Goal: Task Accomplishment & Management: Use online tool/utility

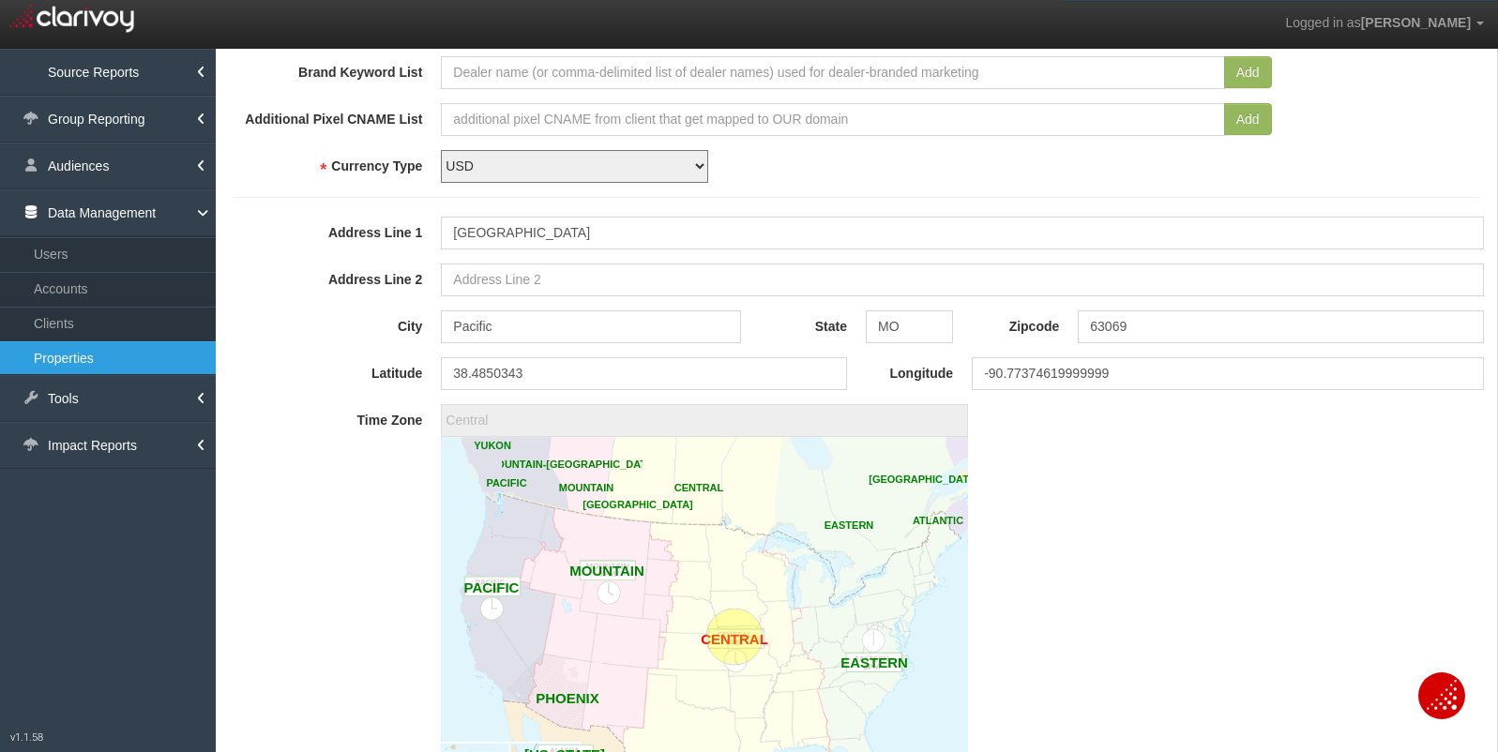
scroll to position [1292, 0]
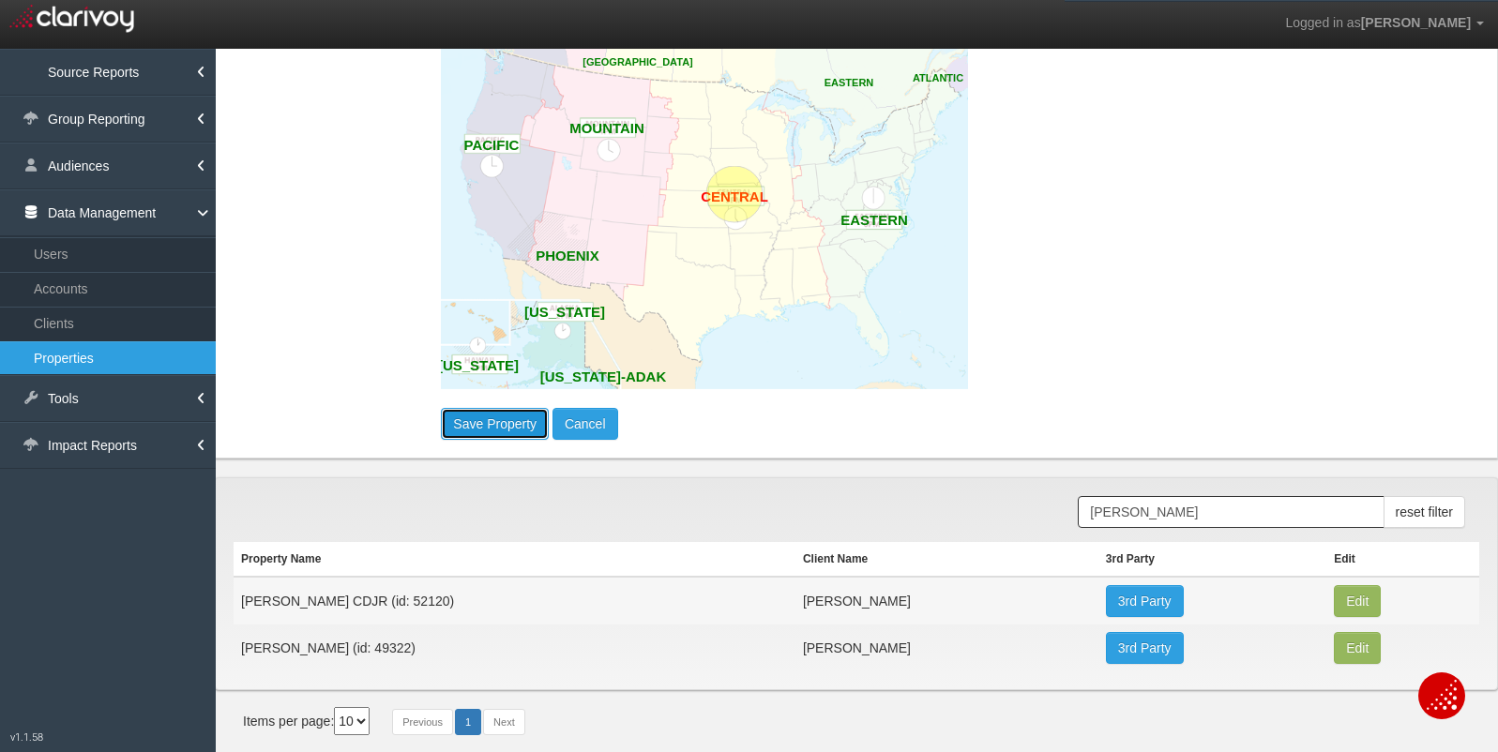
click at [519, 422] on button "Save Property" at bounding box center [495, 424] width 108 height 32
click at [481, 424] on button "Save Property" at bounding box center [495, 424] width 108 height 32
click at [591, 421] on button "Cancel" at bounding box center [585, 424] width 66 height 32
type input "America/New_York"
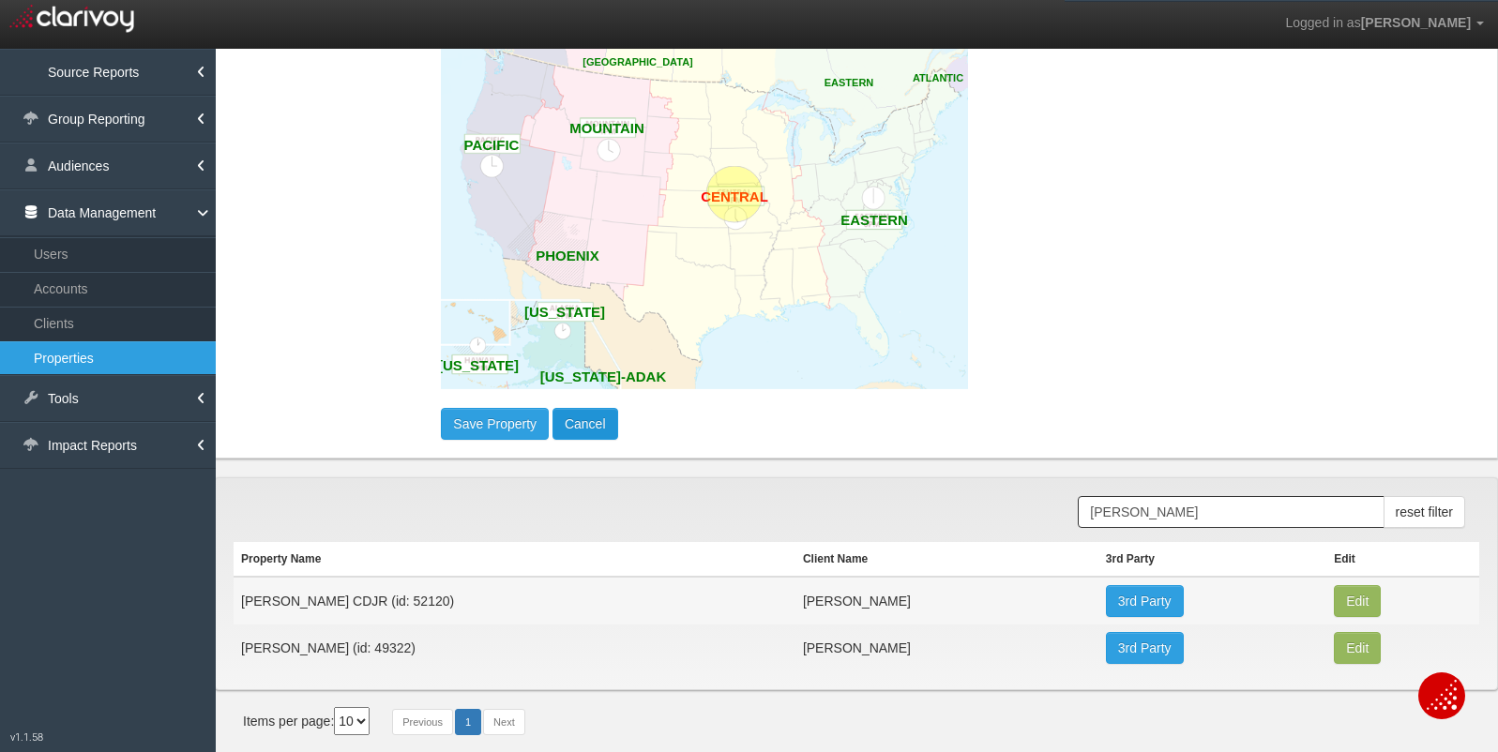
scroll to position [0, 0]
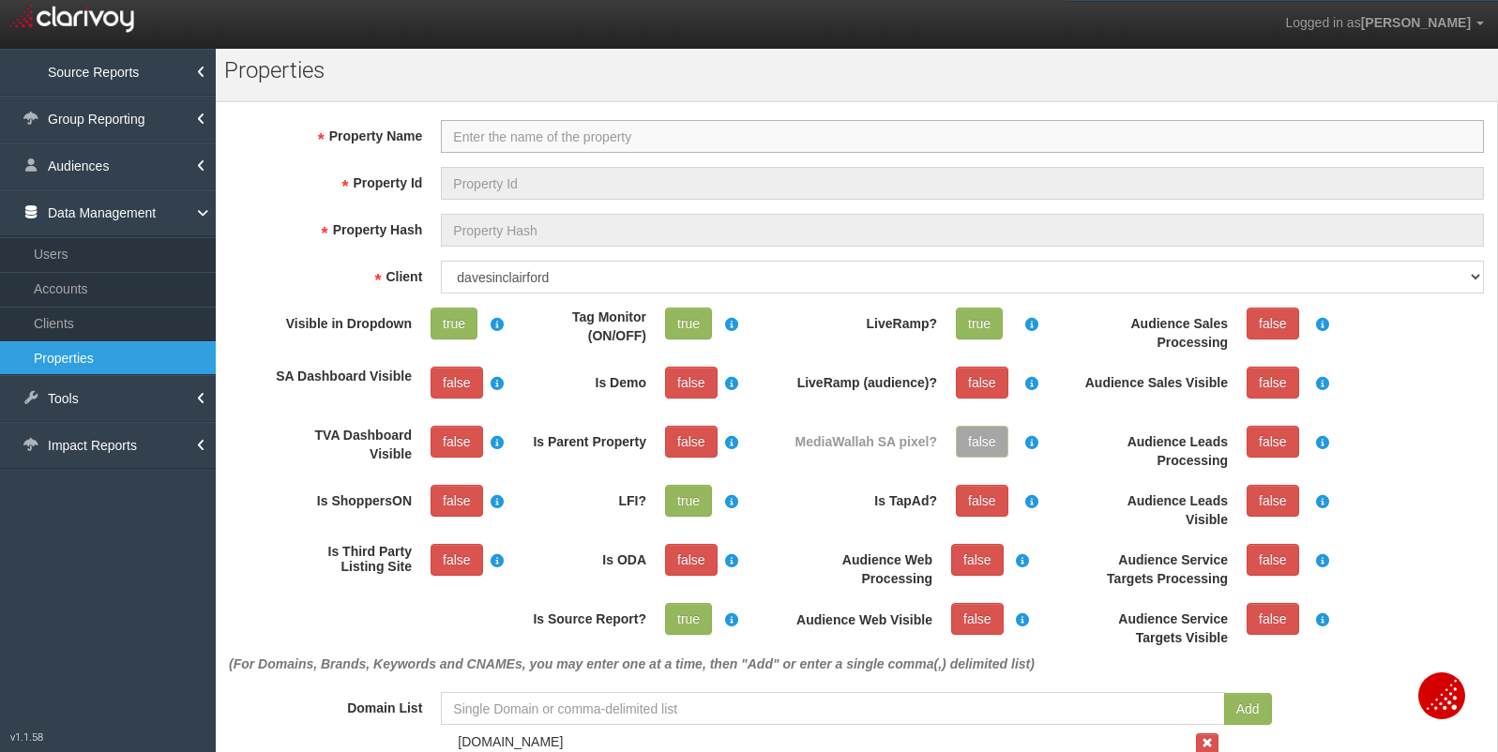
select select "?"
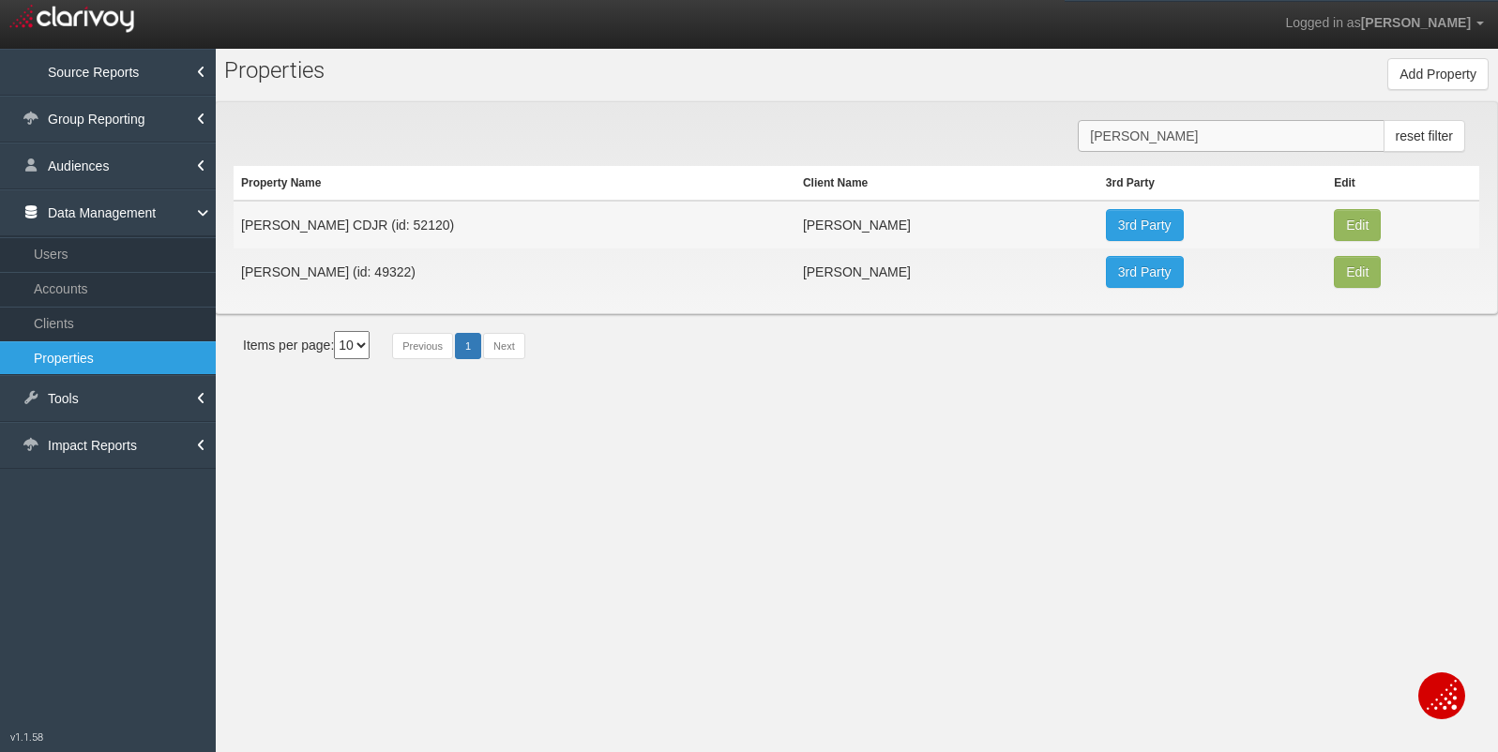
click at [1134, 141] on input "Dave sincl" at bounding box center [1231, 136] width 306 height 32
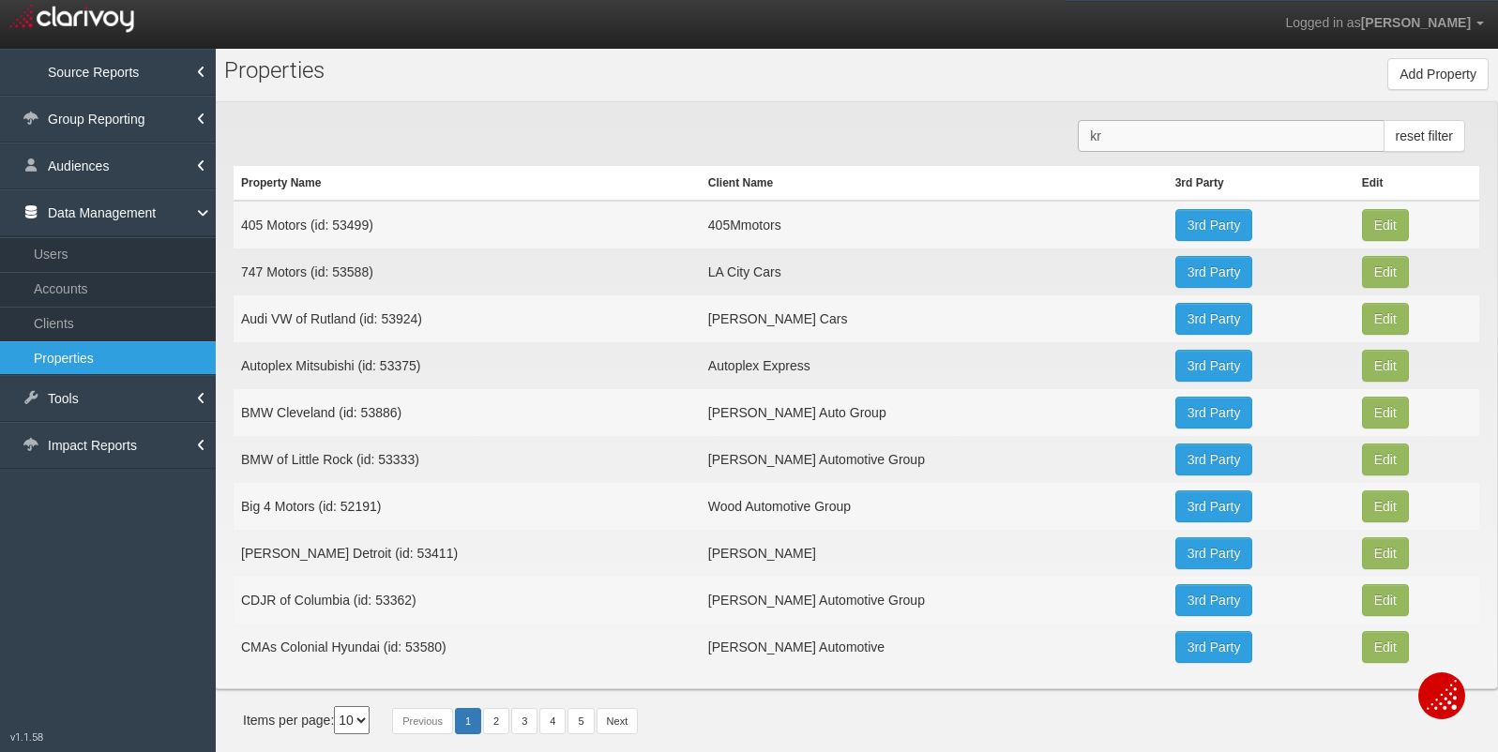
type input "k"
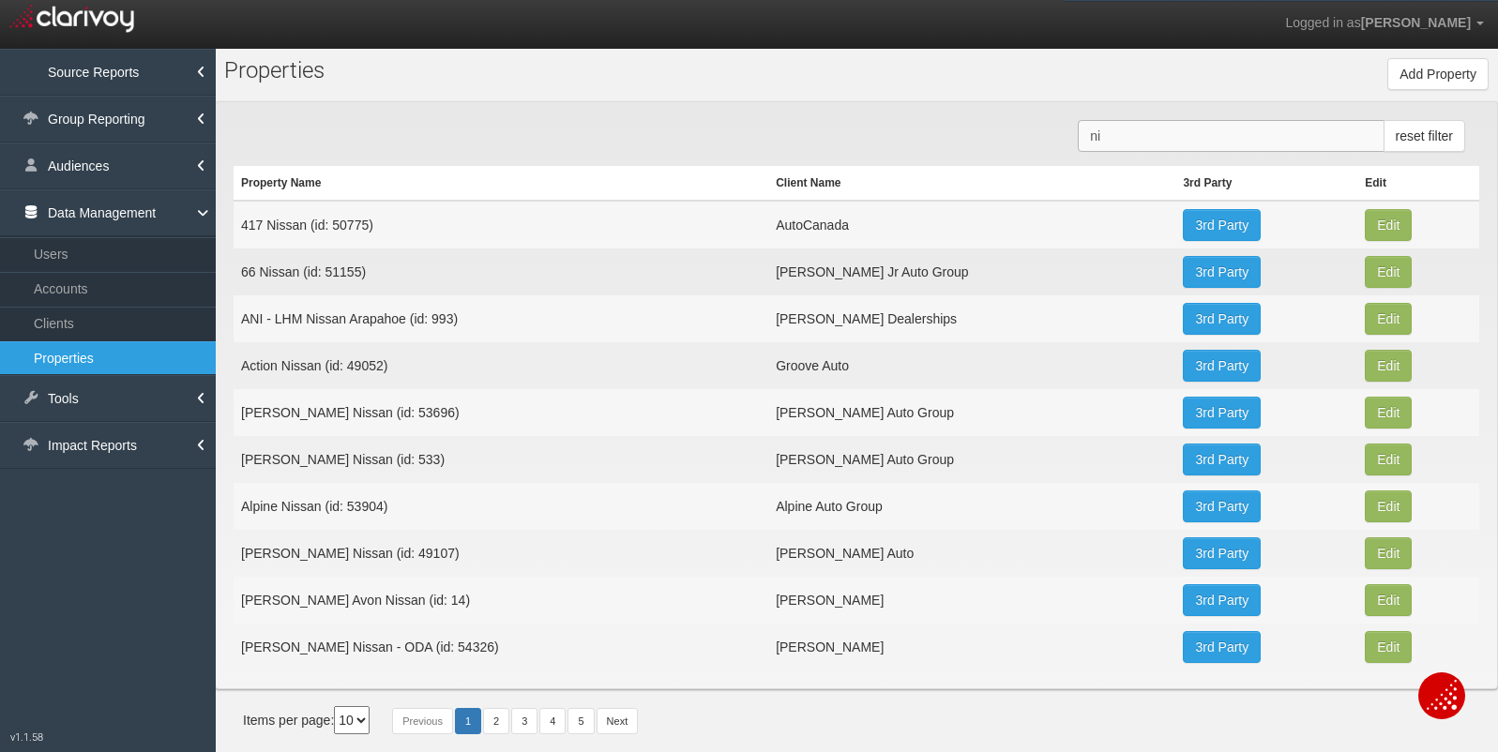
type input "n"
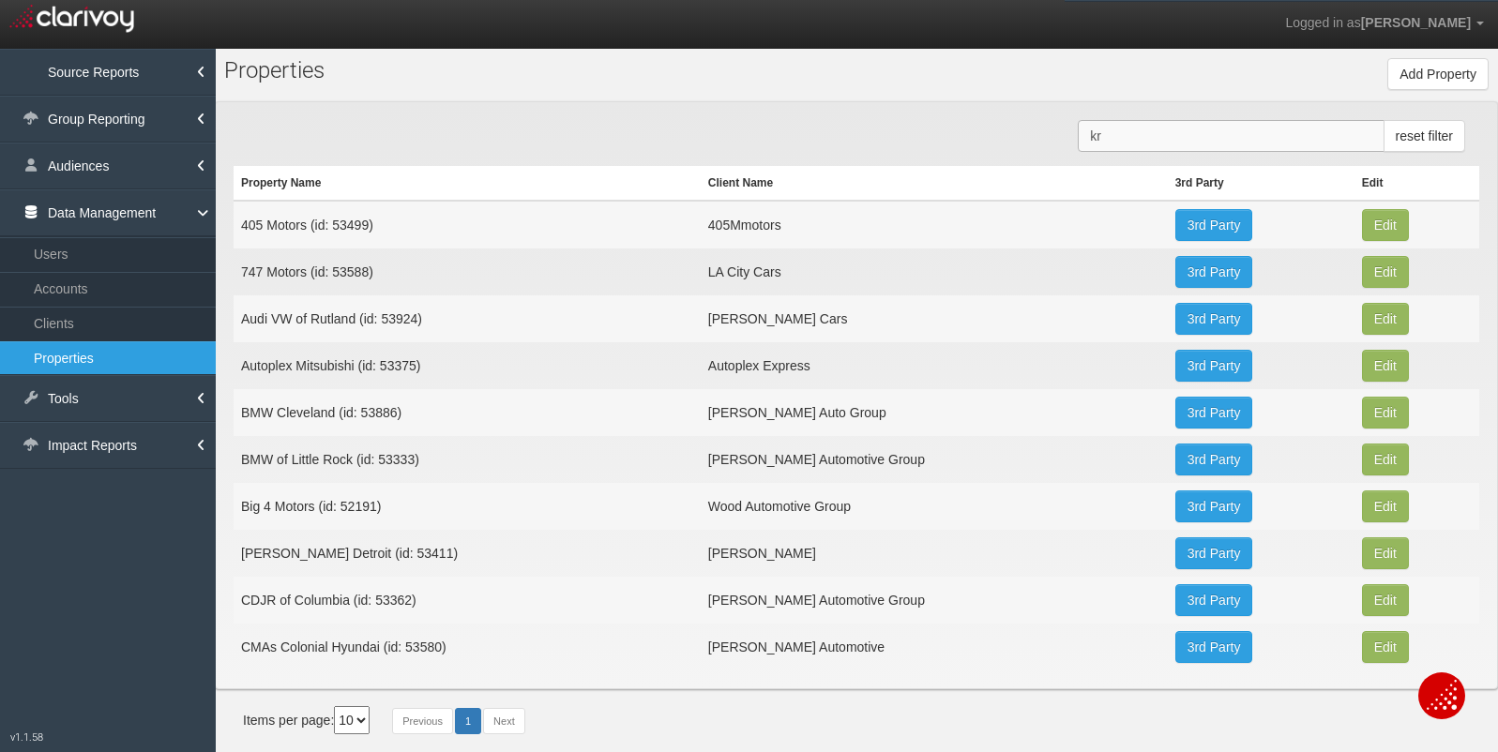
type input "k"
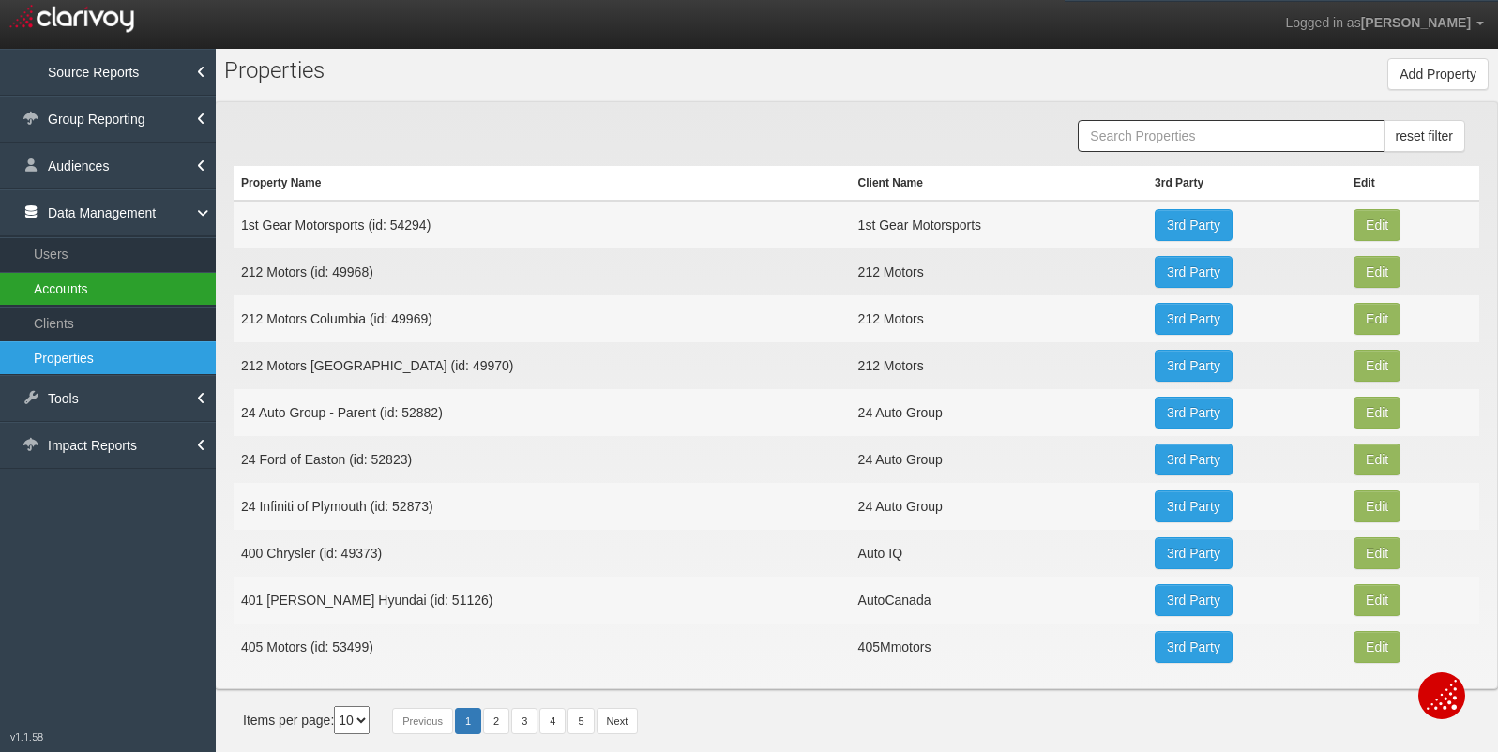
click at [47, 292] on link "Accounts" at bounding box center [108, 289] width 216 height 34
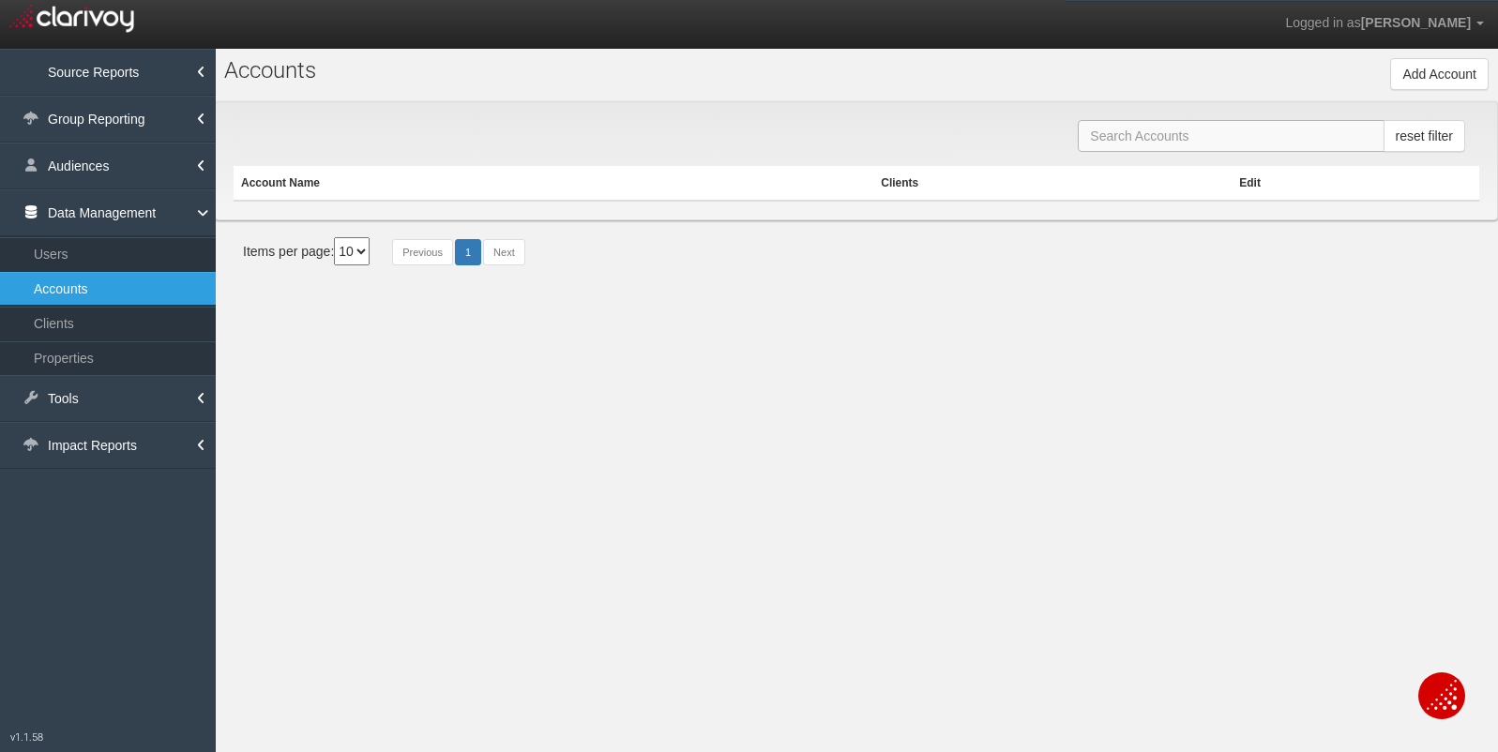
click at [1230, 149] on input "text" at bounding box center [1231, 136] width 306 height 32
type input "k"
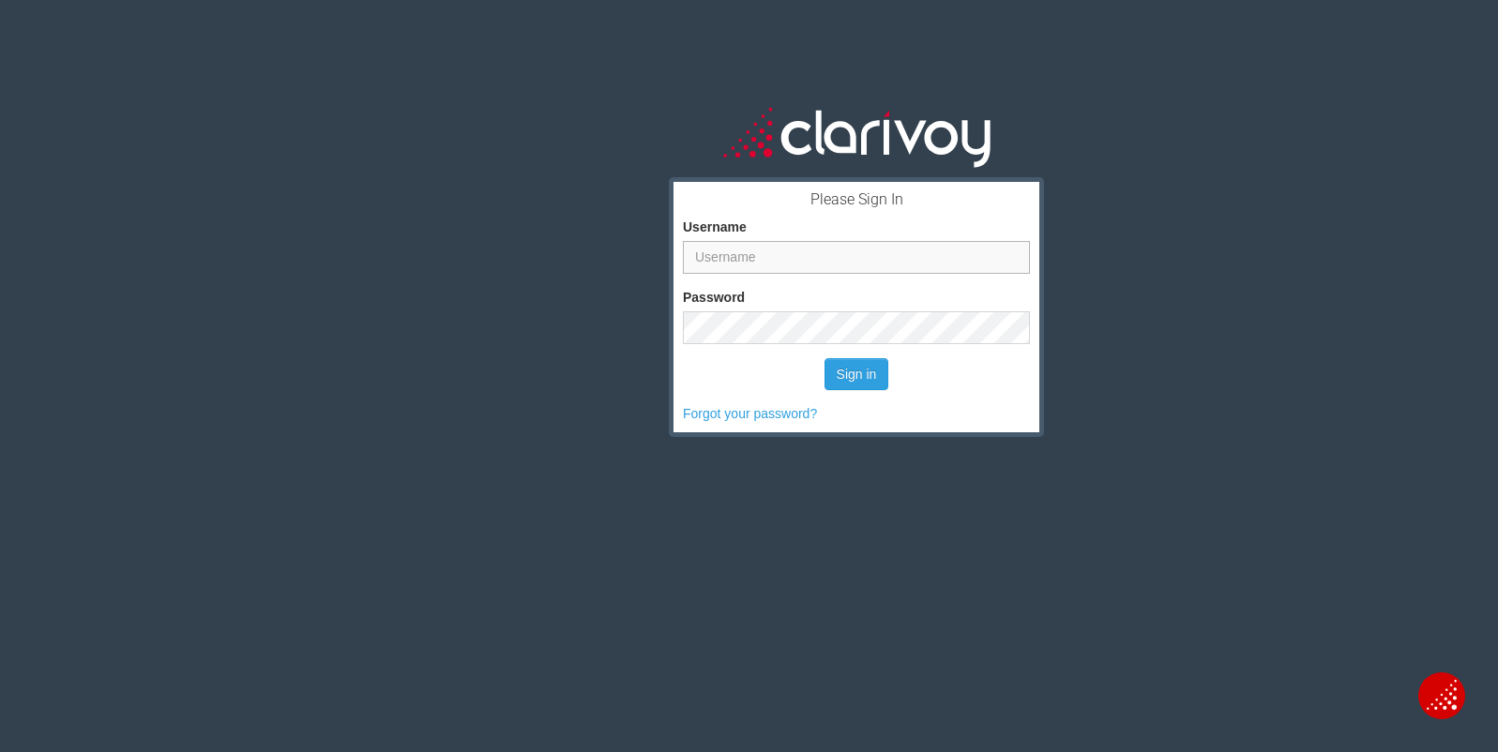
click at [742, 266] on input "Username" at bounding box center [856, 257] width 347 height 33
type input "khaines"
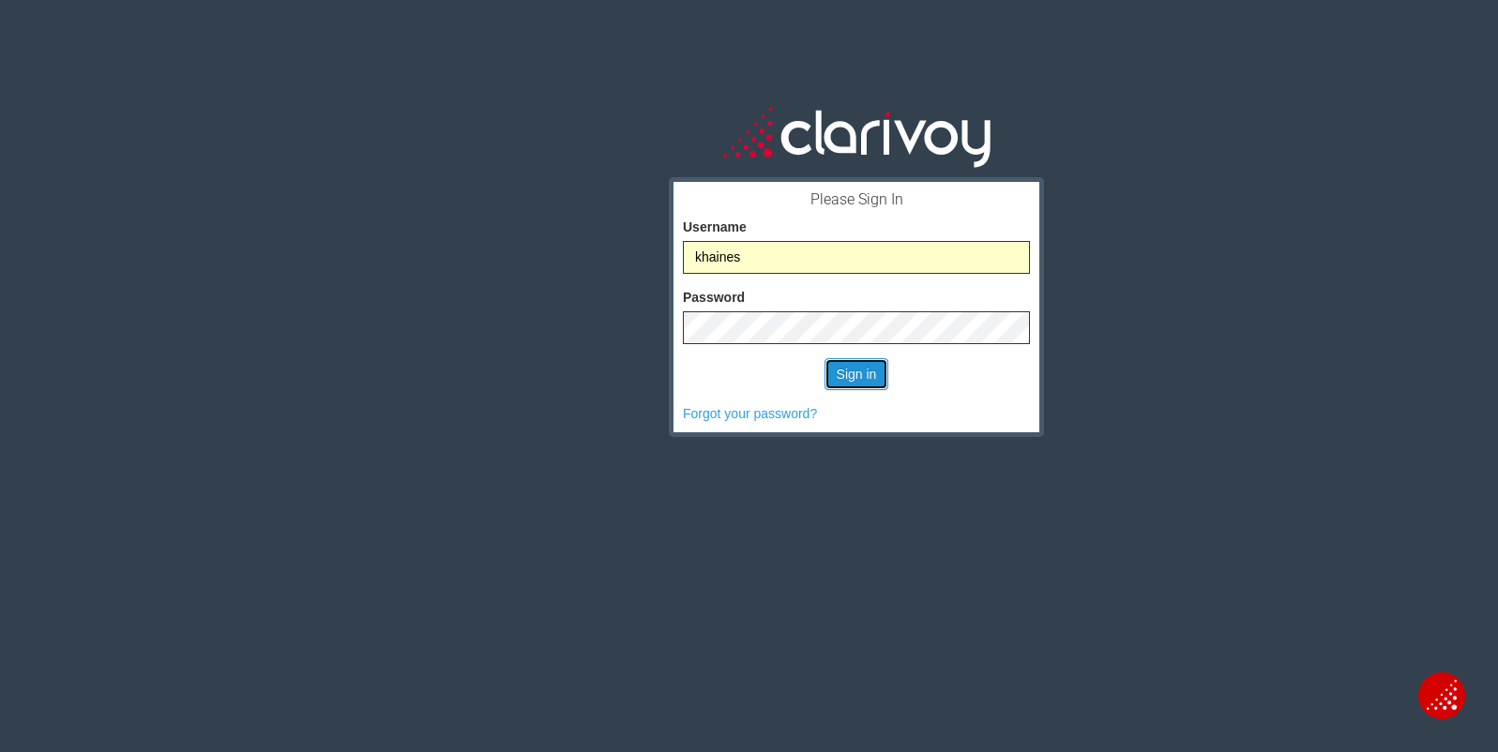
click at [872, 370] on button "Sign in" at bounding box center [856, 374] width 65 height 32
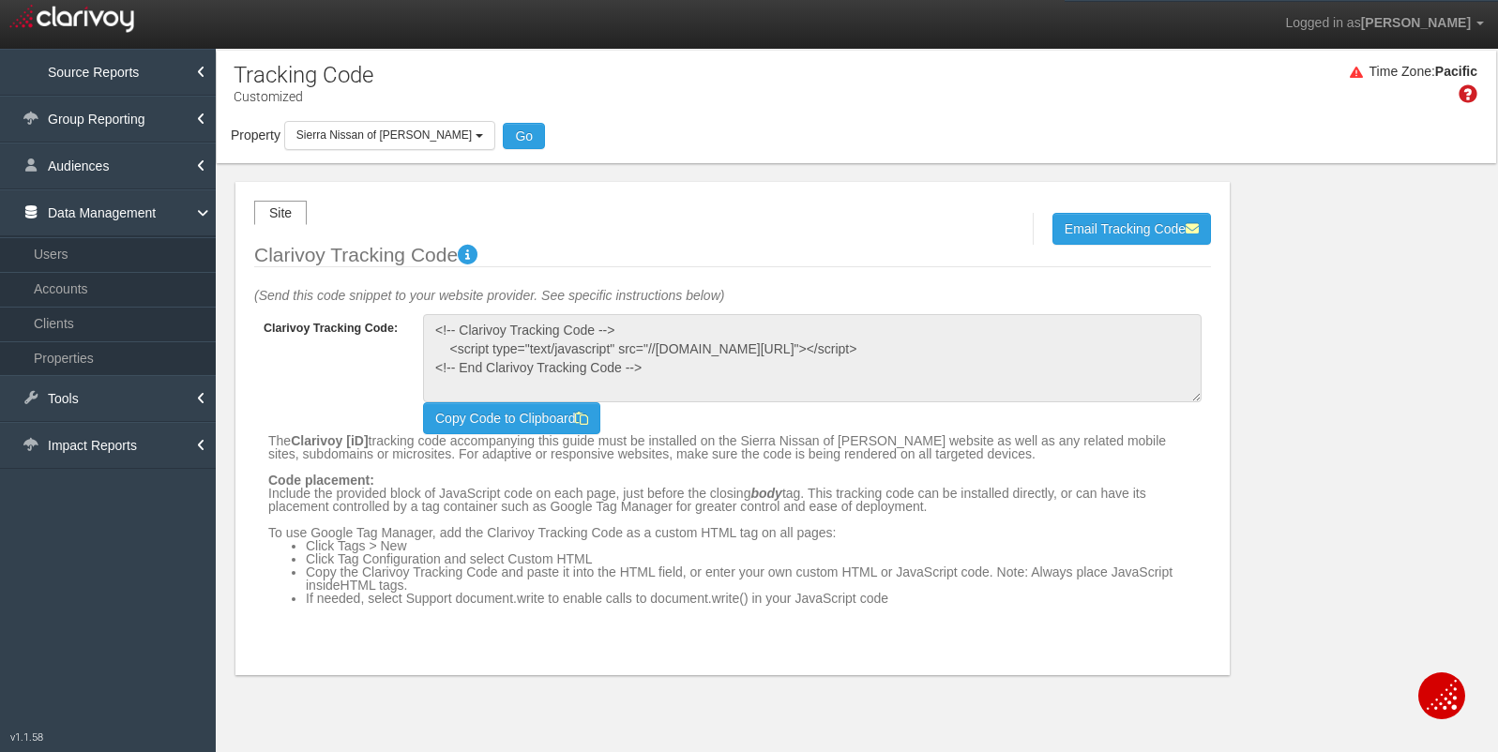
select select "object:20085"
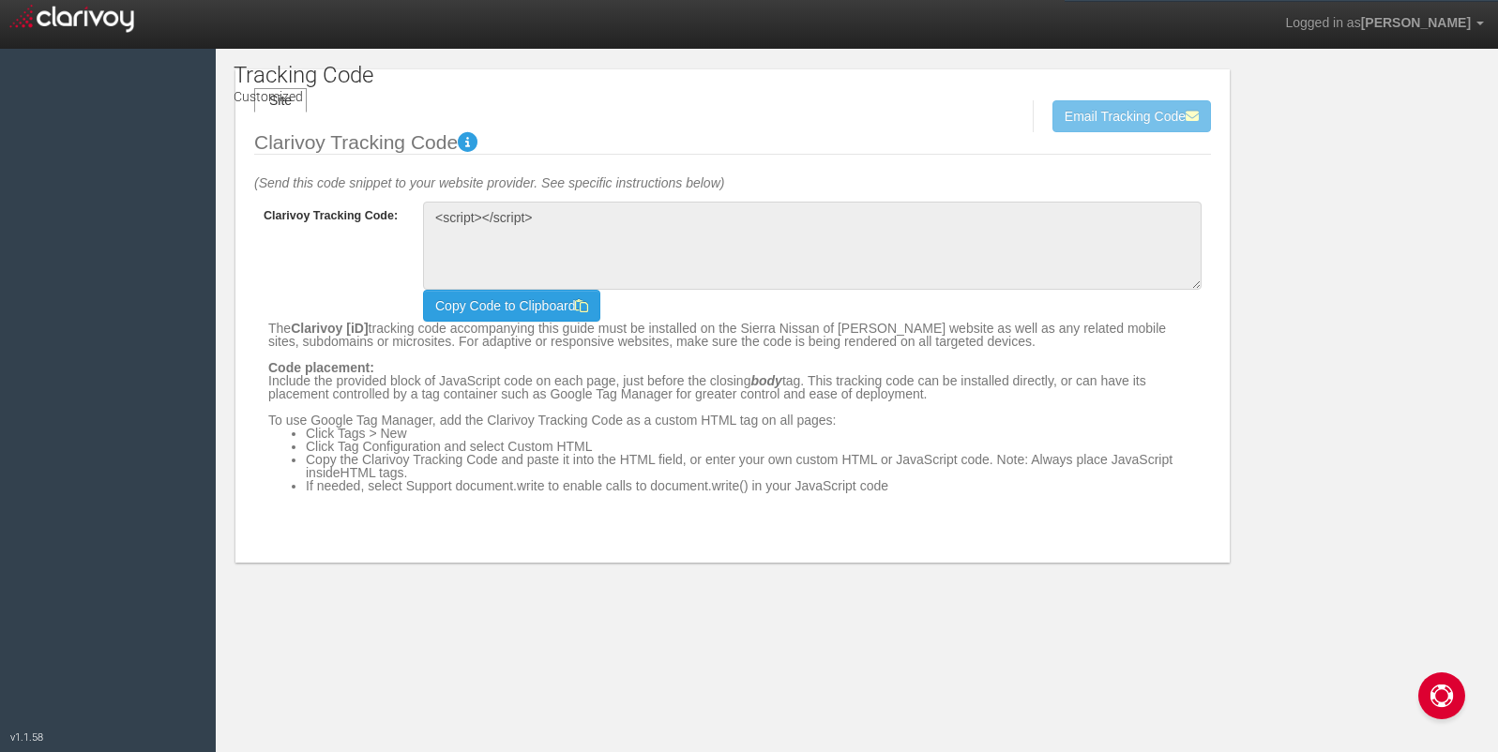
type textarea "<!-- Clarivoy Tracking Code --> <script type="text/javascript" src="//[DOMAIN_N…"
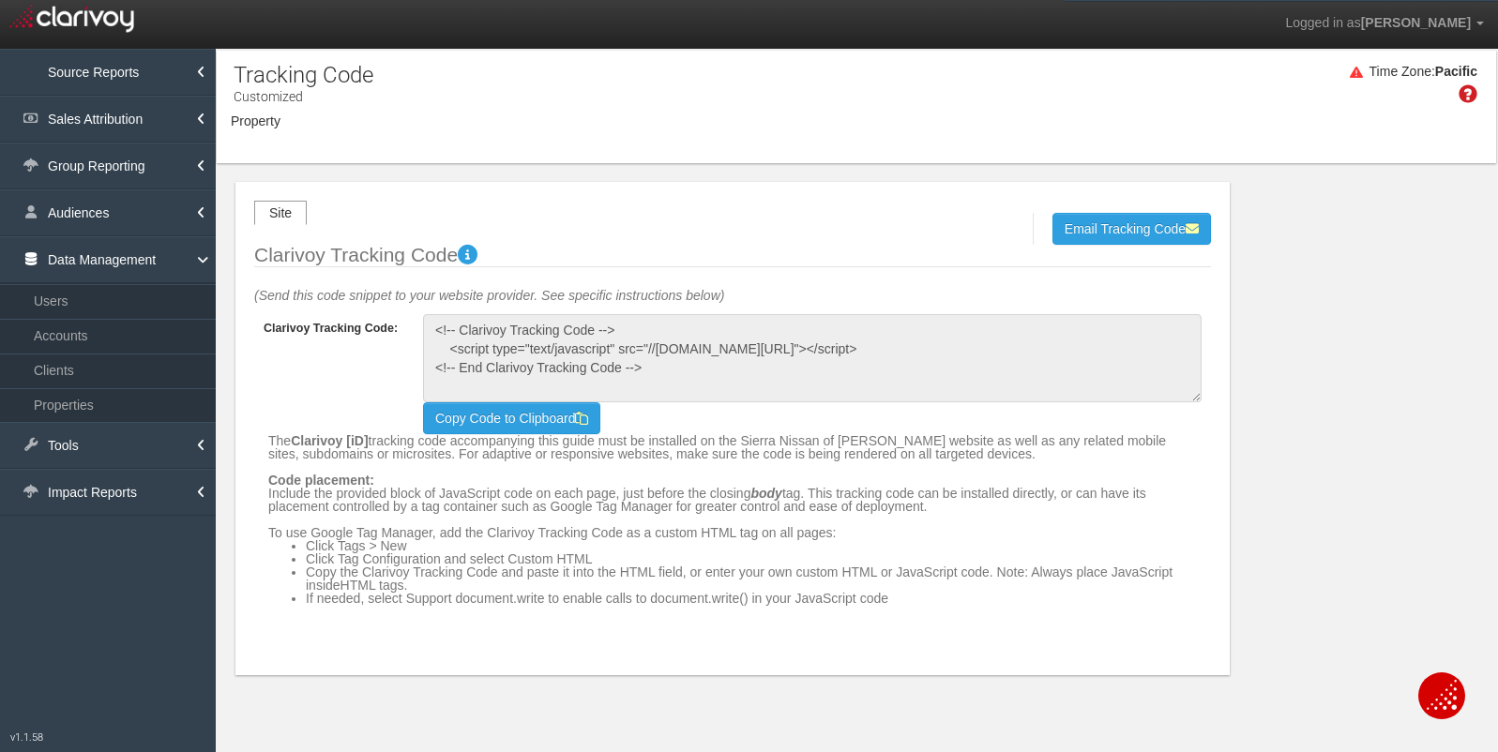
select select "object:6181"
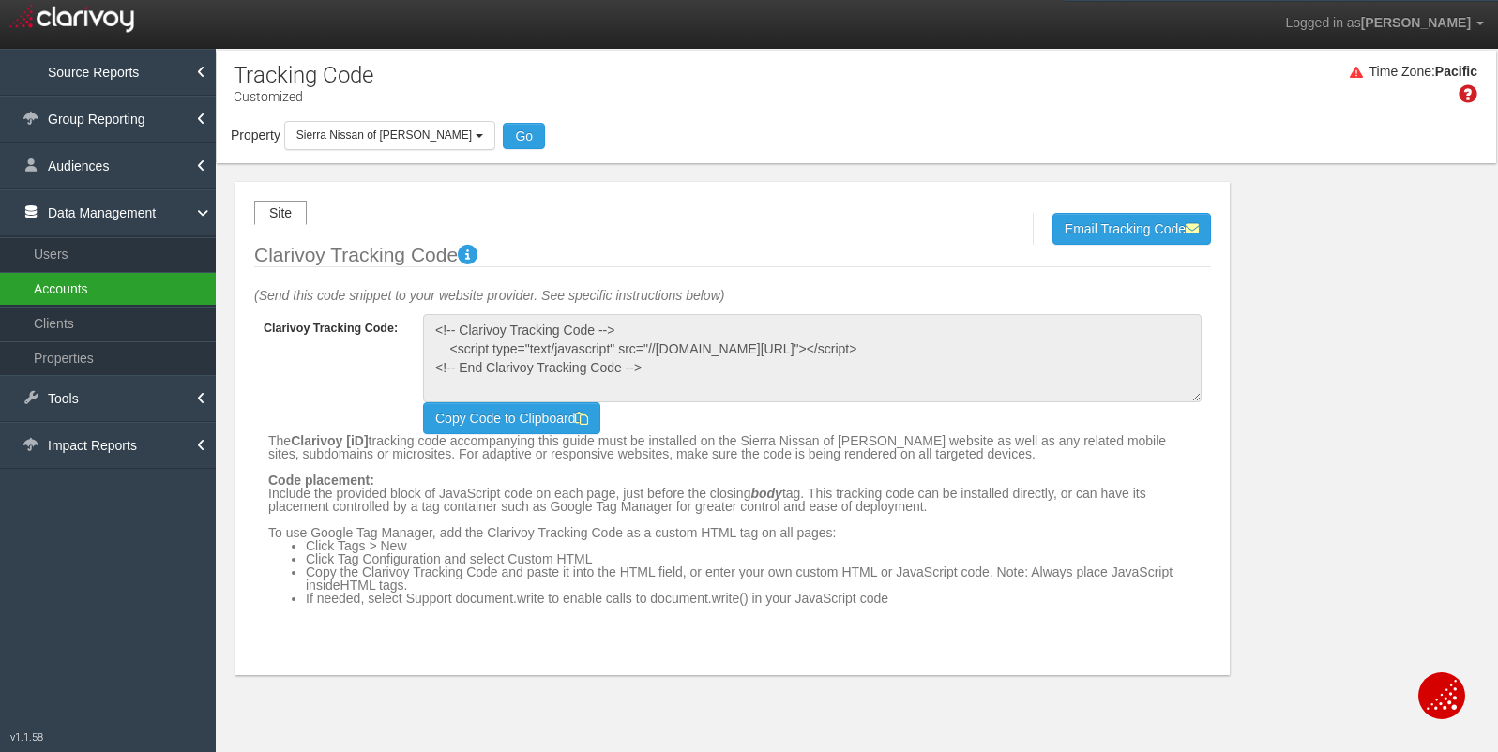
click at [101, 287] on link "Accounts" at bounding box center [108, 289] width 216 height 34
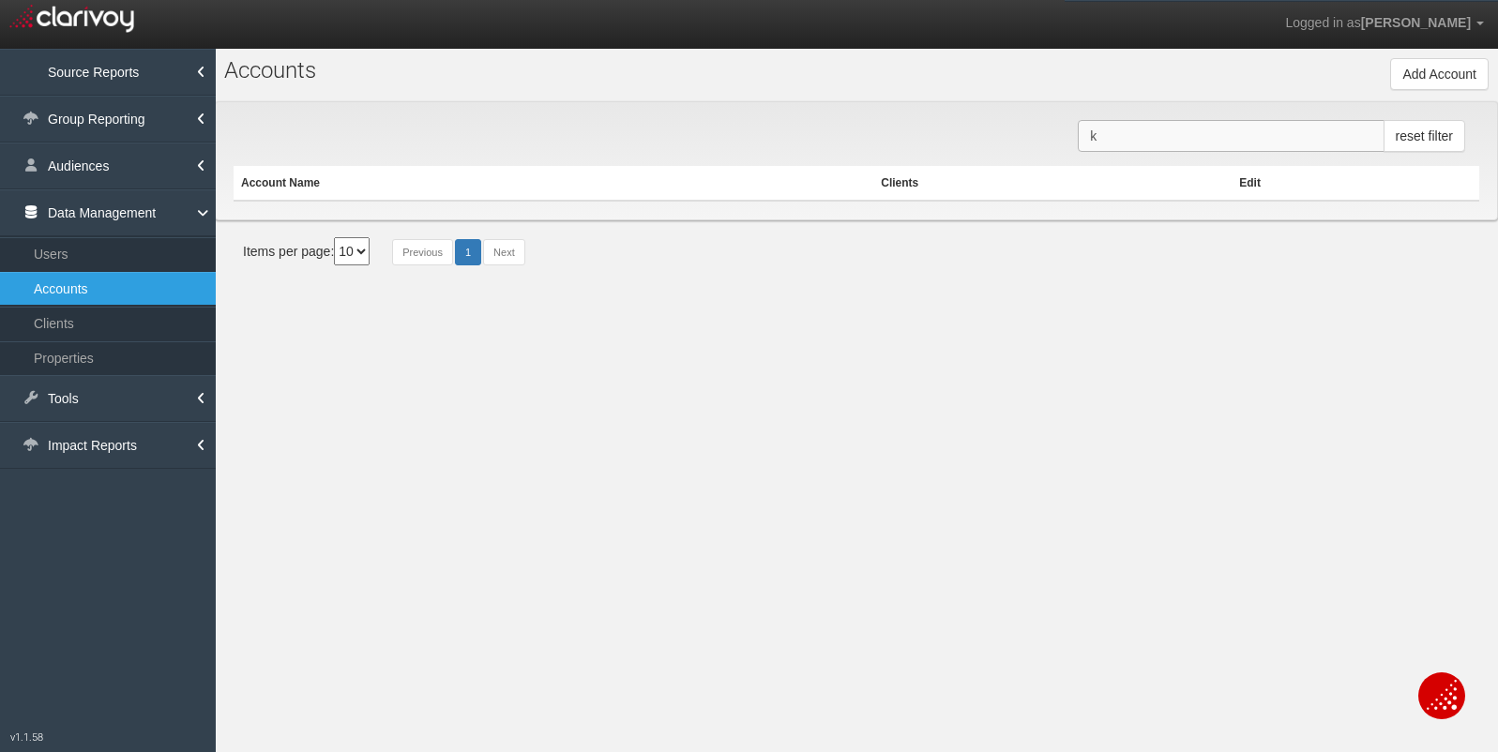
click at [1205, 138] on input "k" at bounding box center [1231, 136] width 306 height 32
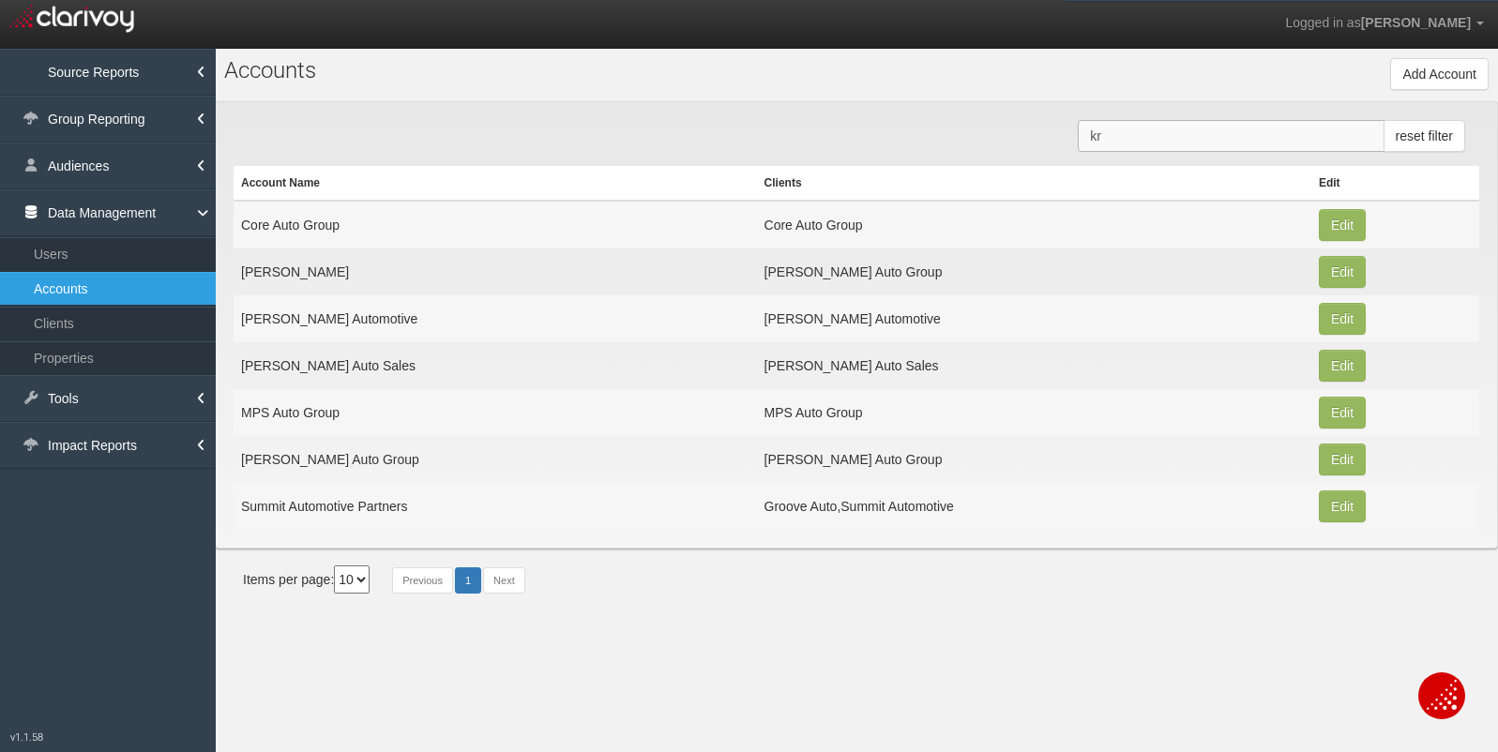
type input "k"
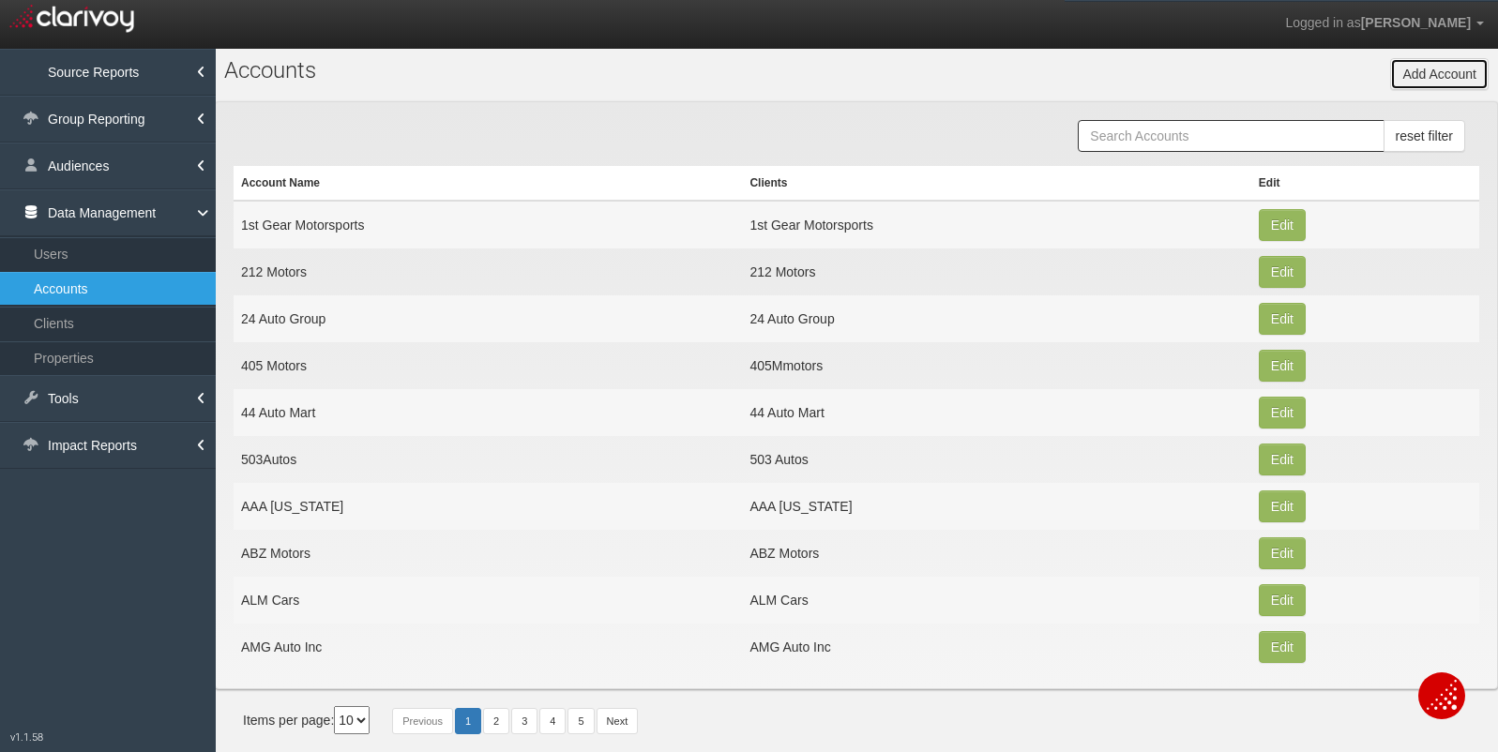
click at [1420, 64] on button "Add Account" at bounding box center [1439, 74] width 98 height 32
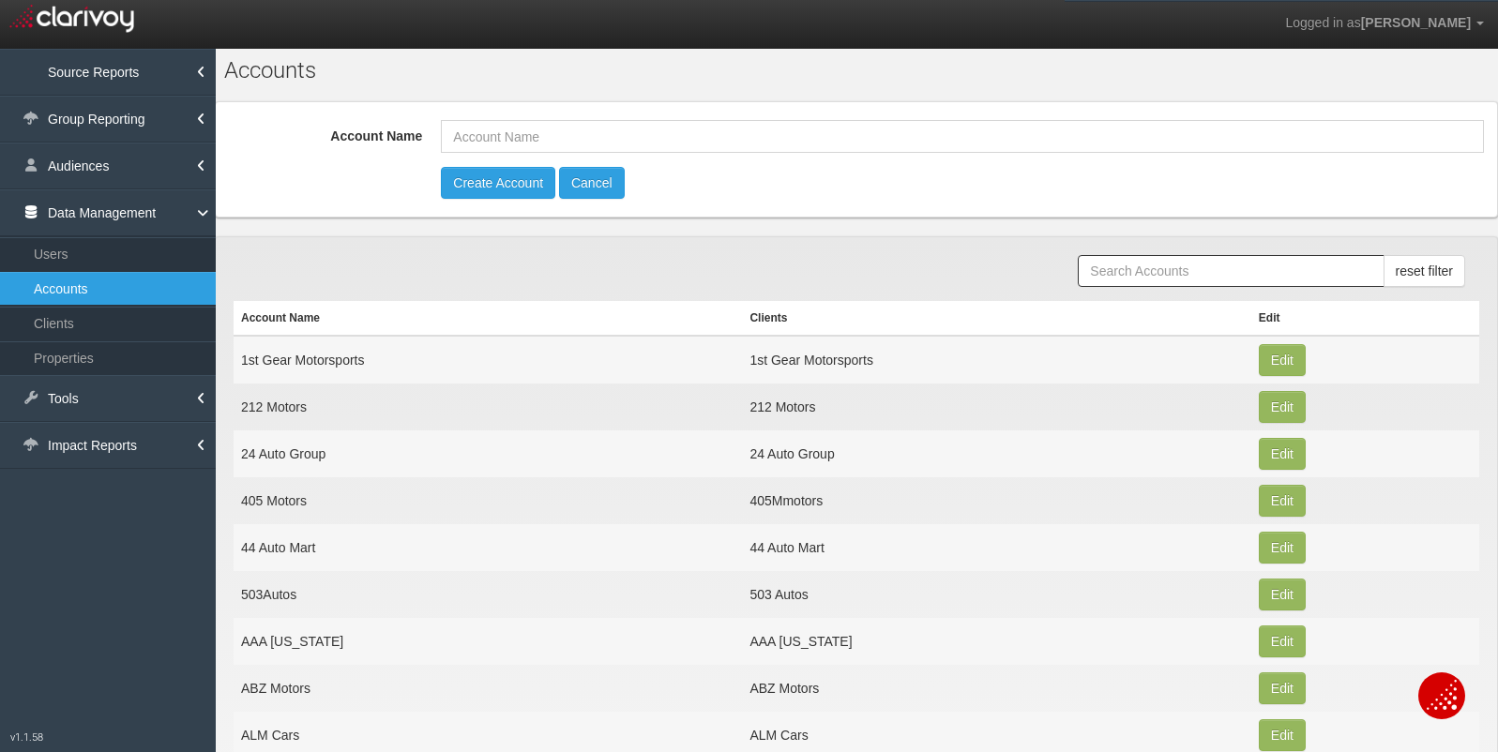
click at [1315, 117] on div "Account Name Clients None Create Account Cancel" at bounding box center [856, 159] width 1283 height 116
click at [1309, 138] on input "Account Name" at bounding box center [962, 136] width 1043 height 33
type input "Krause Auto Group"
click at [480, 188] on button "Create Account" at bounding box center [498, 183] width 114 height 32
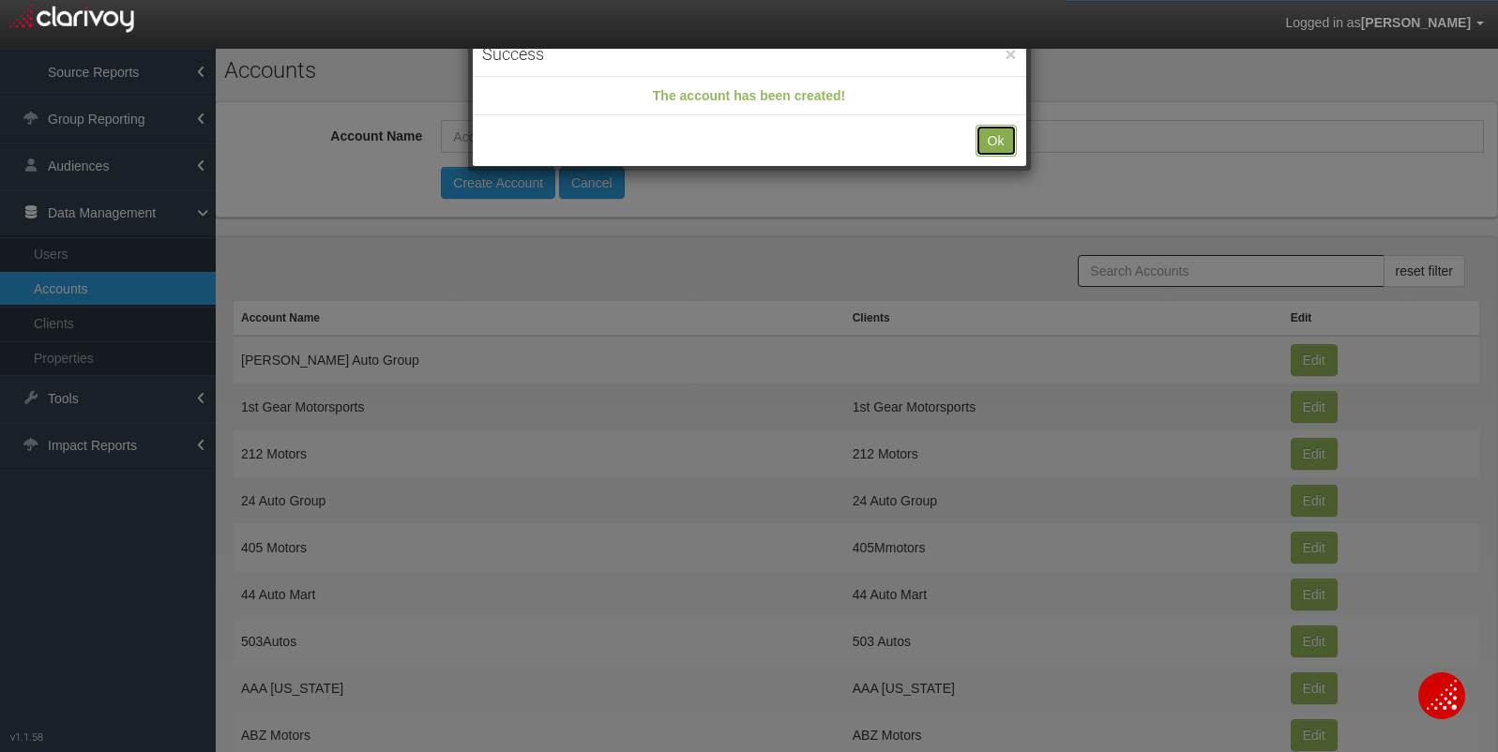
click at [993, 145] on button "Ok" at bounding box center [995, 141] width 41 height 32
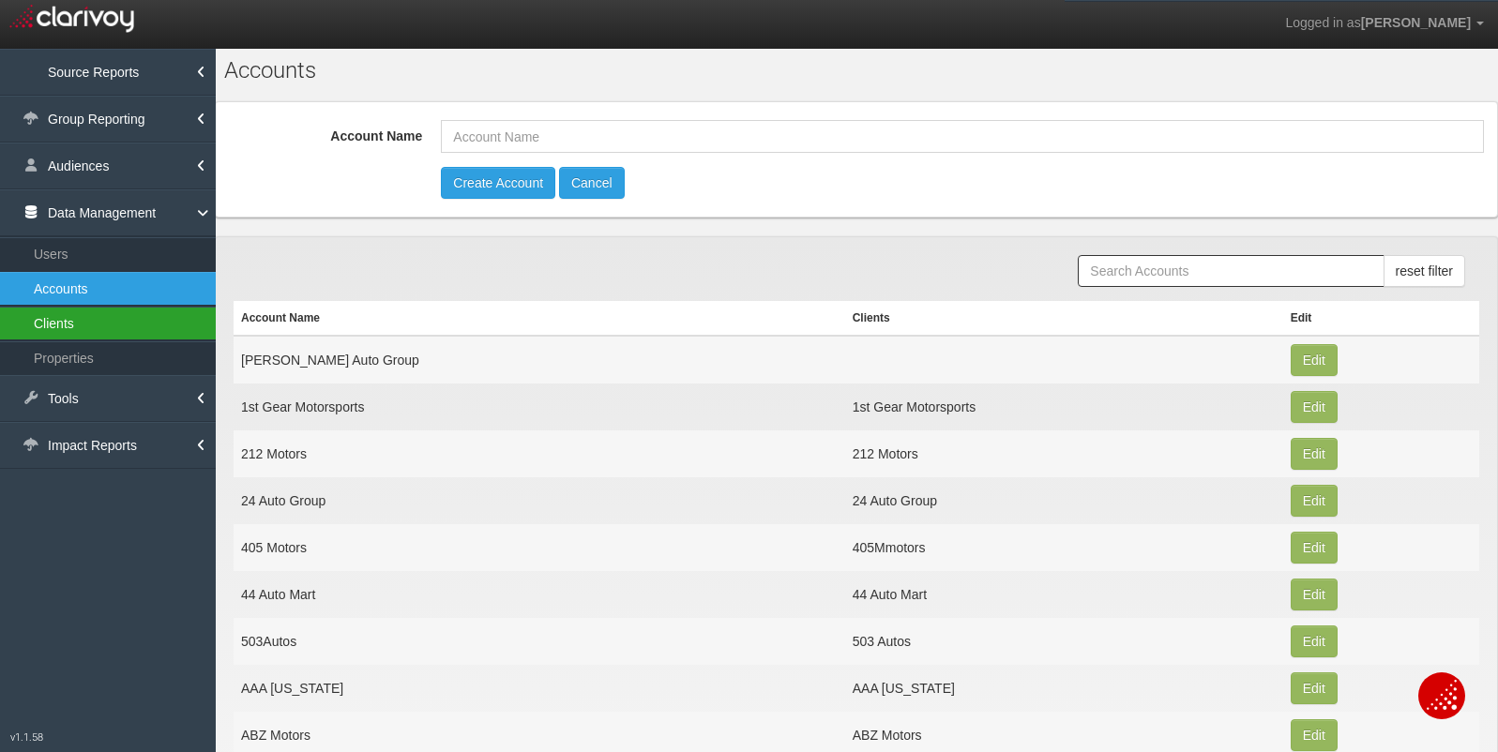
click at [81, 326] on link "Clients" at bounding box center [108, 324] width 216 height 34
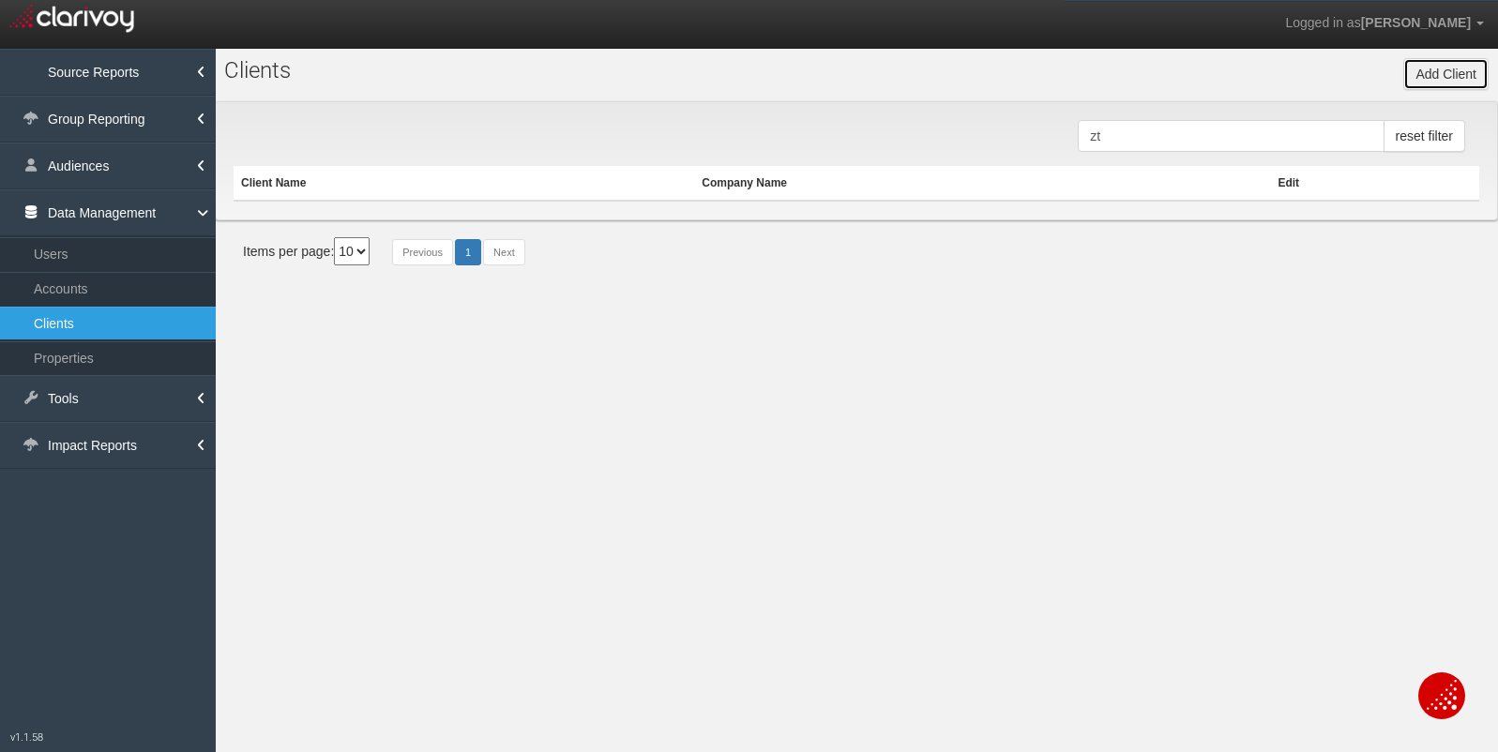
click at [1436, 67] on button "Add Client" at bounding box center [1445, 74] width 85 height 32
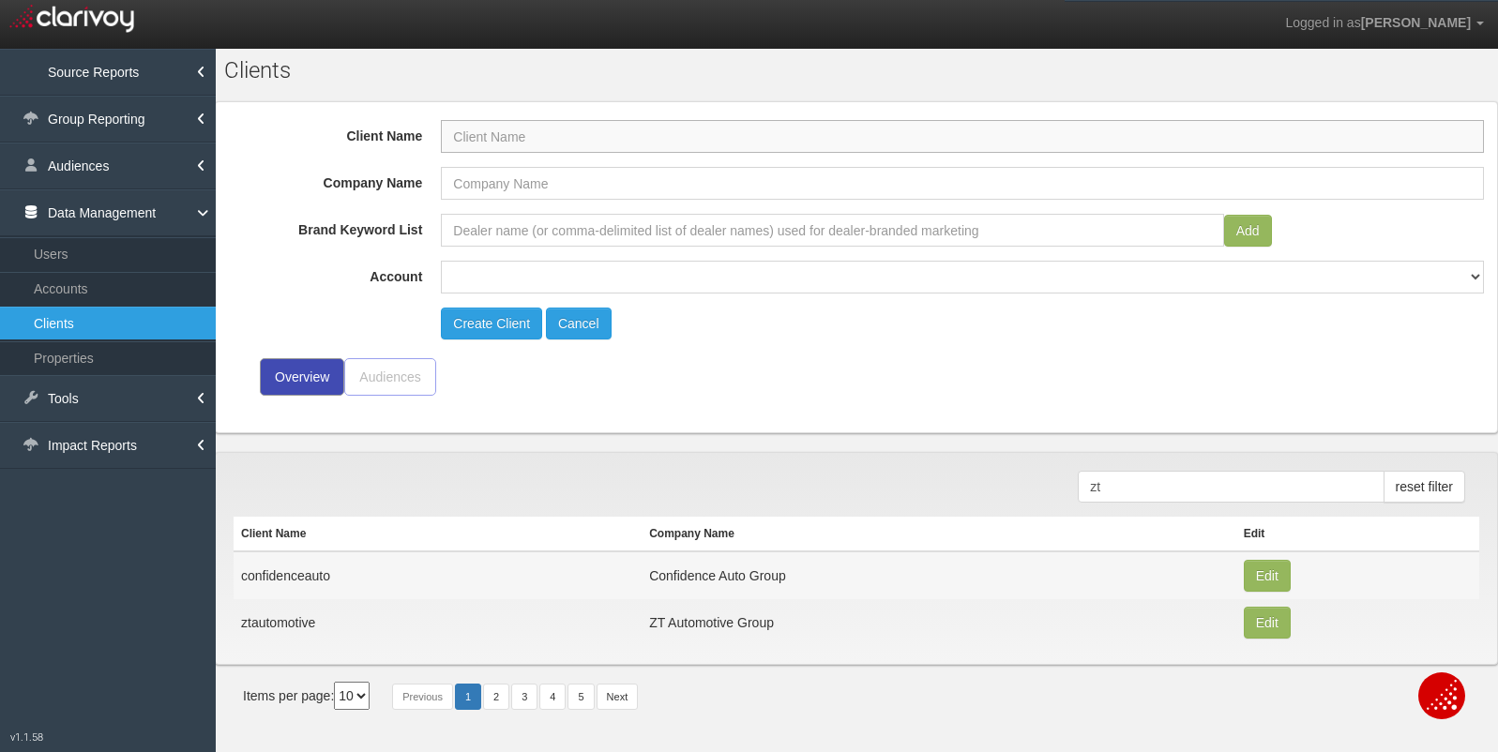
click at [787, 138] on input "Client Name" at bounding box center [962, 136] width 1043 height 33
type input "krauseauto"
click at [680, 174] on input "Company Name" at bounding box center [962, 183] width 1043 height 33
type input "Krause Auto Group"
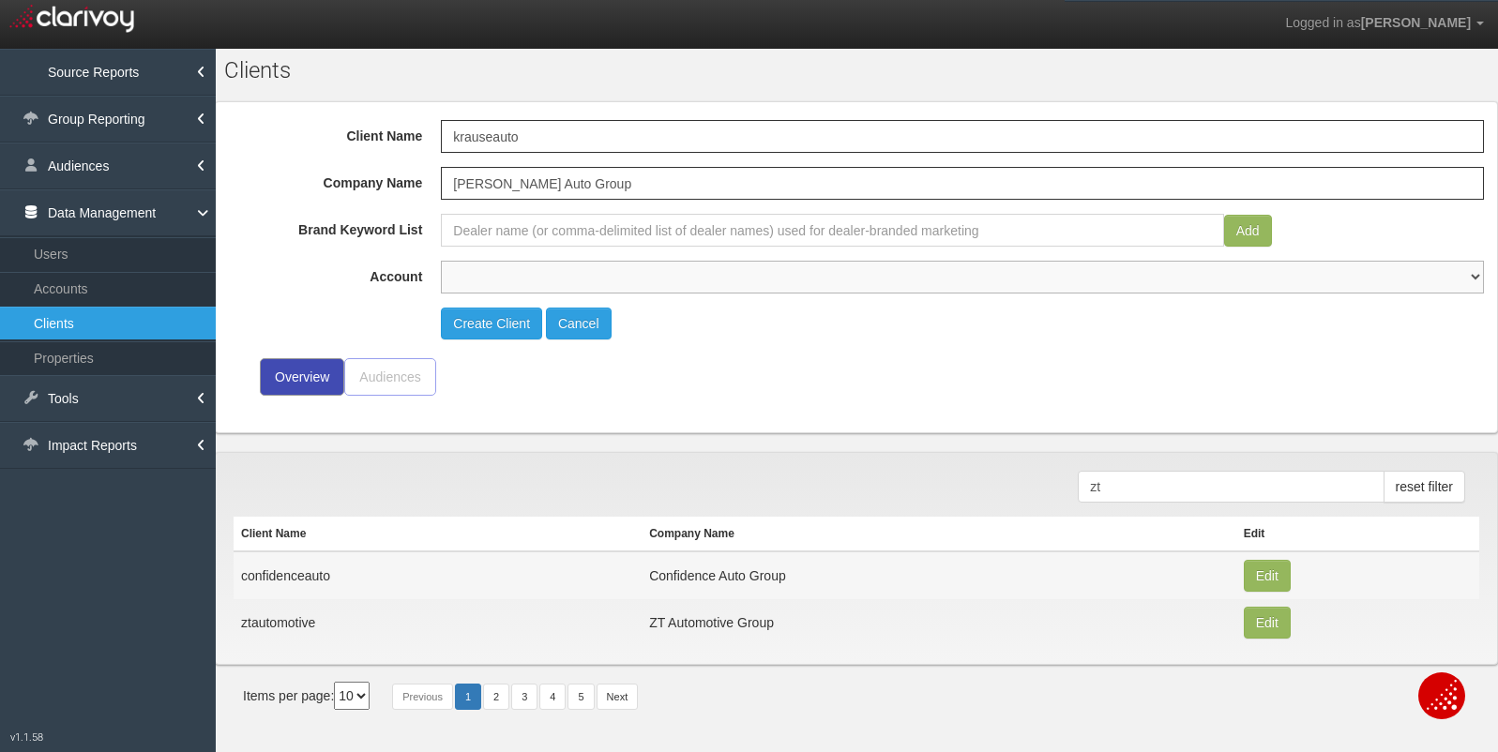
click at [566, 273] on select "1st Gear Motorsports 212 Motors 24 Auto Group 405 Motors 44 Auto Mart 503Autos …" at bounding box center [962, 277] width 1043 height 33
click at [539, 275] on select "1st Gear Motorsports 212 Motors 24 Auto Group 405 Motors 44 Auto Mart 503Autos …" at bounding box center [962, 277] width 1043 height 33
select select "object:8553"
click at [504, 318] on button "Create Client" at bounding box center [491, 324] width 101 height 32
select select "?"
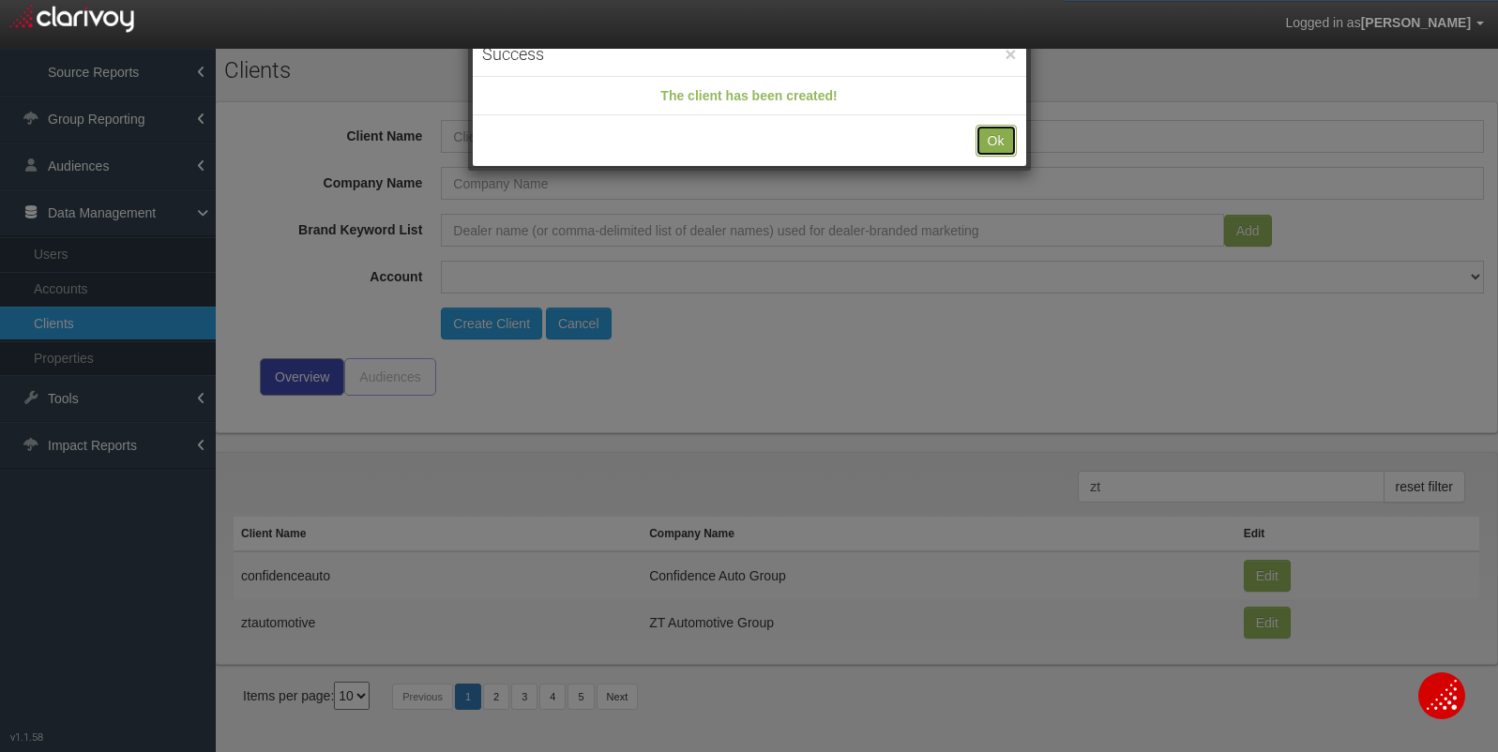
click at [993, 144] on button "Ok" at bounding box center [995, 141] width 41 height 32
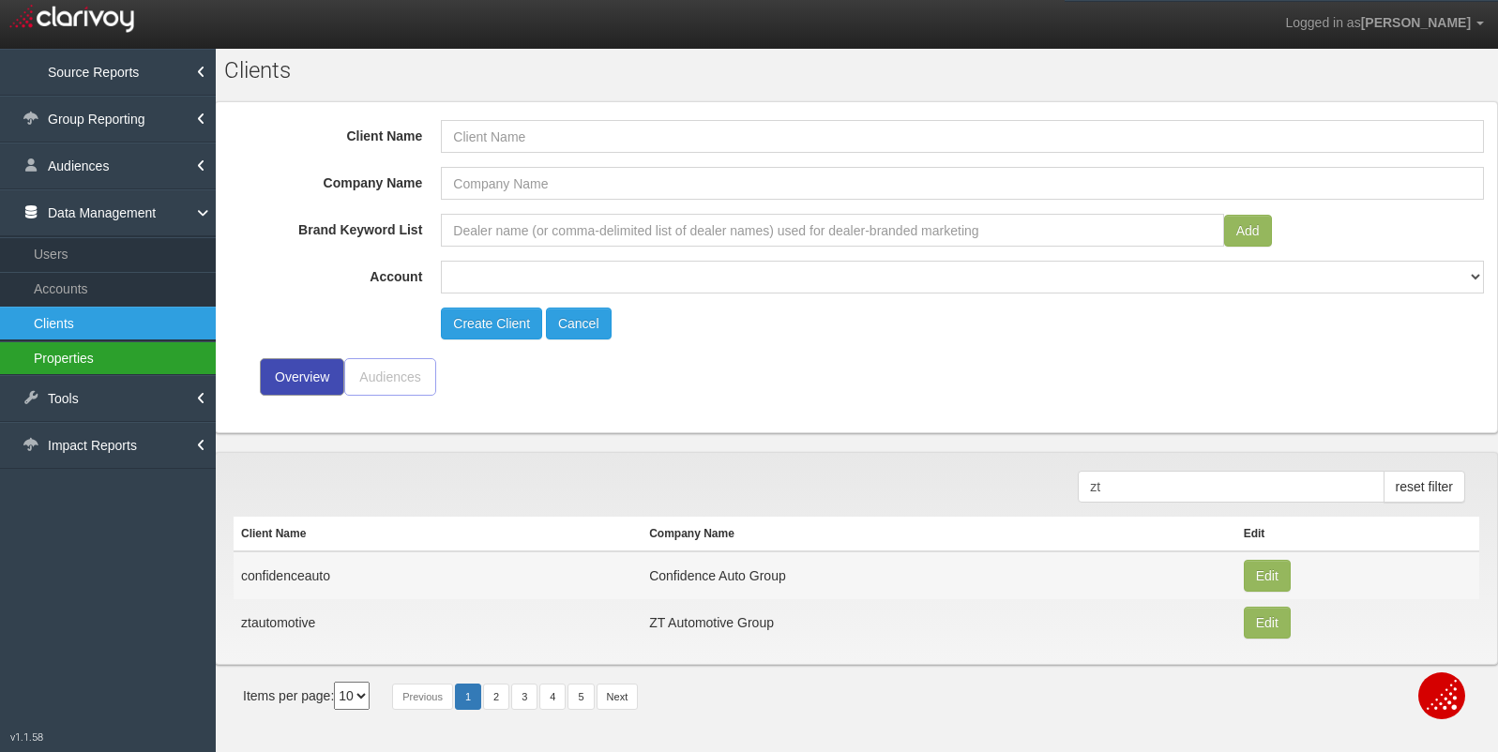
click at [158, 366] on link "Properties" at bounding box center [108, 358] width 216 height 34
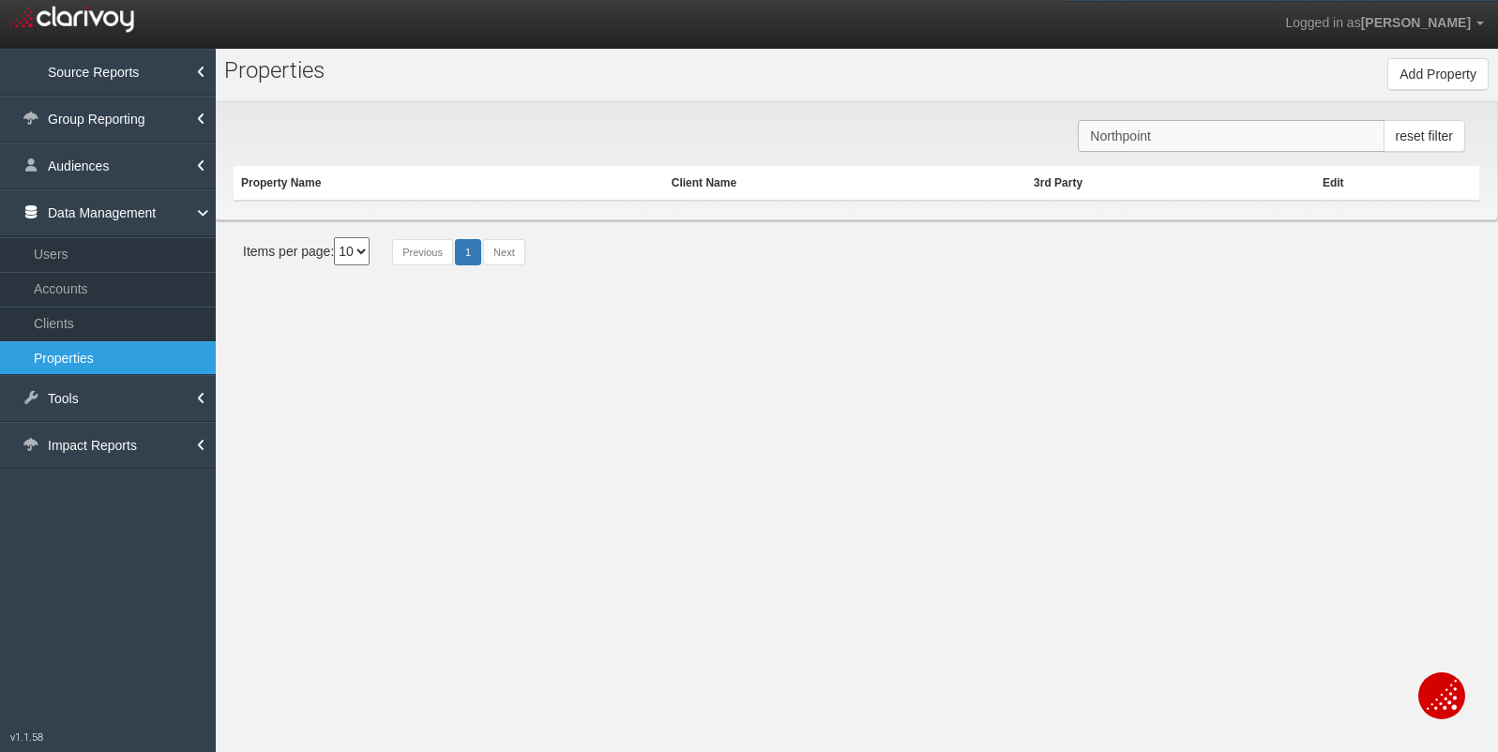
click at [1177, 138] on input "Northpoint" at bounding box center [1231, 136] width 306 height 32
click at [1400, 76] on button "Add Property" at bounding box center [1437, 74] width 101 height 32
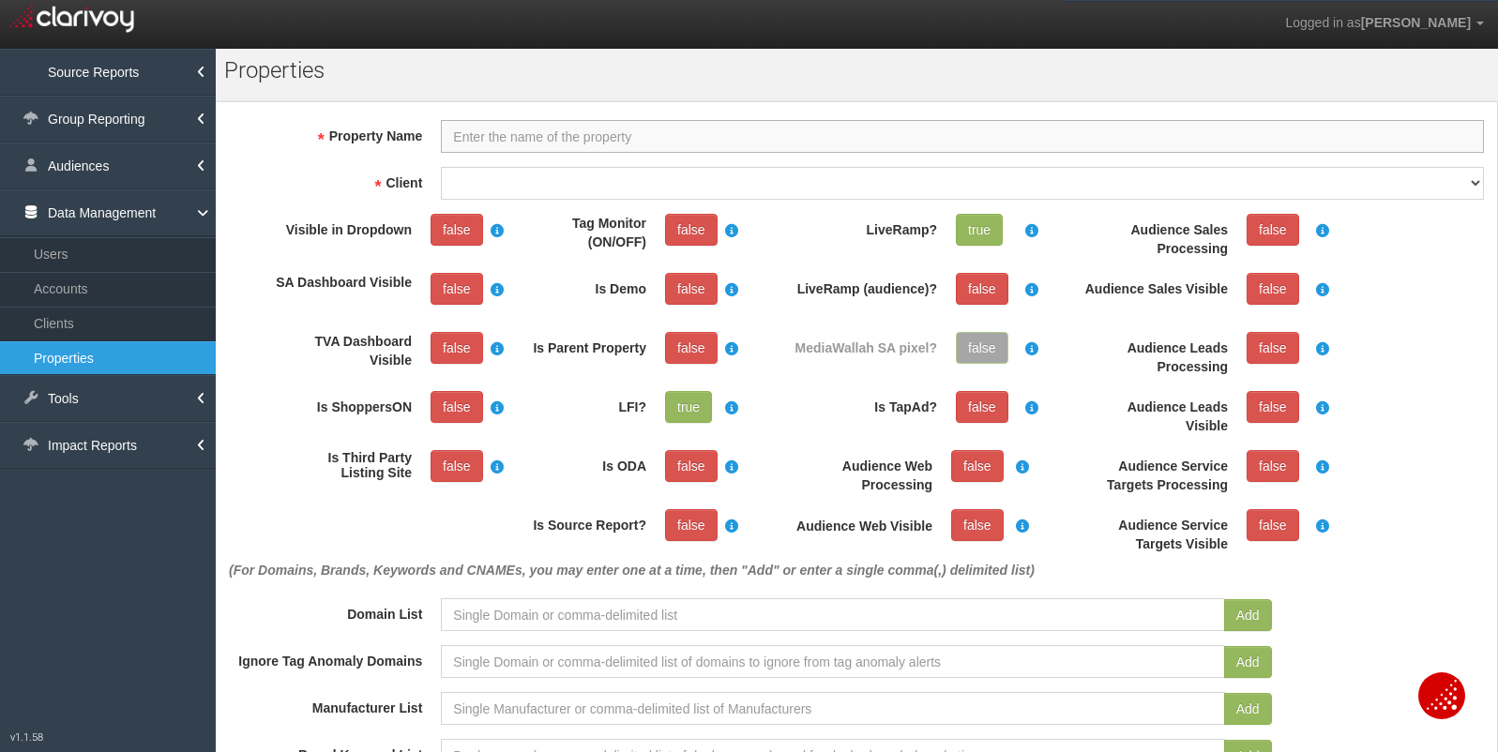
click at [1252, 142] on input "Property Name" at bounding box center [962, 136] width 1043 height 33
type input "n"
type input "Nissan of [GEOGRAPHIC_DATA]"
click at [988, 174] on select "1stgear 212motors 24autogroup 401group 405motors 44automart 503autos a-b aaaohi…" at bounding box center [962, 183] width 1043 height 33
select select "6899eb8b01b9e04dcfcceb78"
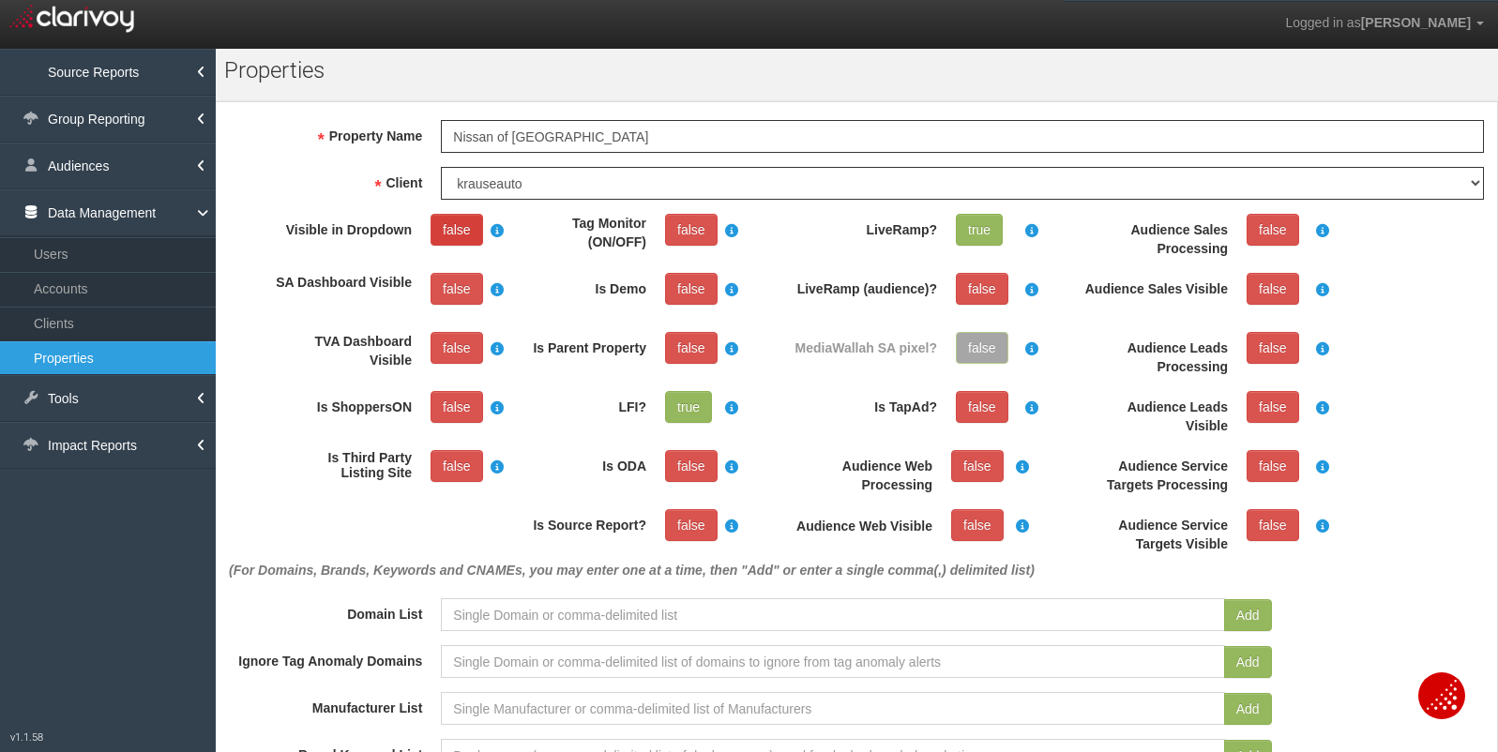
click at [454, 226] on link "false" at bounding box center [457, 230] width 53 height 32
click at [681, 219] on link "false" at bounding box center [691, 230] width 53 height 32
click at [690, 525] on link "false" at bounding box center [691, 525] width 53 height 32
click at [583, 626] on input at bounding box center [832, 614] width 783 height 33
paste input "https://www.nissanofvenice.com/"
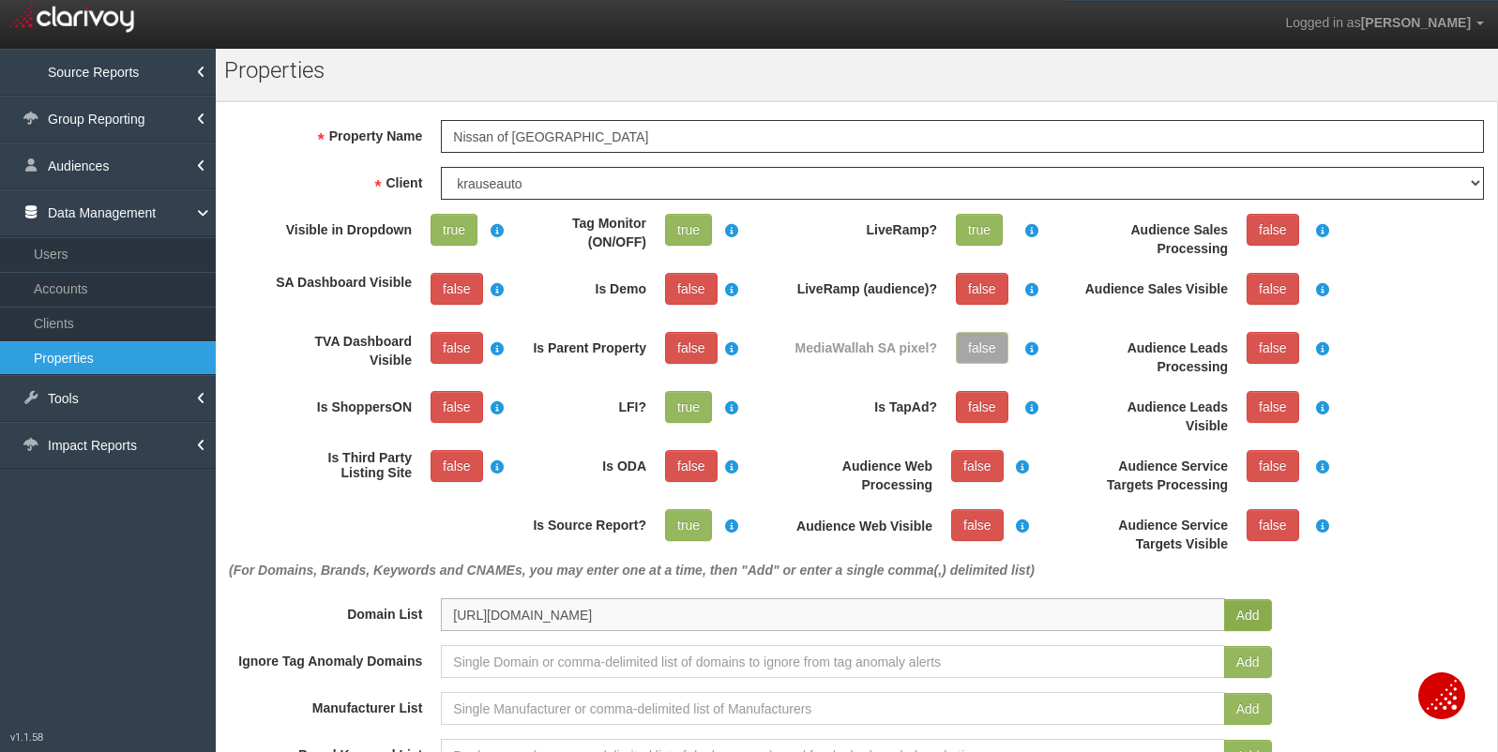
type input "https://www.nissanofvenice.com/"
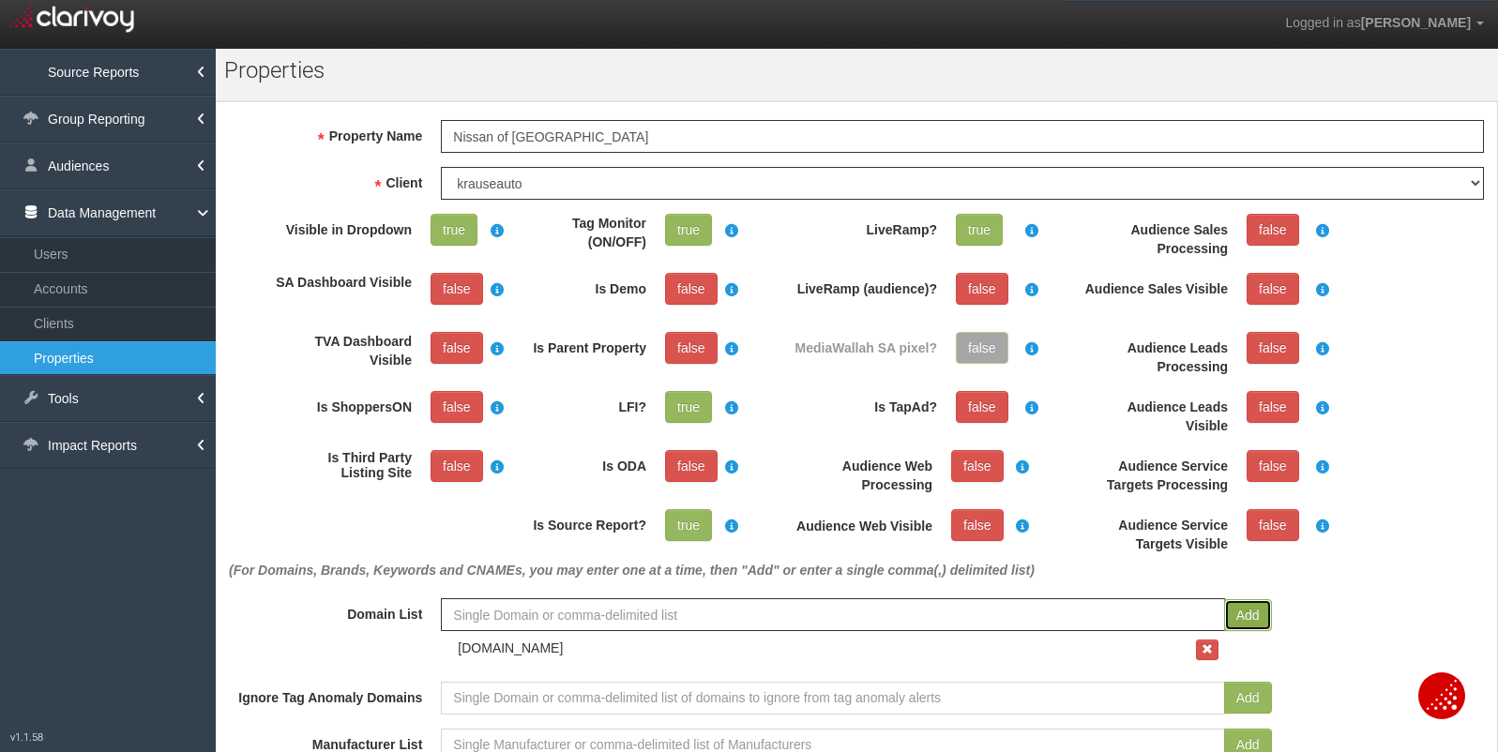
click at [1255, 617] on button "Add" at bounding box center [1248, 615] width 48 height 32
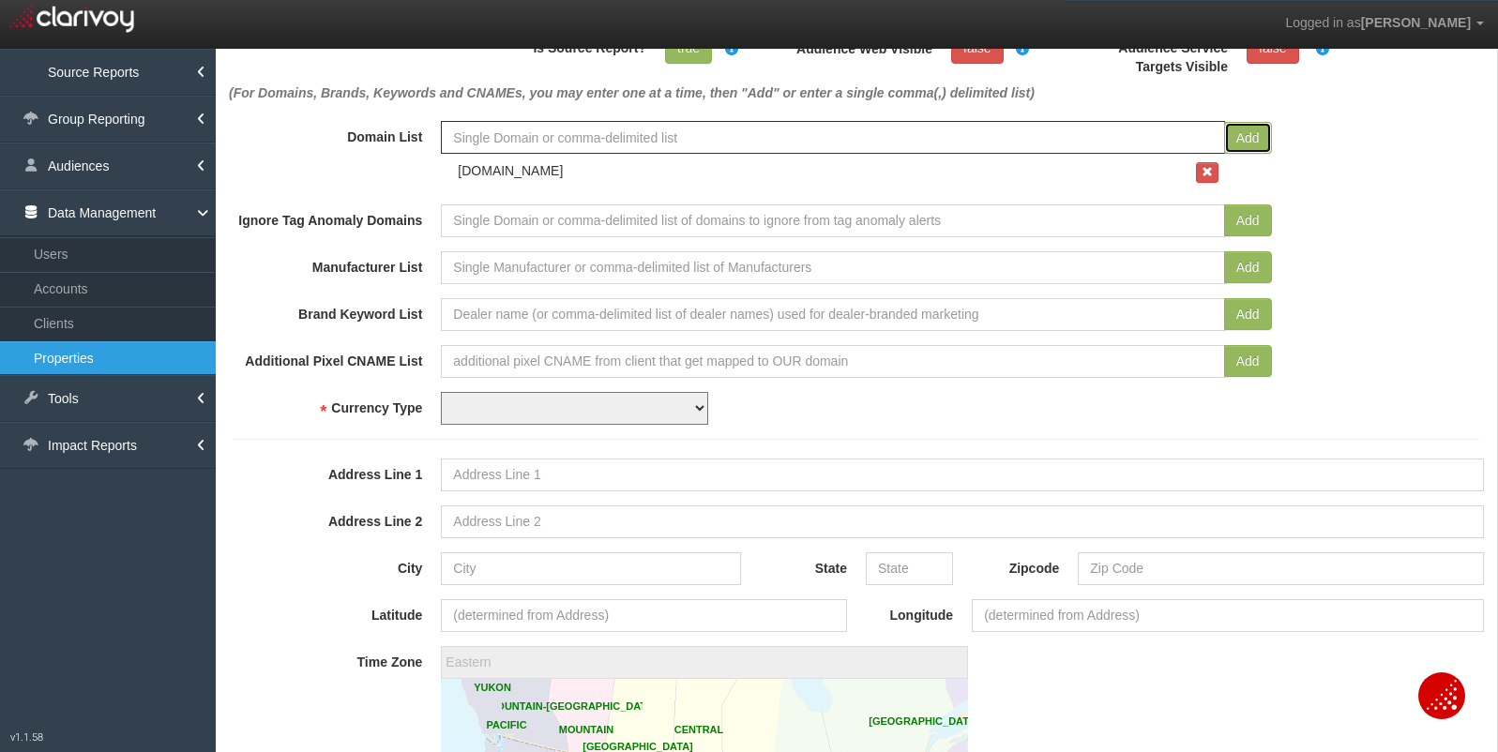
scroll to position [510, 0]
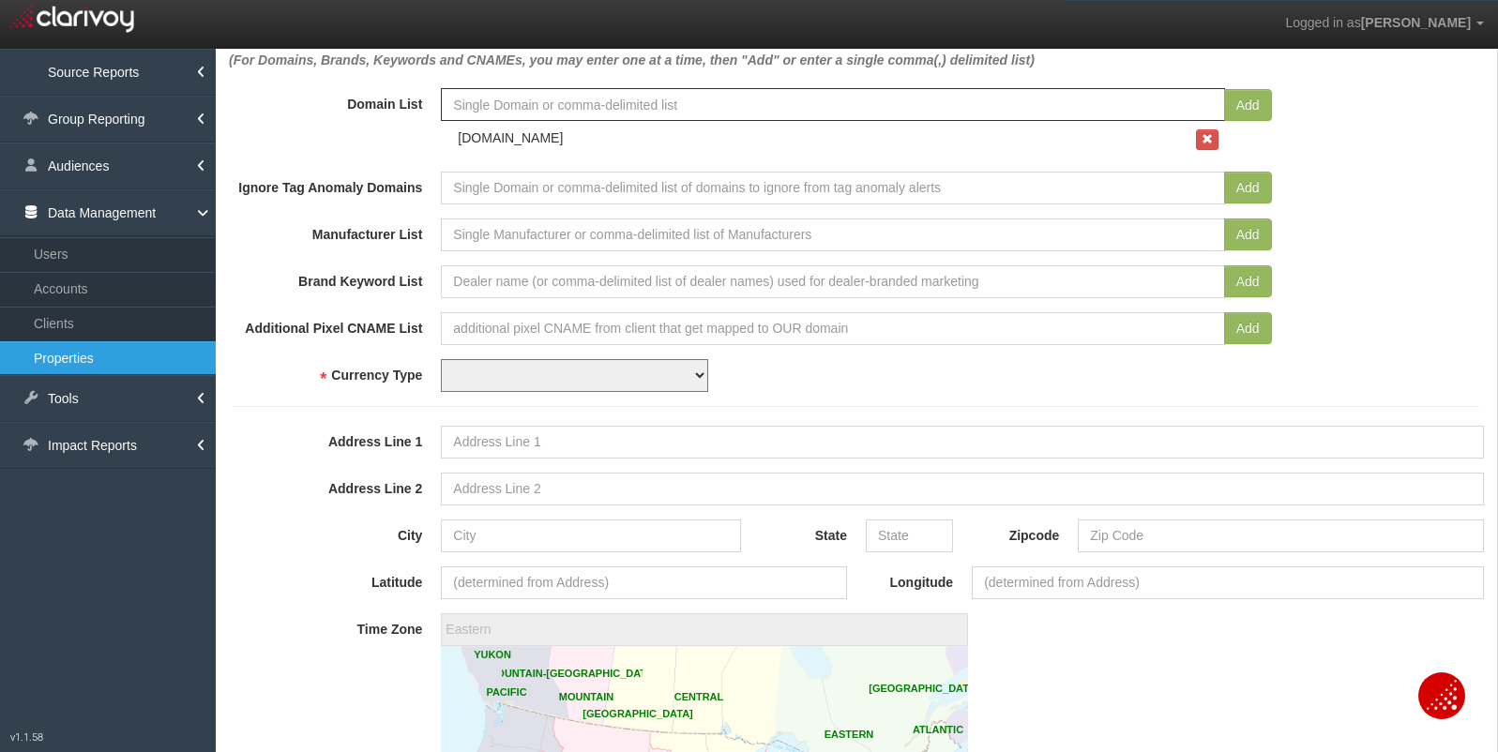
click at [519, 377] on select "USD CAD" at bounding box center [574, 375] width 267 height 33
select select "string:USD"
click at [780, 454] on input "Address Line 1" at bounding box center [962, 442] width 1043 height 33
paste input "700 U.S. 41 Bypass S, Venice, FL 34285"
click at [675, 438] on input "700 U.S. 41 Bypass S, Venice, FL 34285" at bounding box center [962, 442] width 1043 height 33
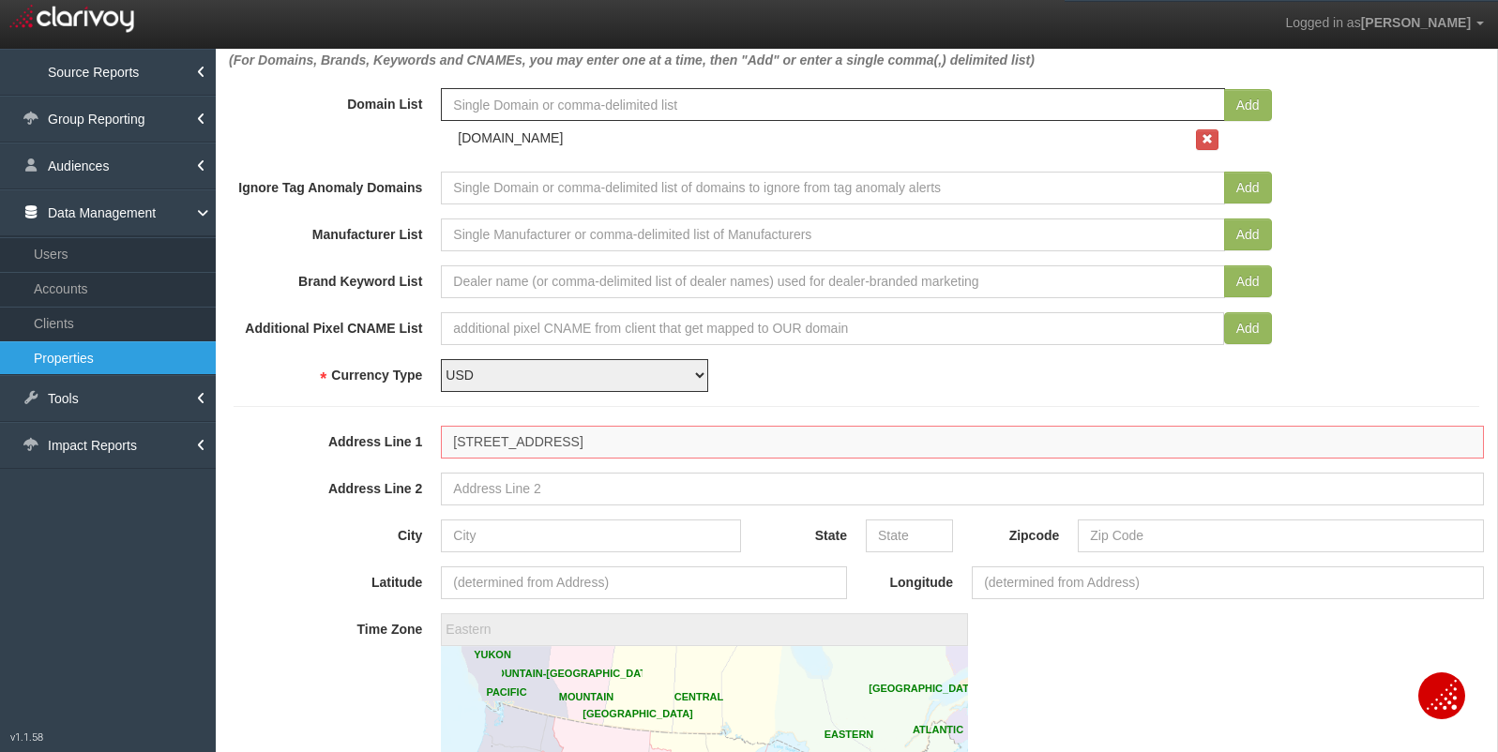
click at [675, 438] on input "700 U.S. 41 Bypass S, Venice, FL 34285" at bounding box center [962, 442] width 1043 height 33
type input "700 U.S. 41 Bypass S, Venice, FL"
click at [1158, 540] on input "Zipcode" at bounding box center [1281, 536] width 406 height 33
paste input "34285"
type input "34285"
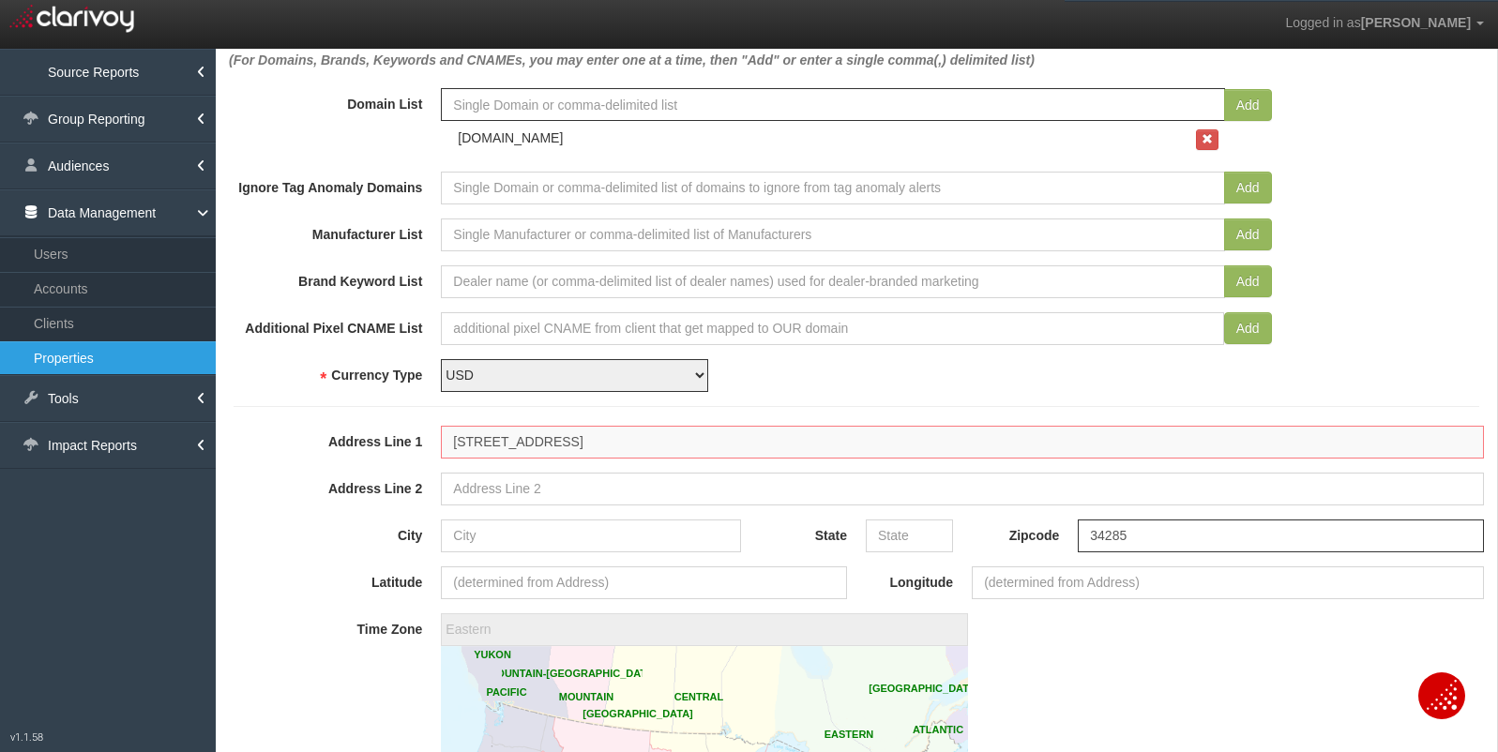
click at [646, 447] on input "700 U.S. 41 Bypass S, Venice, FL" at bounding box center [962, 442] width 1043 height 33
type input "700 U.S. 41 Bypass S, Venice,"
click at [885, 538] on input "State" at bounding box center [909, 536] width 87 height 33
paste input "FL"
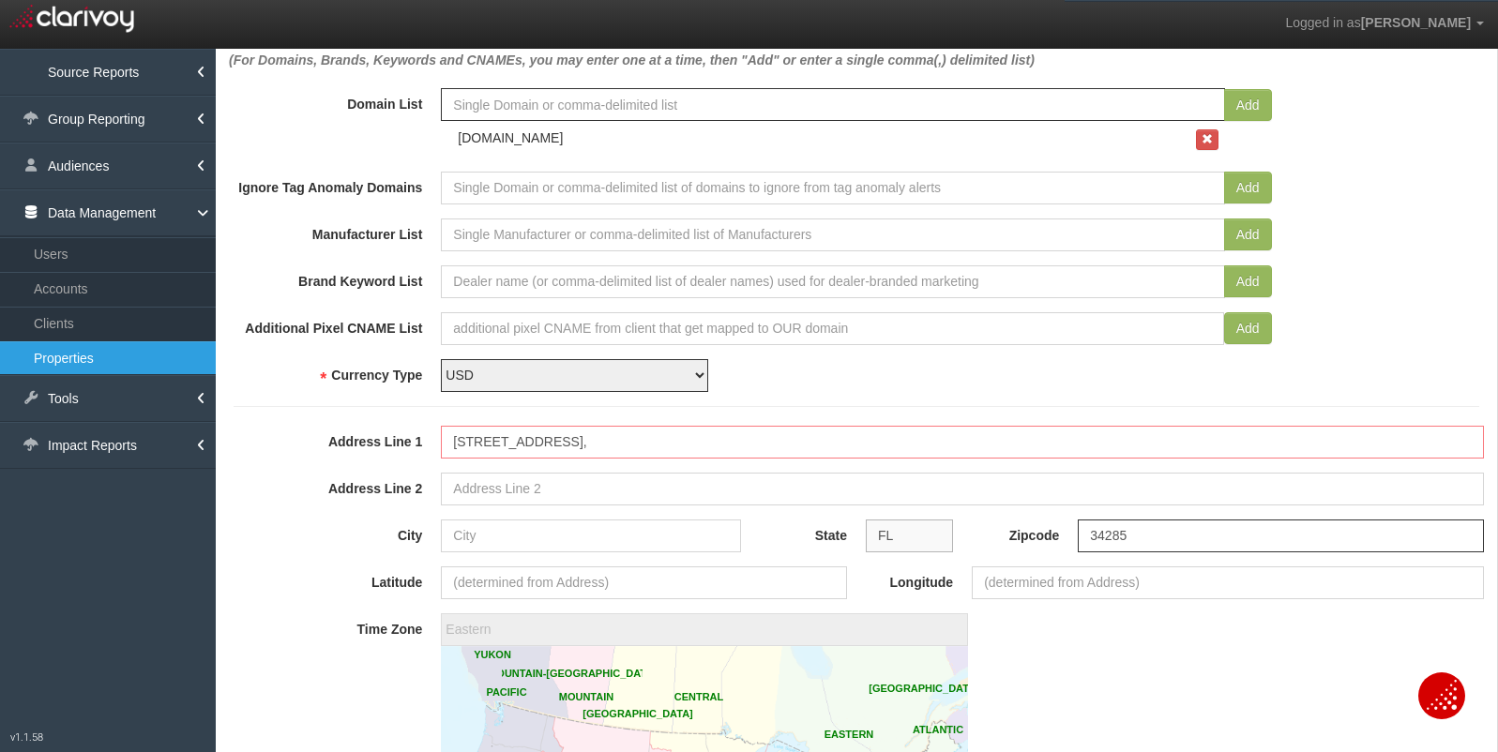
type input "FL"
click at [610, 446] on input "700 U.S. 41 Bypass S, Venice," at bounding box center [962, 442] width 1043 height 33
type input "700 U.S. 41 Bypass S,,"
click at [582, 535] on input "City" at bounding box center [591, 536] width 300 height 33
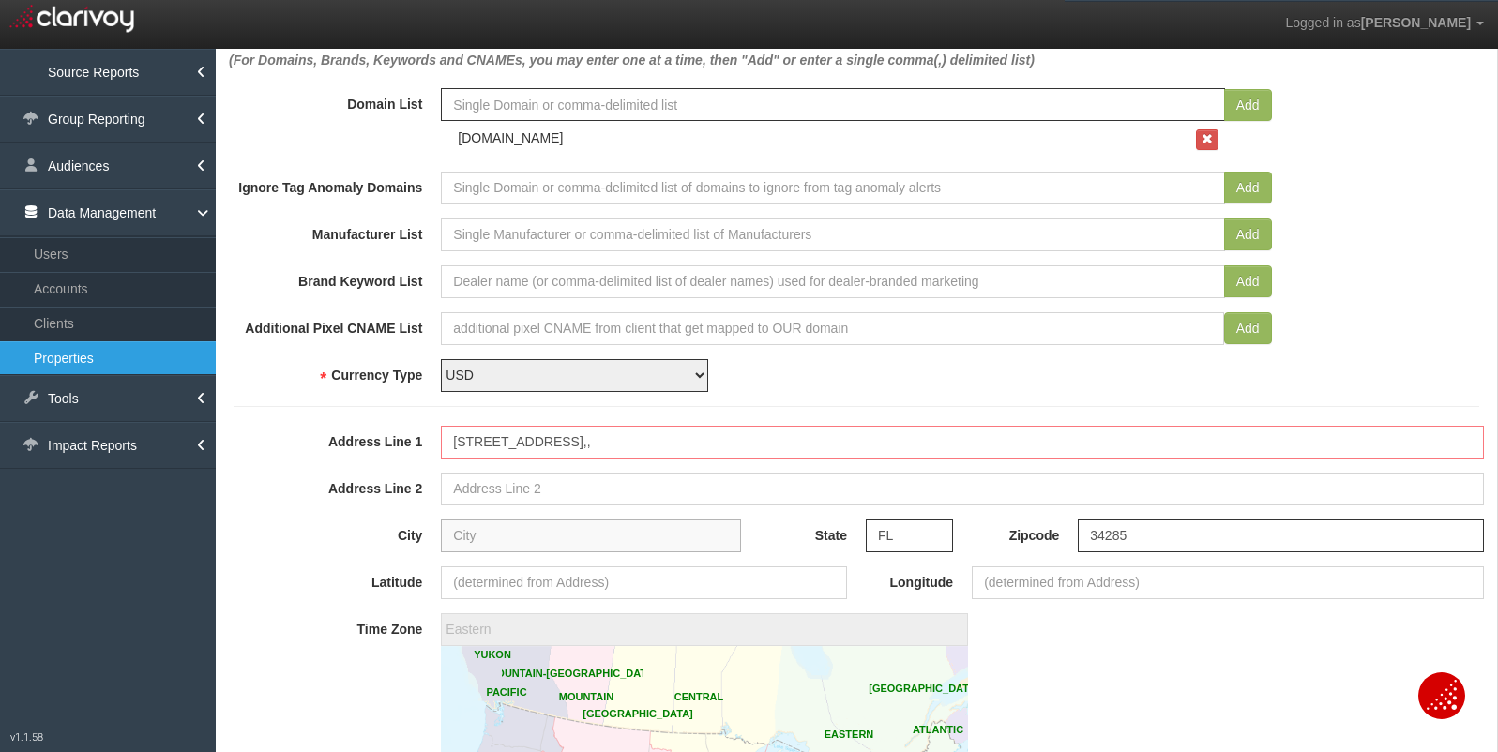
paste input "Venice"
type input "Venice"
click at [621, 452] on input "700 U.S. 41 Bypass S,," at bounding box center [962, 442] width 1043 height 33
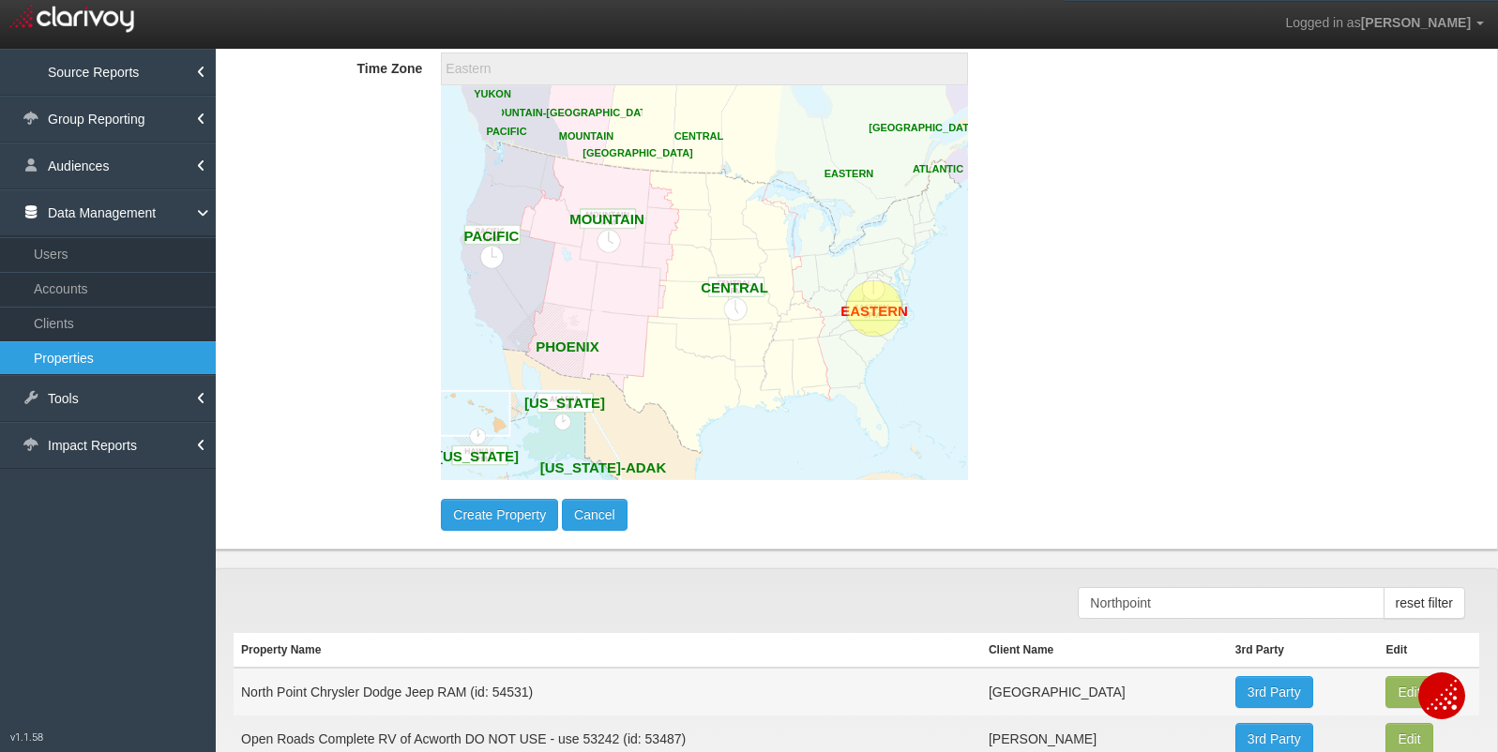
scroll to position [1117, 0]
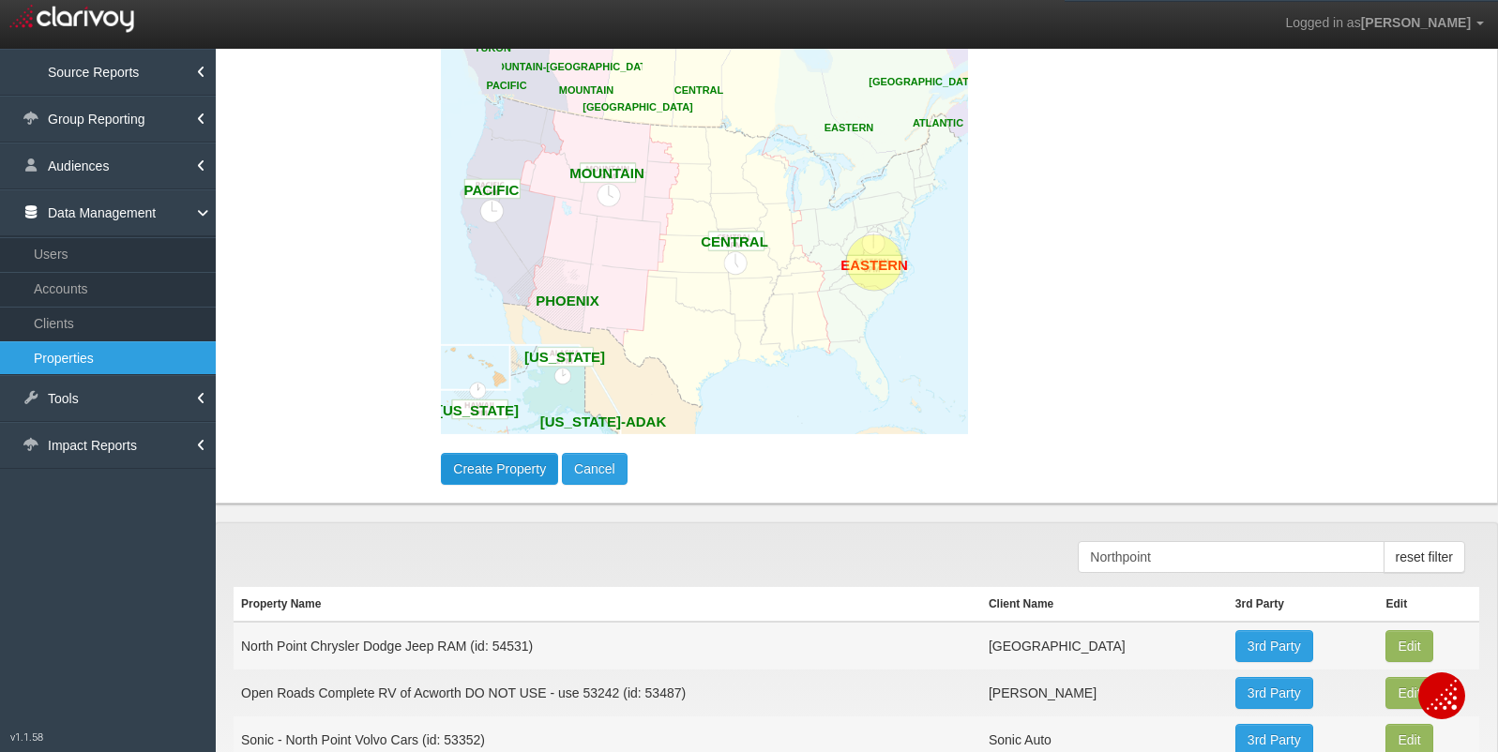
type input "700 U.S. 41 Bypass S"
click at [511, 471] on button "Create Property" at bounding box center [499, 469] width 117 height 32
type input "27.0908275"
type input "-82.4333601"
select select "?"
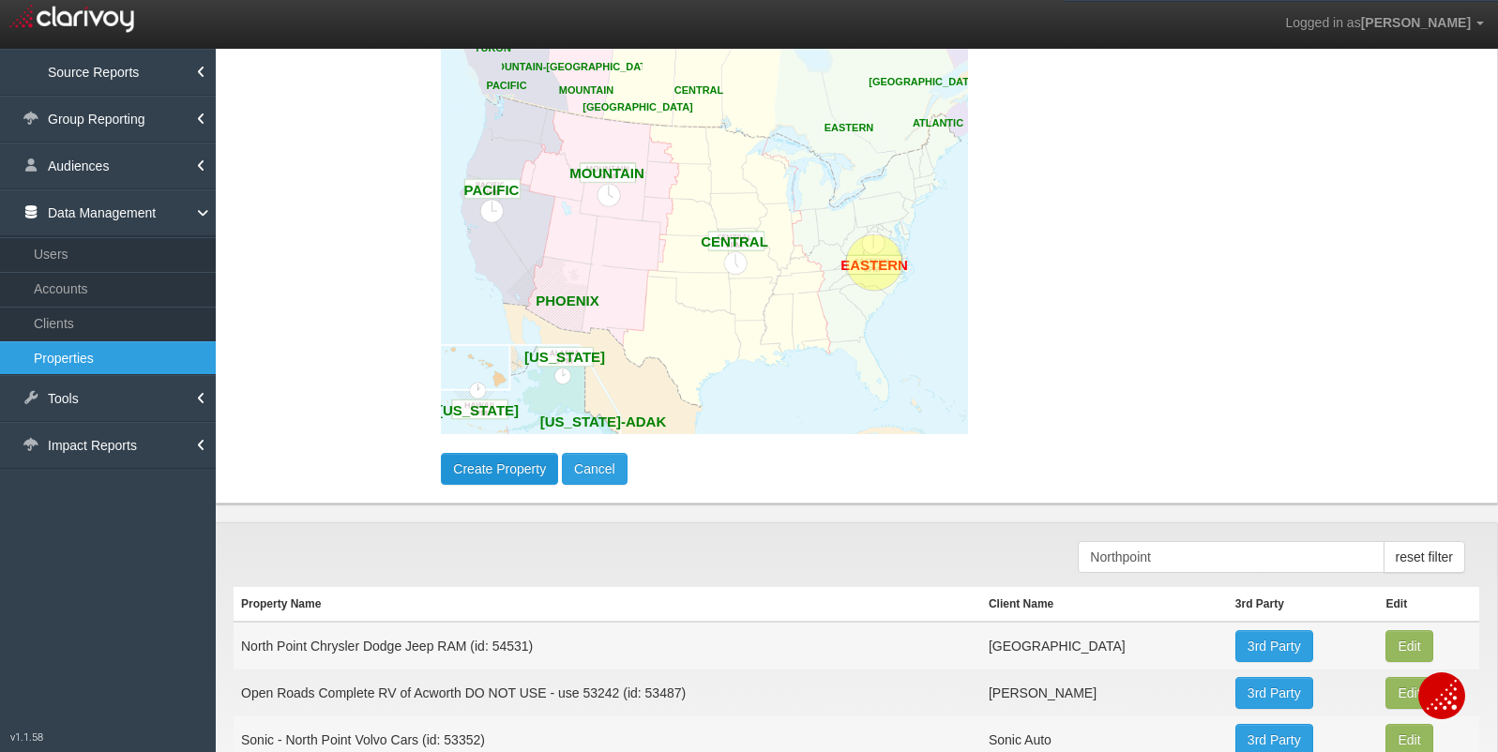
select select "?"
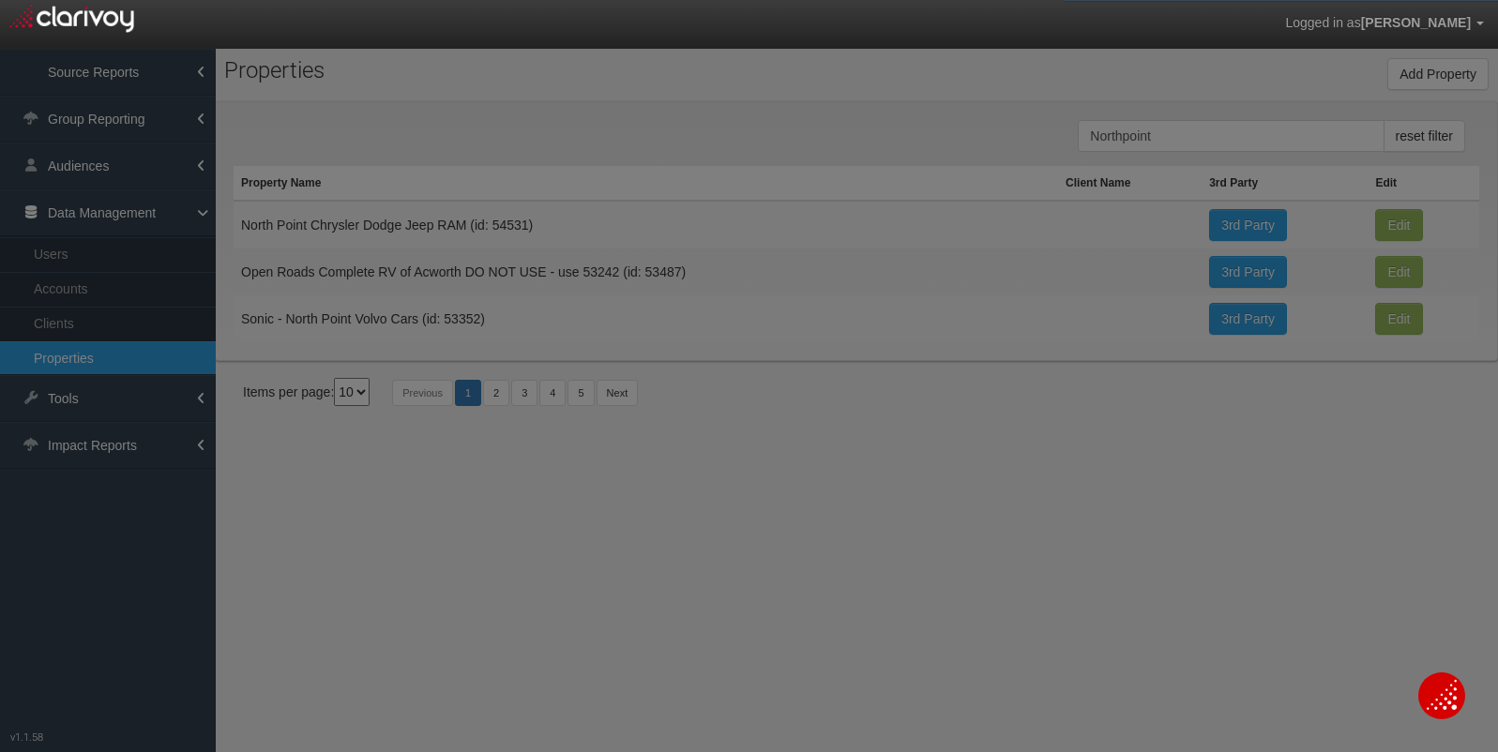
scroll to position [0, 0]
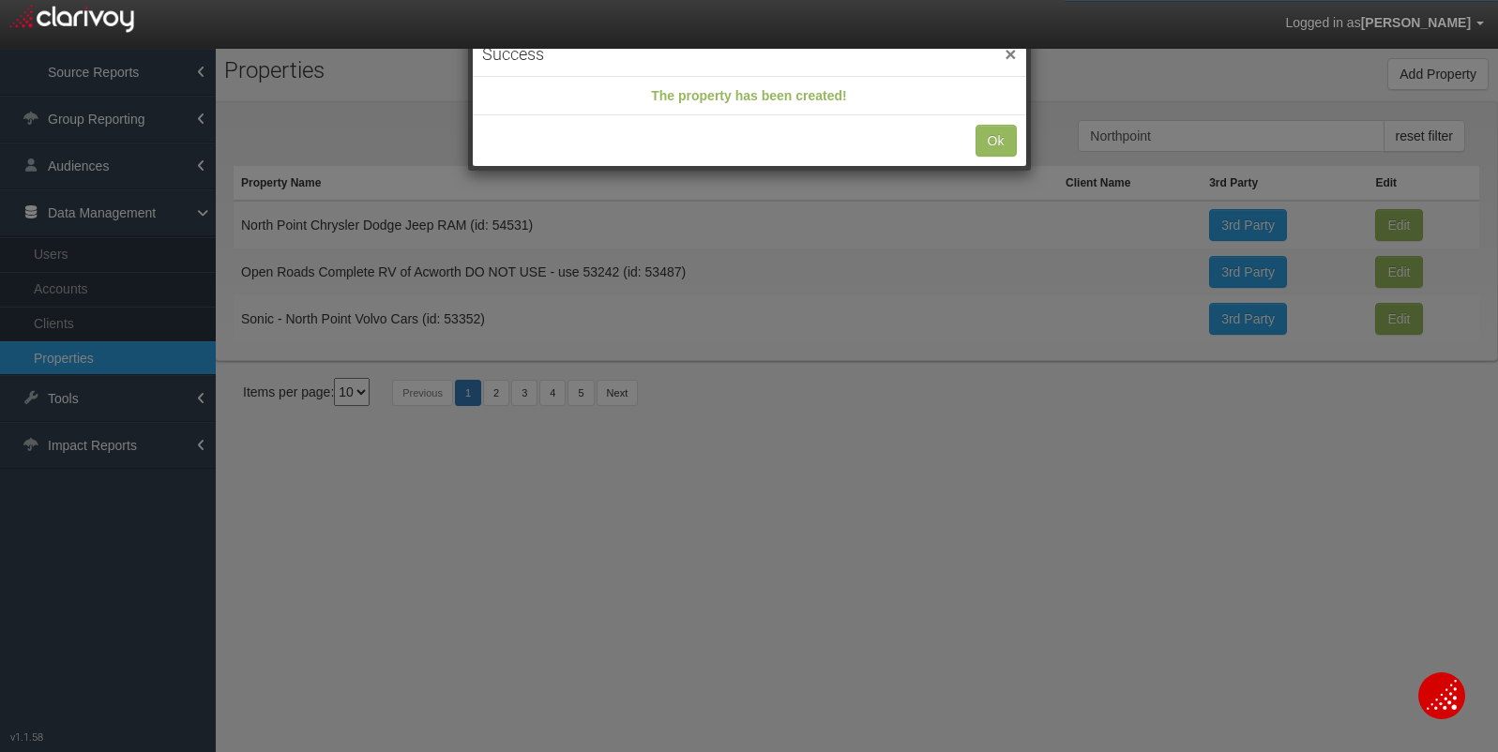
click at [1009, 54] on button "×" at bounding box center [1010, 54] width 11 height 20
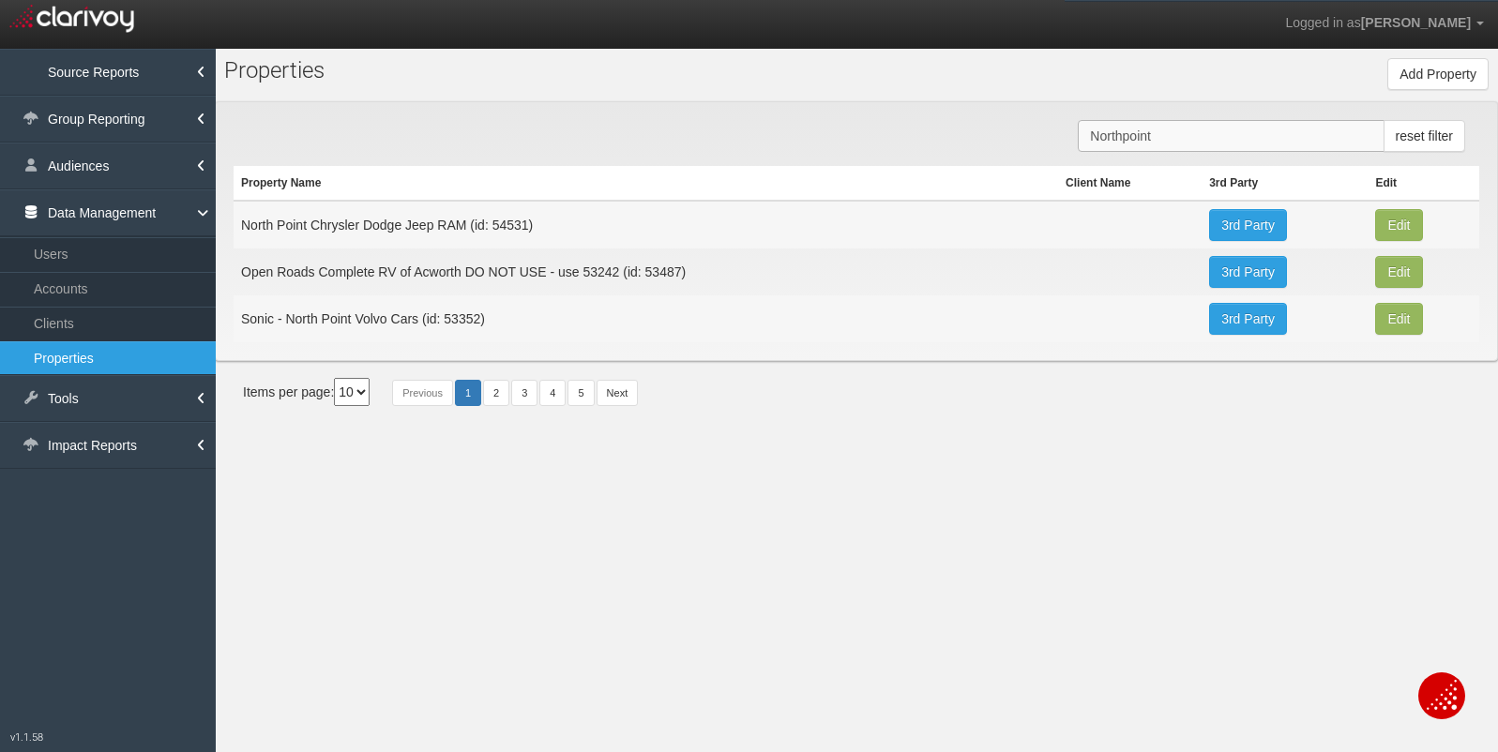
click at [1200, 146] on input "Northpoint" at bounding box center [1231, 136] width 306 height 32
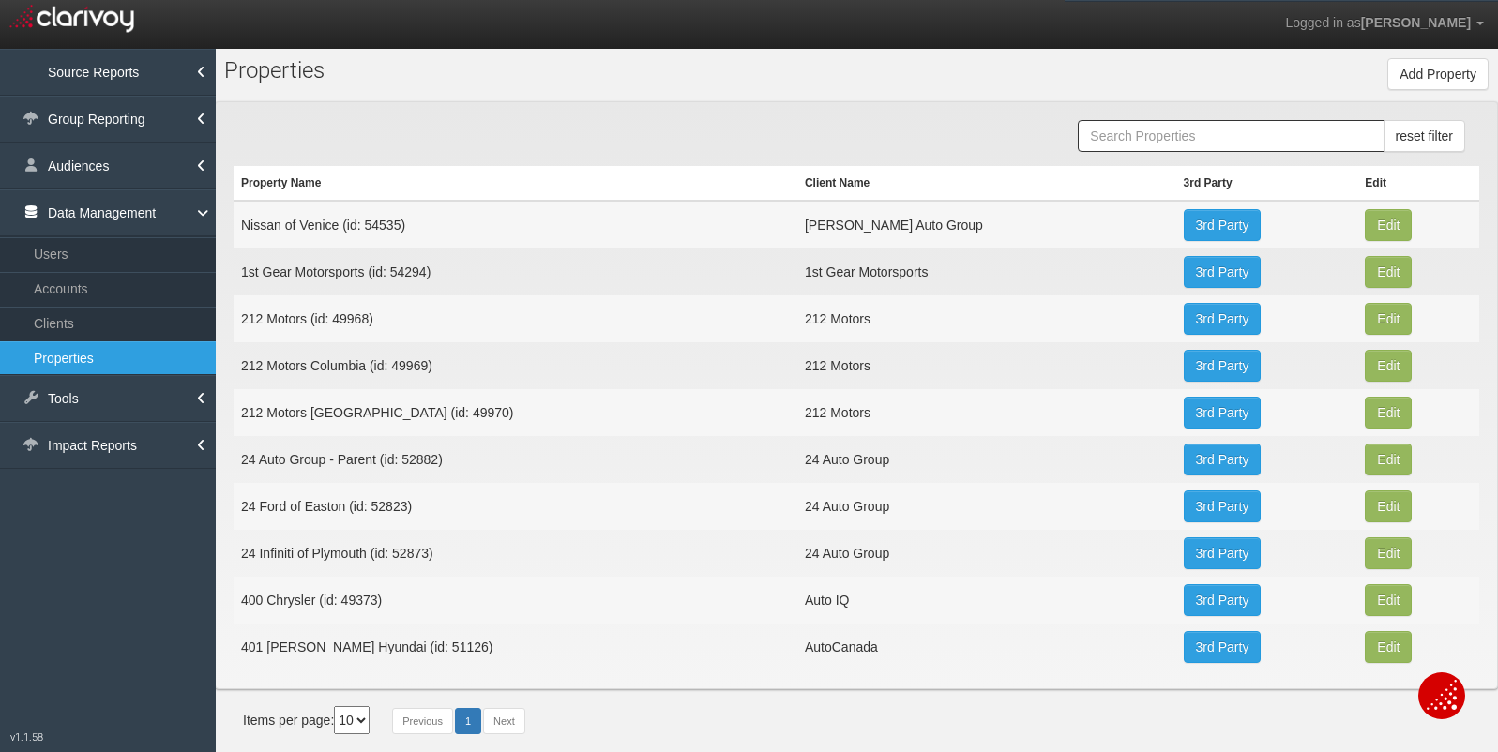
click at [380, 219] on td "Nissan of Venice (id: 54535)" at bounding box center [516, 225] width 564 height 48
copy td "54535"
click at [39, 321] on link "Clients" at bounding box center [108, 324] width 216 height 34
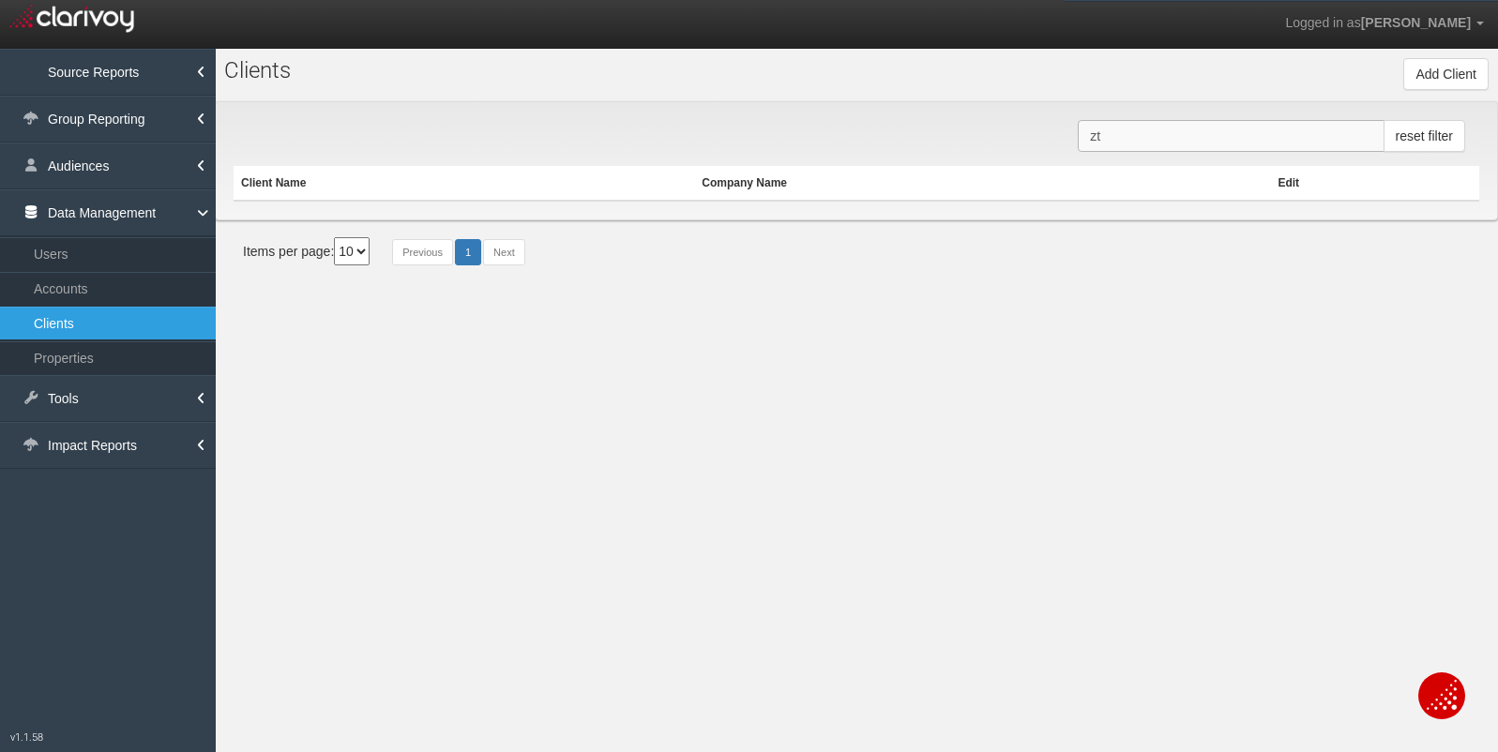
click at [1126, 129] on input "zt" at bounding box center [1231, 136] width 306 height 32
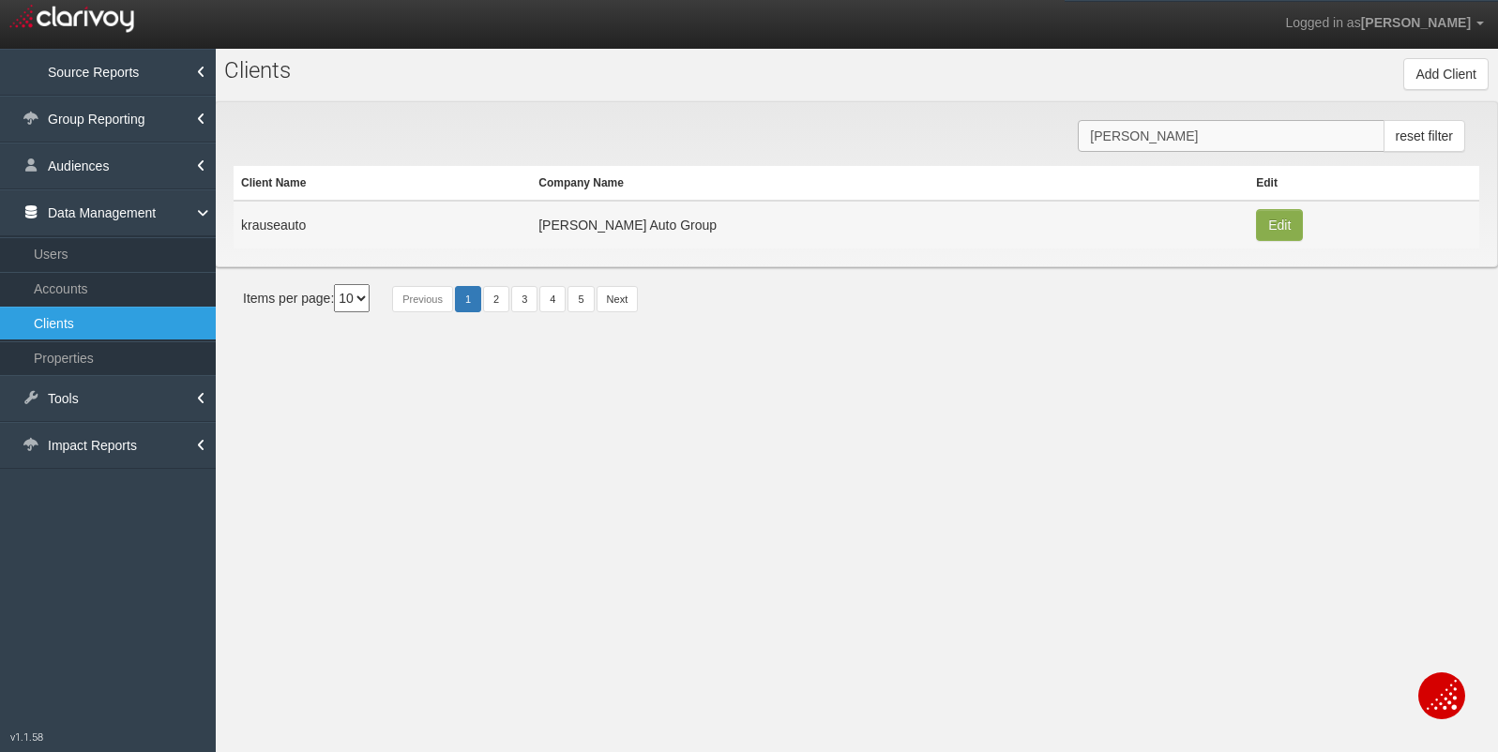
type input "krause"
click at [1256, 231] on button "Edit" at bounding box center [1279, 225] width 47 height 32
type input "krauseauto"
type input "9d2405c93ae34d19d3fdb753050905356ddeaa06"
type input "2690"
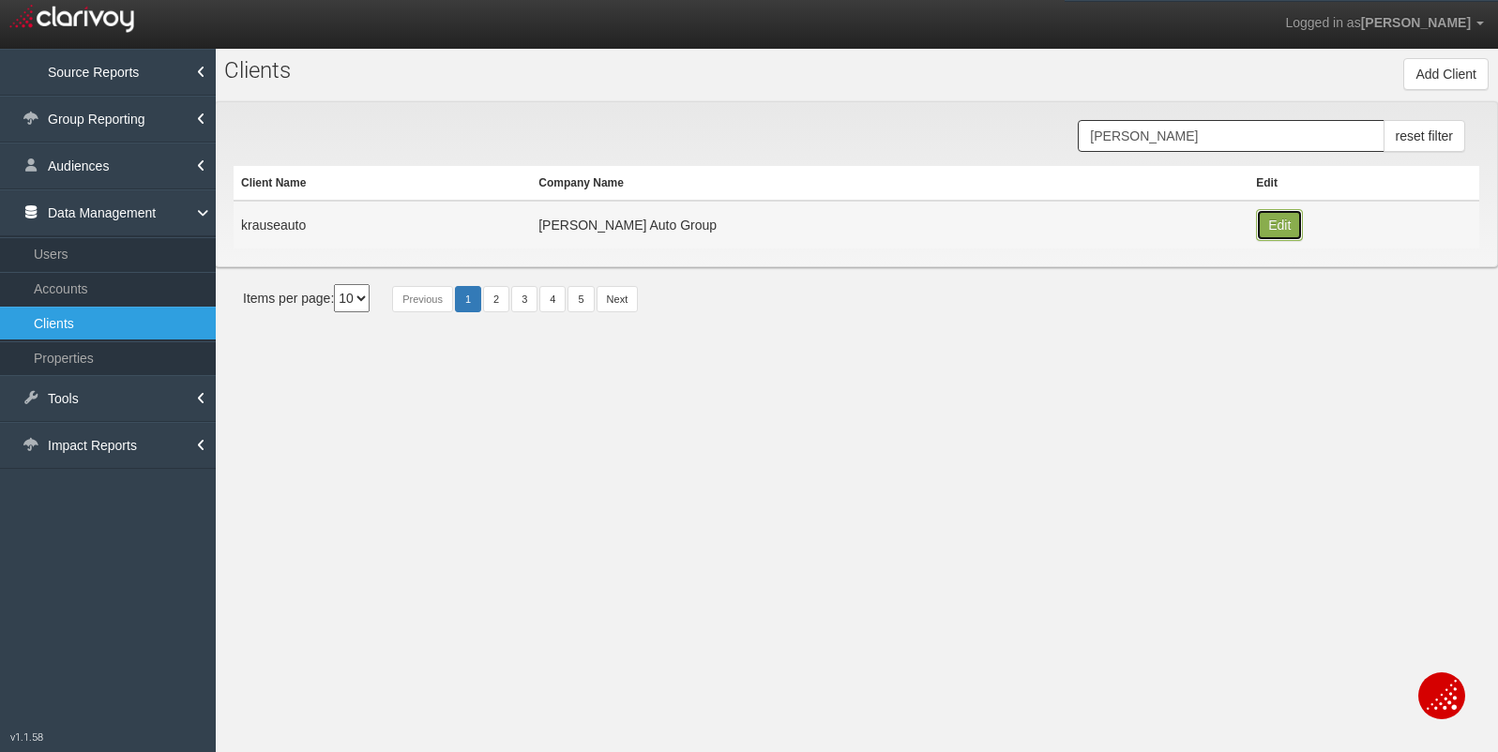
type input "Krause Auto Group"
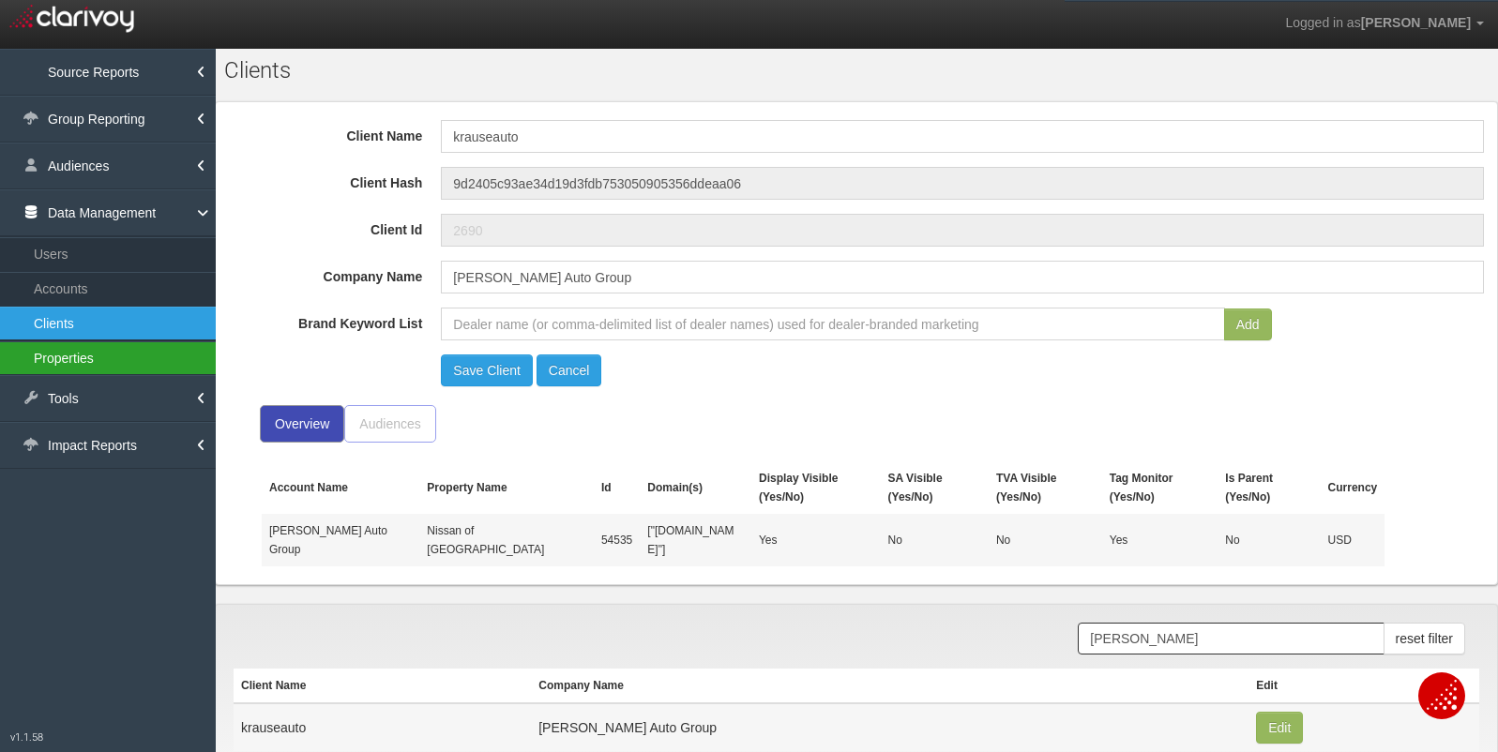
click at [151, 349] on link "Properties" at bounding box center [108, 358] width 216 height 34
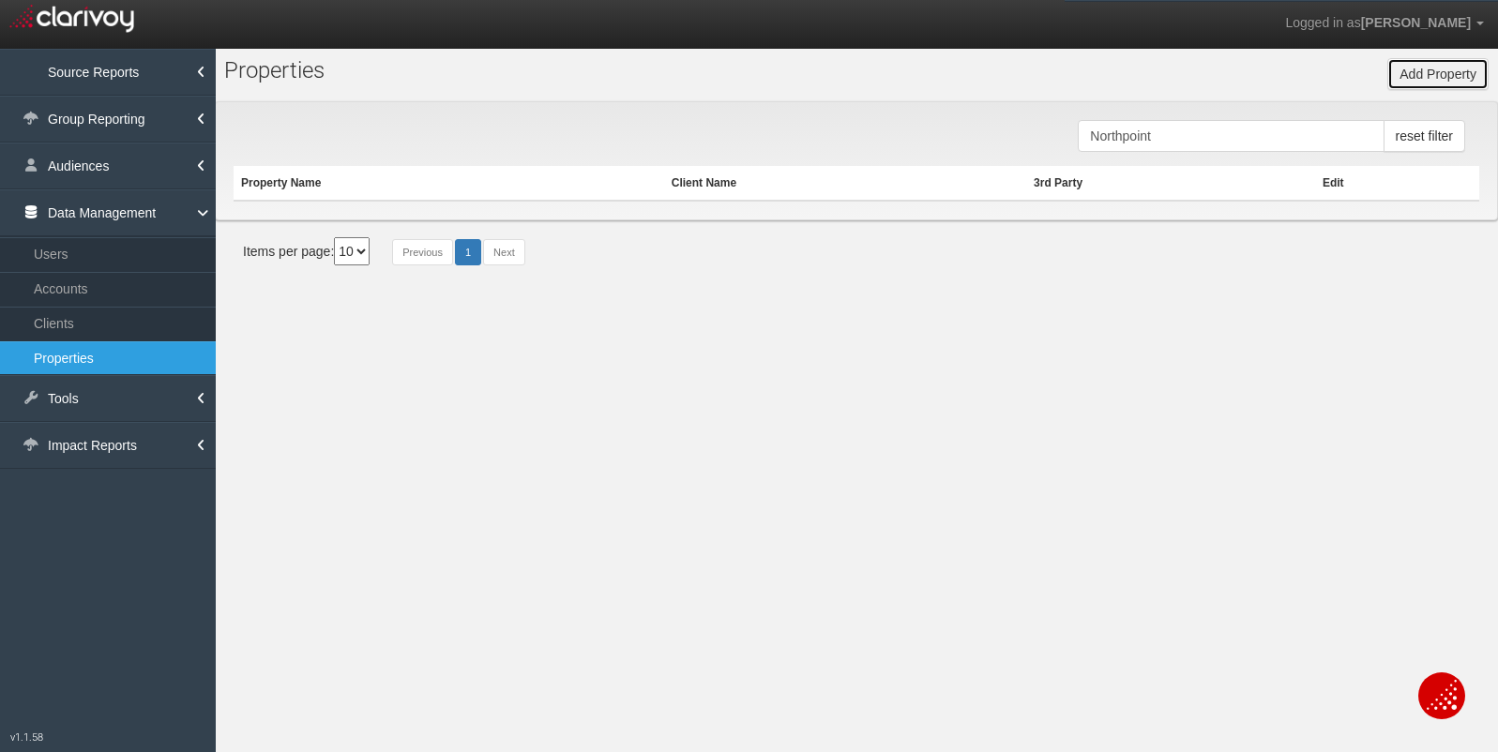
click at [1414, 75] on button "Add Property" at bounding box center [1437, 74] width 101 height 32
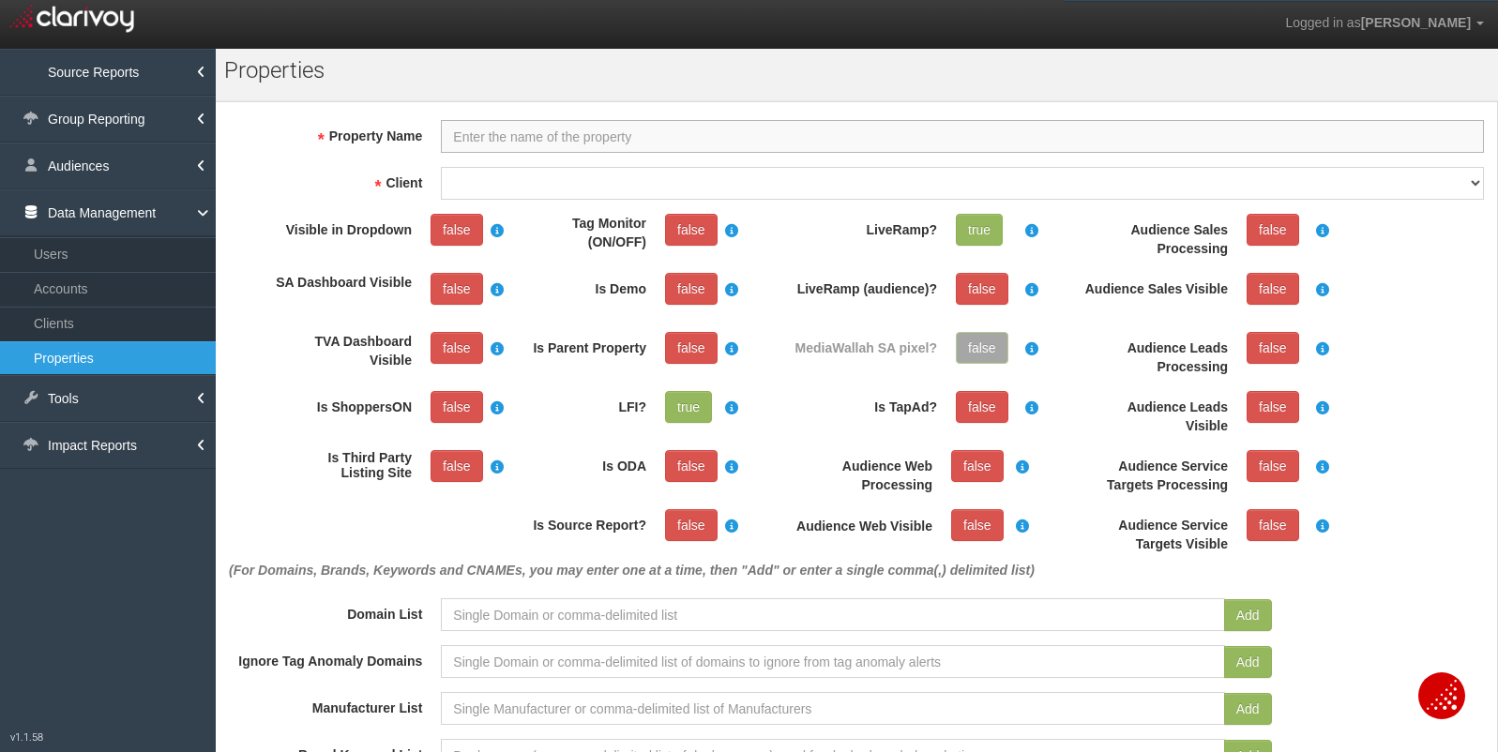
click at [599, 146] on input "Property Name" at bounding box center [962, 136] width 1043 height 33
click at [492, 608] on input at bounding box center [832, 614] width 783 height 33
paste input "https://www.krauseautogroup.com/"
type input "https://www.krauseautogroup.com/"
click at [1239, 615] on button "Add" at bounding box center [1248, 615] width 48 height 32
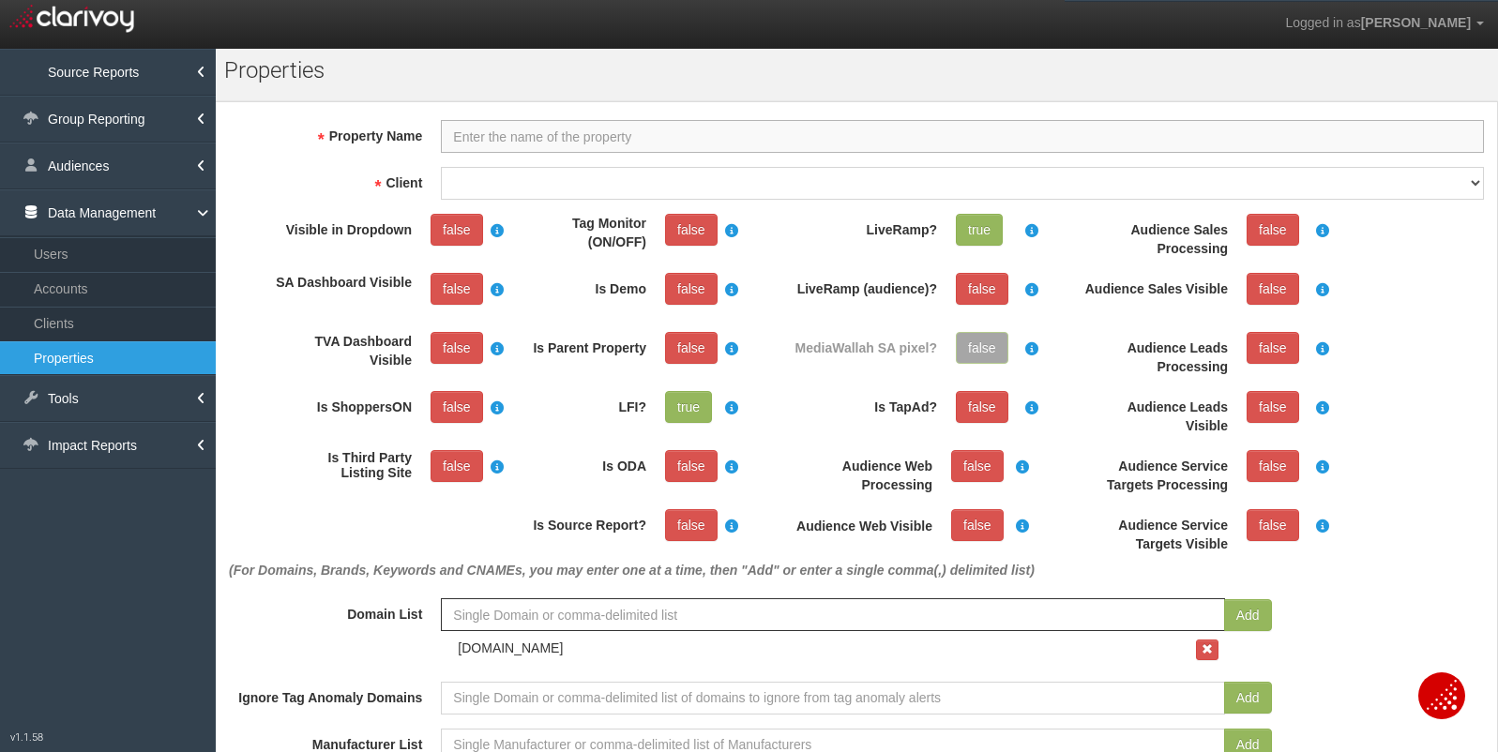
click at [783, 141] on input "Property Name" at bounding box center [962, 136] width 1043 height 33
type input "[PERSON_NAME] Auto Group - Parent"
click at [693, 358] on link "false" at bounding box center [691, 348] width 53 height 32
click at [685, 228] on link "false" at bounding box center [691, 230] width 53 height 32
click at [825, 187] on select "1stgear 212motors 24autogroup 401group 405motors 44automart 503autos a-b aaaohi…" at bounding box center [962, 183] width 1043 height 33
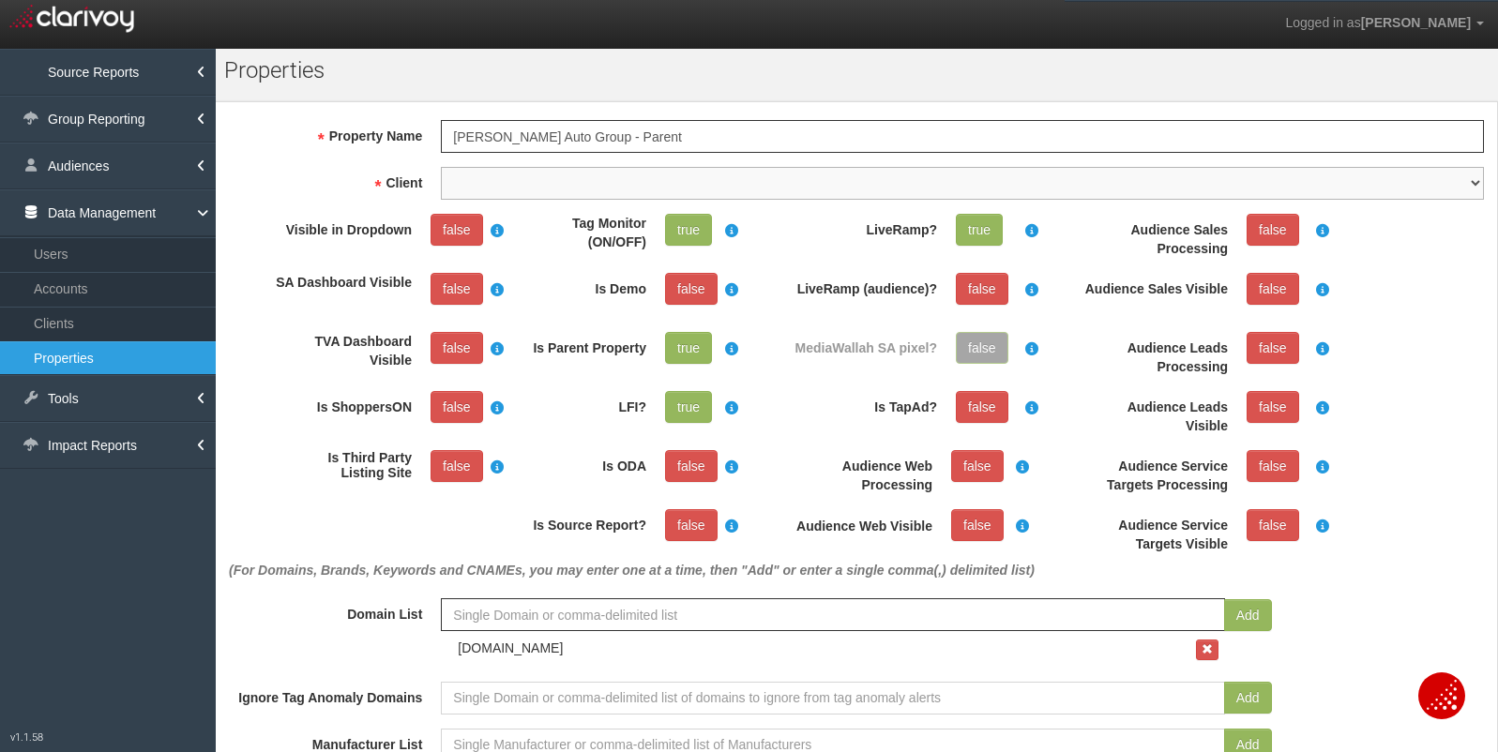
select select "6899eb8b01b9e04dcfcceb78"
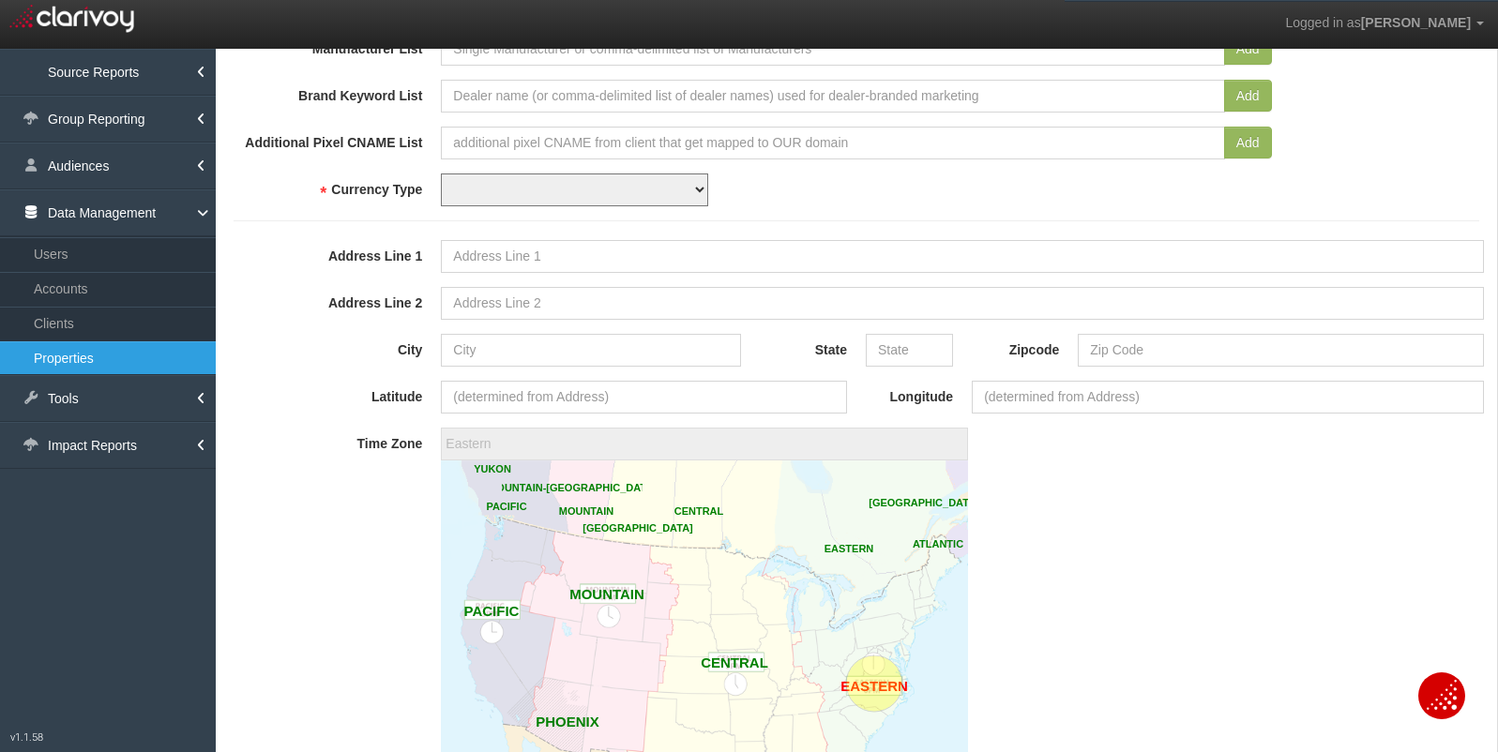
scroll to position [693, 0]
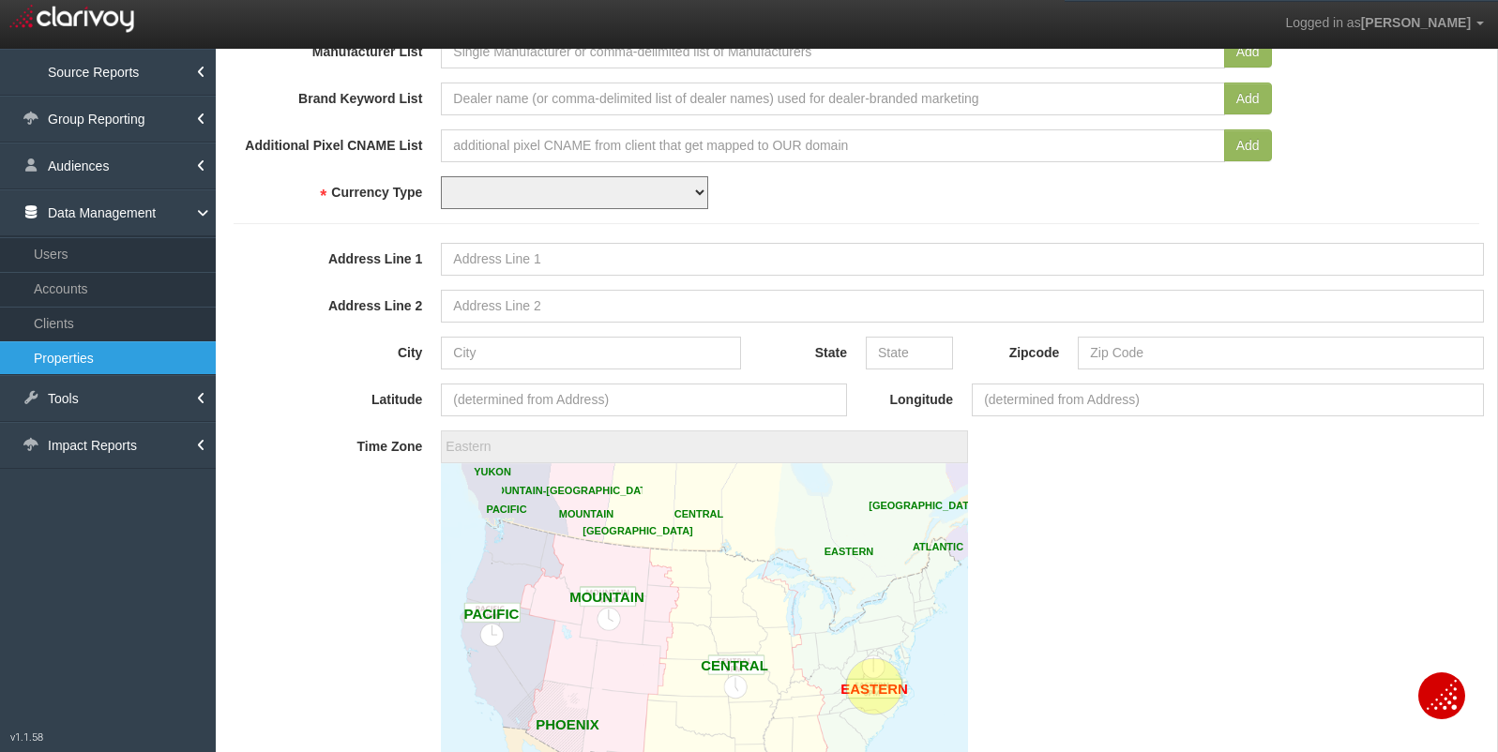
click at [683, 196] on select "USD CAD" at bounding box center [574, 192] width 267 height 33
select select "string:USD"
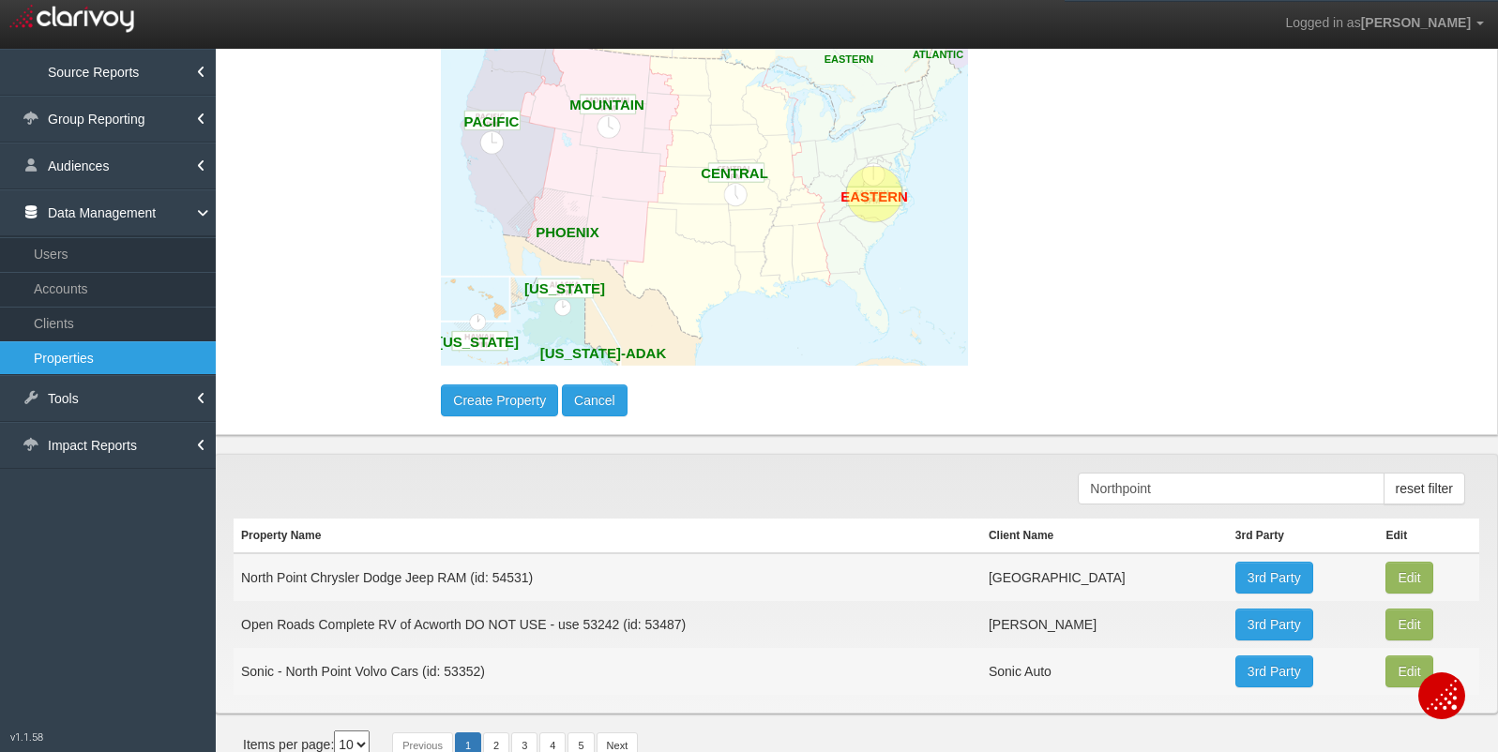
scroll to position [1208, 0]
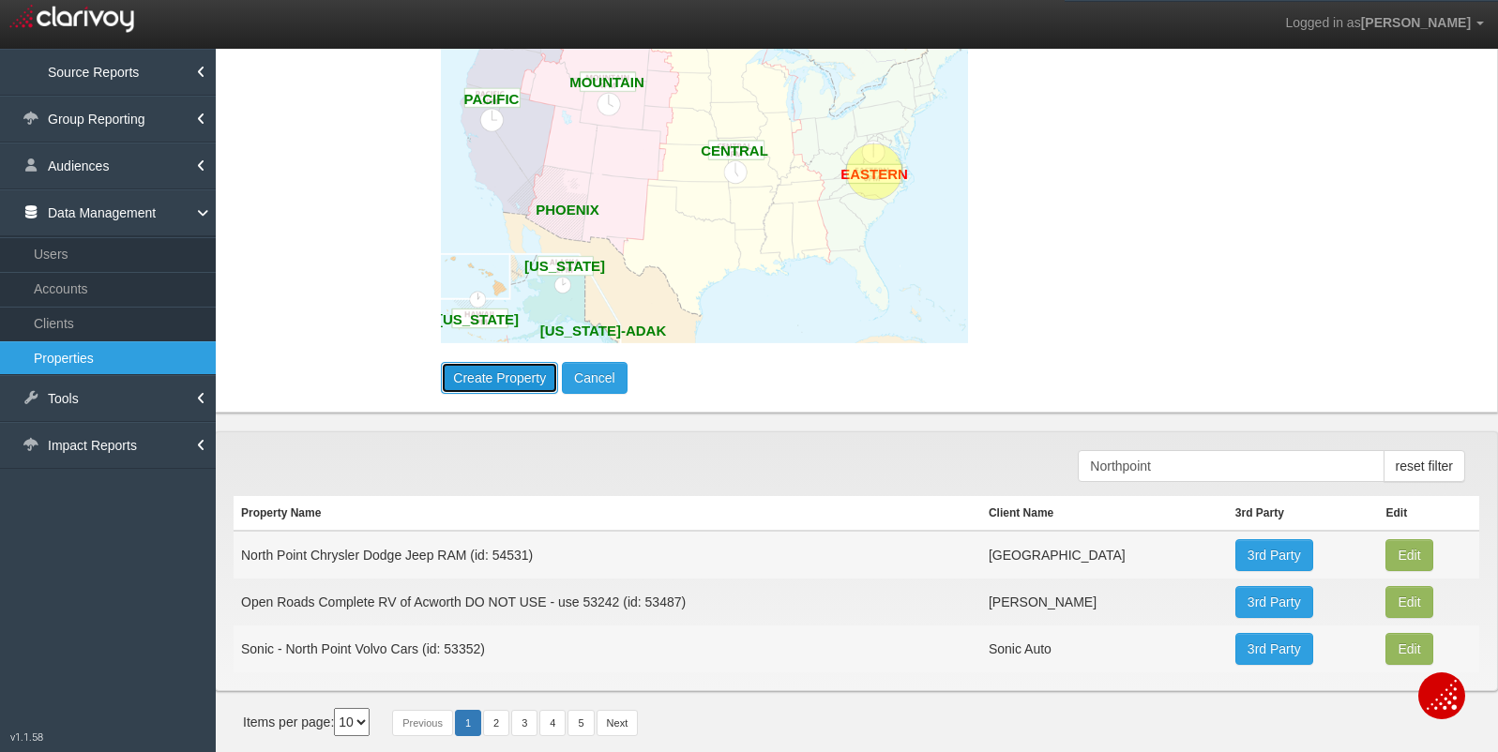
click at [483, 378] on button "Create Property" at bounding box center [499, 378] width 117 height 32
select select "?"
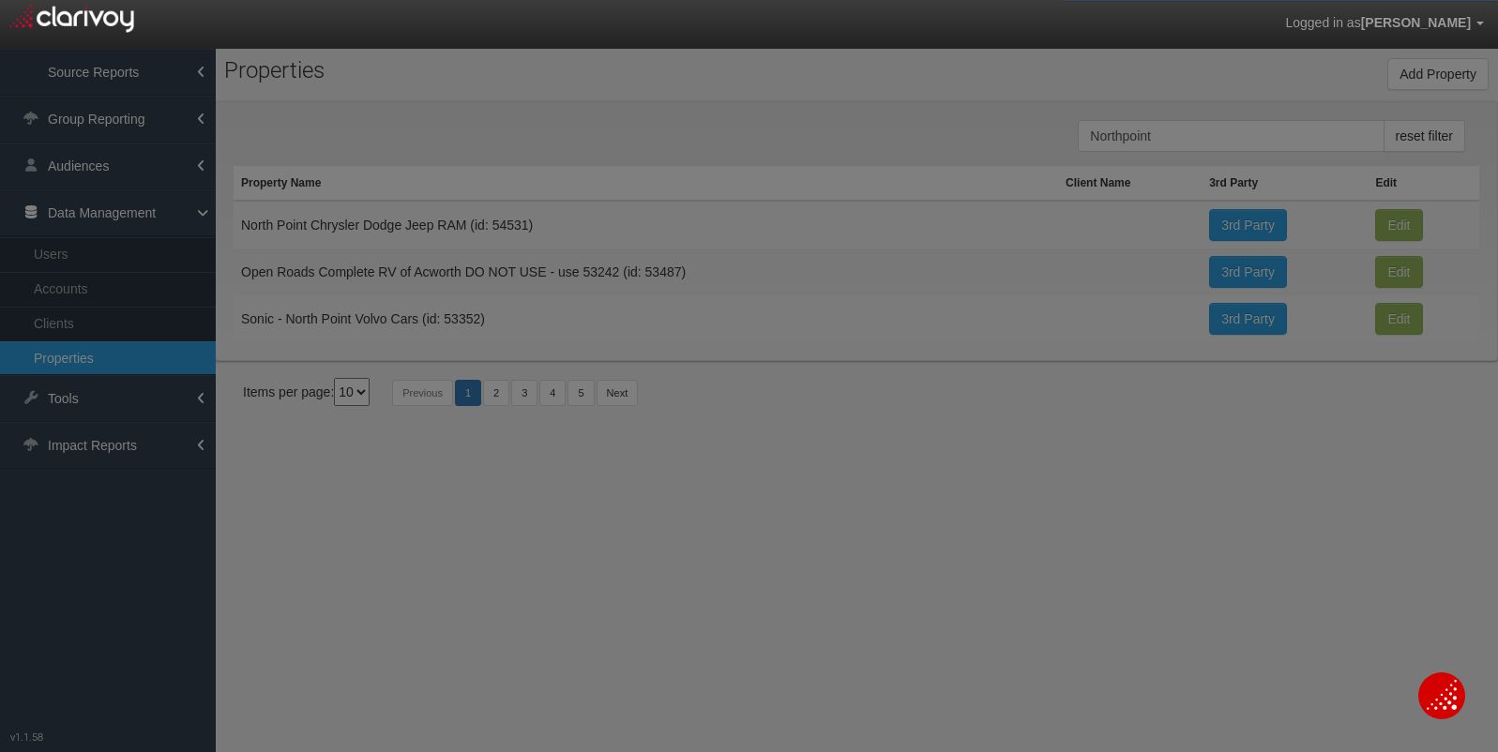
scroll to position [0, 0]
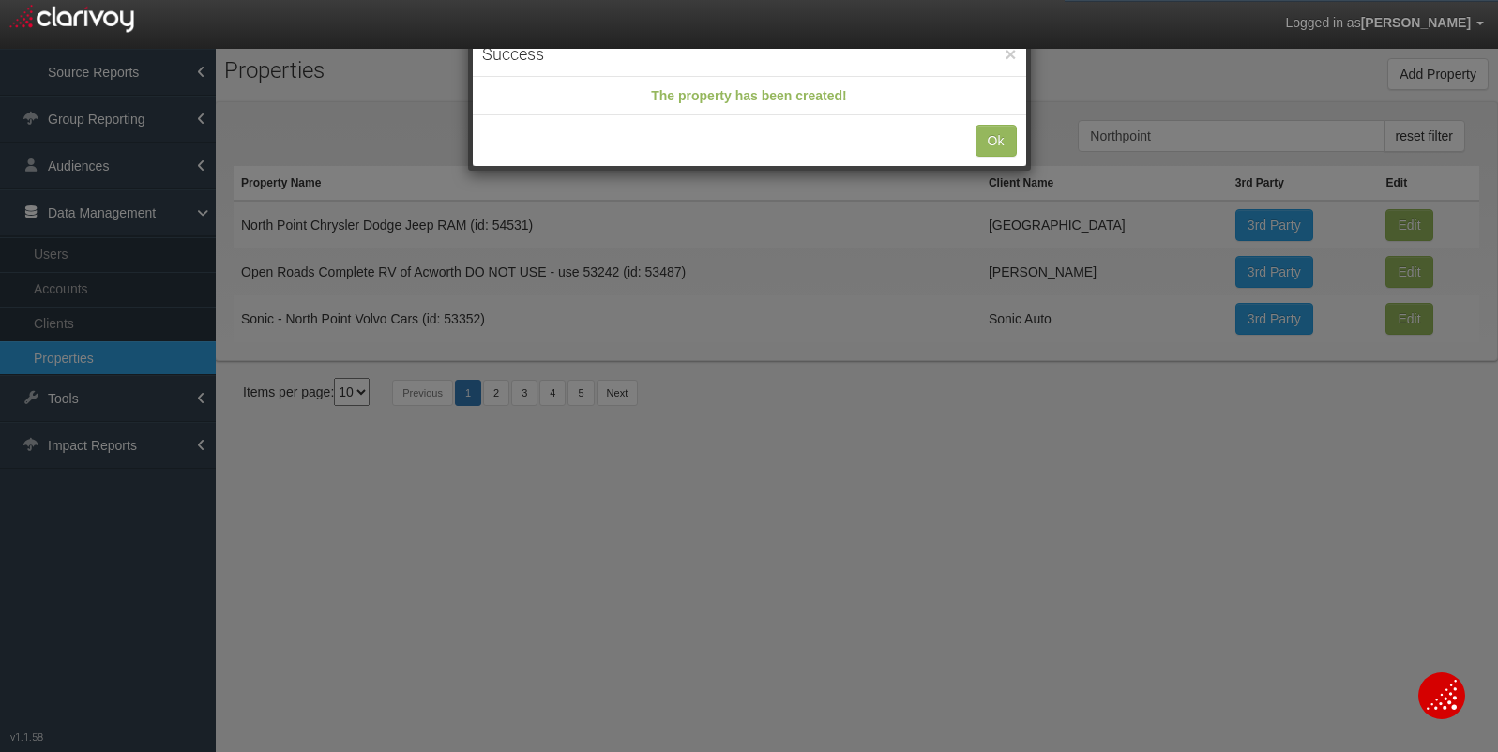
click at [974, 141] on div "Ok" at bounding box center [749, 140] width 553 height 51
click at [1007, 134] on button "Ok" at bounding box center [995, 141] width 41 height 32
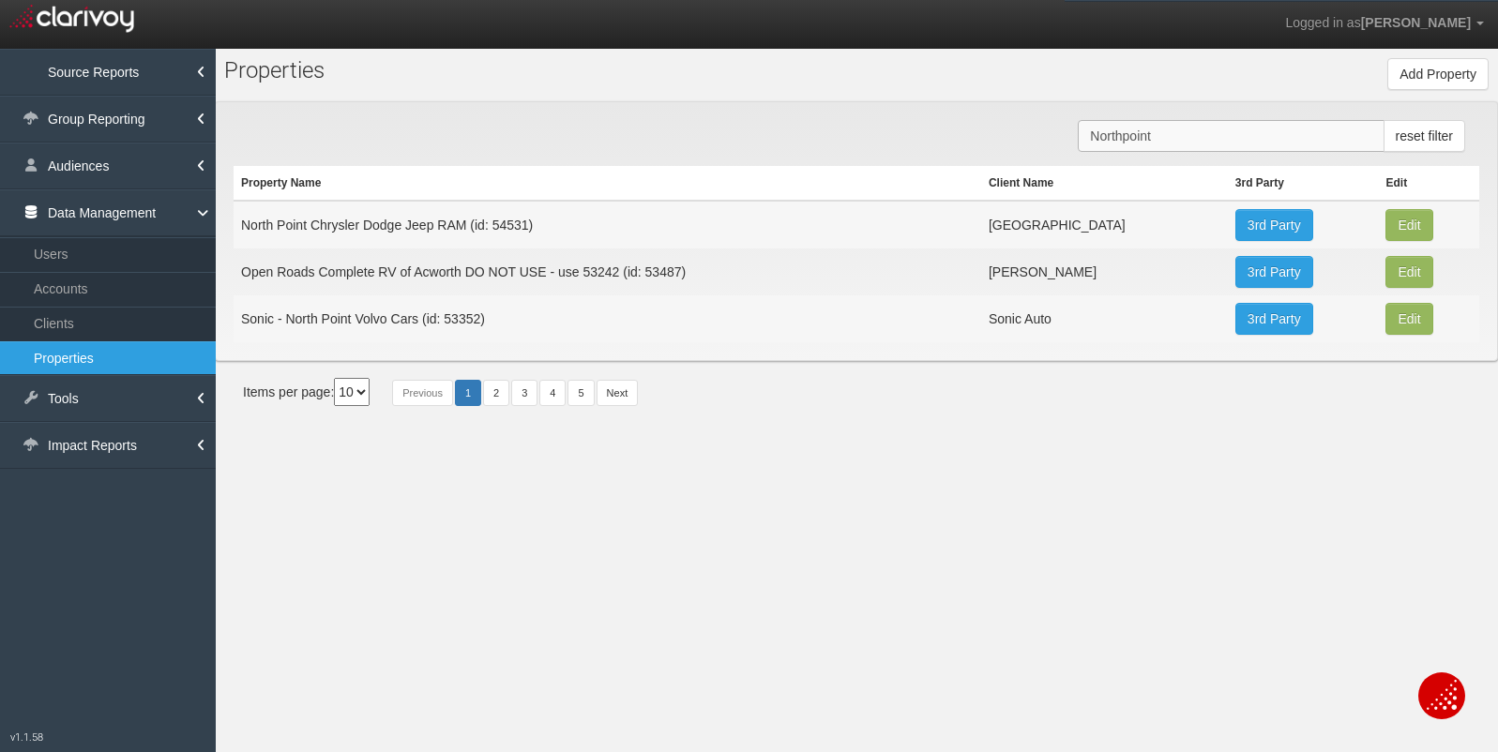
click at [1167, 144] on input "Northpoint" at bounding box center [1231, 136] width 306 height 32
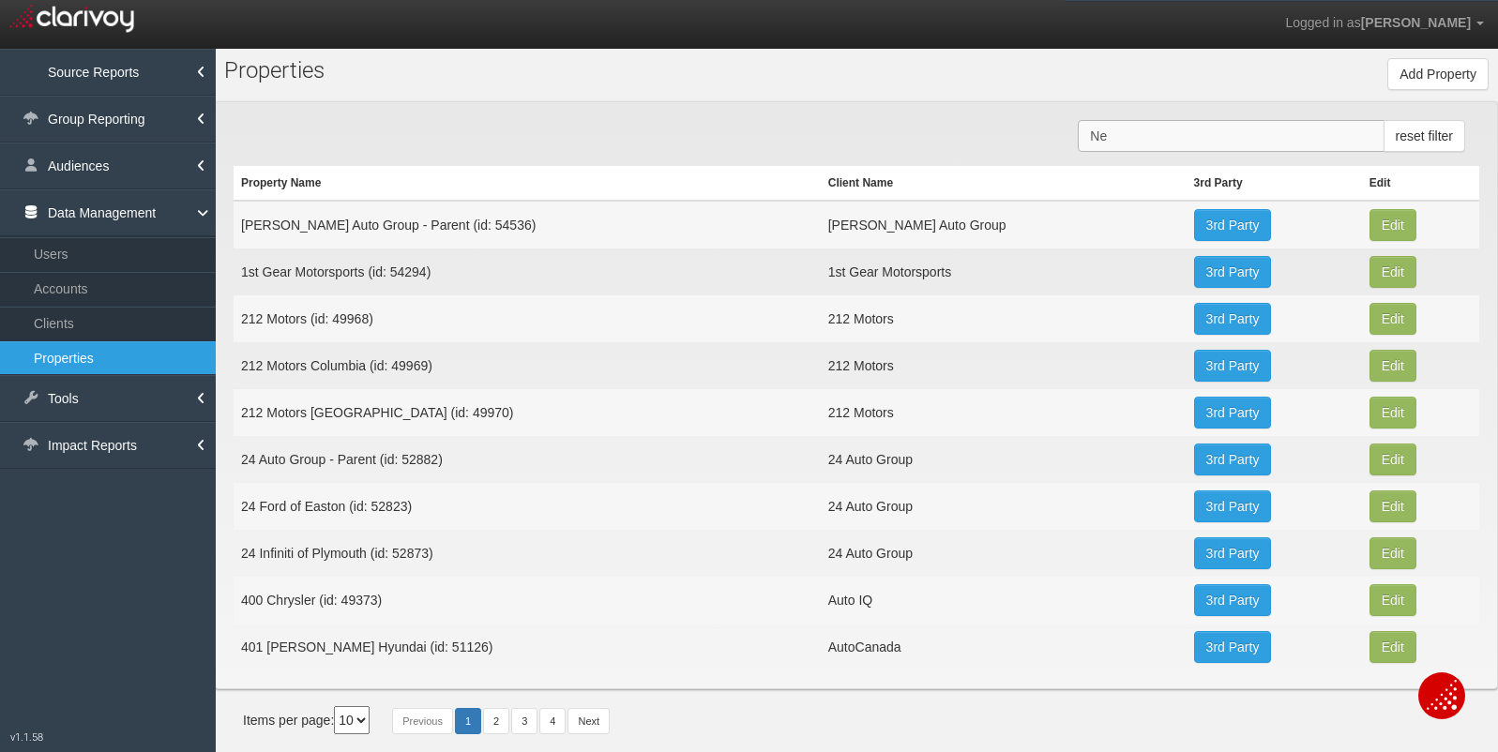
type input "N"
click at [83, 317] on link "Clients" at bounding box center [108, 324] width 216 height 34
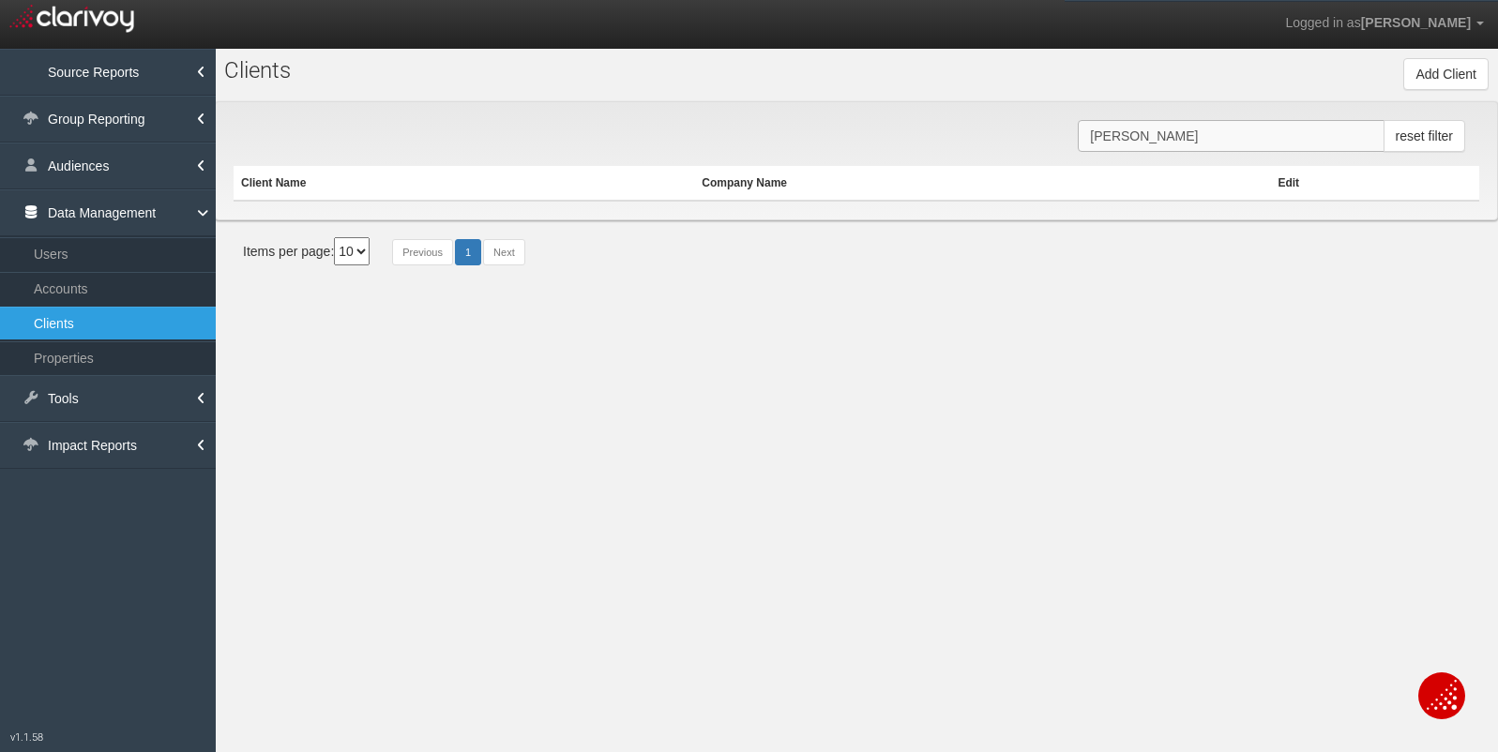
click at [1179, 137] on input "krause" at bounding box center [1231, 136] width 306 height 32
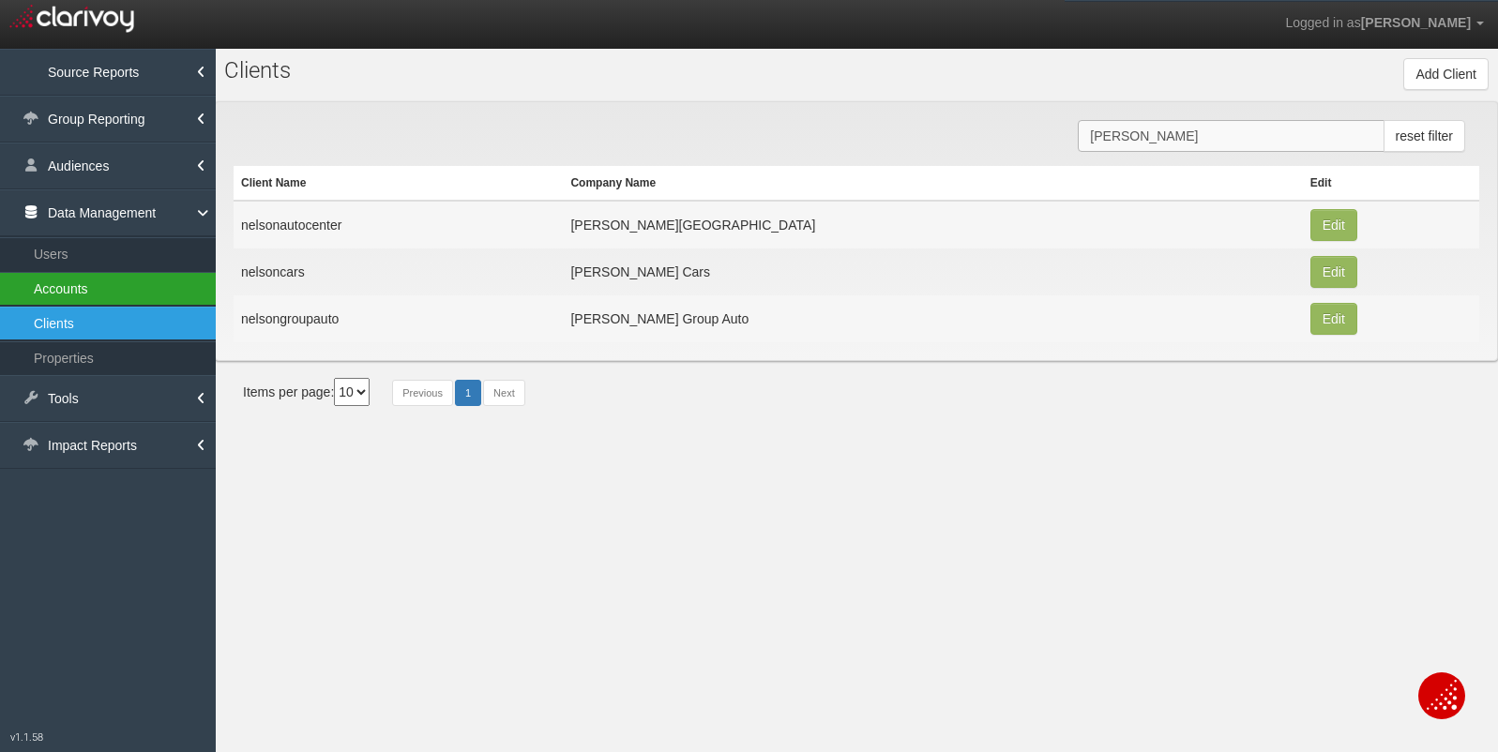
type input "[PERSON_NAME]"
click at [85, 292] on link "Accounts" at bounding box center [108, 289] width 216 height 34
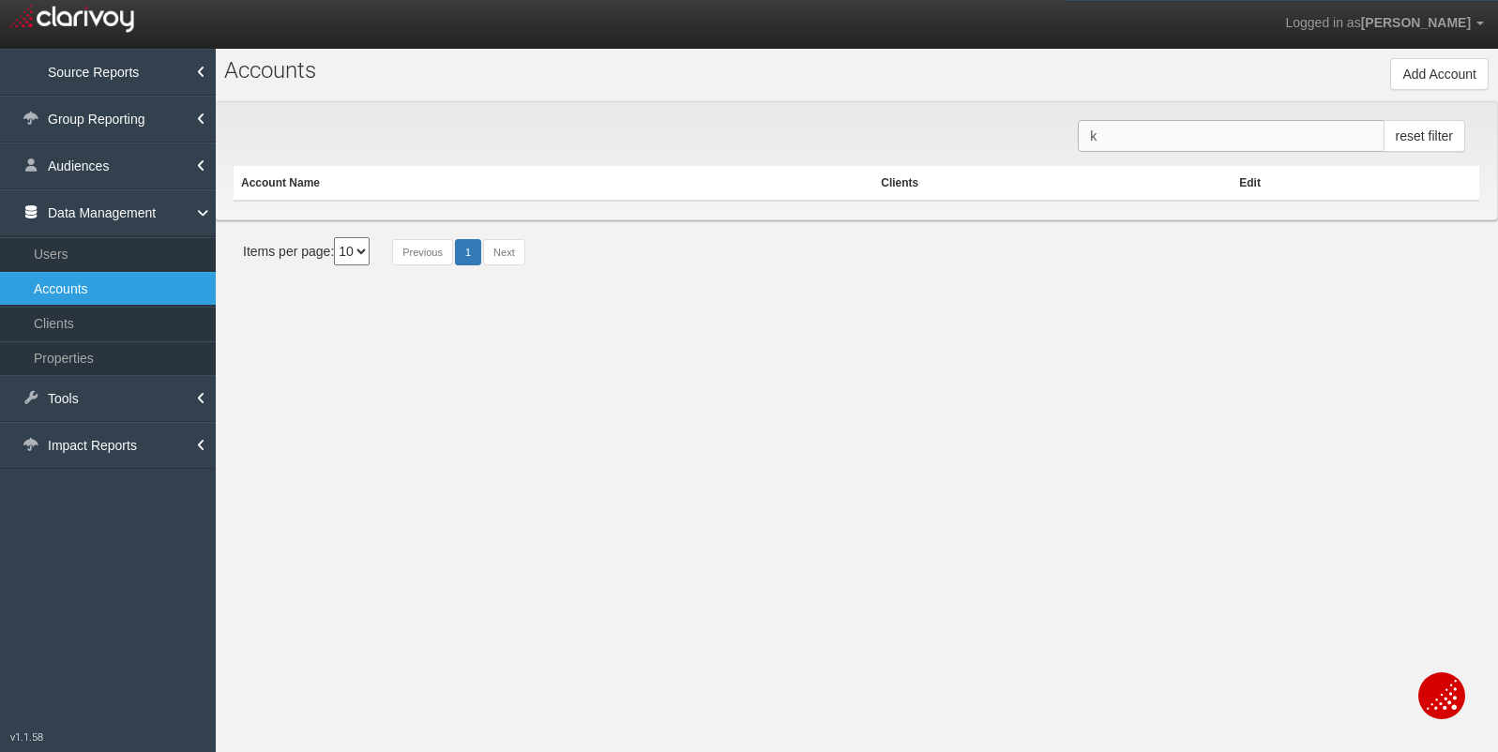
click at [1156, 134] on input "k" at bounding box center [1231, 136] width 306 height 32
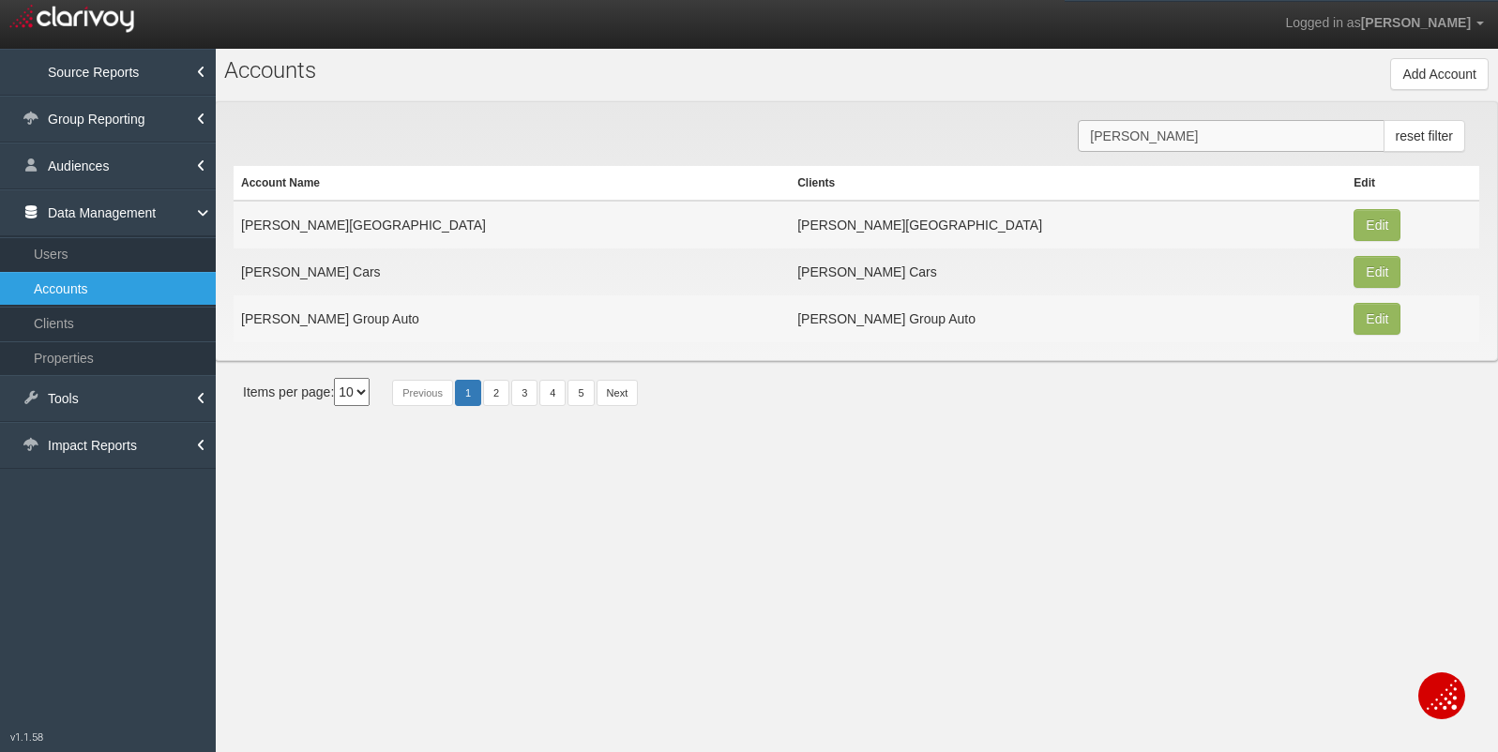
type input "[PERSON_NAME]"
click at [1201, 144] on input "[PERSON_NAME]" at bounding box center [1231, 136] width 306 height 32
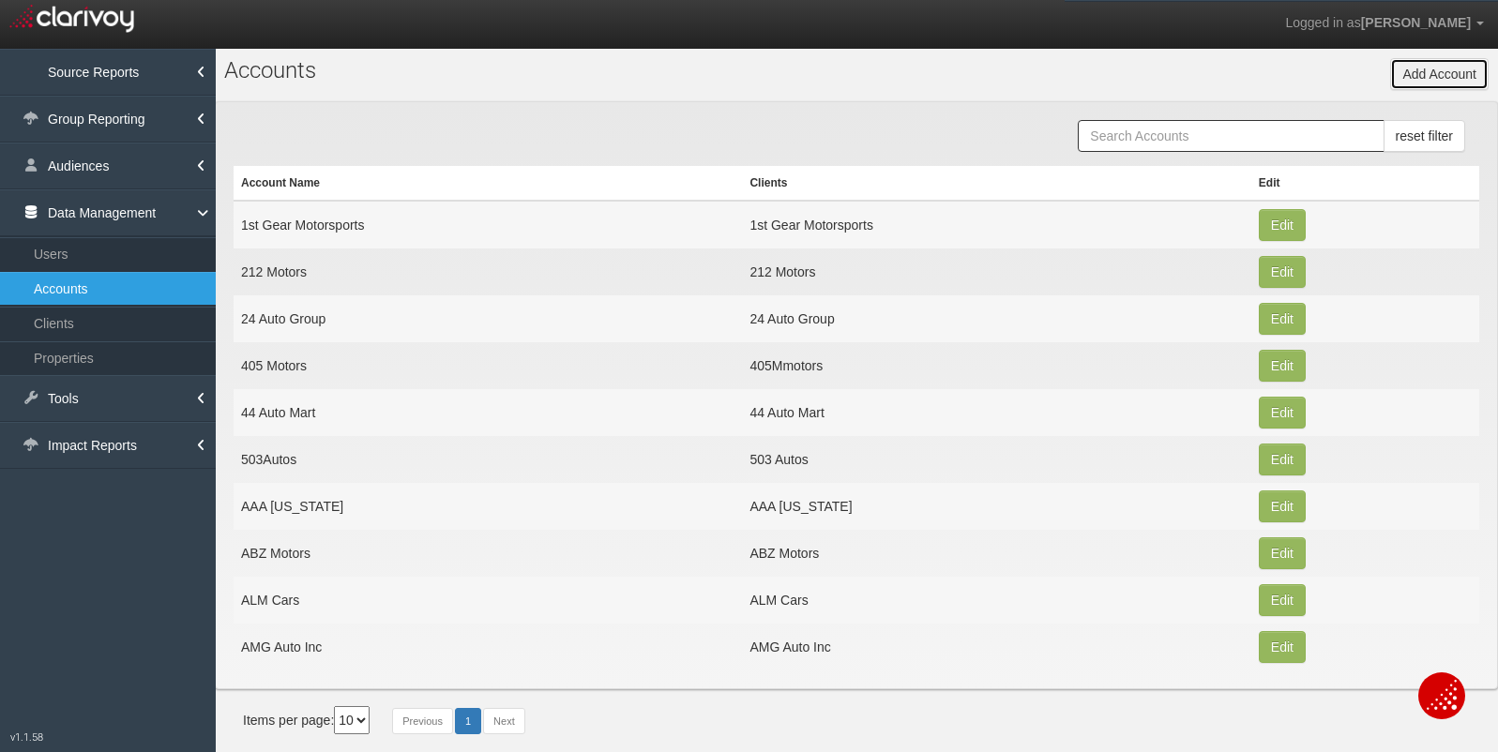
click at [1431, 63] on button "Add Account" at bounding box center [1439, 74] width 98 height 32
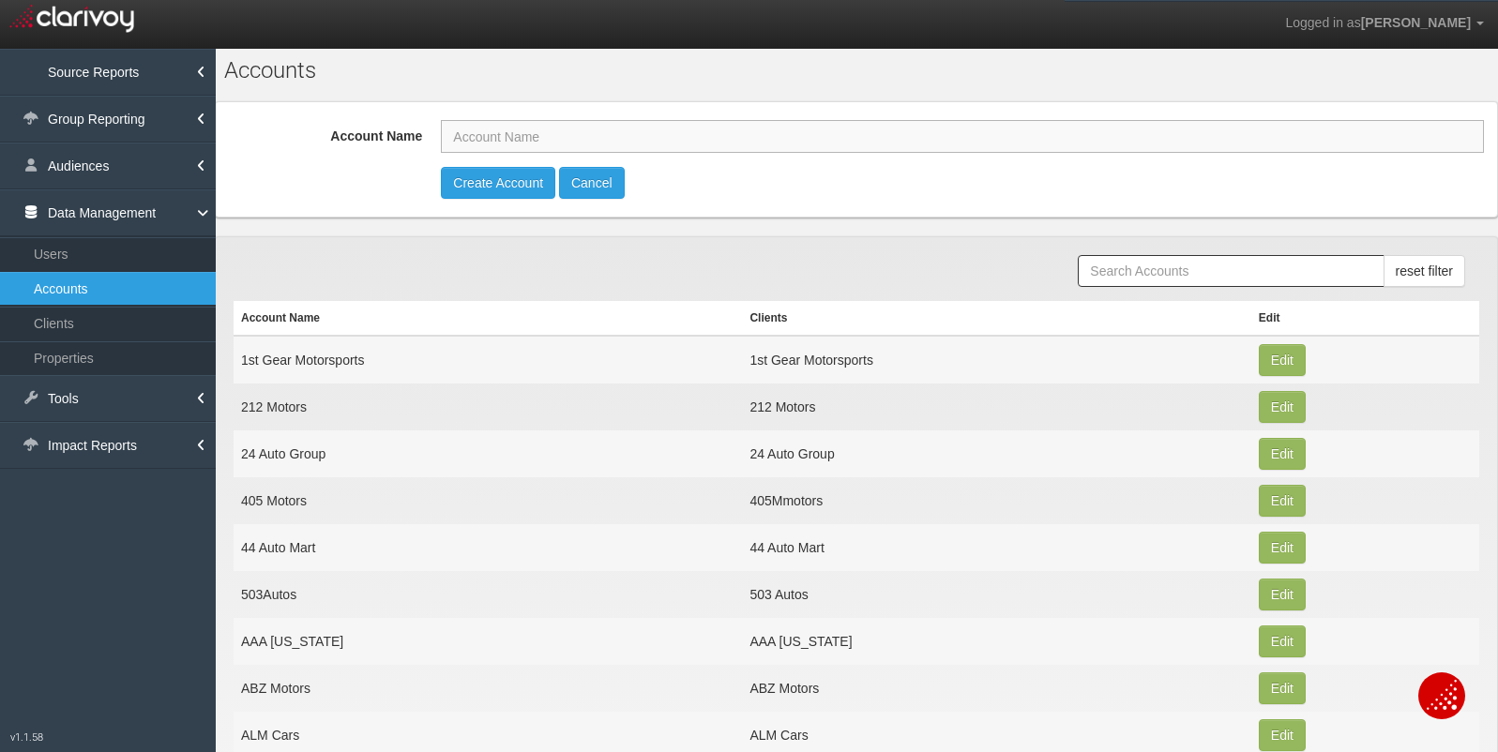
click at [1325, 127] on input "Account Name" at bounding box center [962, 136] width 1043 height 33
type input "Nelson Auto Group"
click at [501, 182] on button "Create Account" at bounding box center [498, 183] width 114 height 32
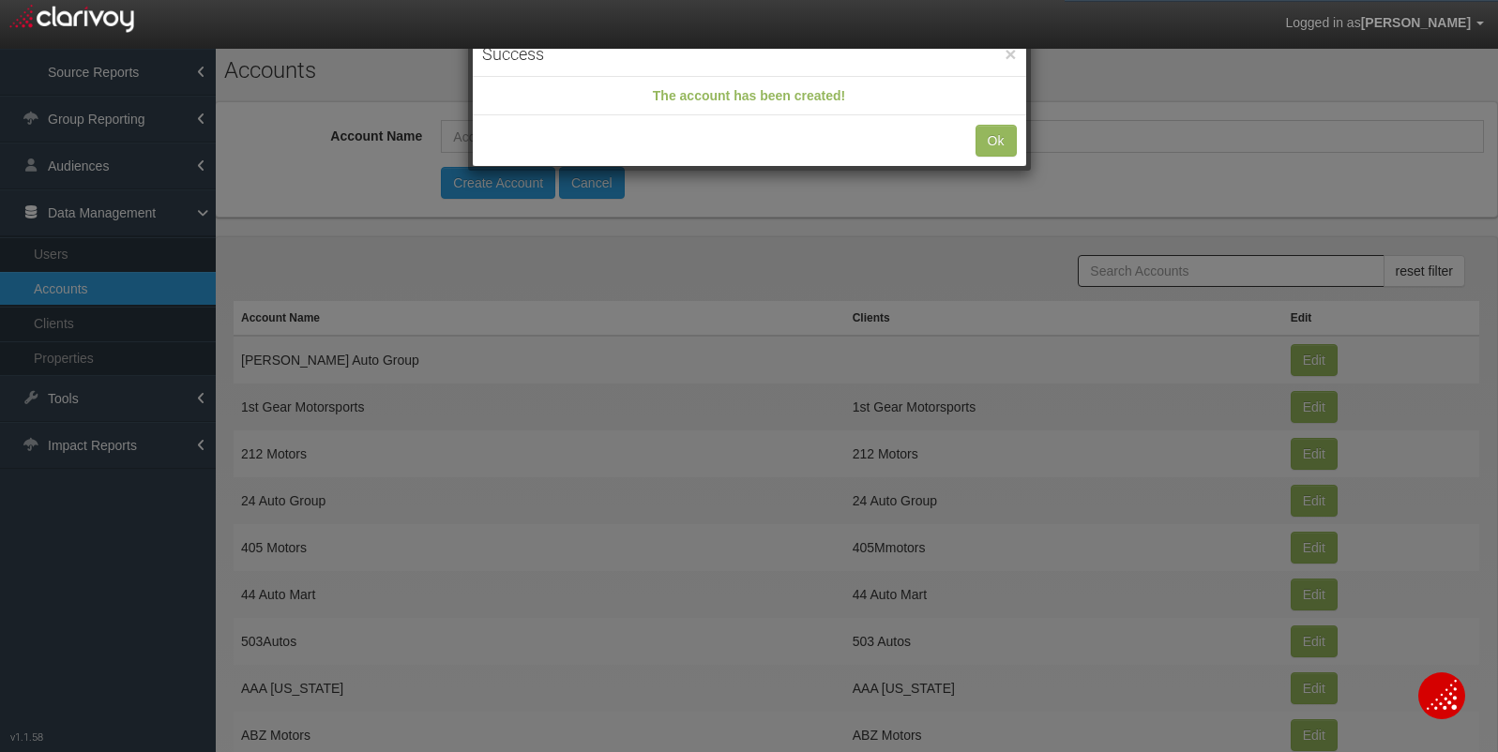
click at [978, 156] on div "Ok" at bounding box center [749, 140] width 553 height 51
click at [998, 145] on button "Ok" at bounding box center [995, 141] width 41 height 32
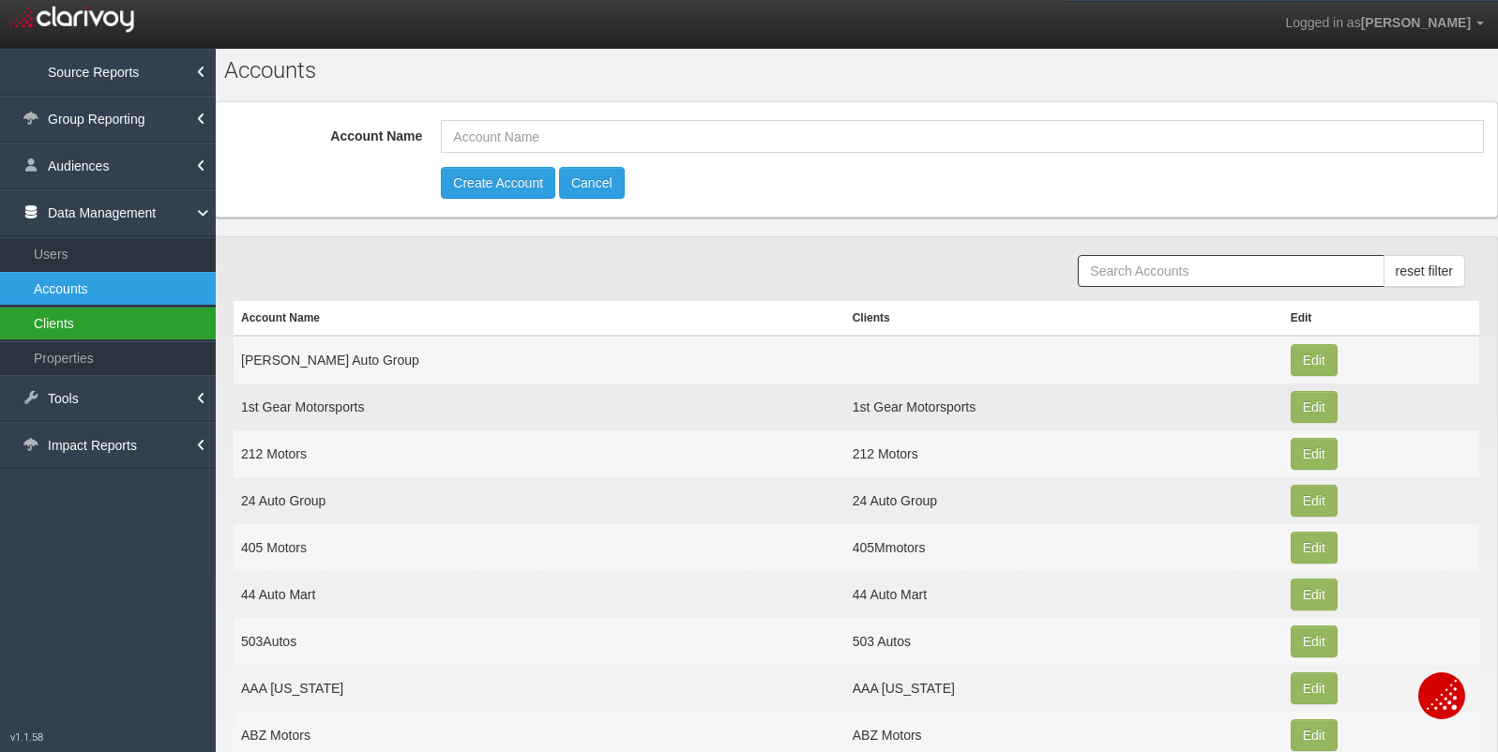
click at [83, 323] on link "Clients" at bounding box center [108, 324] width 216 height 34
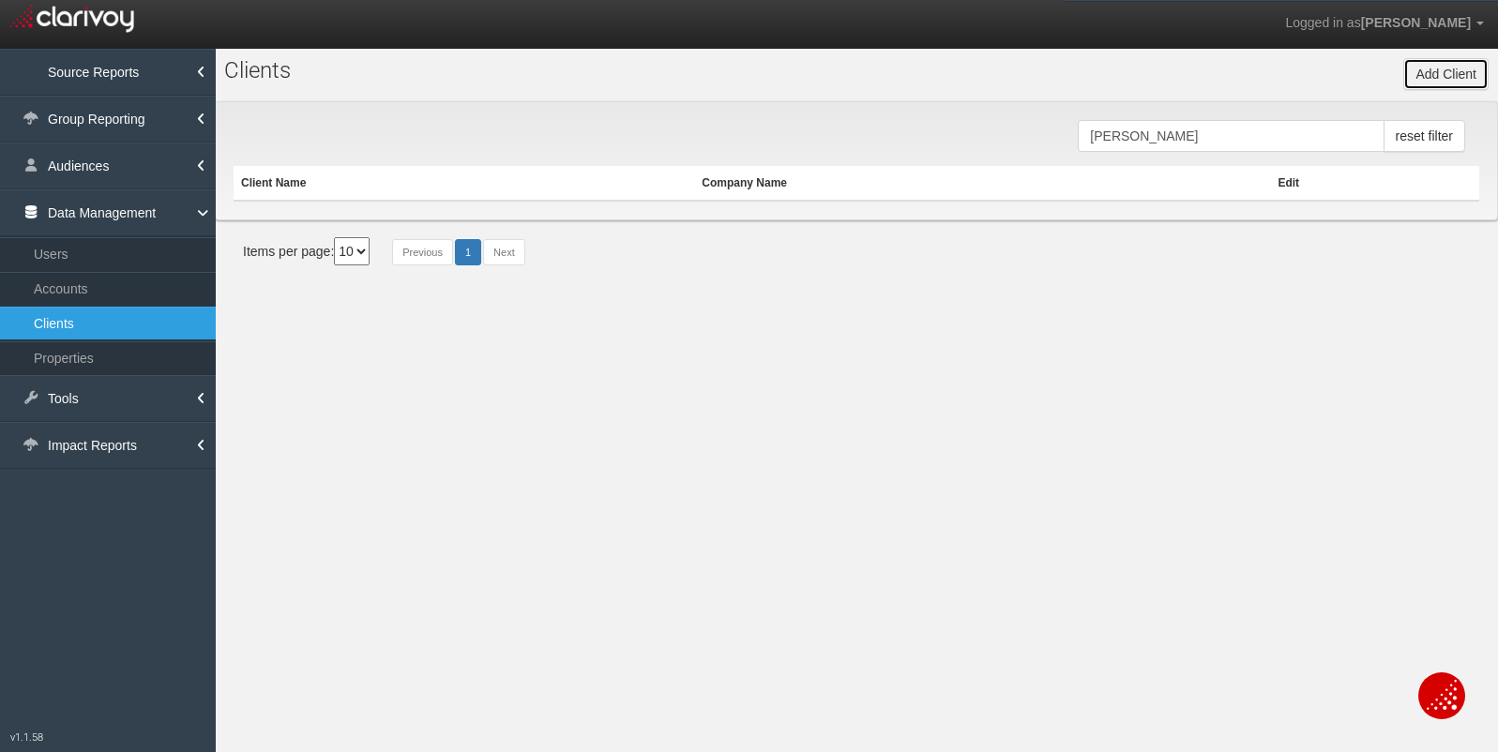
click at [1448, 65] on button "Add Client" at bounding box center [1445, 74] width 85 height 32
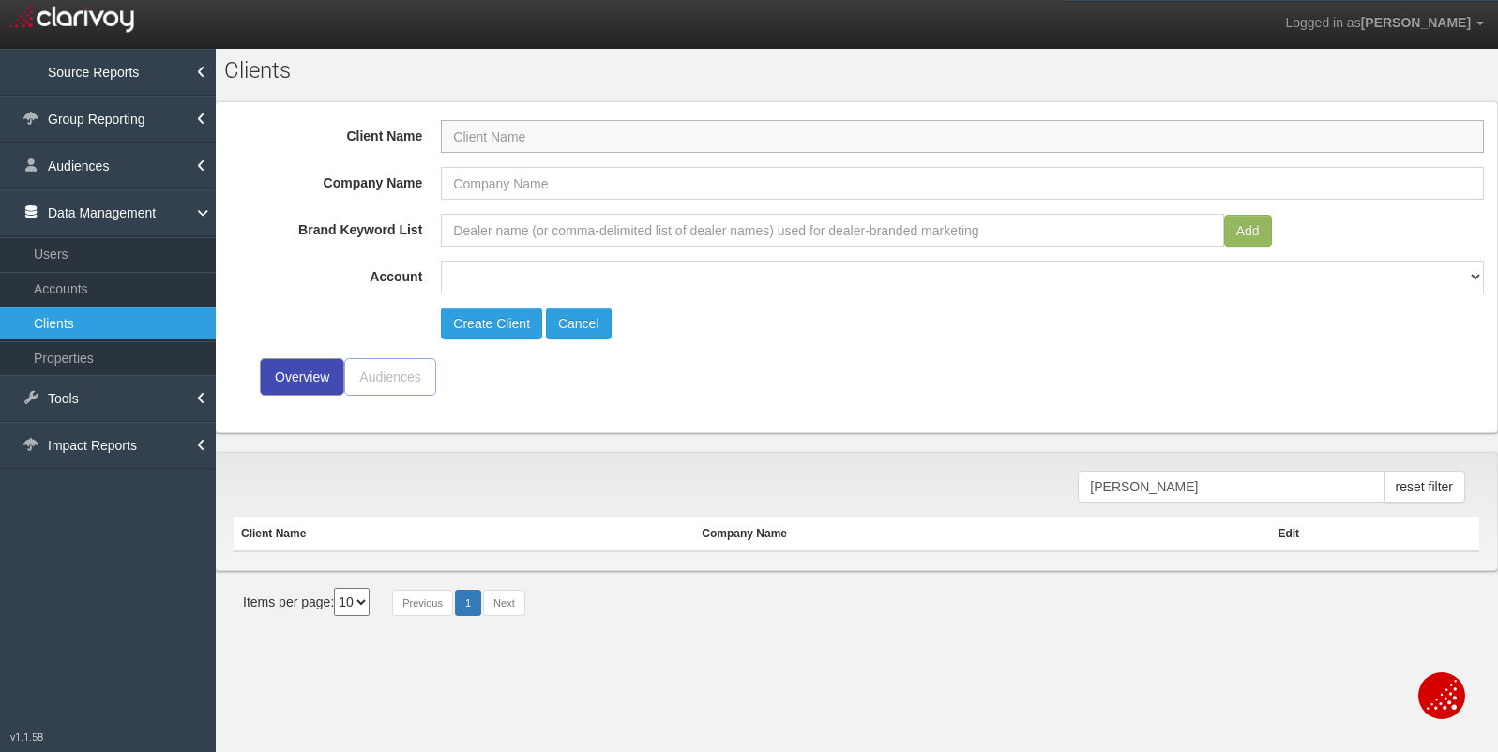
click at [793, 135] on input "Client Name" at bounding box center [962, 136] width 1043 height 33
type input "N"
type input "[PERSON_NAME]"
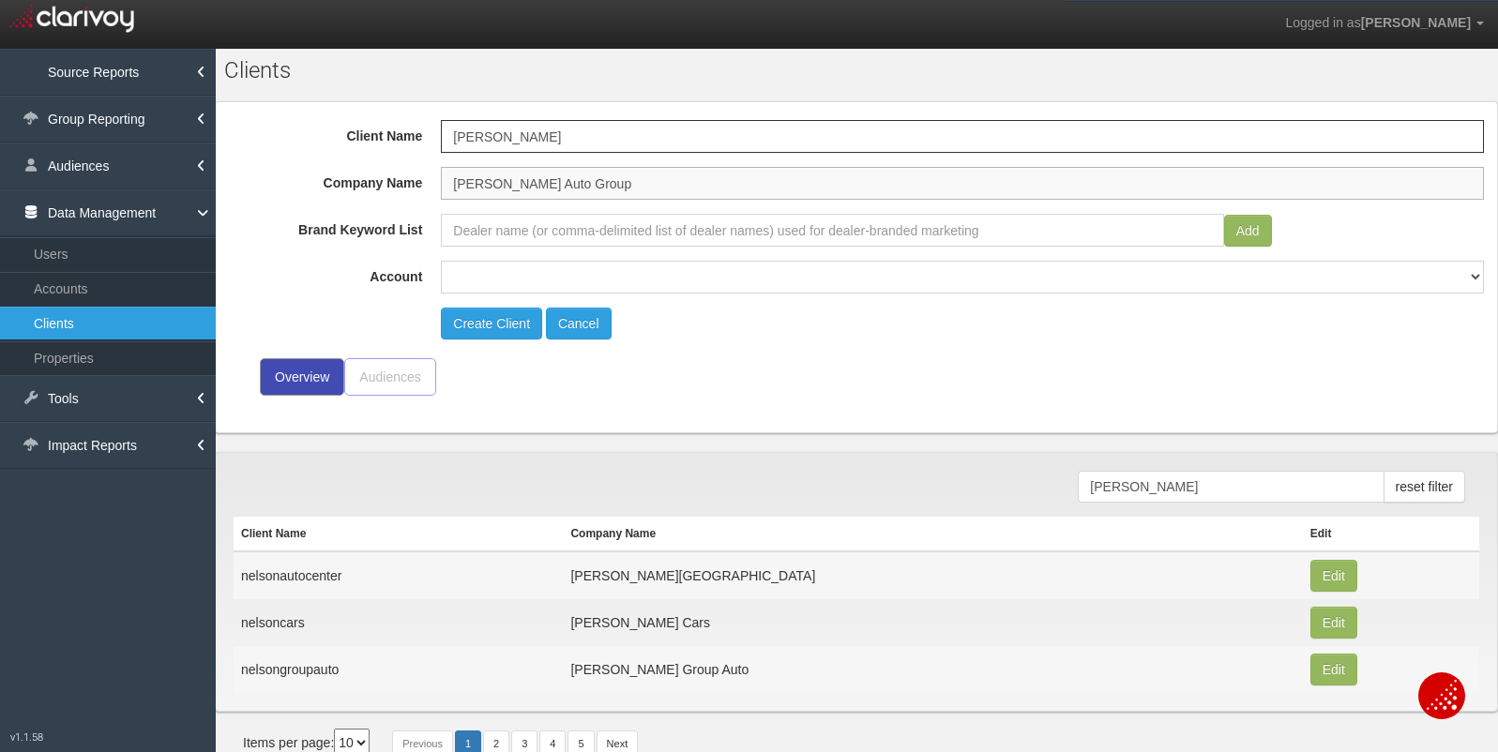
type input "Nelson Auto Group"
click at [567, 277] on select "1st Gear Motorsports 212 Motors 24 Auto Group 405 Motors 44 Auto Mart 503Autos …" at bounding box center [962, 277] width 1043 height 33
select select "object:15251"
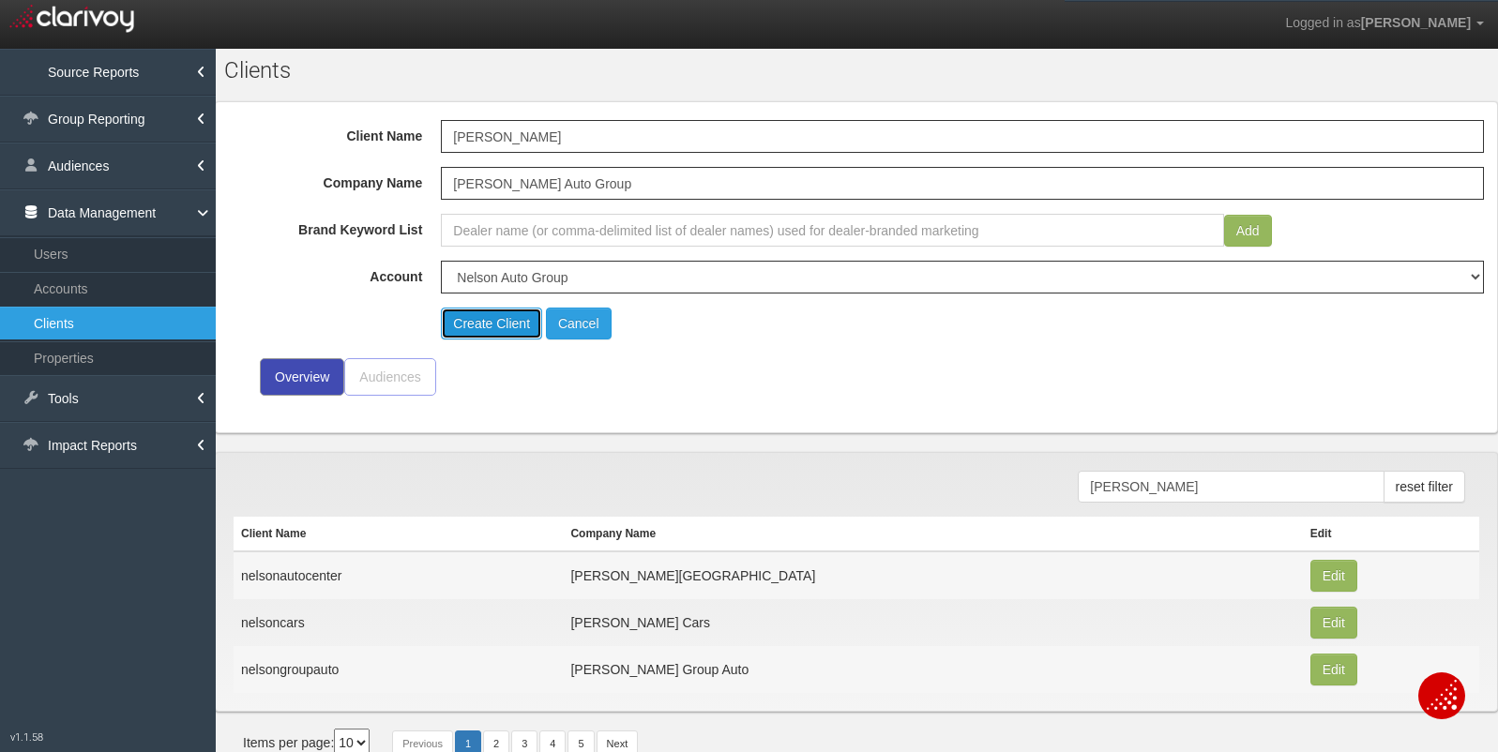
click at [514, 330] on button "Create Client" at bounding box center [491, 324] width 101 height 32
select select "?"
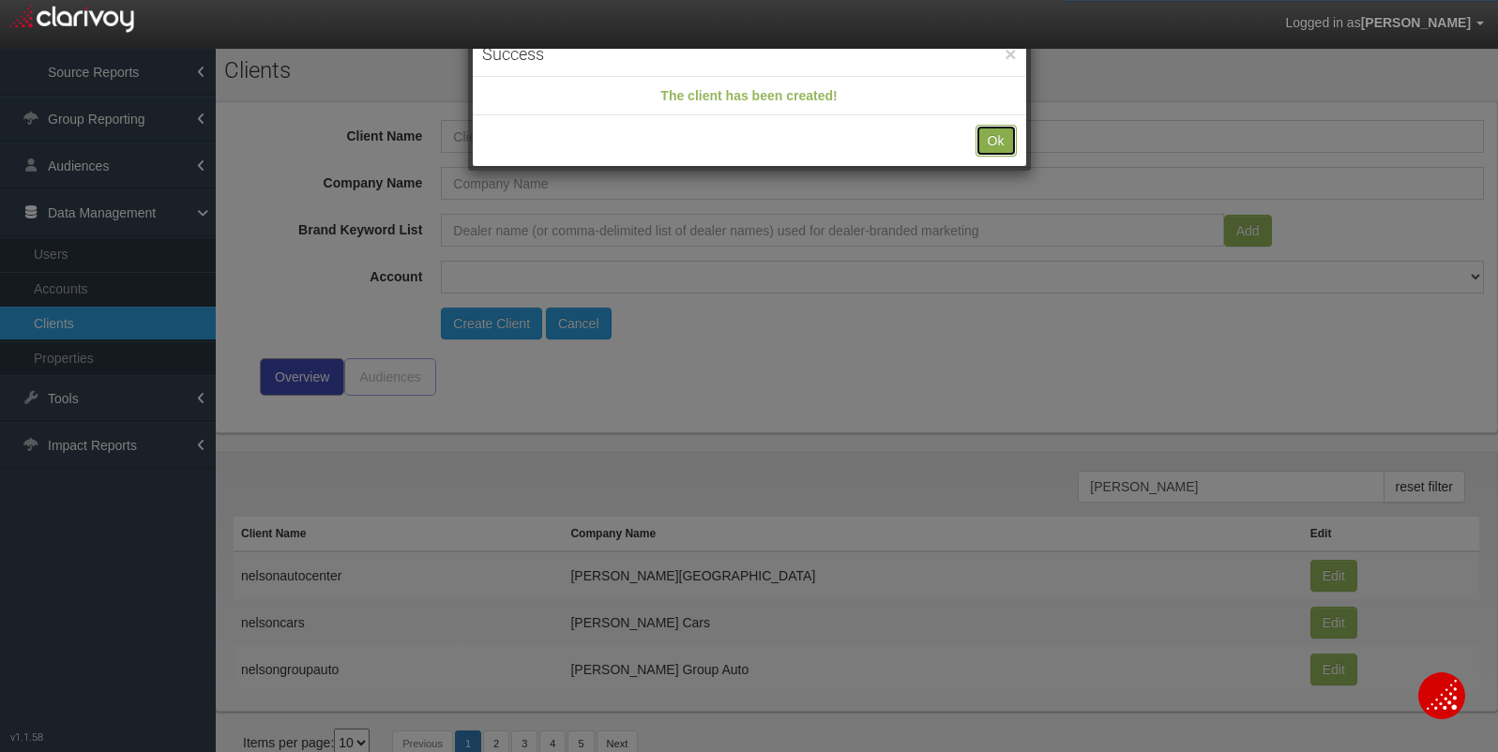
click at [997, 139] on button "Ok" at bounding box center [995, 141] width 41 height 32
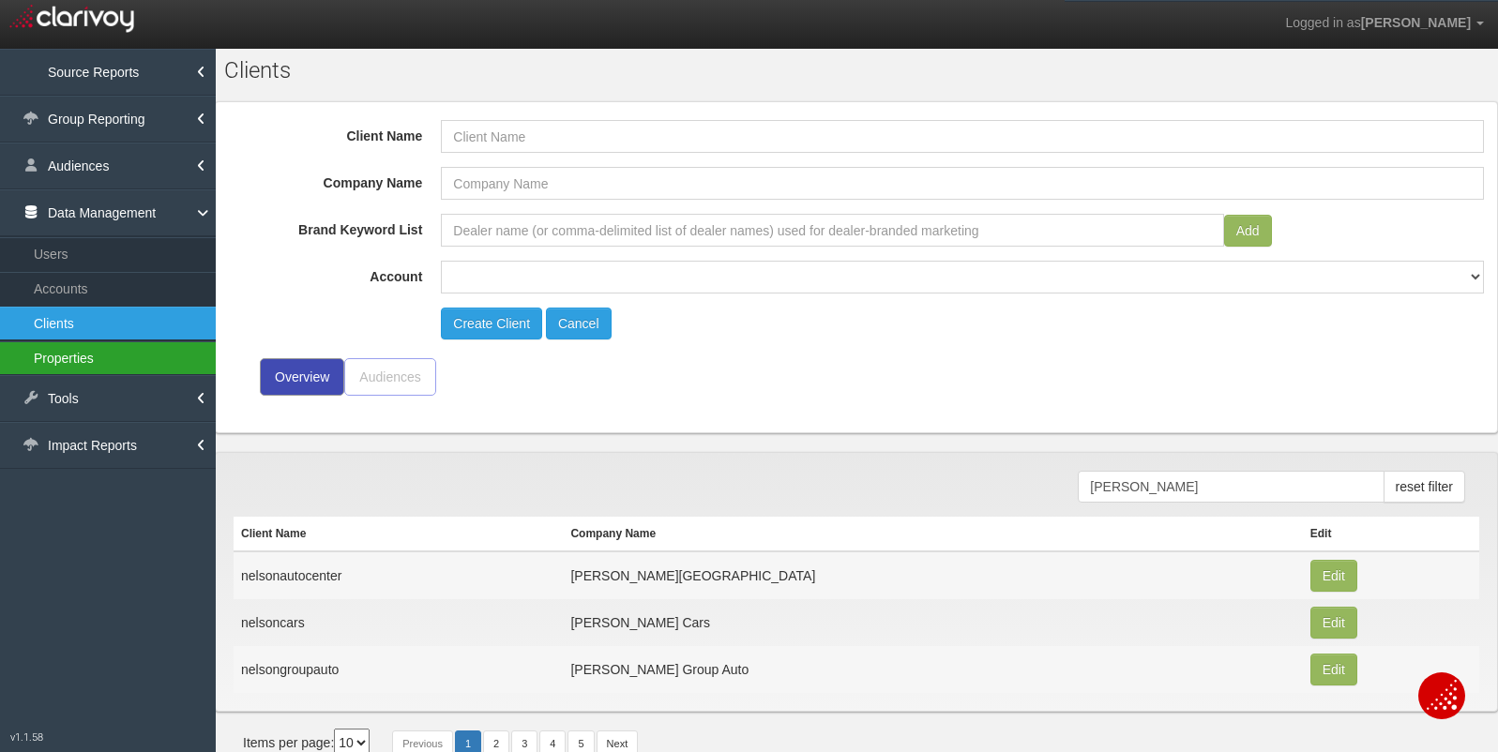
click at [128, 363] on link "Properties" at bounding box center [108, 358] width 216 height 34
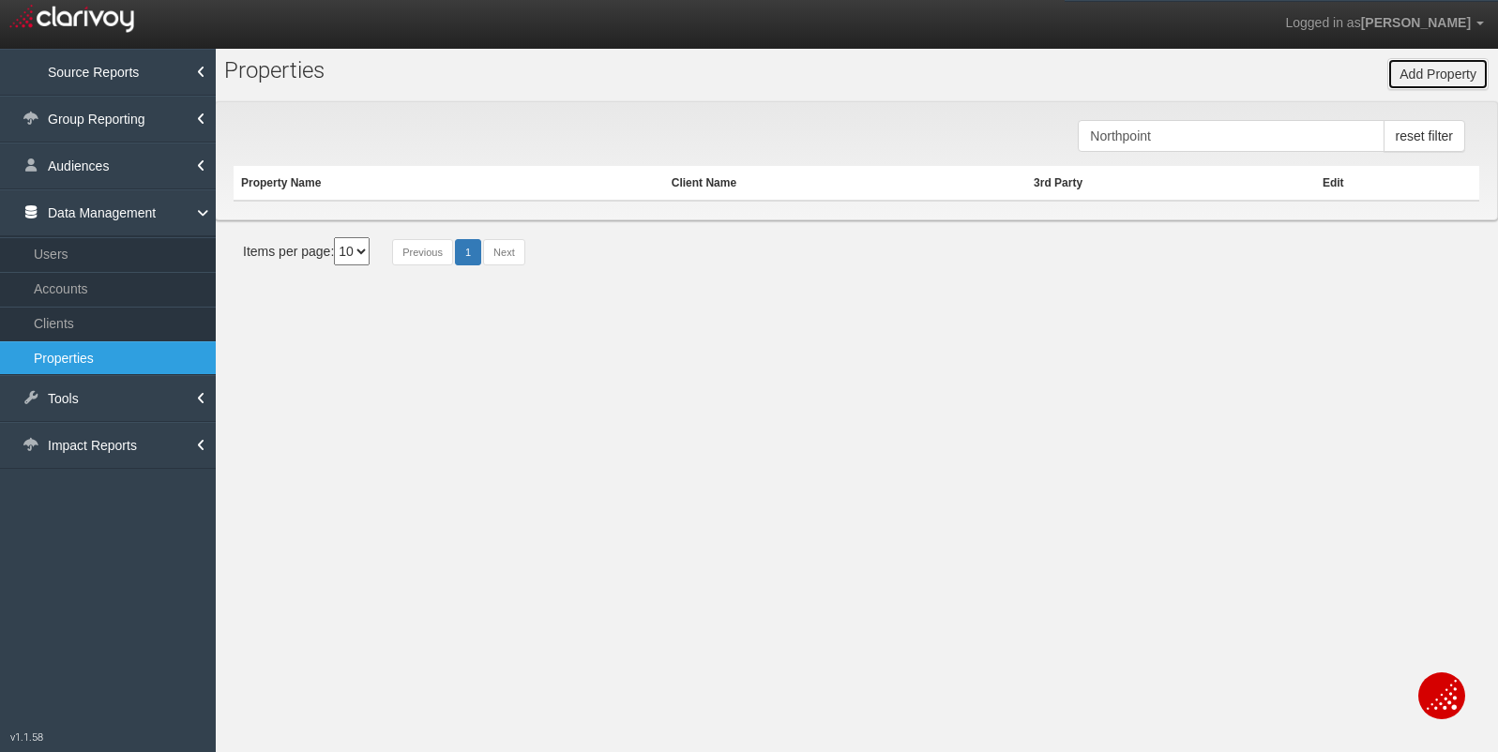
click at [1413, 68] on button "Add Property" at bounding box center [1437, 74] width 101 height 32
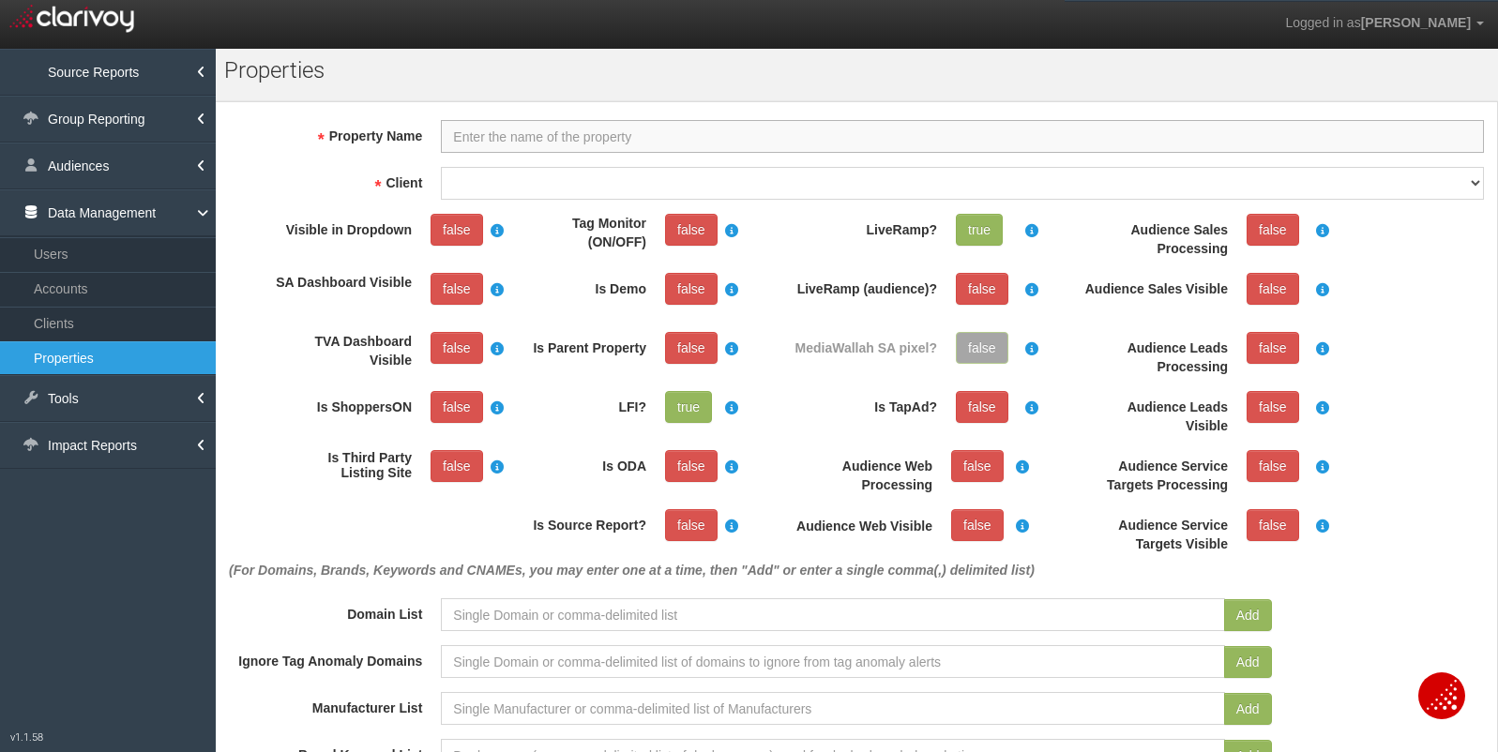
click at [1252, 137] on input "Property Name" at bounding box center [962, 136] width 1043 height 33
type input "[PERSON_NAME] Nissan"
click at [467, 180] on select "1stgear 212motors 24autogroup 401group 405motors 44automart 503autos a-b aaaohi…" at bounding box center [962, 183] width 1043 height 33
select select "6899eefd01b9e01564cceba8"
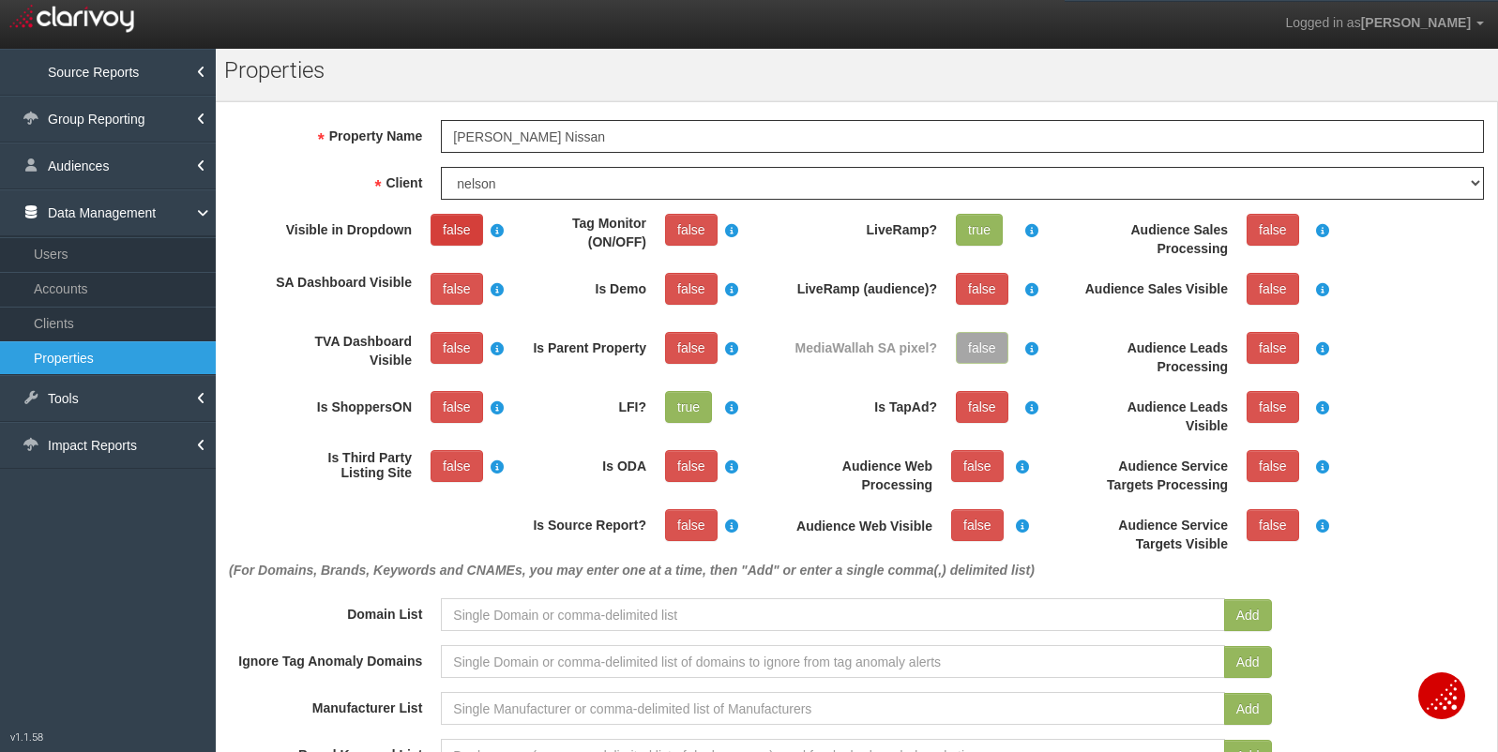
click at [447, 217] on link "false" at bounding box center [457, 230] width 53 height 32
click at [679, 241] on link "false" at bounding box center [691, 230] width 53 height 32
click at [686, 532] on link "false" at bounding box center [691, 525] width 53 height 32
click at [505, 616] on input at bounding box center [832, 614] width 783 height 33
paste input "https://www.nelsonnissan.com/"
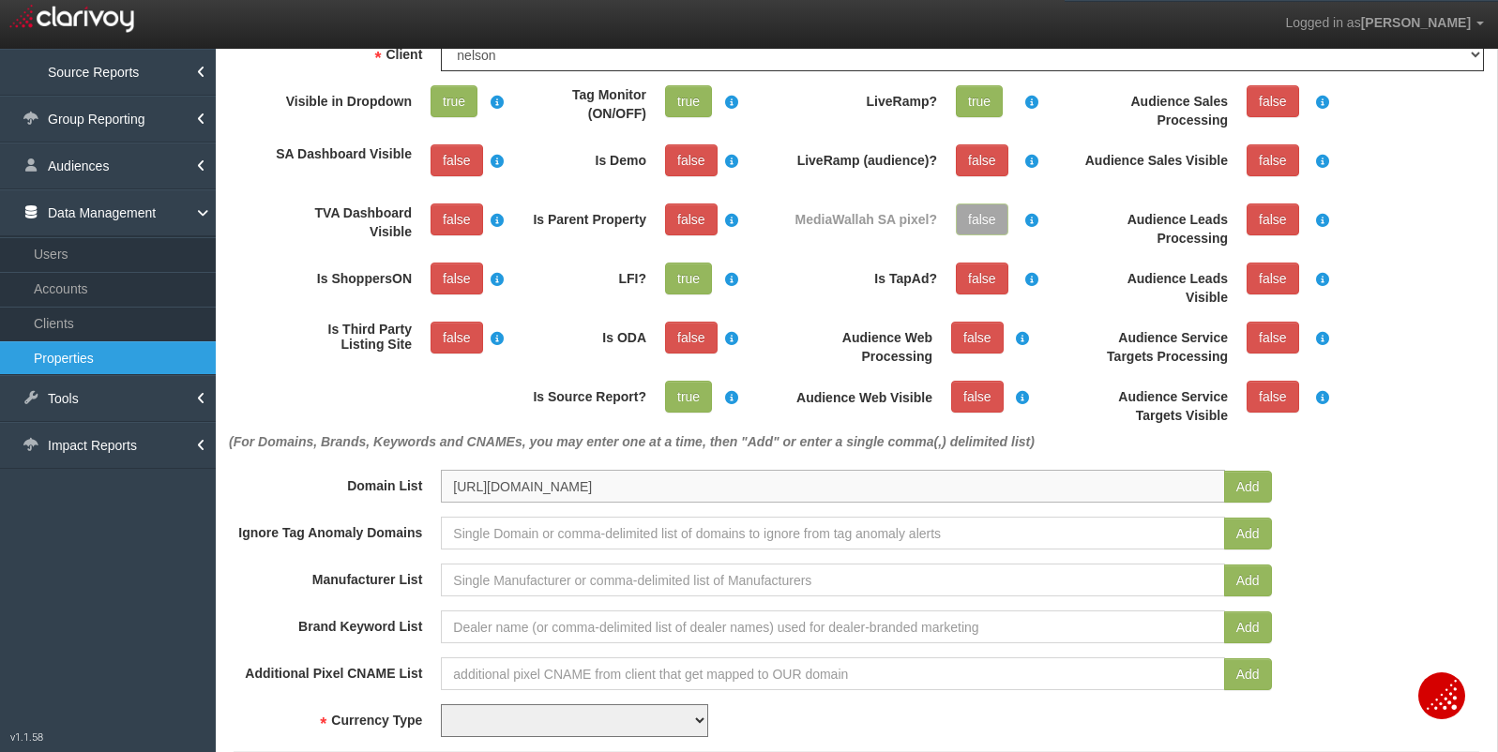
scroll to position [172, 0]
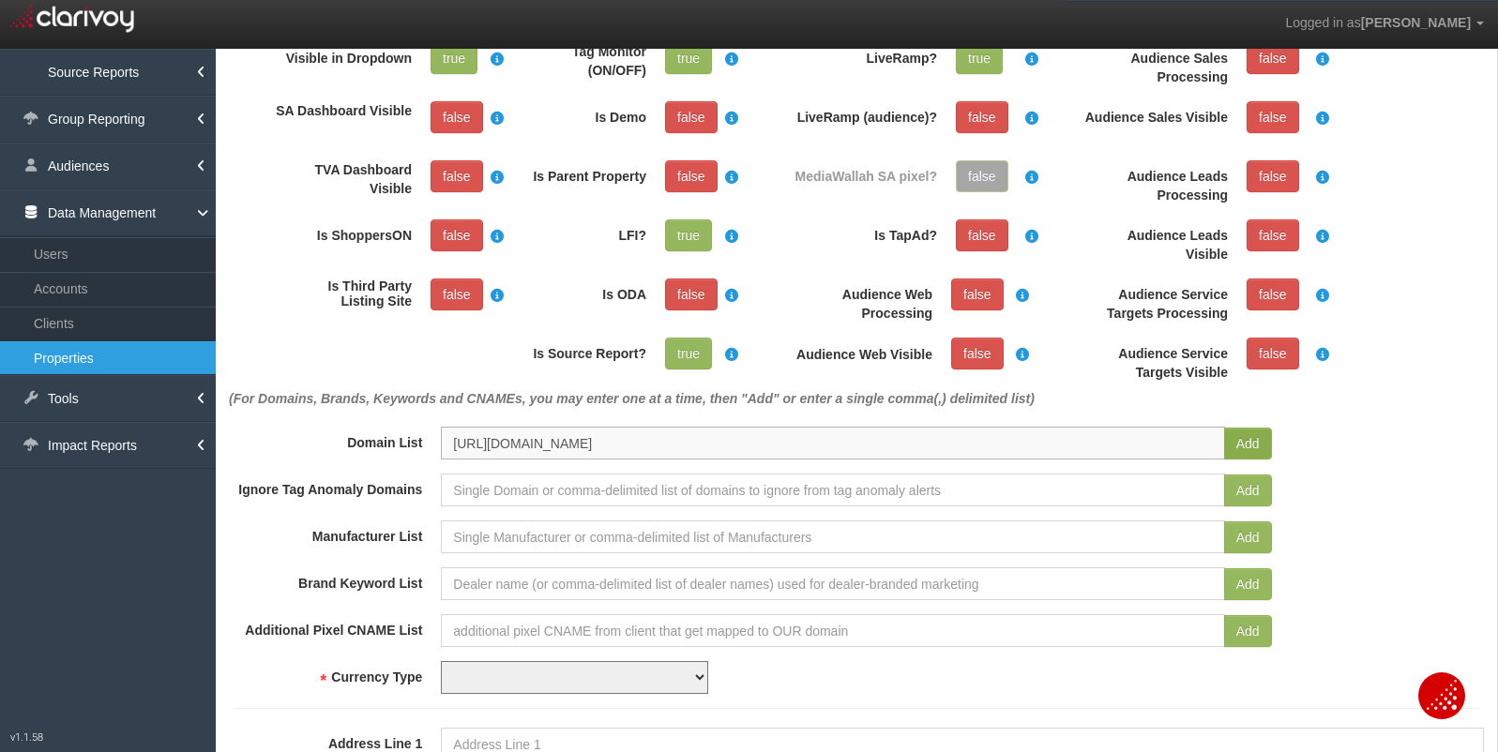
type input "https://www.nelsonnissan.com/"
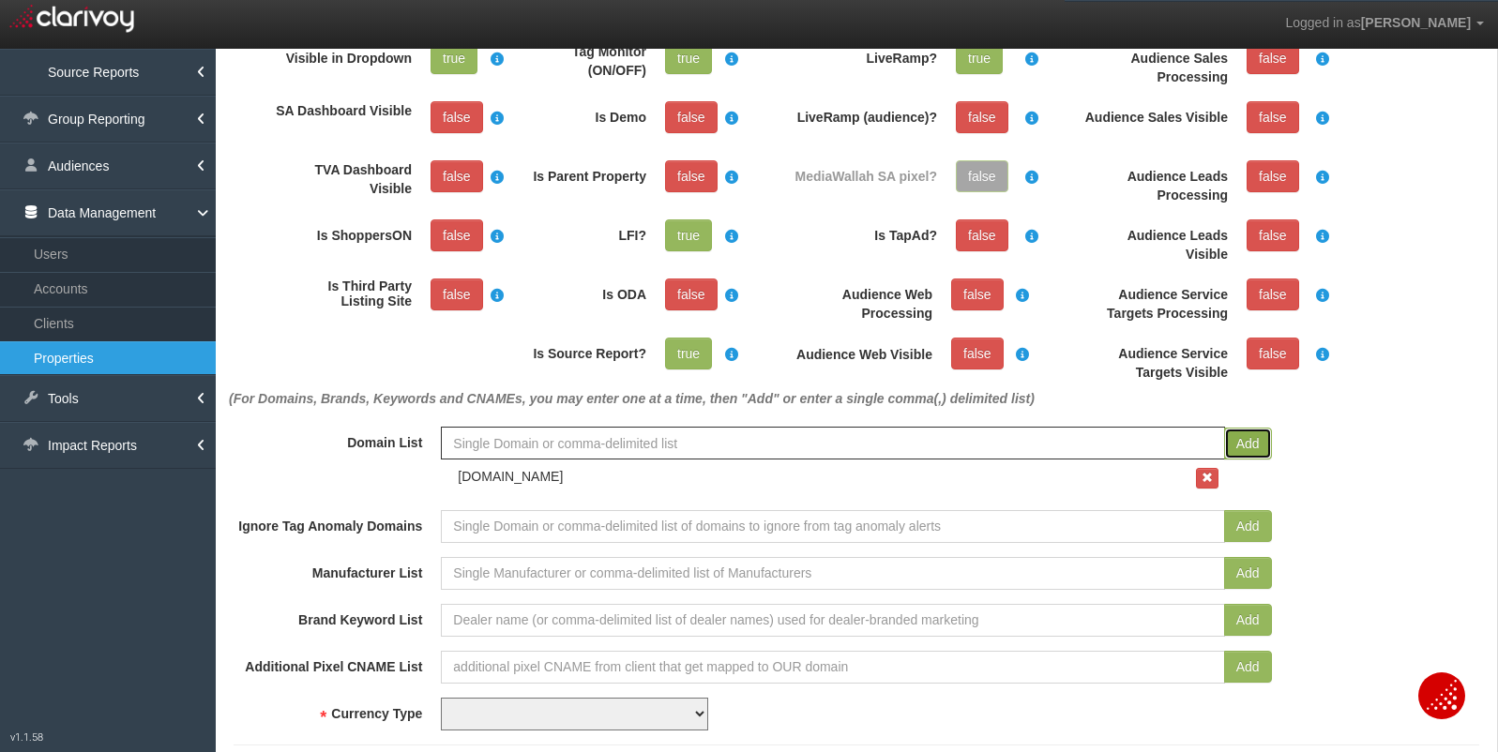
click at [1258, 441] on button "Add" at bounding box center [1248, 444] width 48 height 32
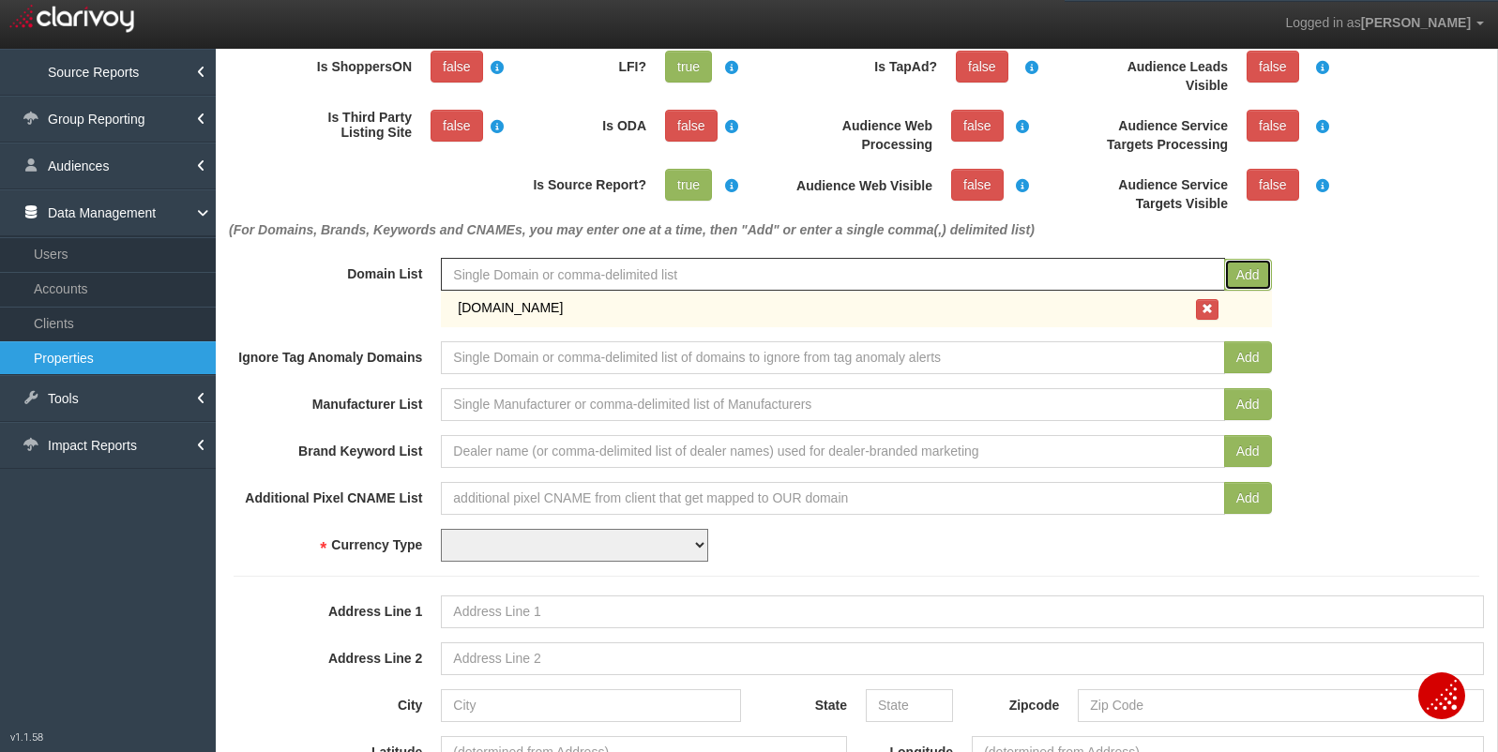
scroll to position [347, 0]
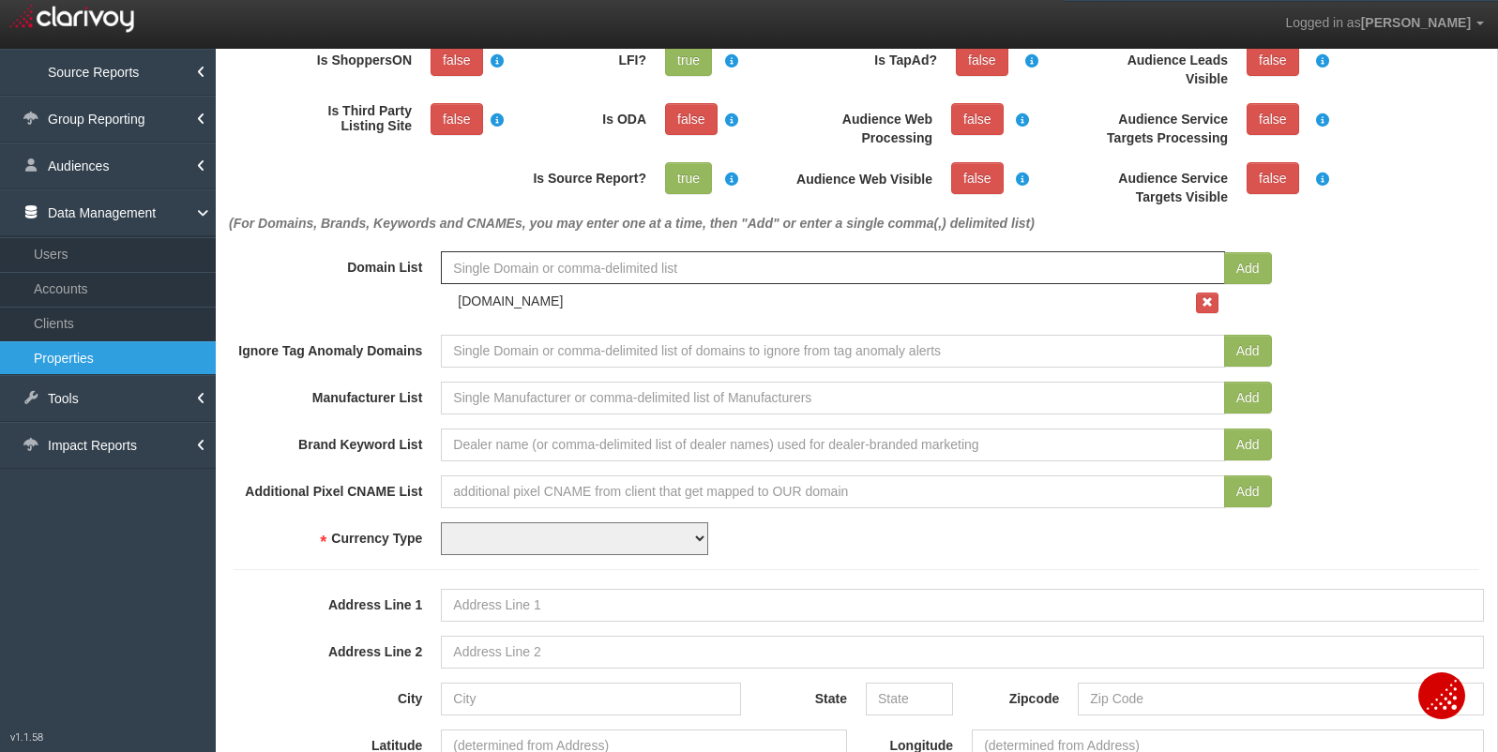
click at [629, 534] on select "USD CAD" at bounding box center [574, 538] width 267 height 33
select select "string:USD"
click at [591, 603] on input "Address Line 1" at bounding box center [962, 605] width 1043 height 33
paste input "800 W Queens St Broken Arrow, OK 74012"
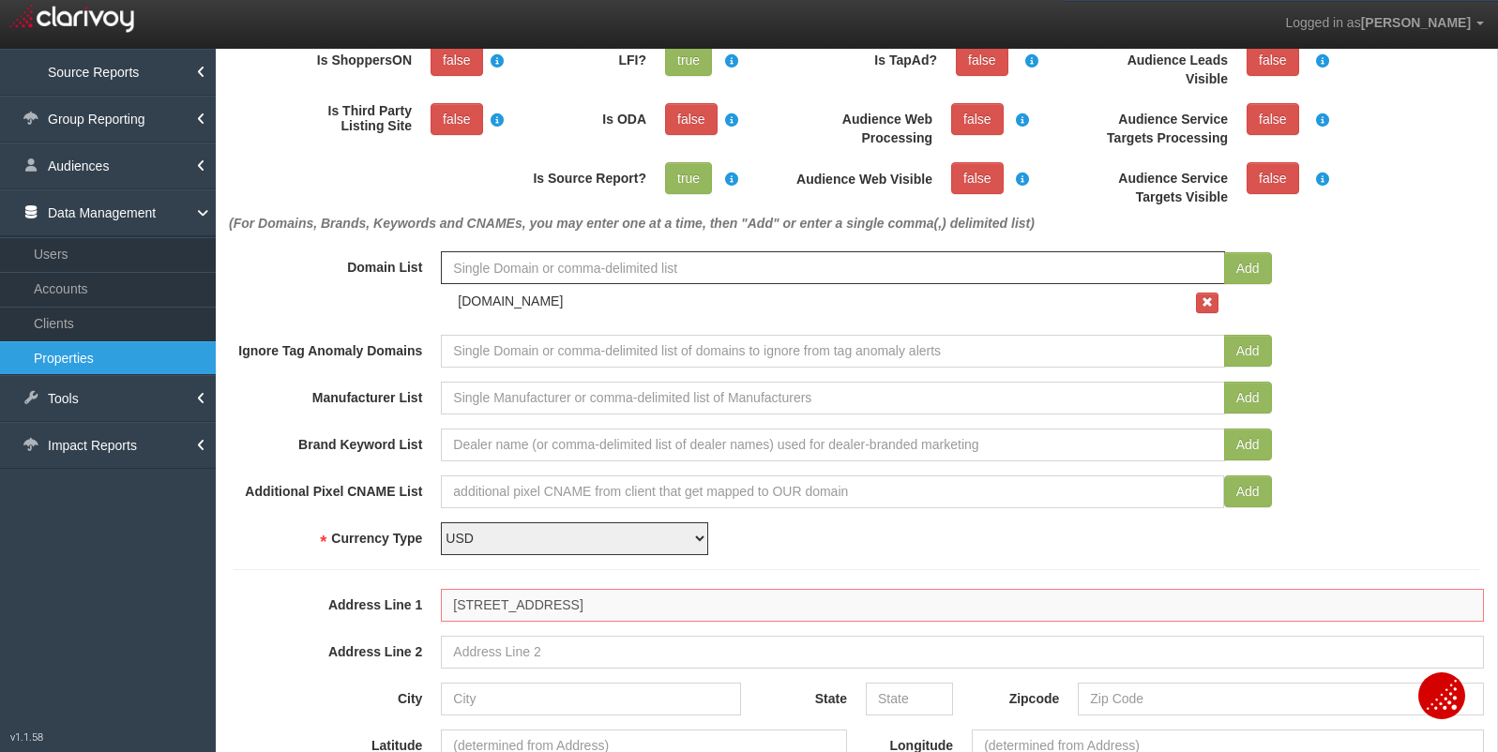
click at [679, 612] on input "800 W Queens St Broken Arrow, OK 74012" at bounding box center [962, 605] width 1043 height 33
type input "800 W Queens St Broken Arrow, OK"
click at [1108, 711] on input "Zipcode" at bounding box center [1281, 699] width 406 height 33
paste input "74012"
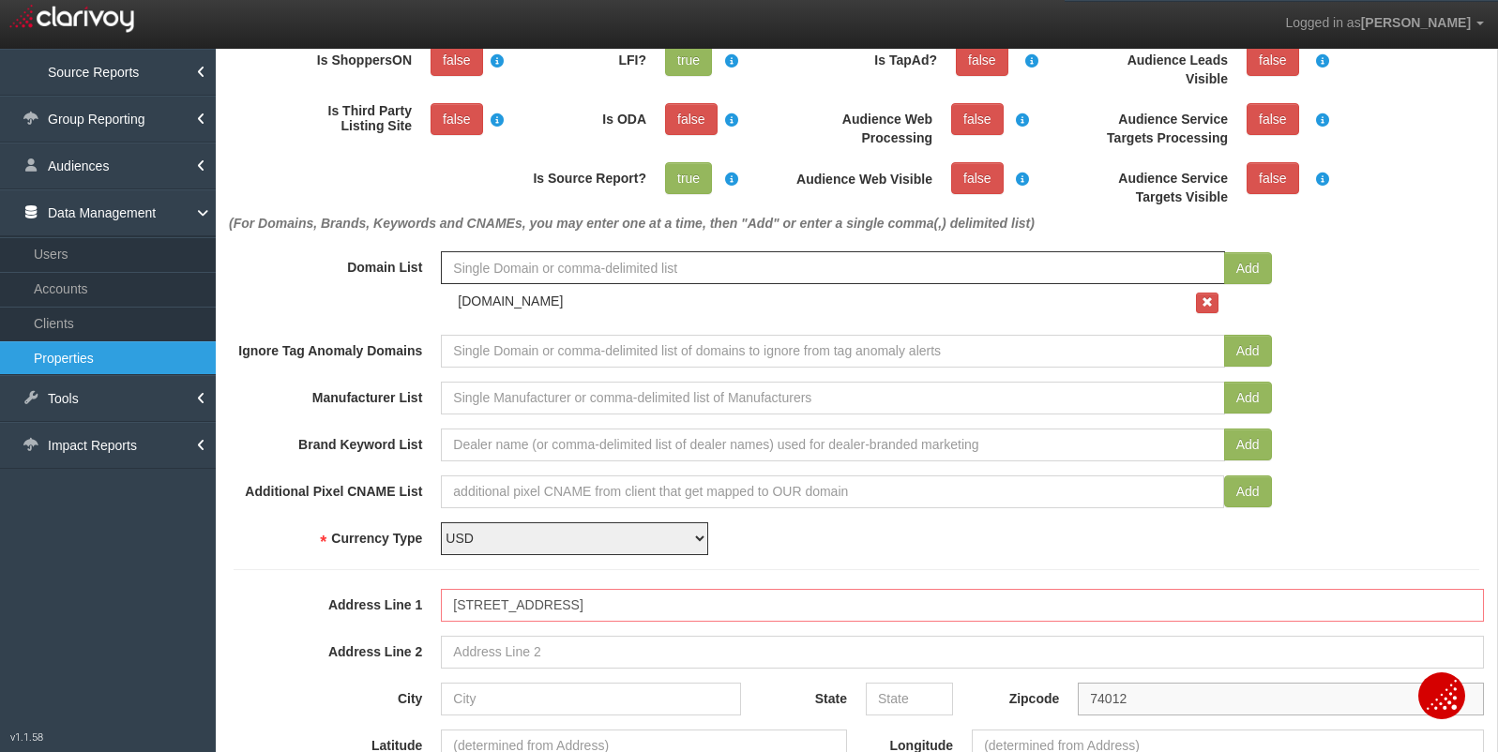
type input "74012"
click at [661, 612] on input "800 W Queens St Broken Arrow, OK" at bounding box center [962, 605] width 1043 height 33
type input "800 W Queens St Broken Arrow,"
click at [905, 701] on input "State" at bounding box center [909, 699] width 87 height 33
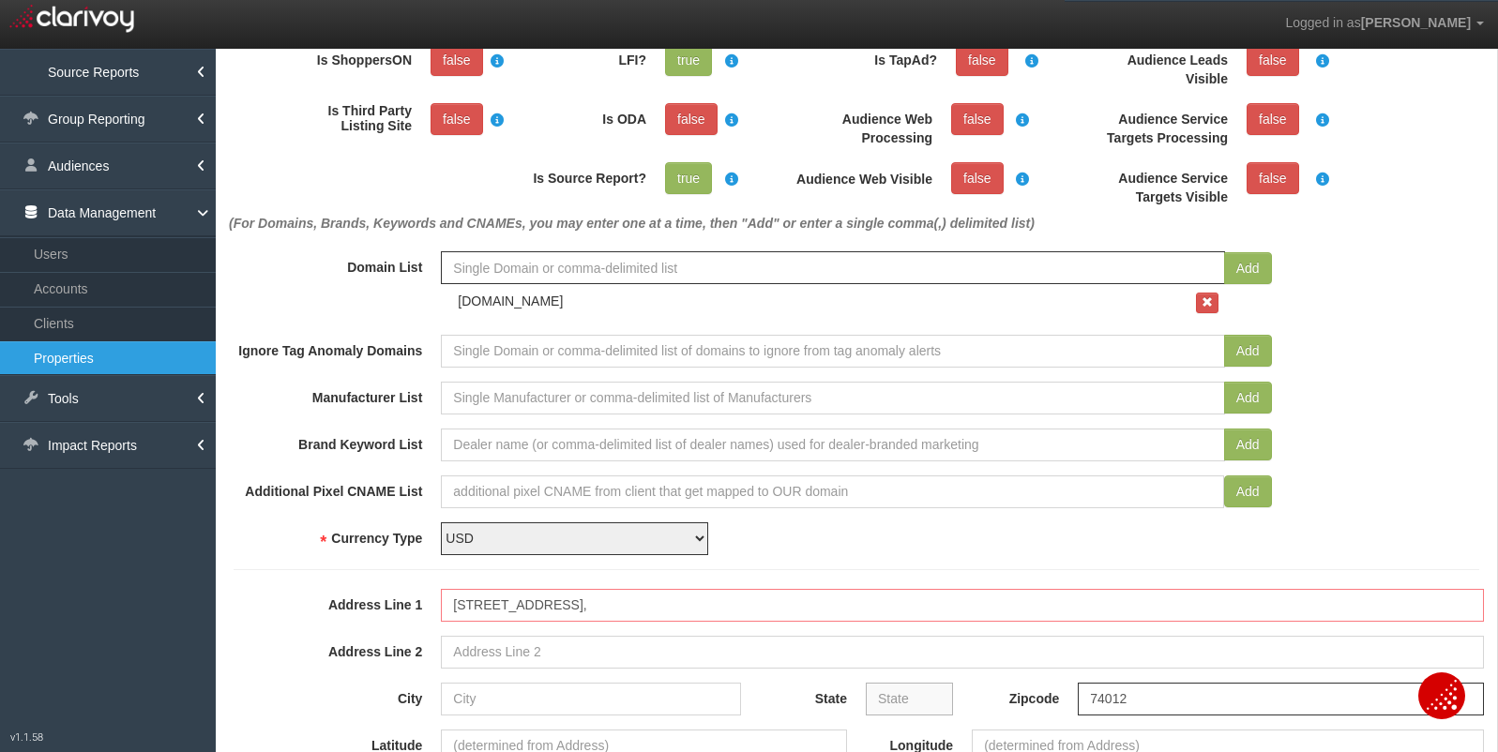
paste input "OK"
type input "OK"
click at [605, 607] on input "800 W Queens St Broken Arrow," at bounding box center [962, 605] width 1043 height 33
drag, startPoint x: 561, startPoint y: 607, endPoint x: 639, endPoint y: 611, distance: 77.9
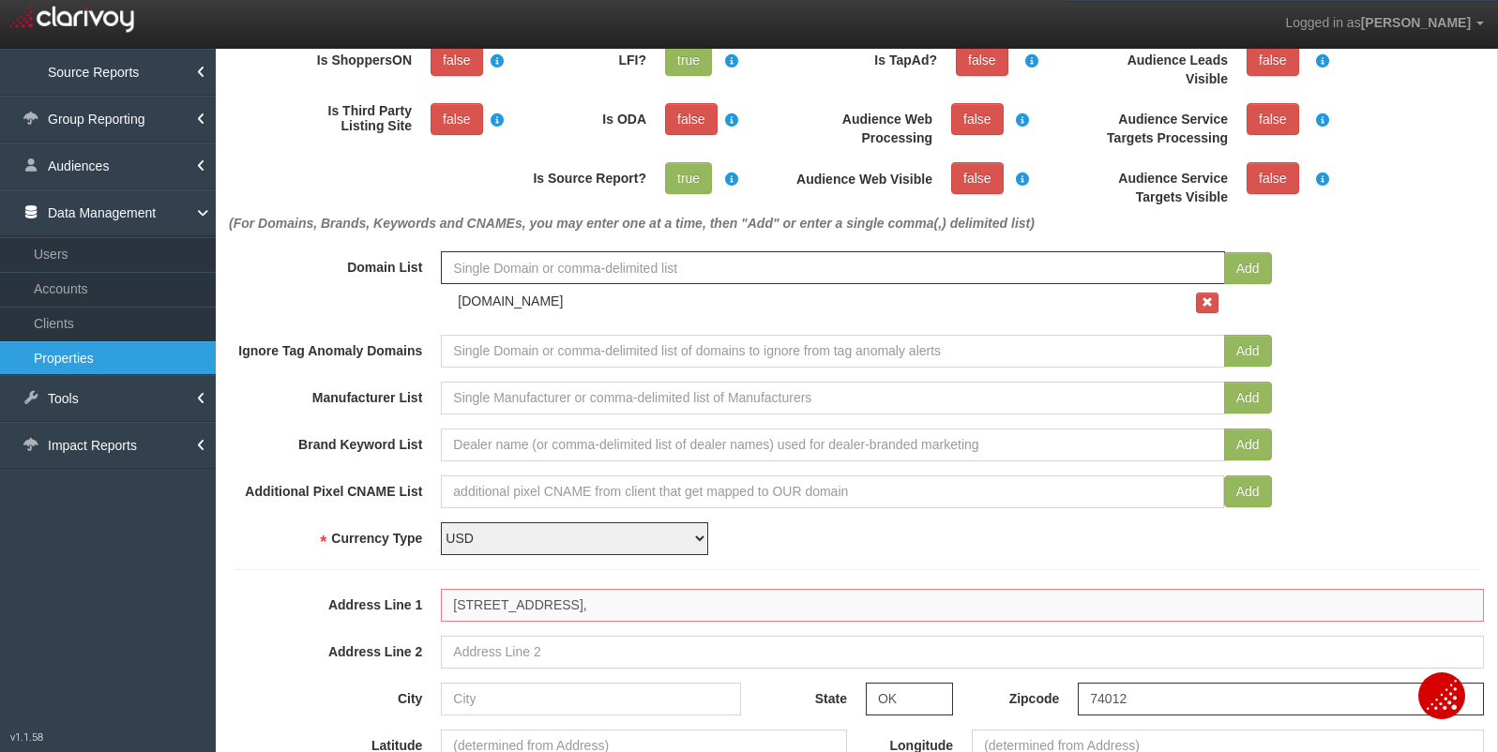
click at [639, 611] on input "800 W Queens St Broken Arrow," at bounding box center [962, 605] width 1043 height 33
type input "800 W Queens St ,"
click at [585, 695] on input "City" at bounding box center [591, 699] width 300 height 33
paste input "Broken Arrow"
type input "Broken Arrow"
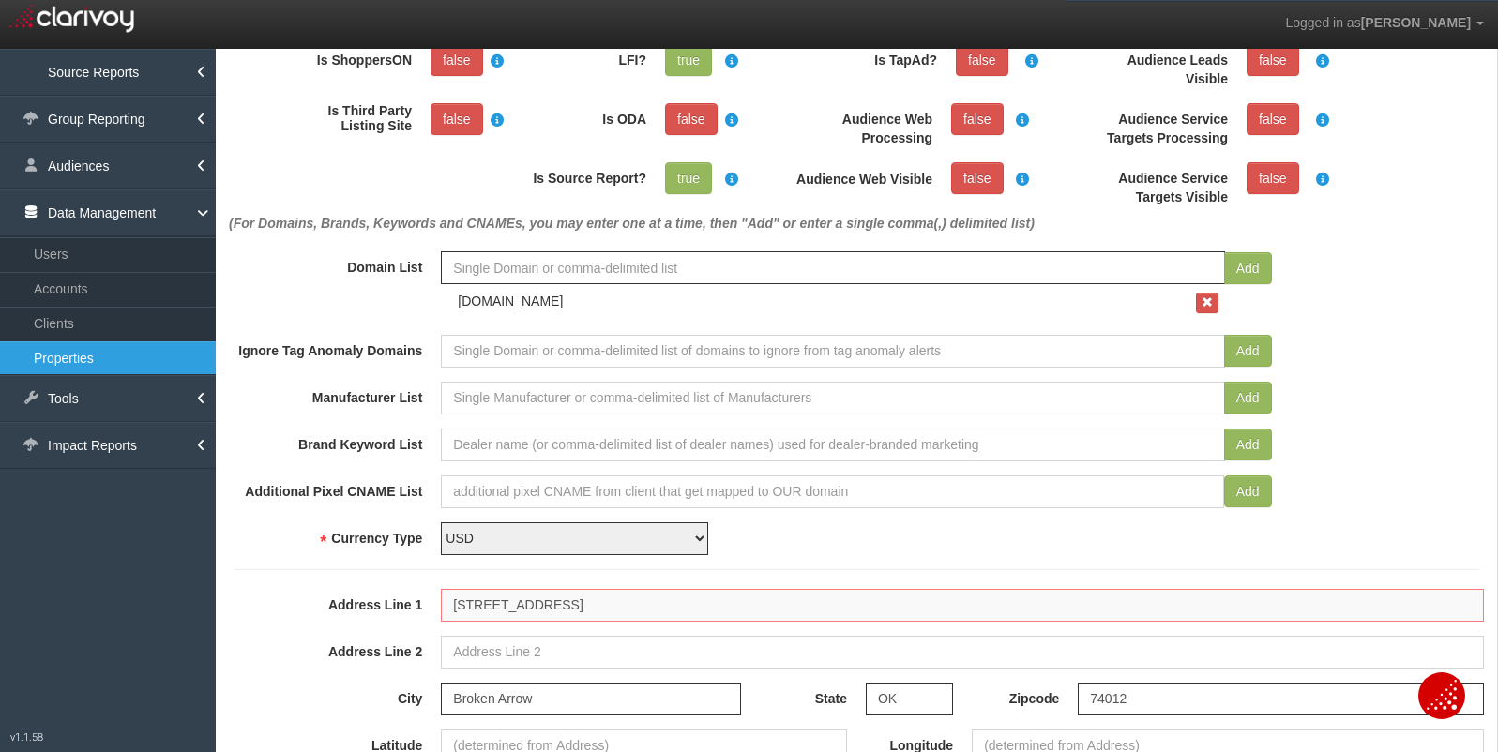
click at [596, 608] on input "800 W Queens St ," at bounding box center [962, 605] width 1043 height 33
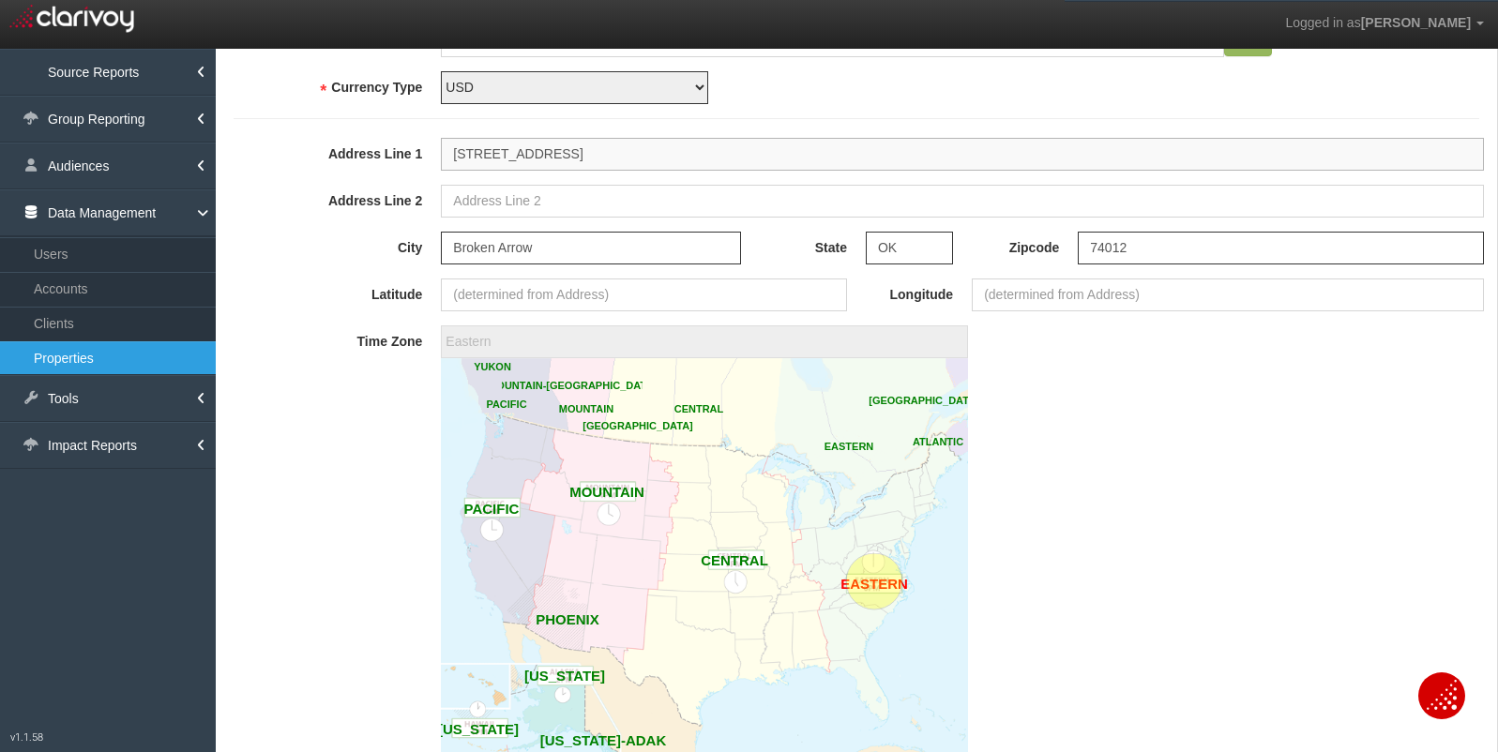
scroll to position [800, 0]
type input "800 W Queens St"
click at [734, 580] on circle at bounding box center [734, 556] width 56 height 56
type input "America/Chicago"
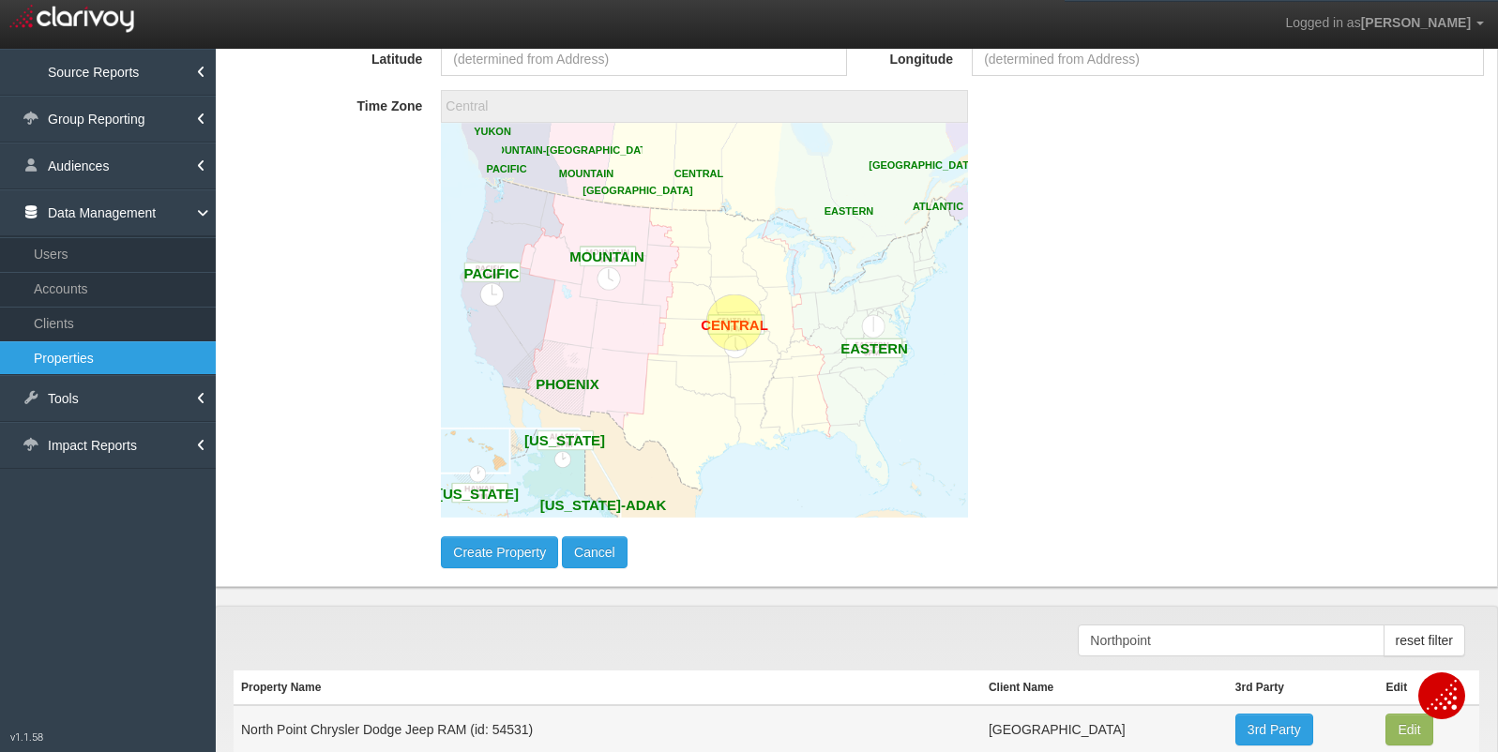
scroll to position [1040, 0]
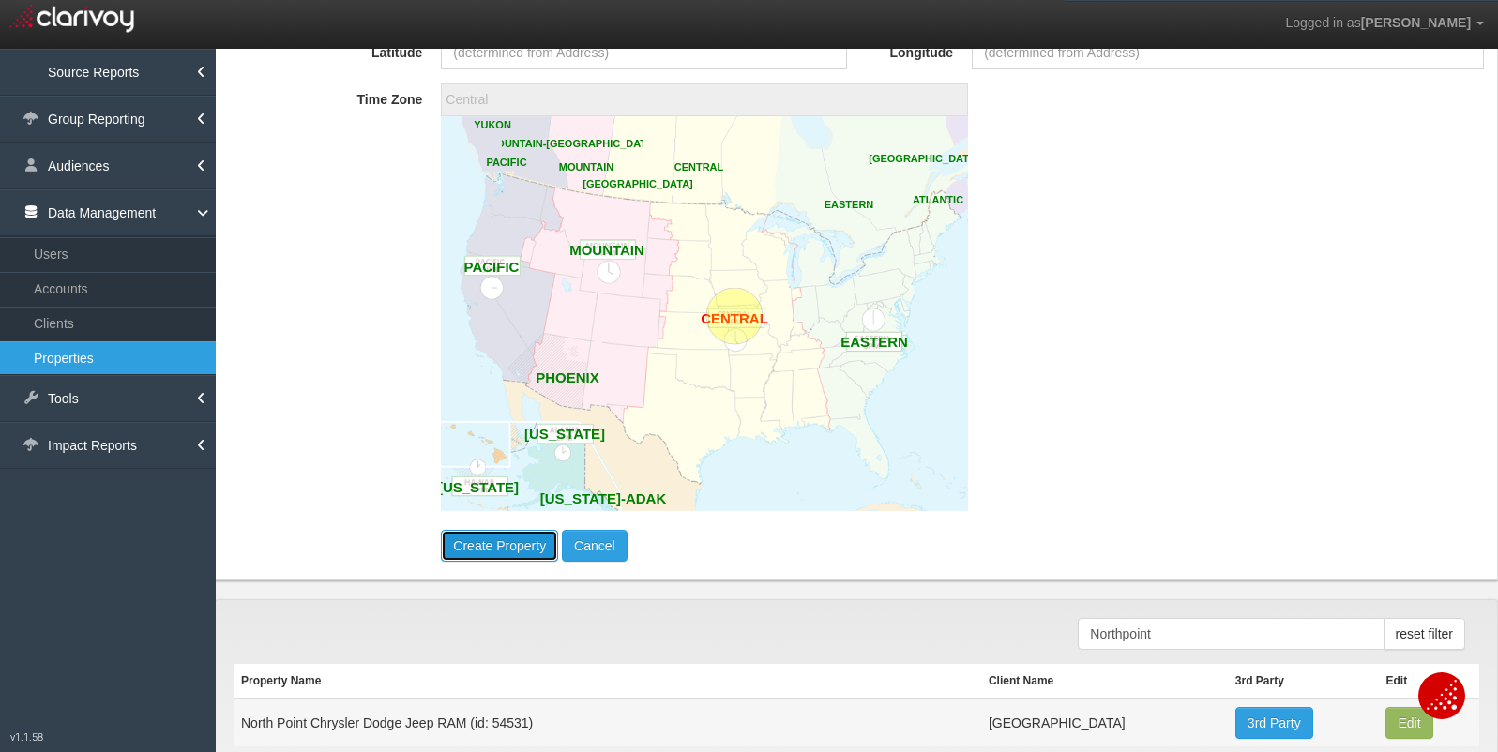
click at [475, 553] on button "Create Property" at bounding box center [499, 546] width 117 height 32
type input "36.070195"
type input "-95.800726"
type input "America/New_York"
select select "?"
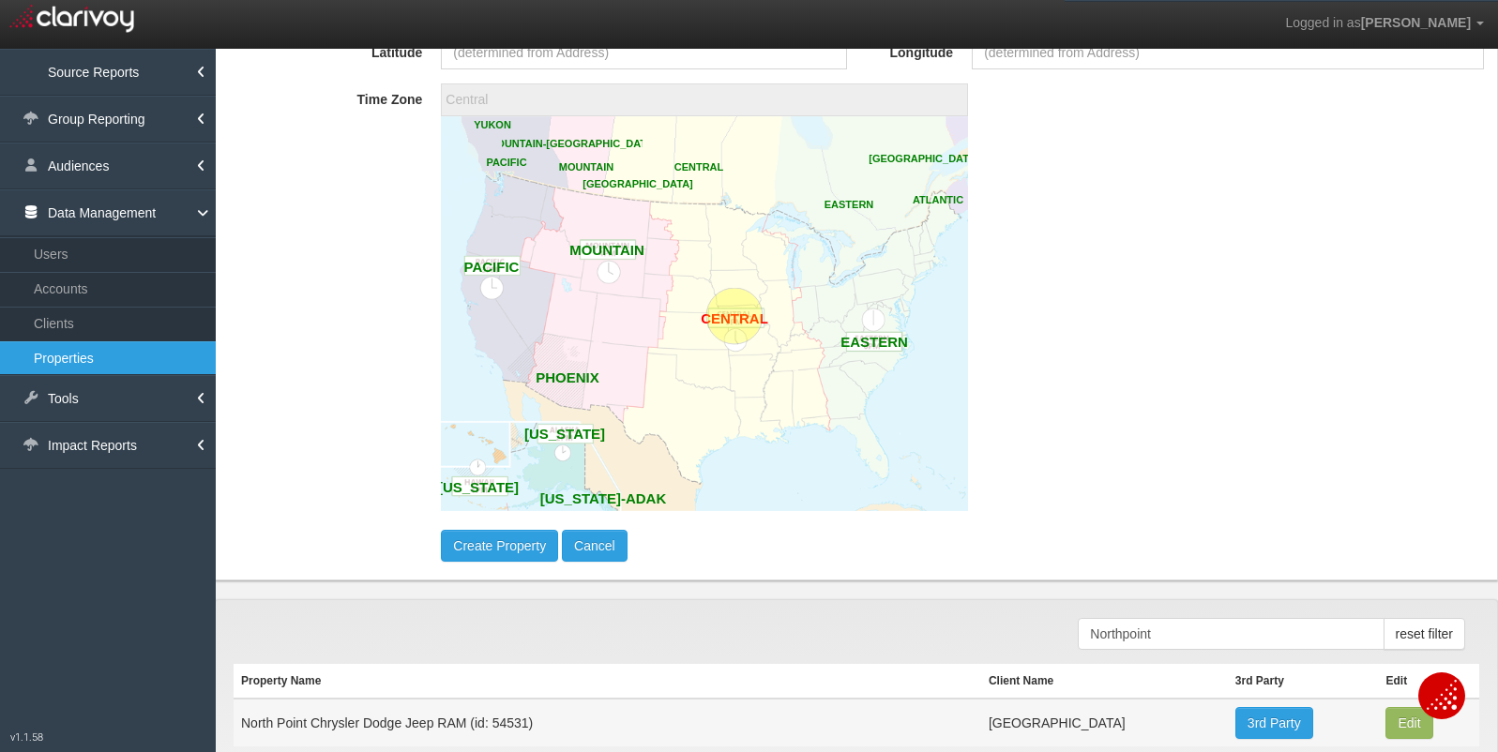
select select "?"
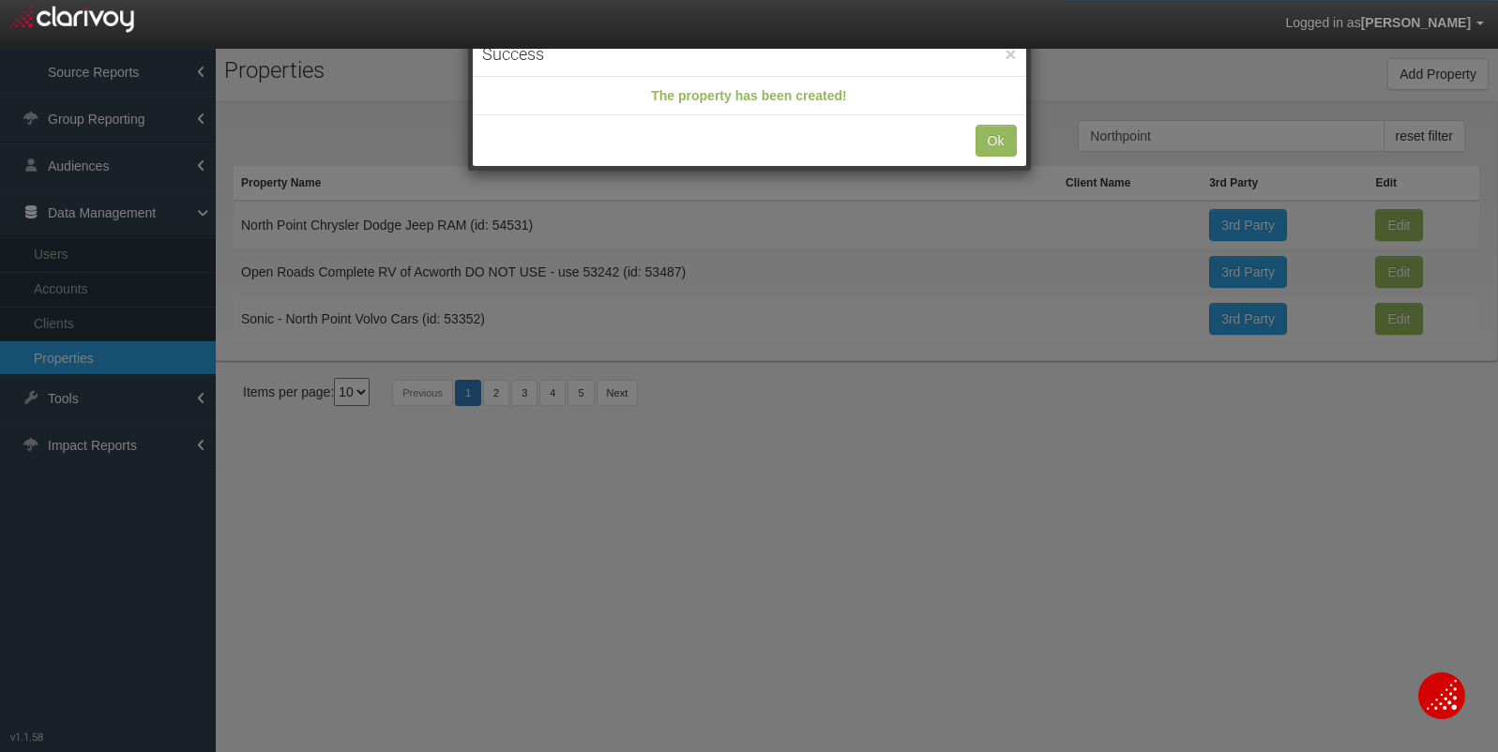
scroll to position [0, 0]
click at [994, 141] on button "Ok" at bounding box center [995, 141] width 41 height 32
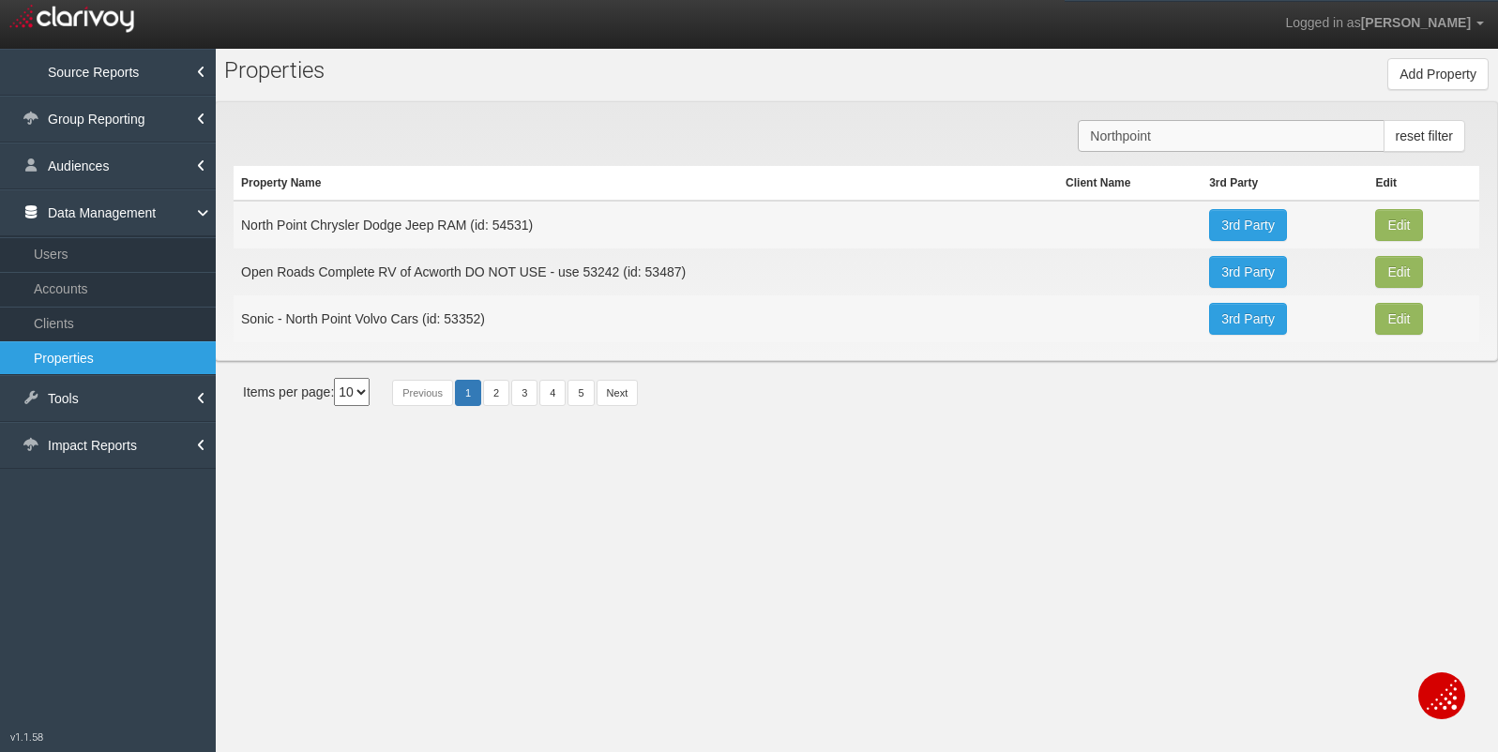
click at [1129, 123] on input "Northpoint" at bounding box center [1231, 136] width 306 height 32
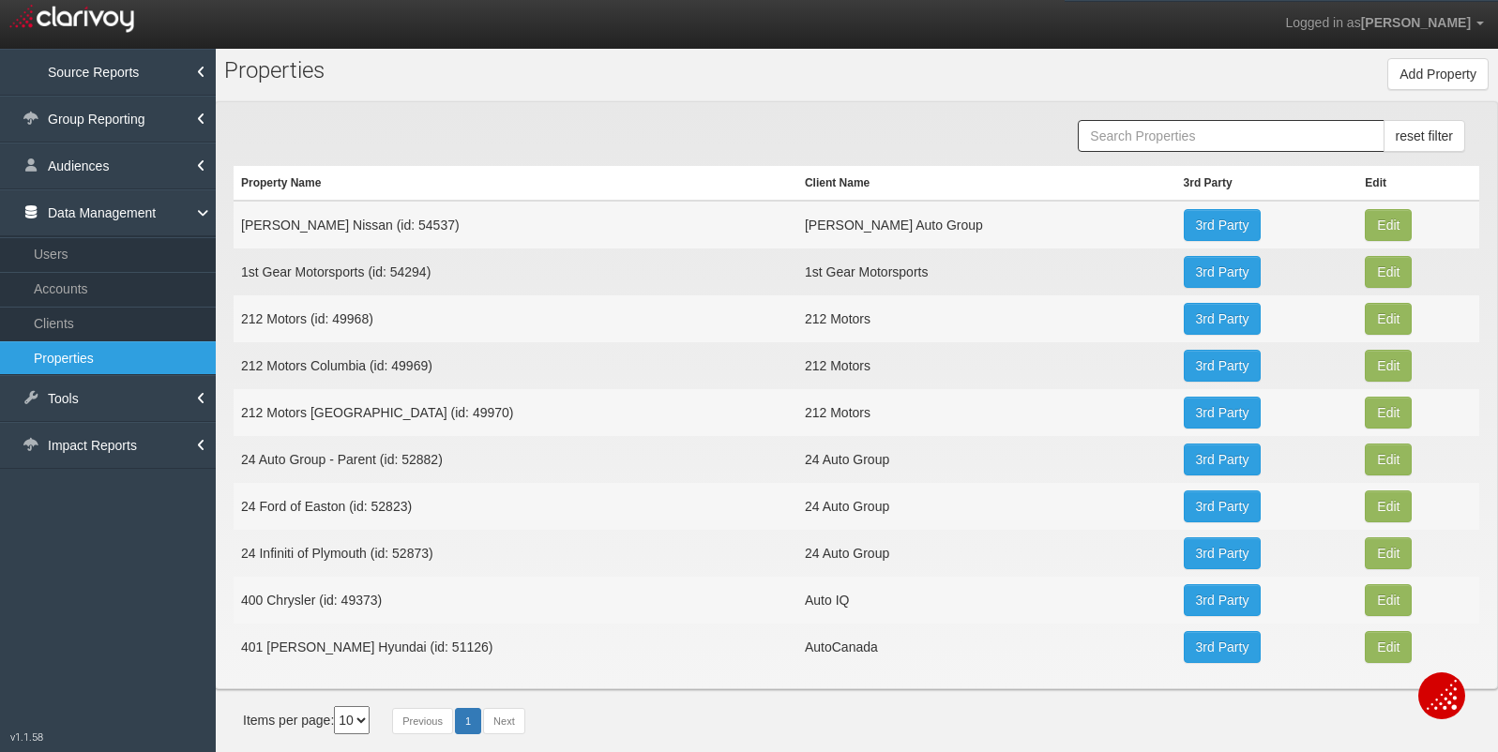
click at [361, 227] on td "Nelson Nissan (id: 54537)" at bounding box center [516, 225] width 564 height 48
copy td "54537"
click at [119, 326] on link "Clients" at bounding box center [108, 324] width 216 height 34
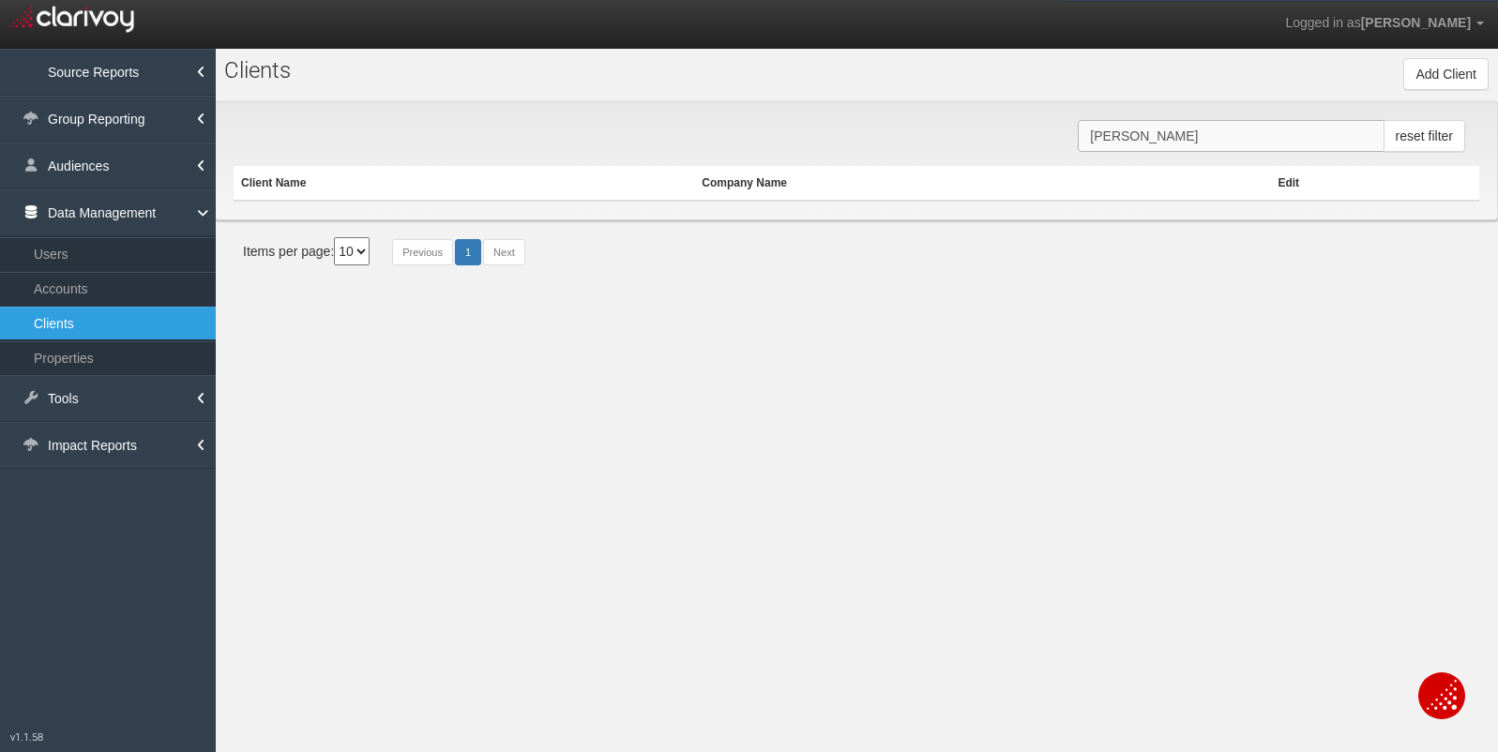
click at [1183, 136] on input "[PERSON_NAME]" at bounding box center [1231, 136] width 306 height 32
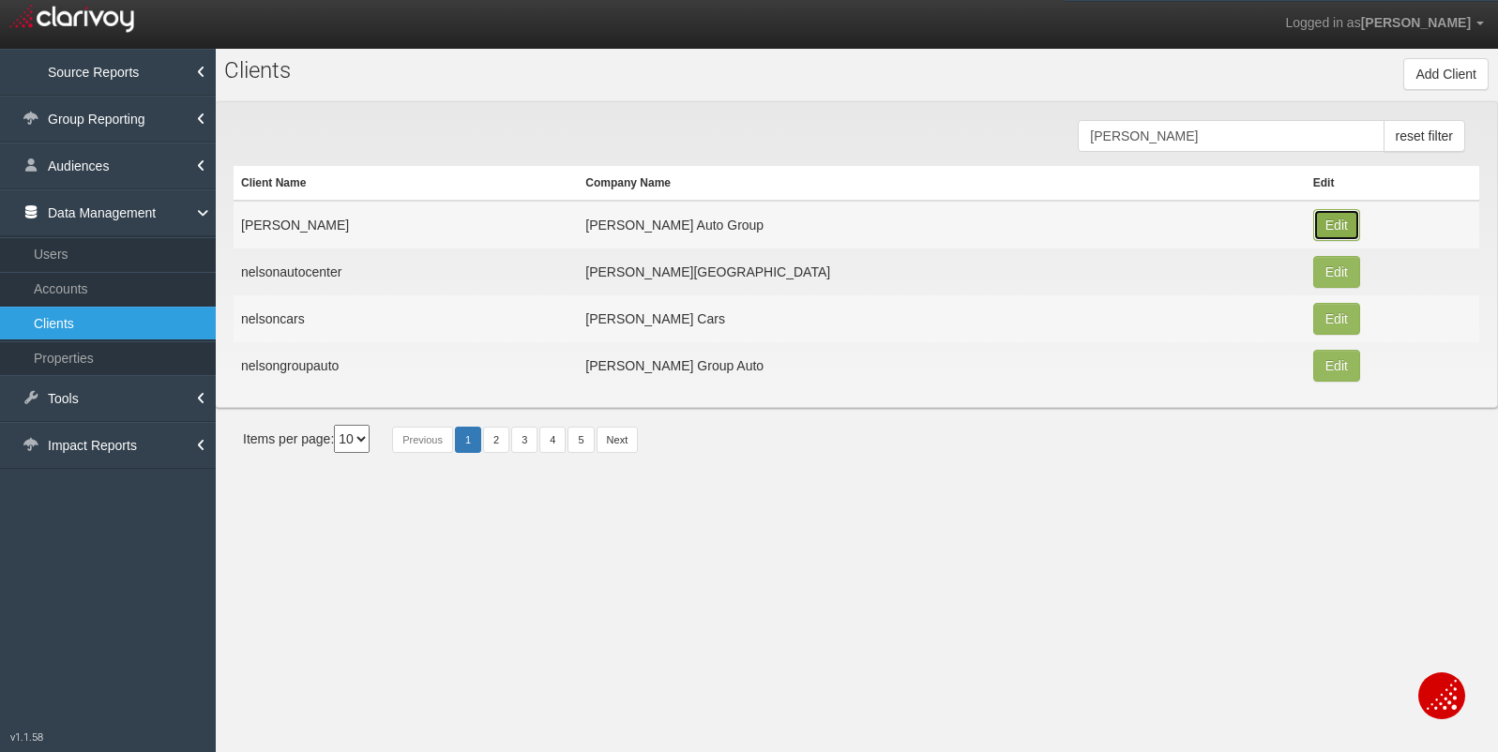
click at [1313, 224] on button "Edit" at bounding box center [1336, 225] width 47 height 32
type input "[PERSON_NAME]"
type input "d915f4e970e53654202c1cf5c62e60a7280a8219"
type input "2691"
type input "Nelson Auto Group"
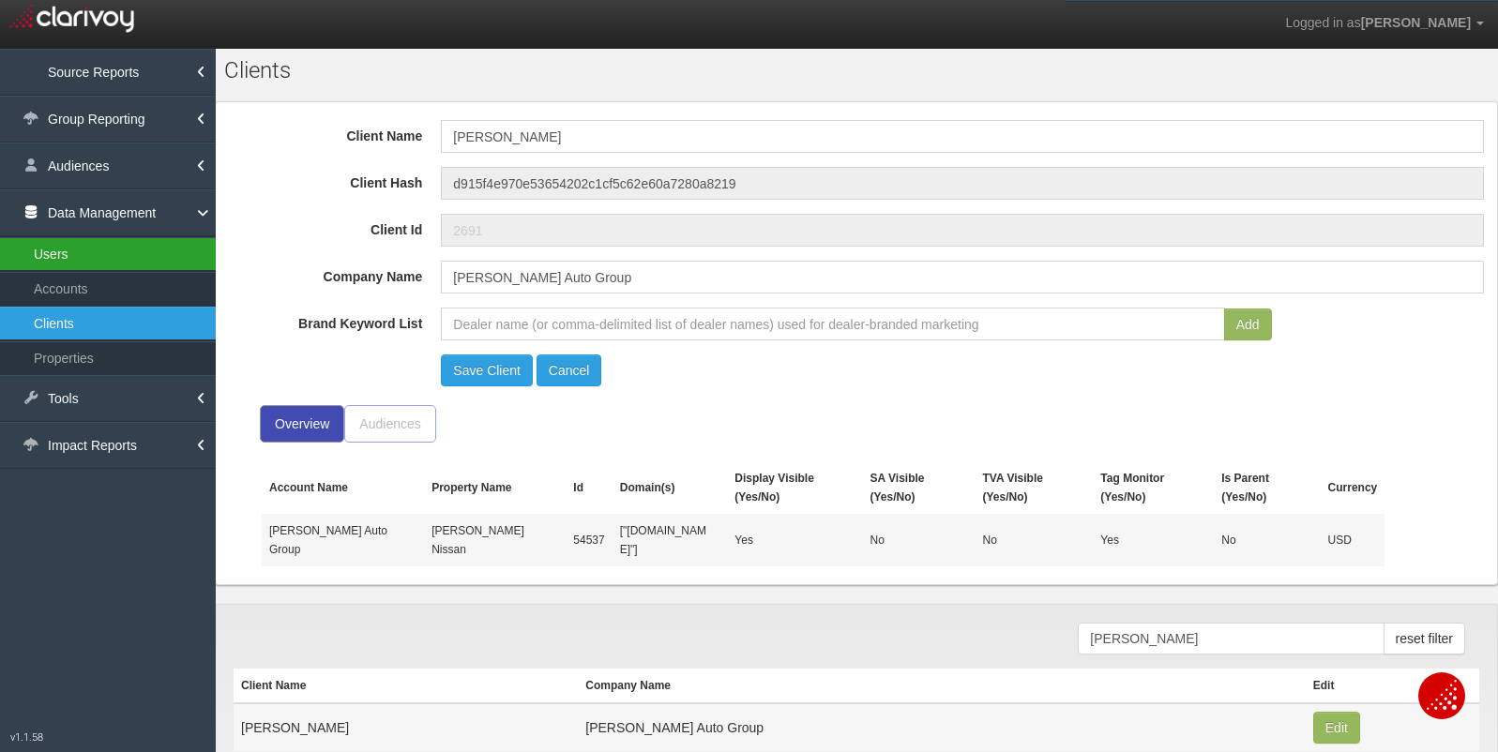
click at [74, 247] on link "Users" at bounding box center [108, 254] width 216 height 34
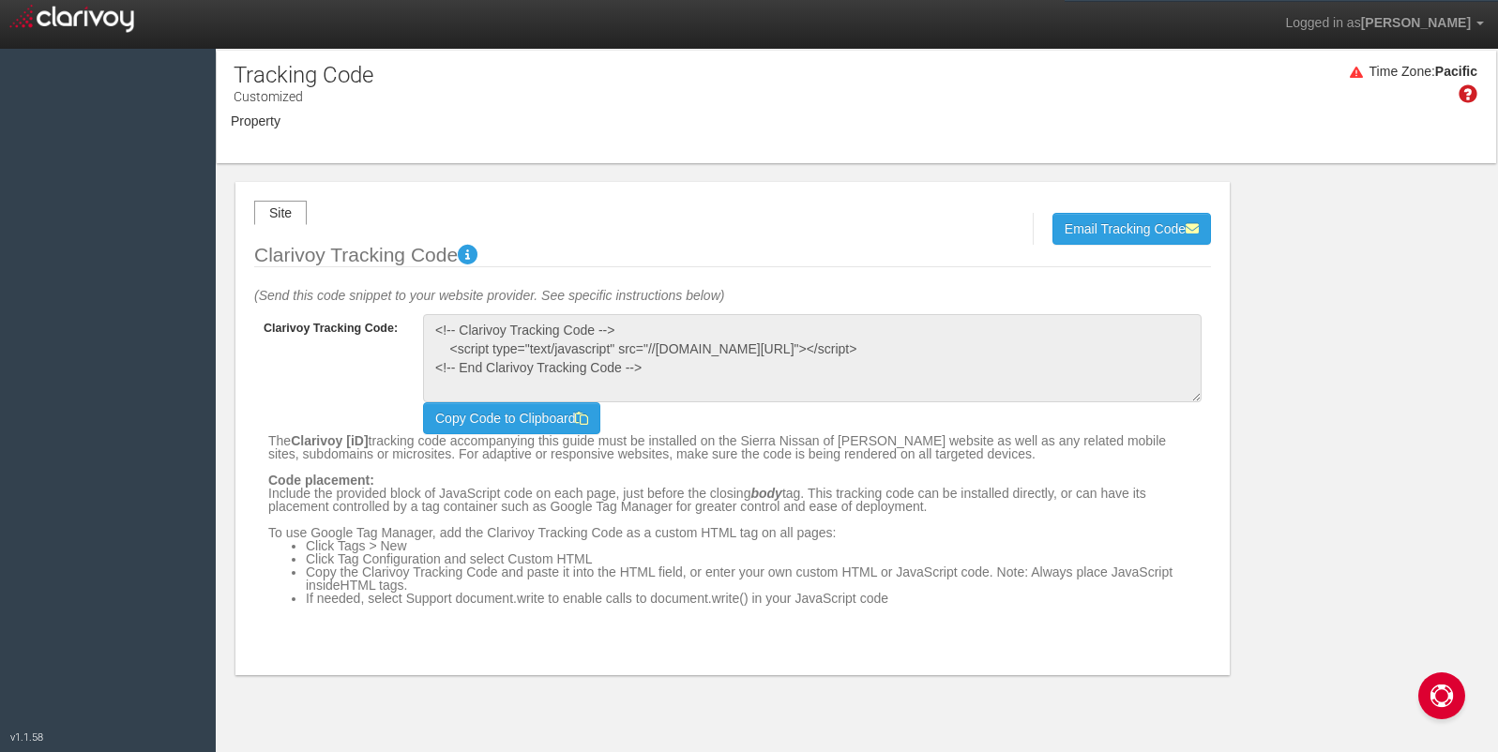
select select "object:5791"
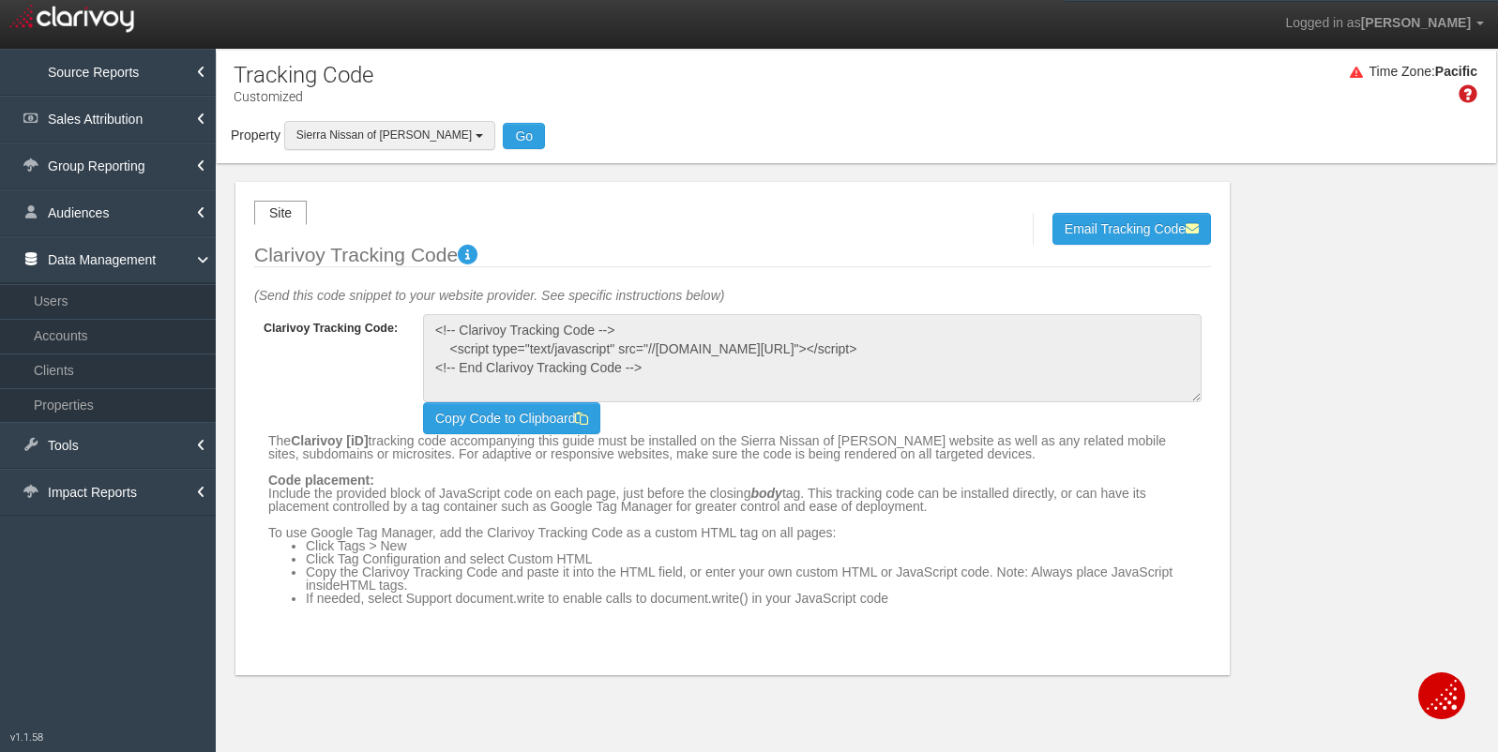
click at [370, 131] on span "Sierra Nissan of [PERSON_NAME]" at bounding box center [383, 134] width 175 height 13
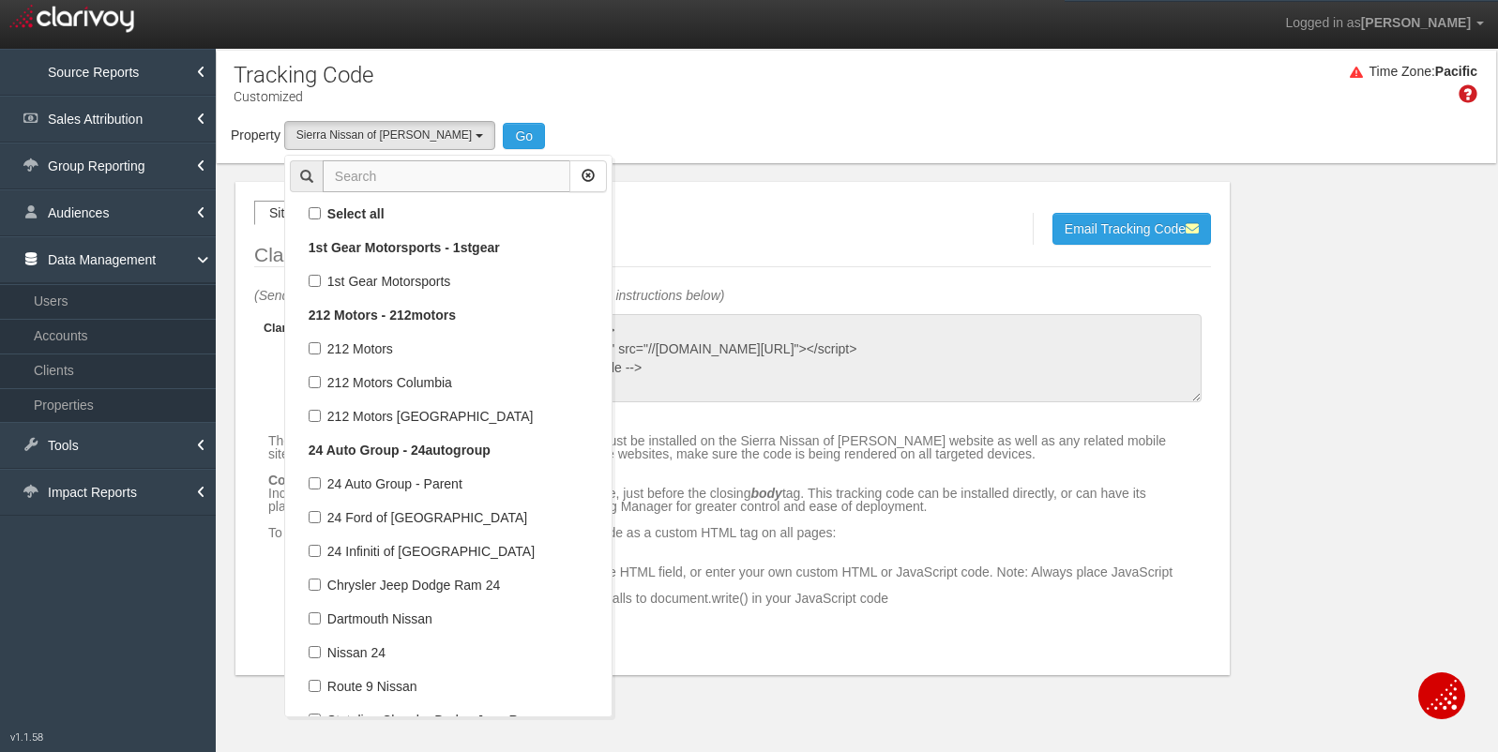
scroll to position [249224, 0]
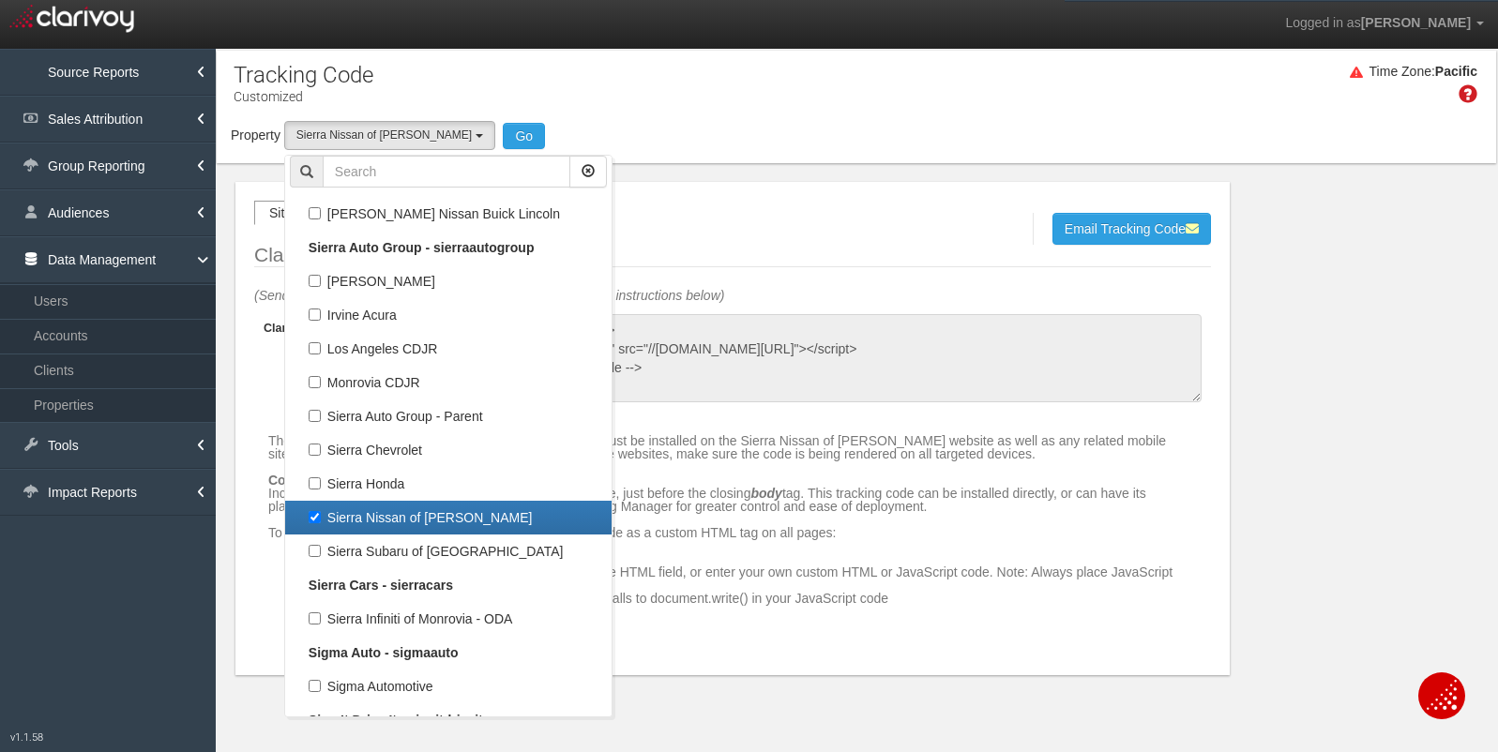
click at [314, 522] on label "Sierra Nissan of [PERSON_NAME]" at bounding box center [448, 518] width 317 height 24
click at [314, 522] on input "Sierra Nissan of [PERSON_NAME]" at bounding box center [315, 517] width 12 height 12
checkbox input "false"
select select
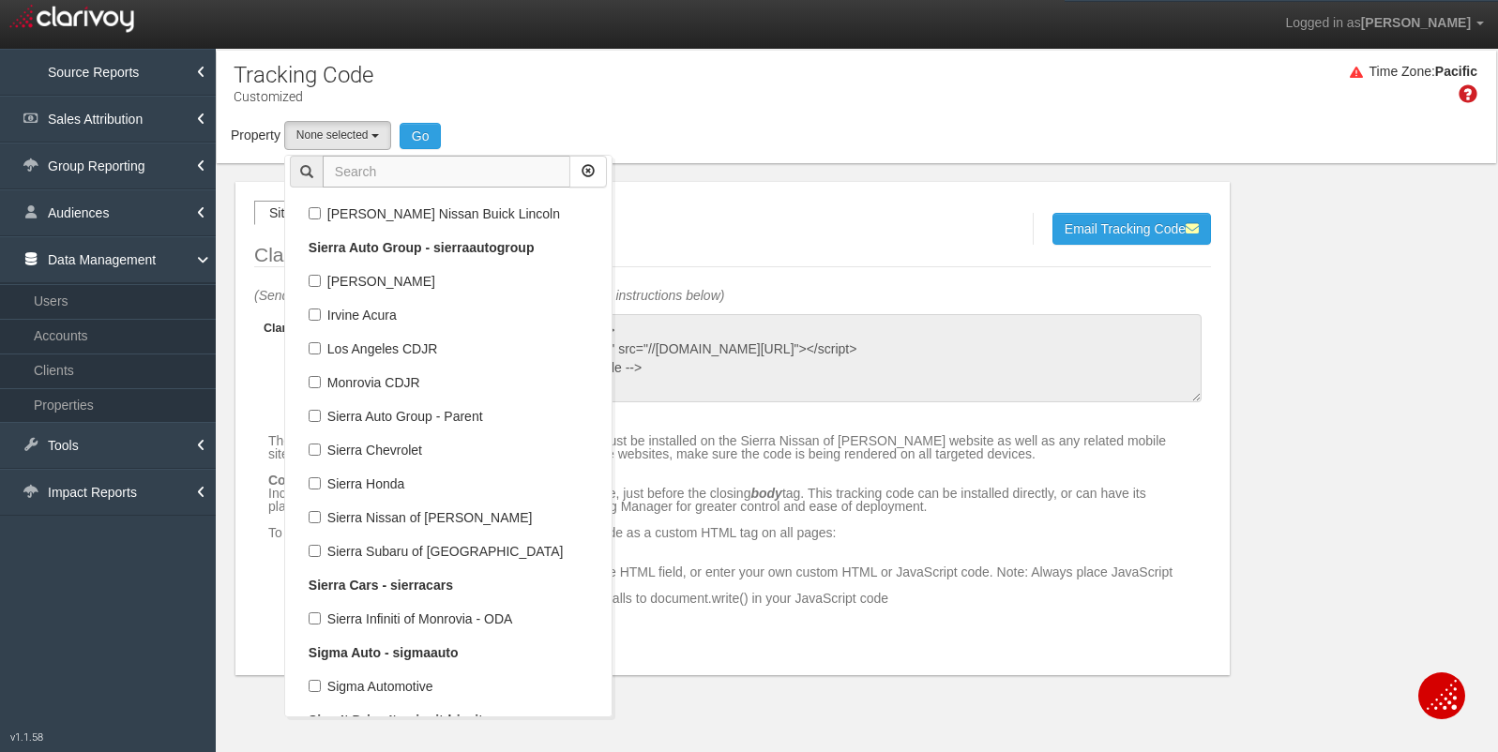
click at [427, 181] on input "text" at bounding box center [447, 172] width 248 height 32
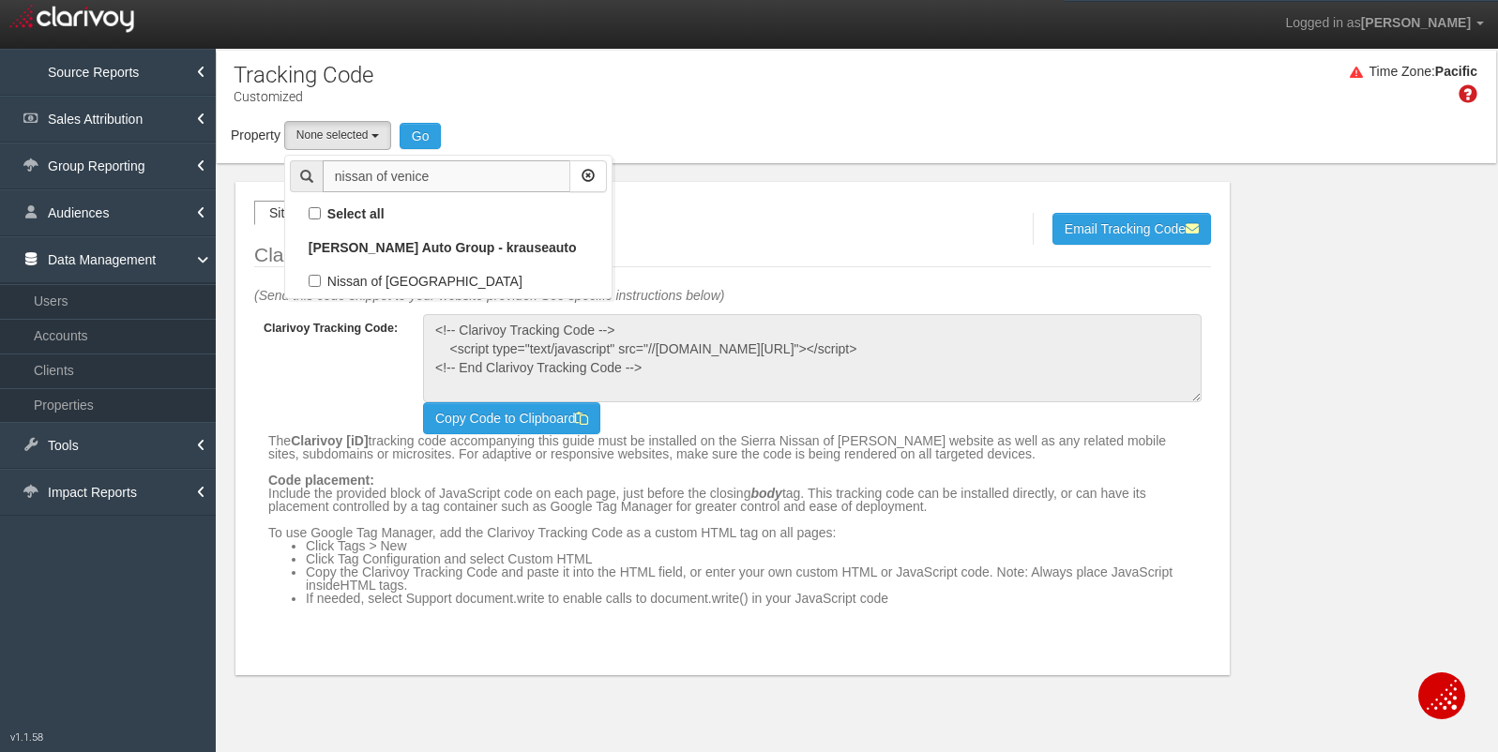
scroll to position [0, 0]
type input "nissan of venice"
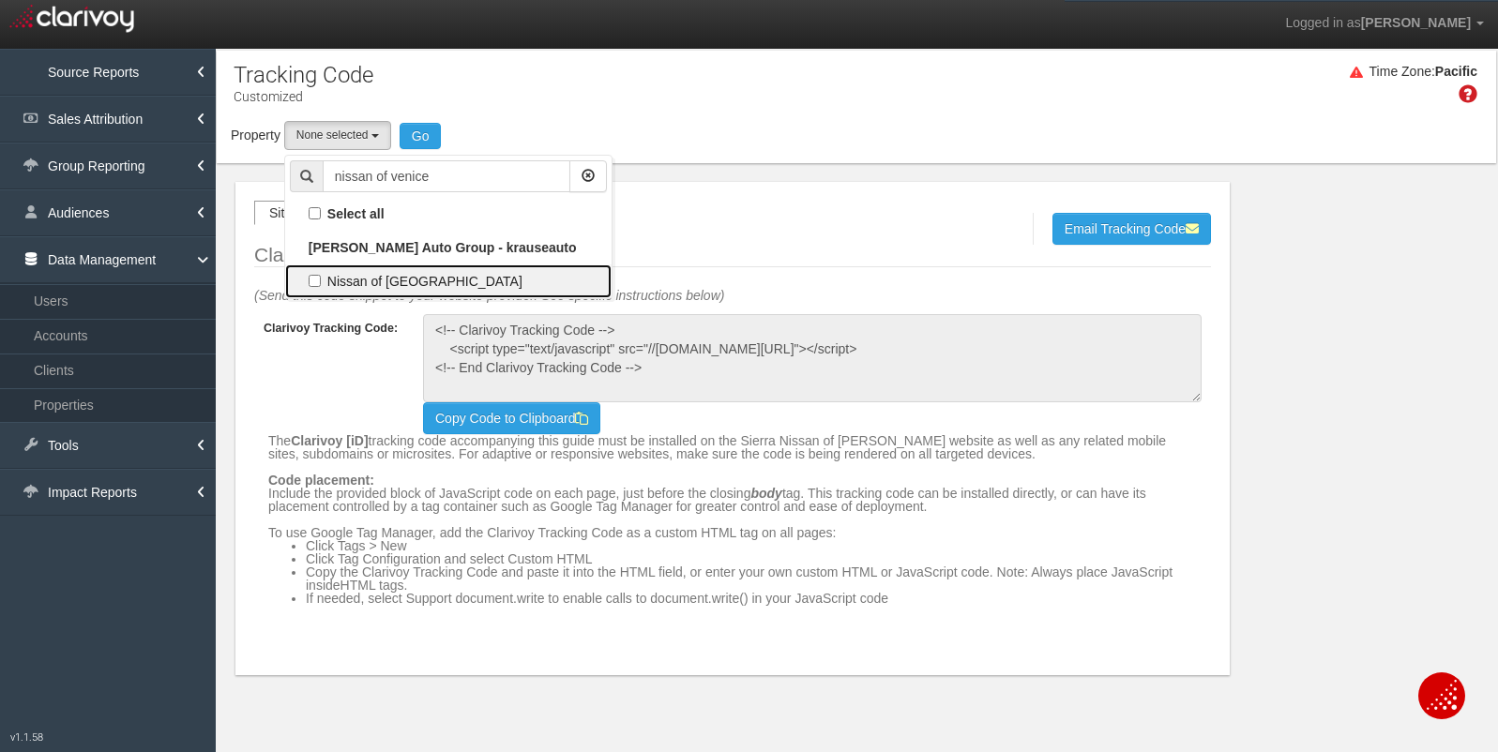
click at [319, 281] on label "Nissan of [GEOGRAPHIC_DATA]" at bounding box center [448, 281] width 317 height 24
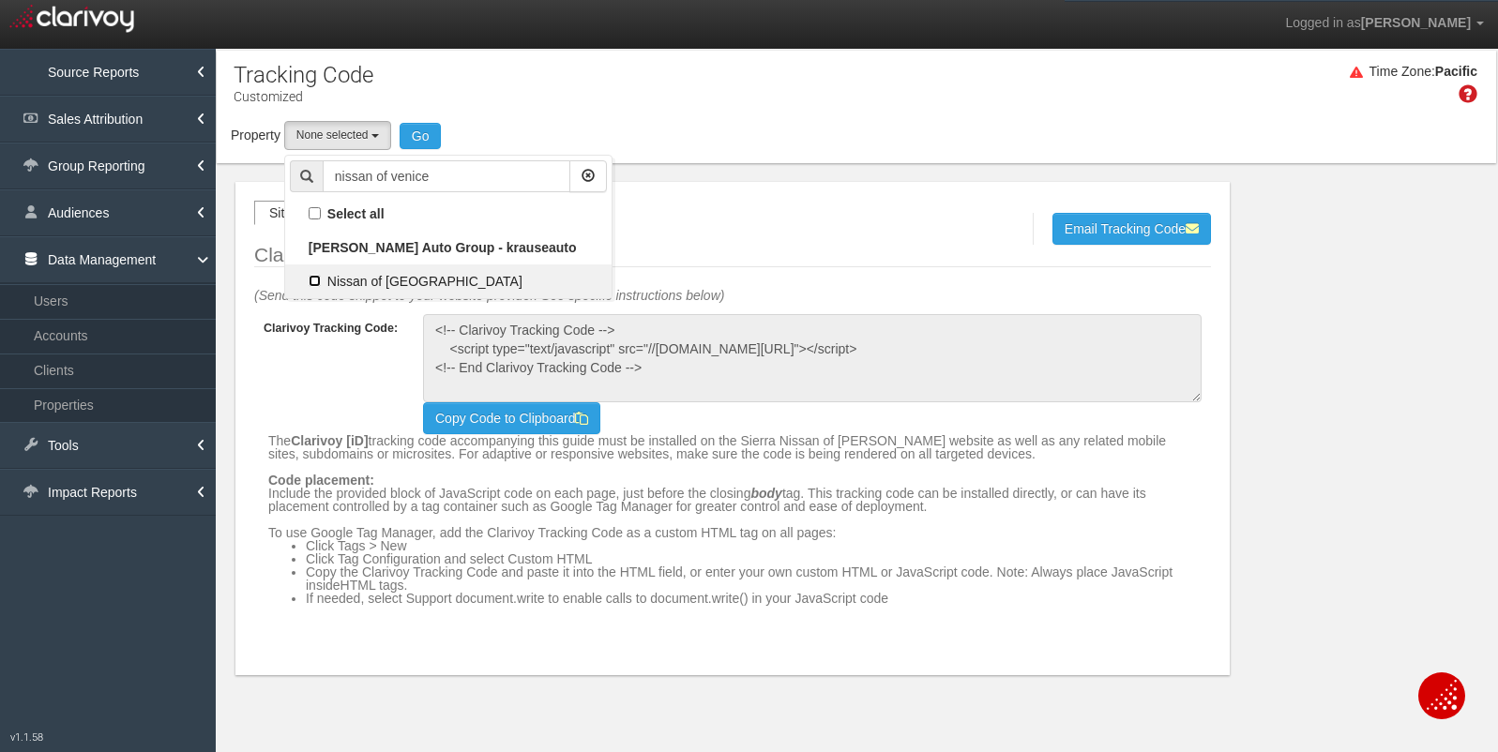
click at [319, 281] on input "Nissan of [GEOGRAPHIC_DATA]" at bounding box center [315, 281] width 12 height 12
checkbox input "true"
select select "object:3635"
checkbox input "true"
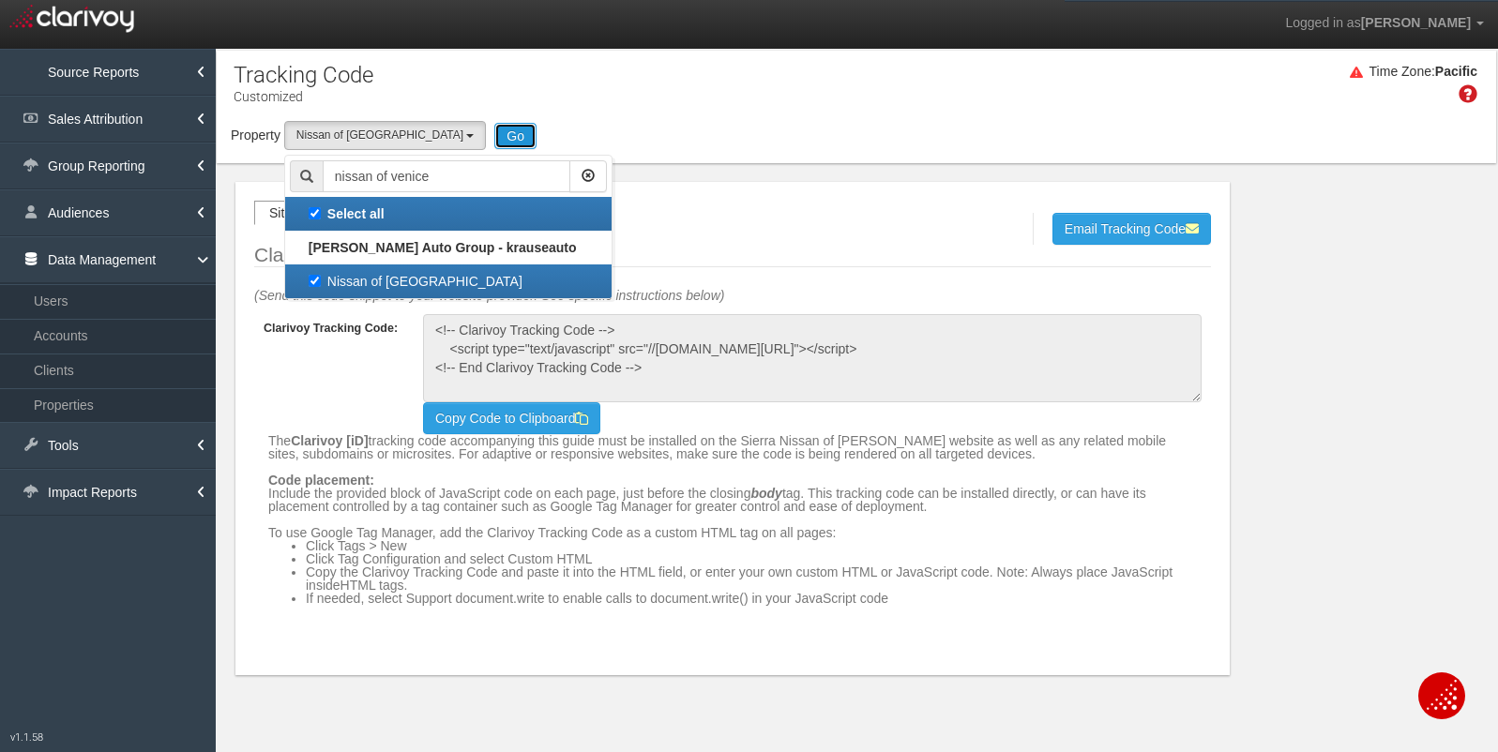
click at [494, 135] on button "Go" at bounding box center [515, 136] width 42 height 26
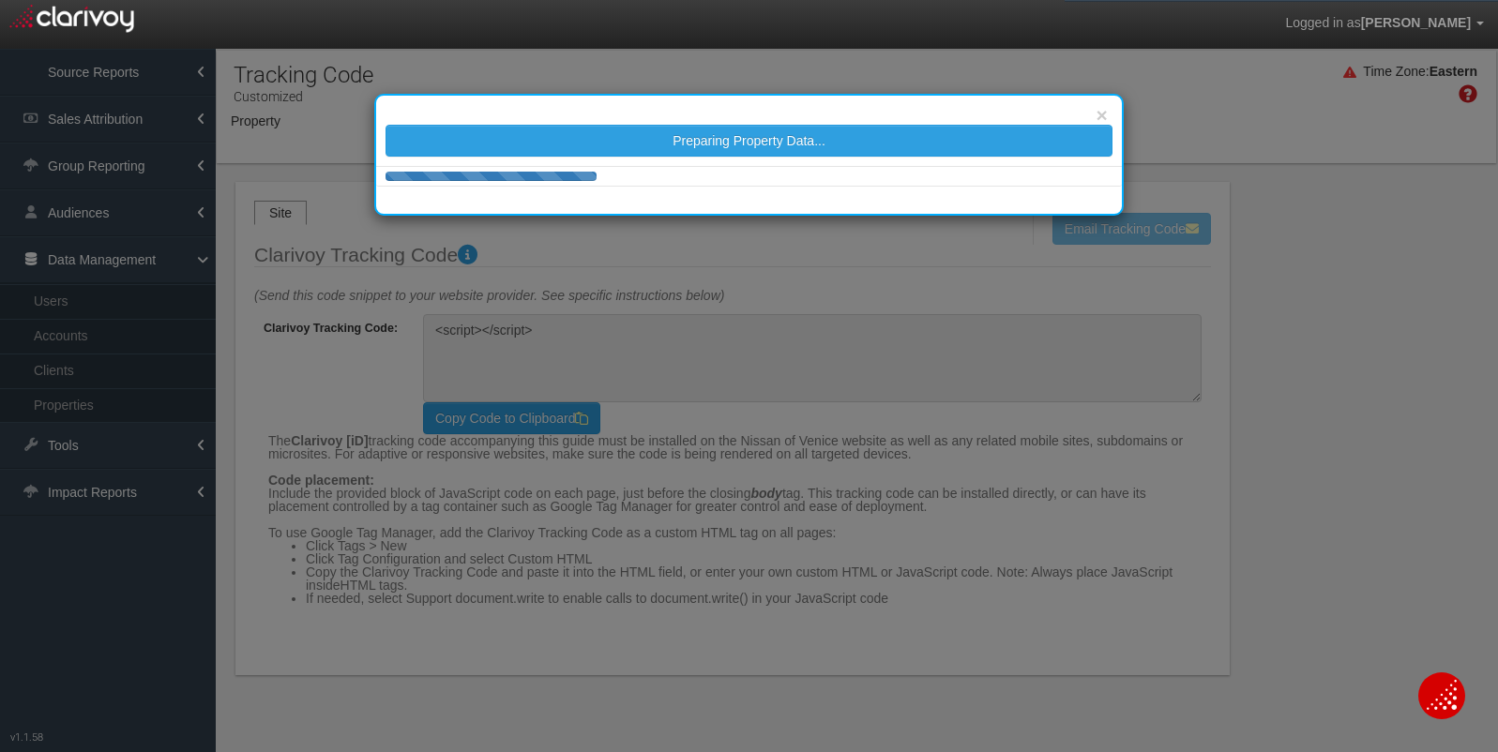
type textarea "<!-- Clarivoy Tracking Code --> <script type="text/javascript" src="//[DOMAIN_N…"
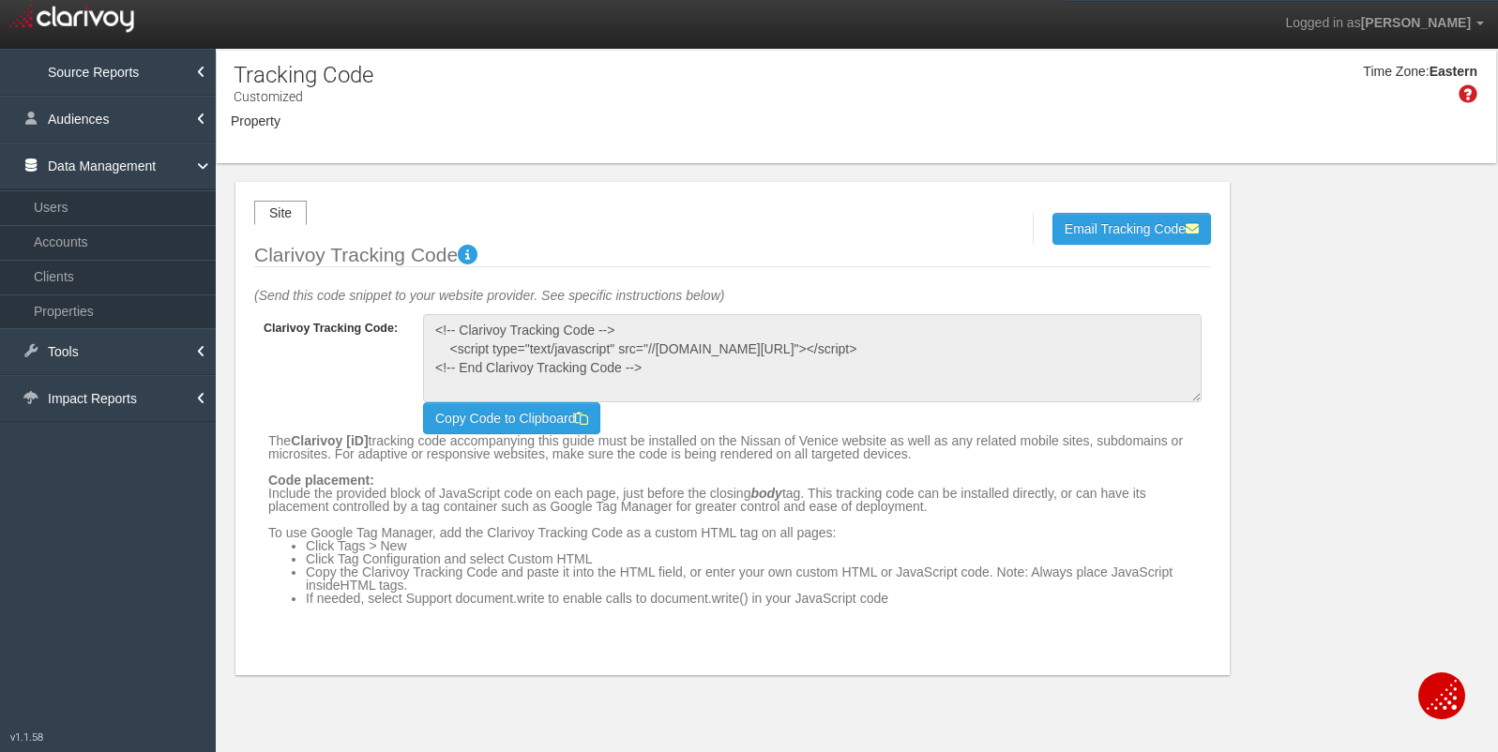
select select "object:10981"
click at [1105, 225] on button "Email Tracking Code" at bounding box center [1131, 229] width 159 height 32
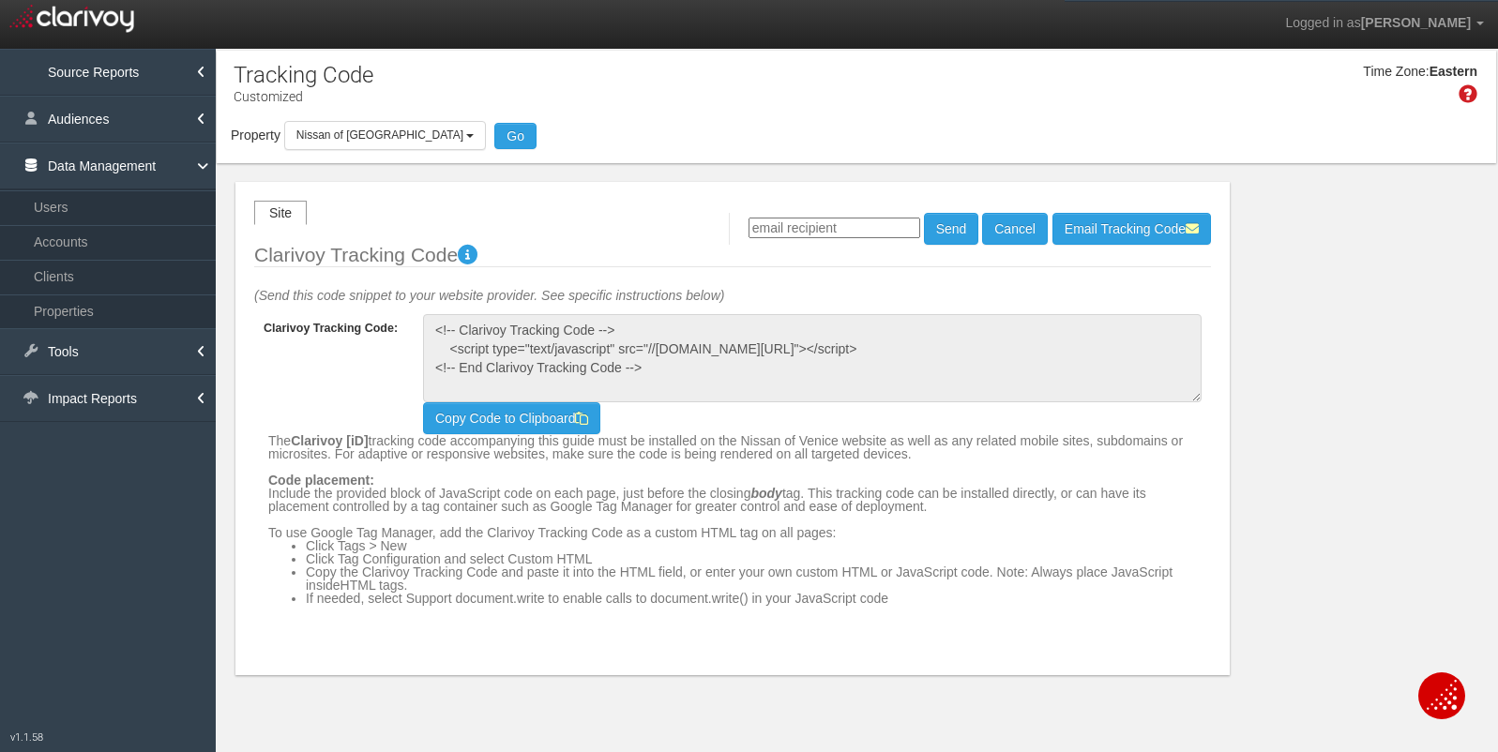
click at [833, 235] on input "email" at bounding box center [834, 228] width 172 height 21
type input "[PERSON_NAME][EMAIL_ADDRESS][DOMAIN_NAME]"
click at [946, 219] on button "Send" at bounding box center [951, 229] width 55 height 32
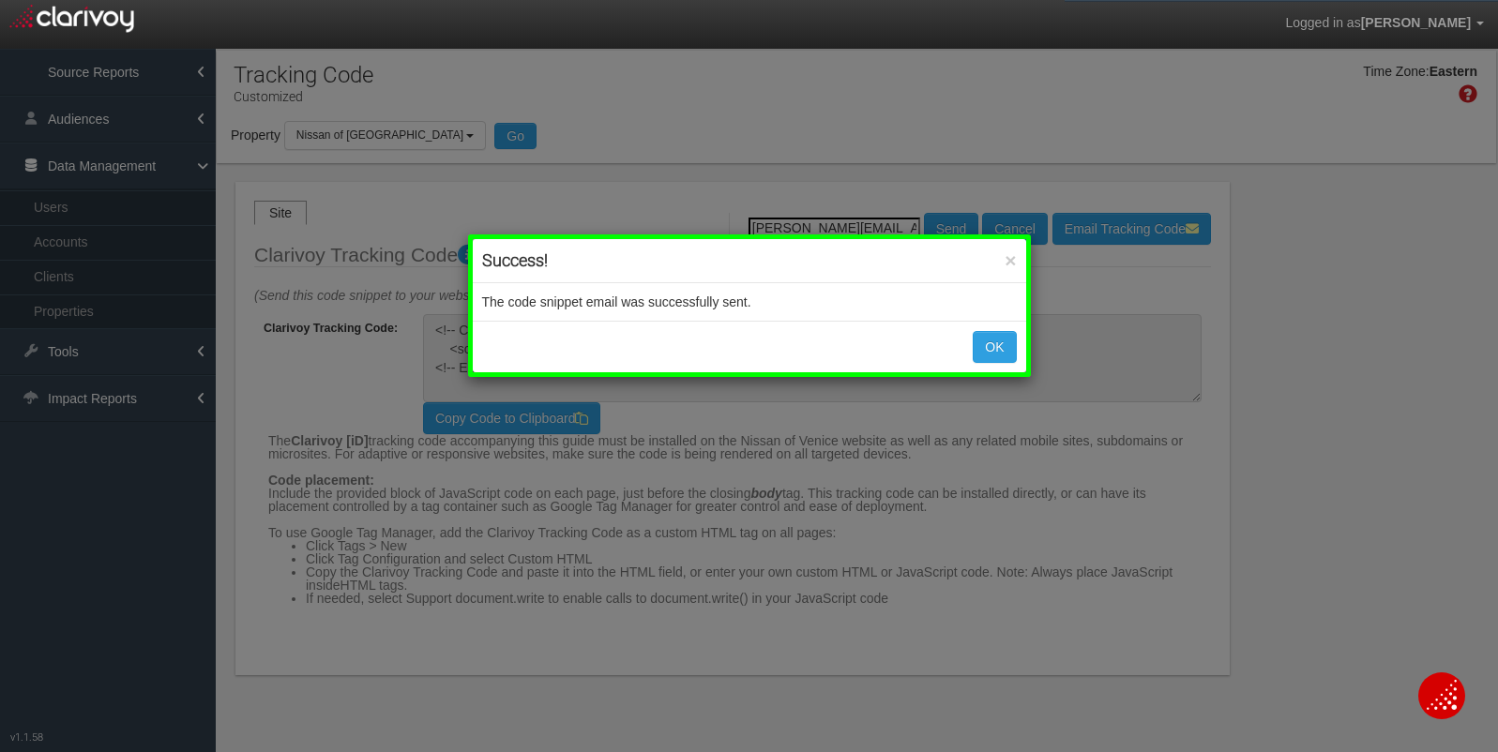
click at [566, 107] on div "× Success! The code snippet email was successfully sent. OK" at bounding box center [749, 376] width 1498 height 752
click at [998, 352] on button "OK" at bounding box center [994, 347] width 43 height 32
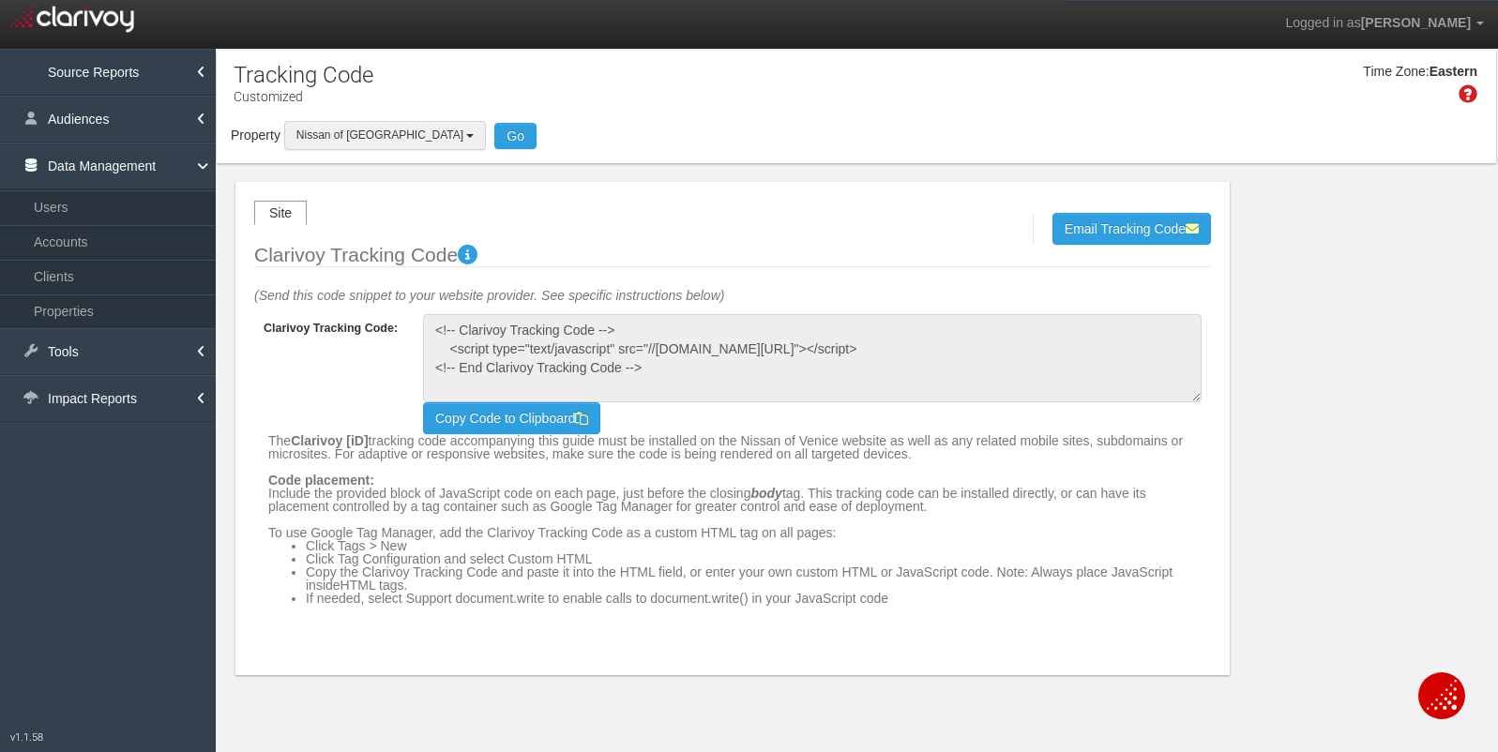
click at [374, 133] on span "Nissan of [GEOGRAPHIC_DATA]" at bounding box center [379, 134] width 167 height 13
click at [0, 0] on label "Nissan of [GEOGRAPHIC_DATA]" at bounding box center [0, 0] width 0 height 0
click at [0, 0] on input "Nissan of [GEOGRAPHIC_DATA]" at bounding box center [0, 0] width 0 height 0
checkbox input "false"
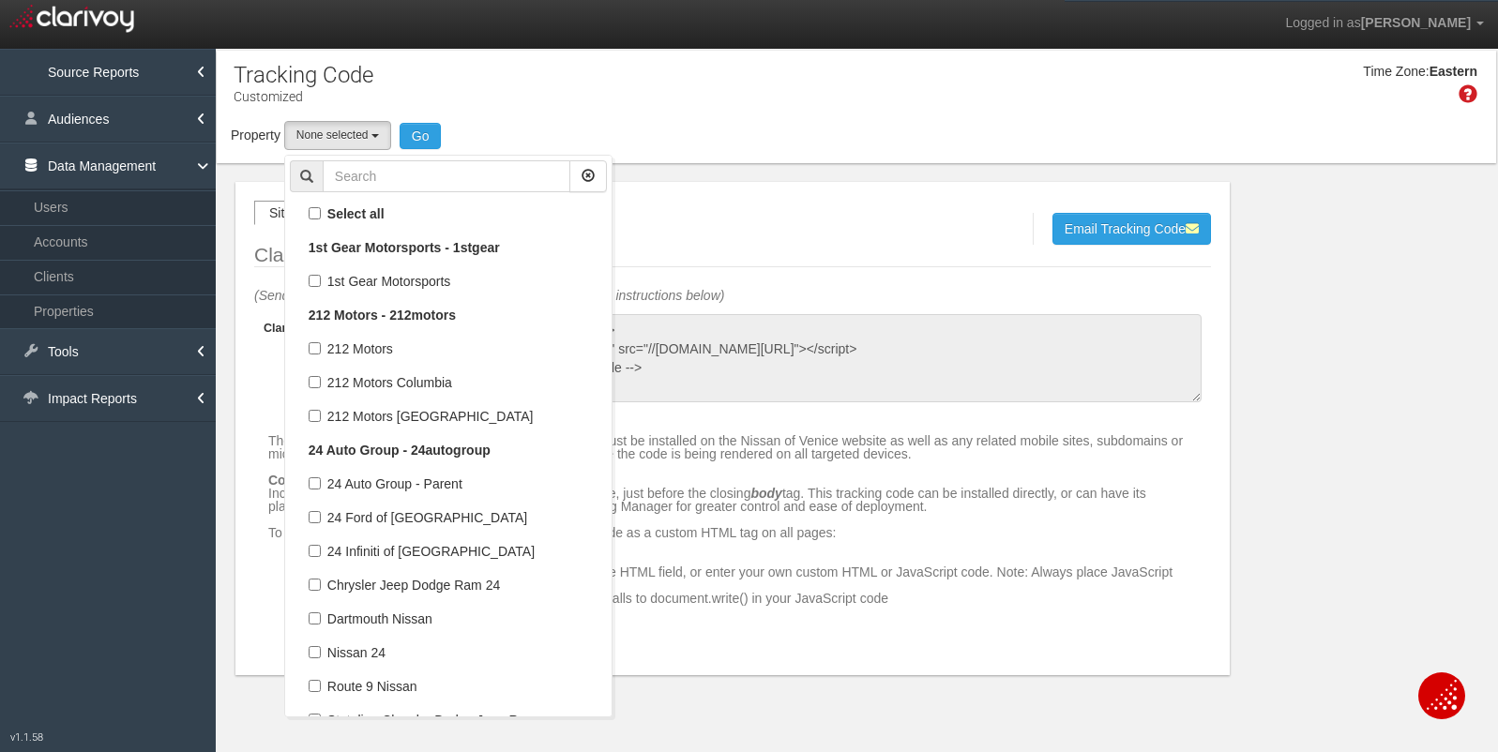
select select
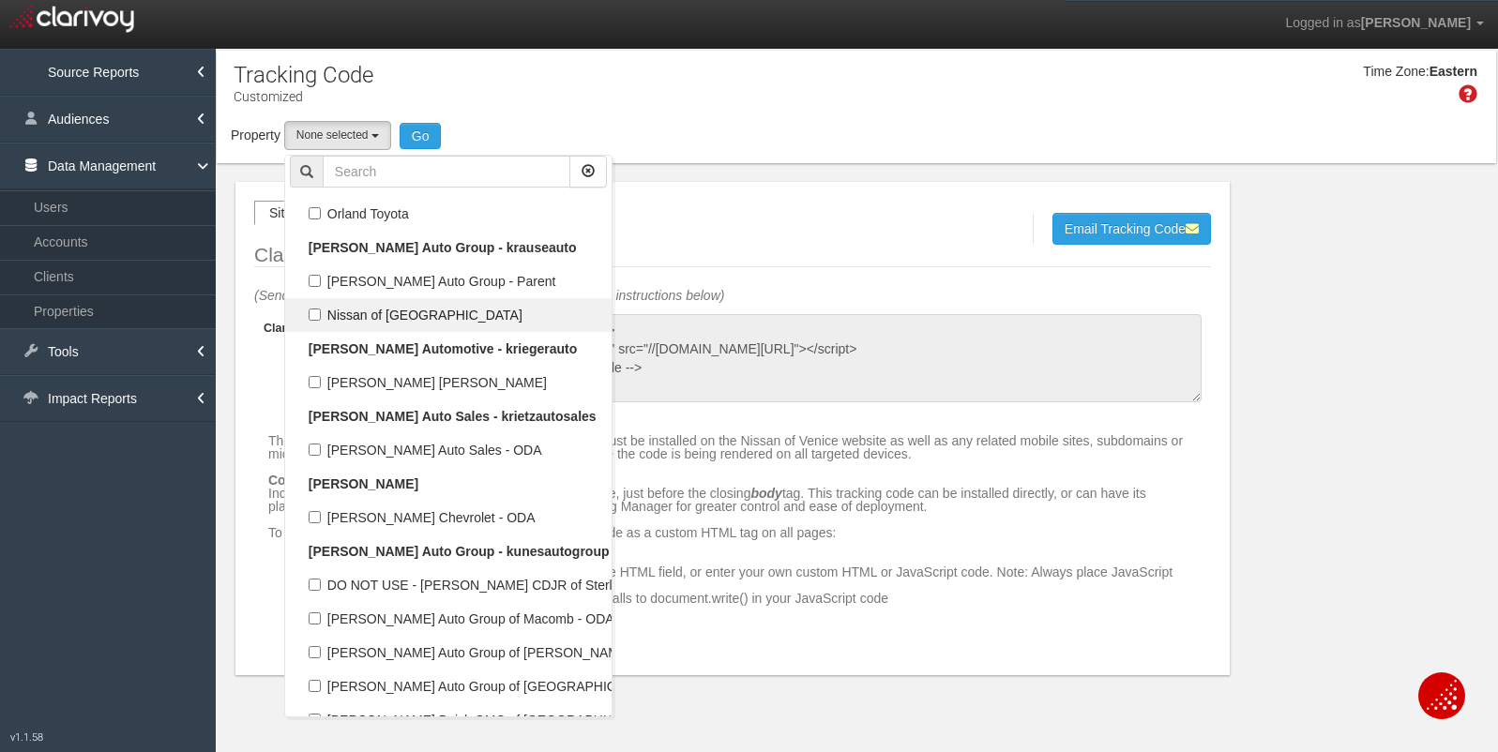
scroll to position [78201, 0]
click at [355, 176] on input "text" at bounding box center [447, 172] width 248 height 32
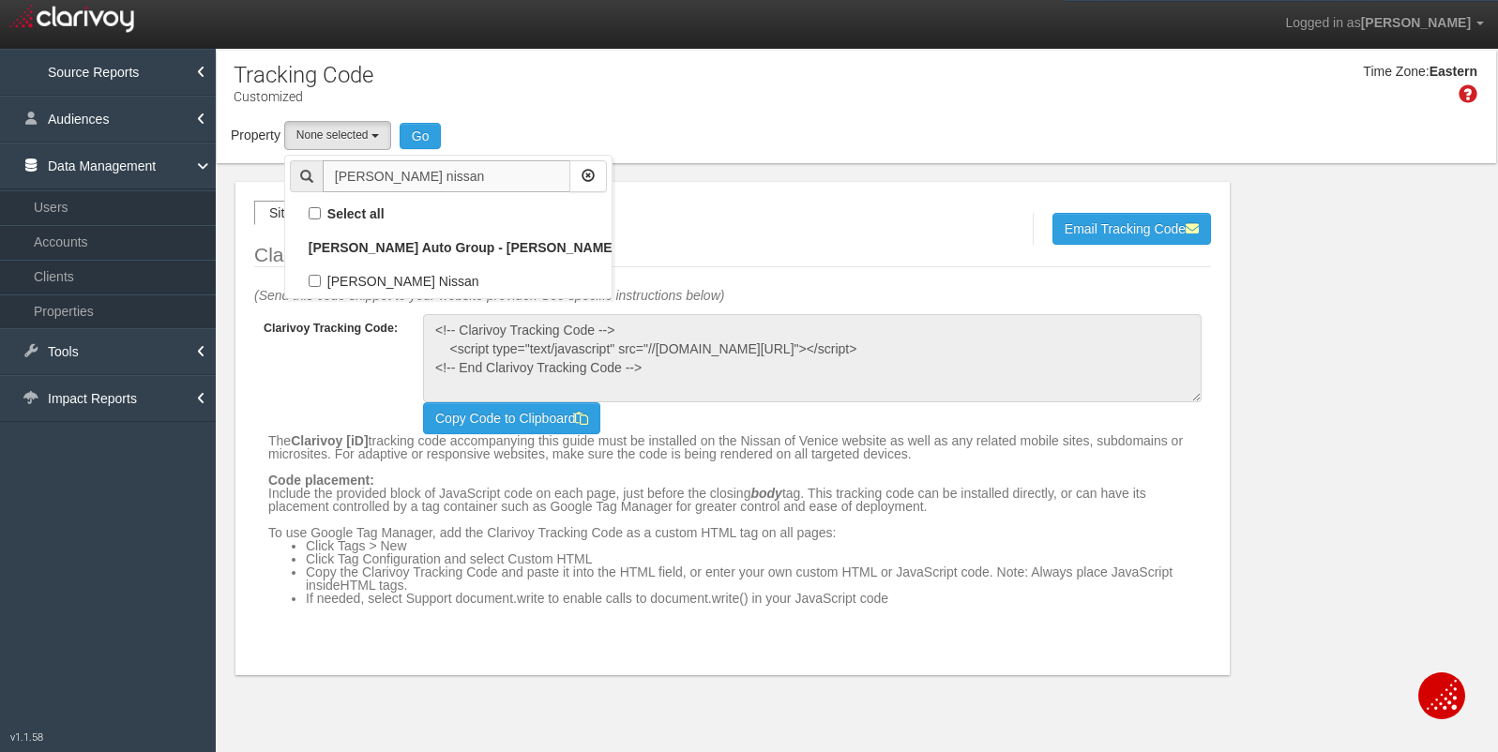
scroll to position [0, 0]
type input "[PERSON_NAME] nissan"
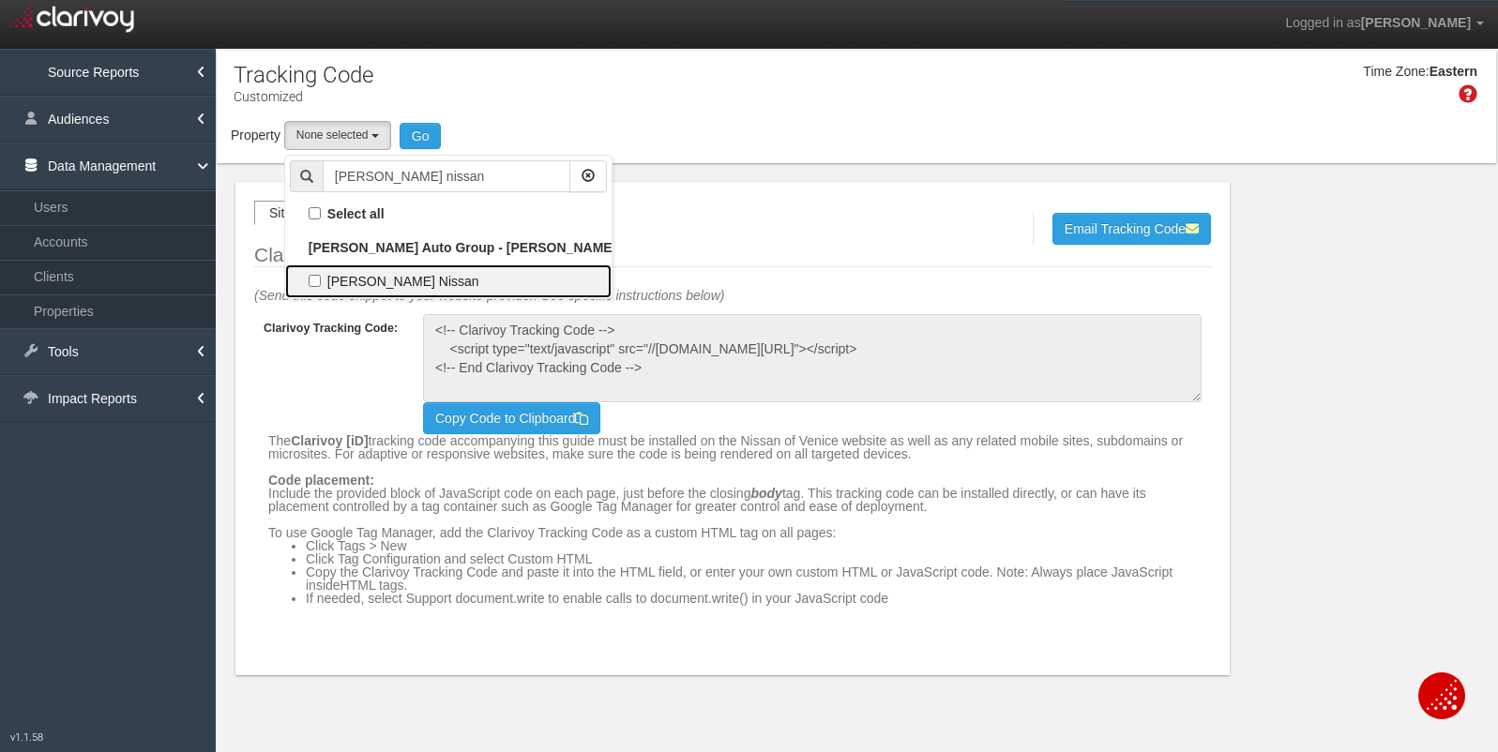
click at [305, 280] on label "[PERSON_NAME] Nissan" at bounding box center [448, 281] width 317 height 24
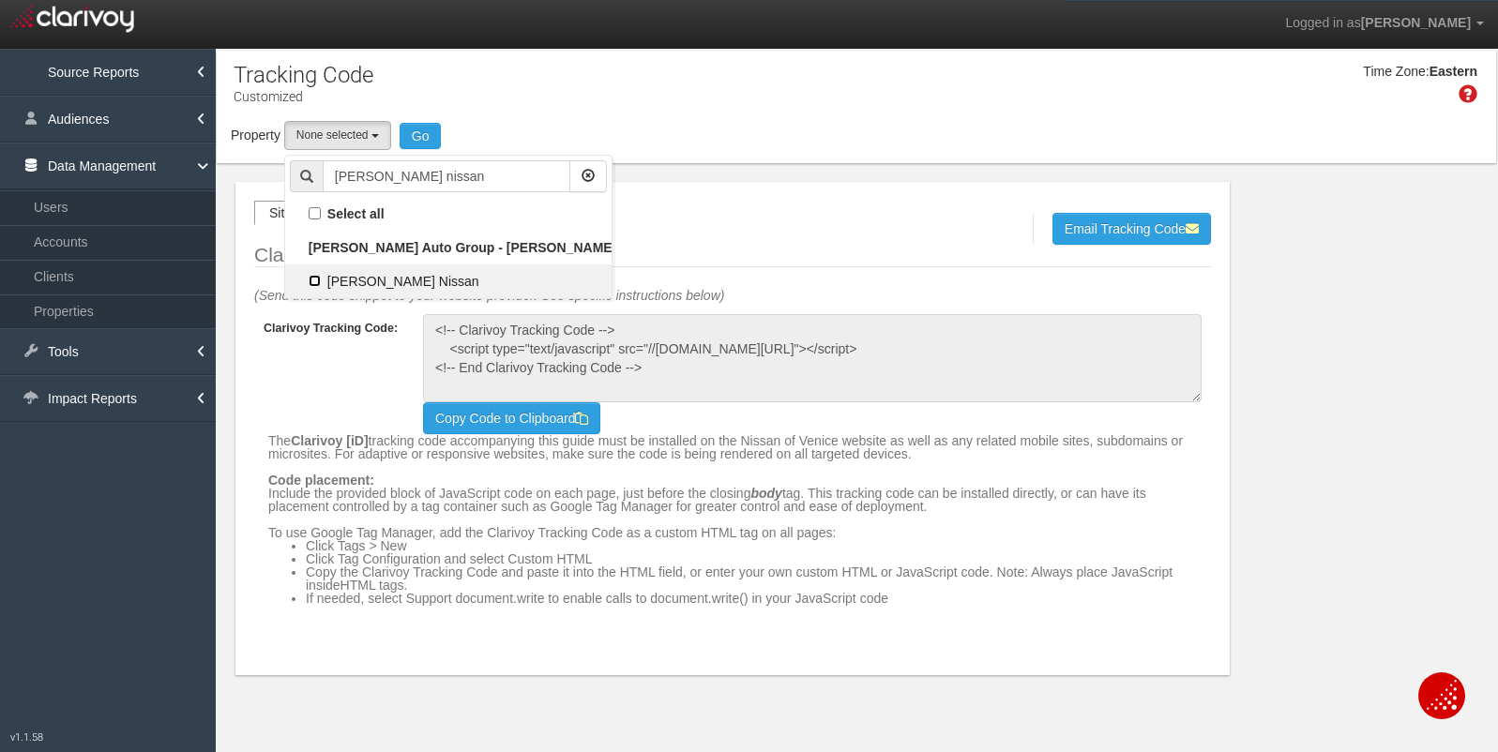
click at [309, 280] on input "[PERSON_NAME] Nissan" at bounding box center [315, 281] width 12 height 12
checkbox input "true"
select select "object:12044"
checkbox input "true"
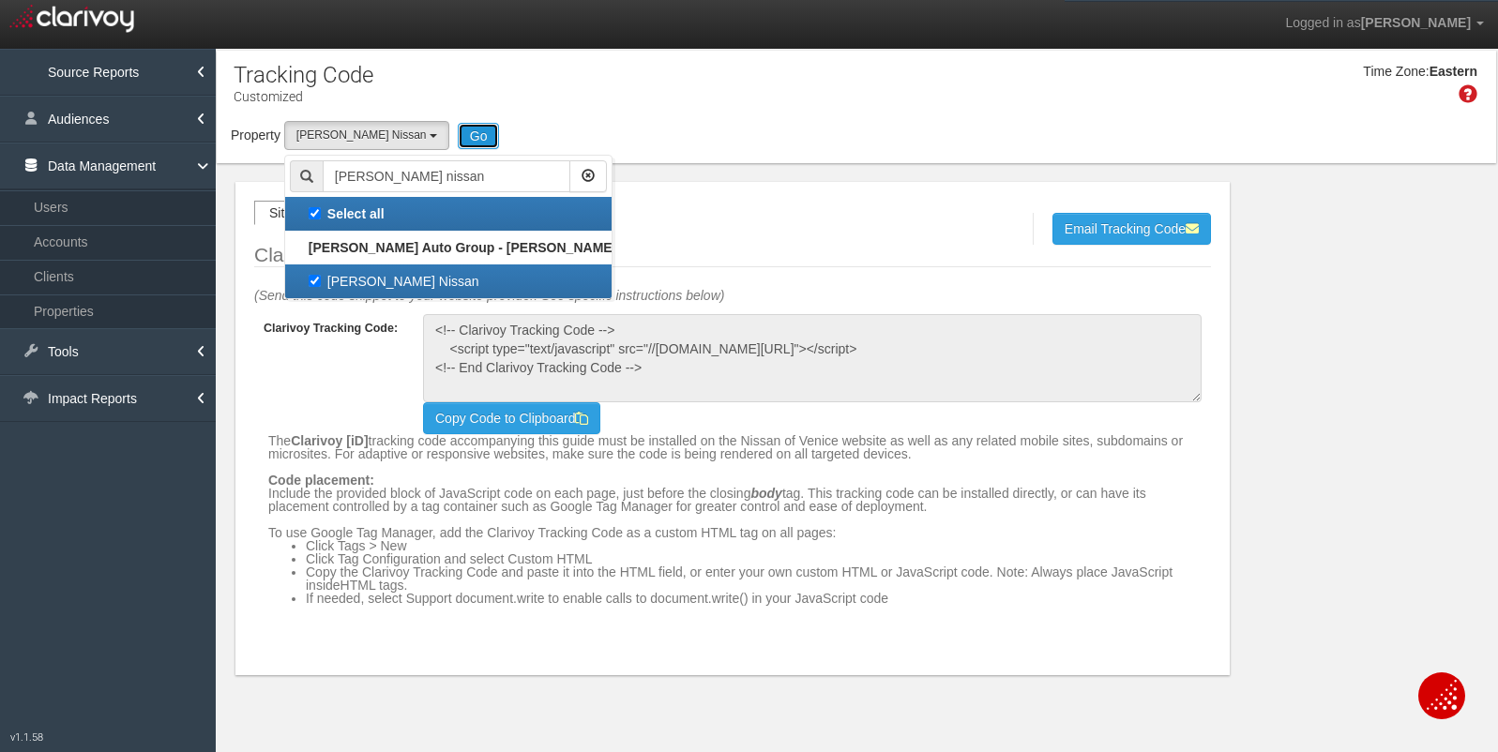
click at [458, 139] on button "Go" at bounding box center [479, 136] width 42 height 26
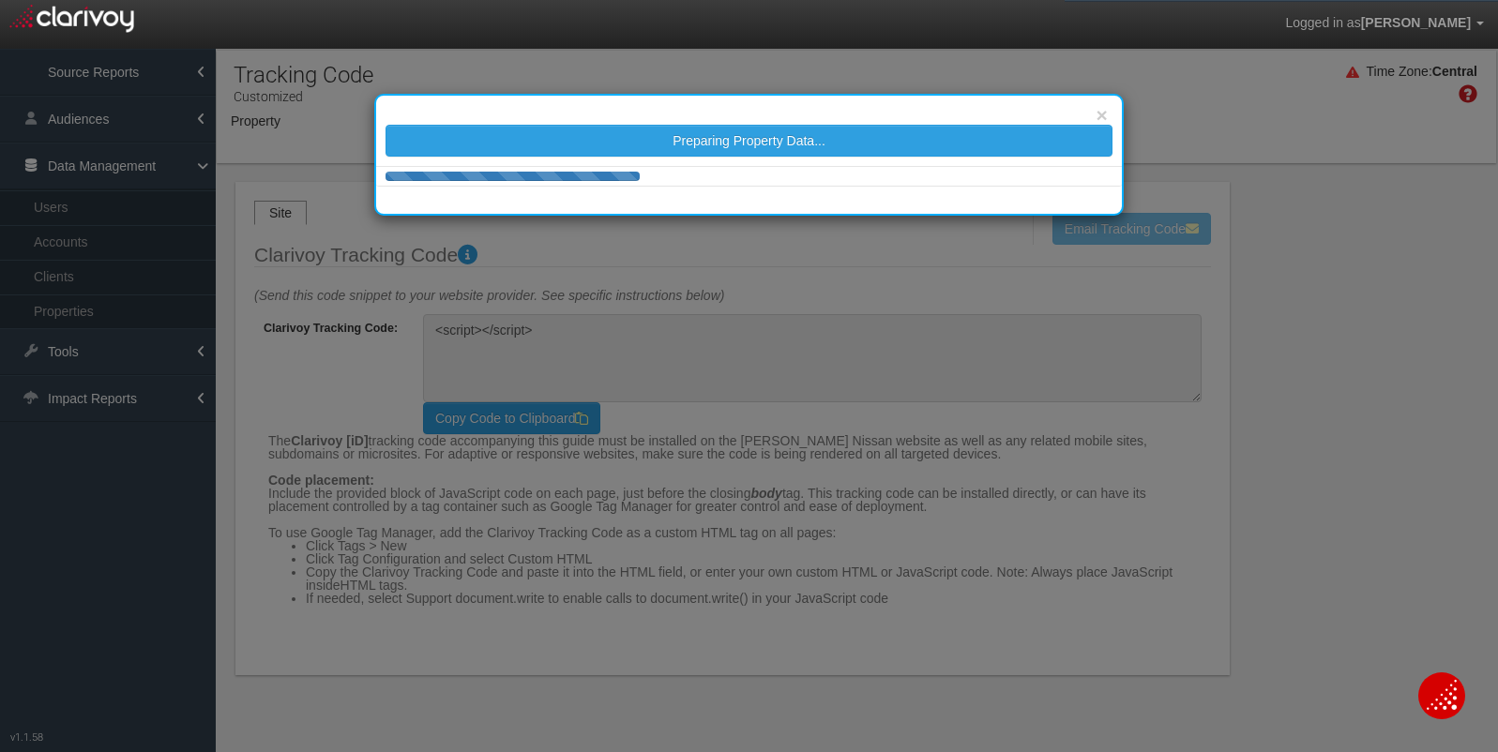
type textarea "<!-- Clarivoy Tracking Code --> <script type="text/javascript" src="//[DOMAIN_N…"
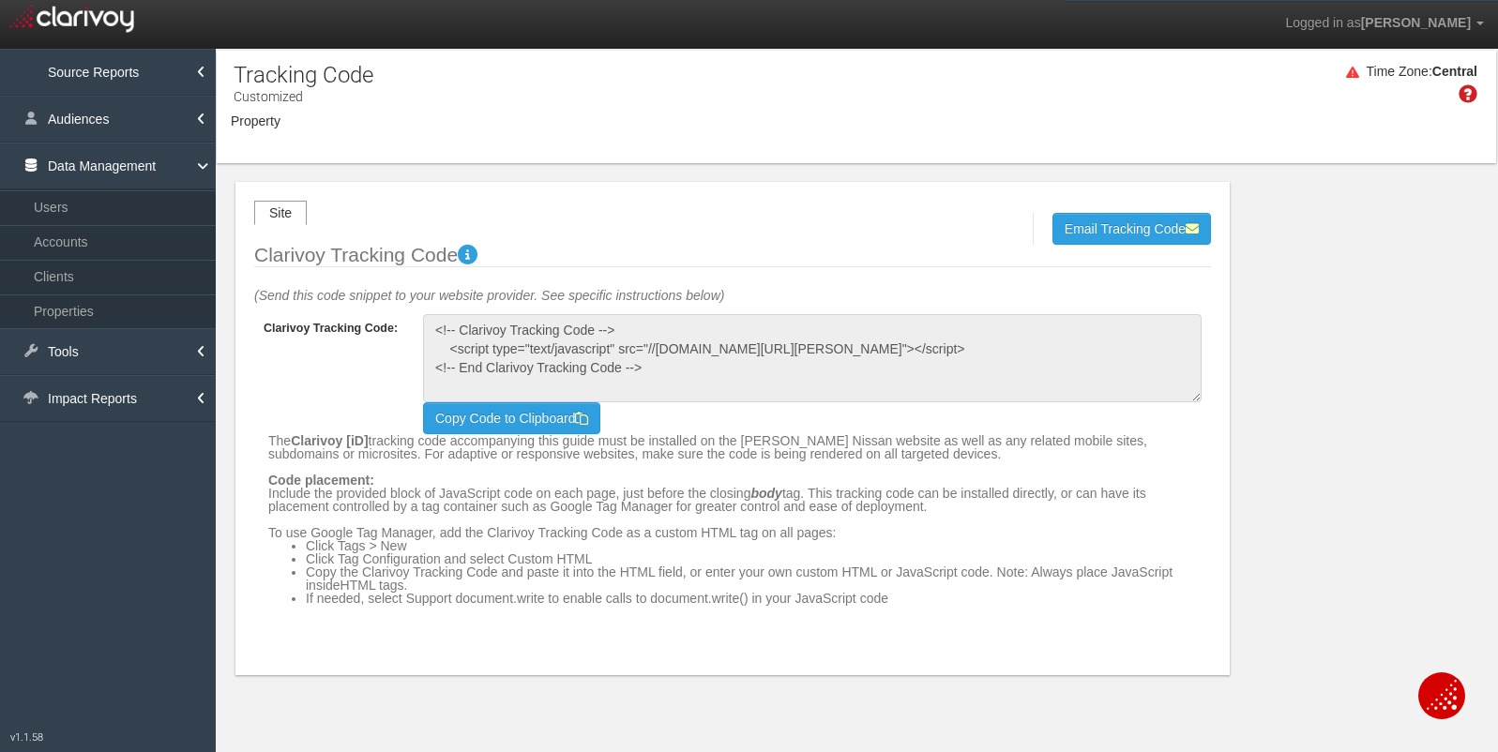
select select "object:18999"
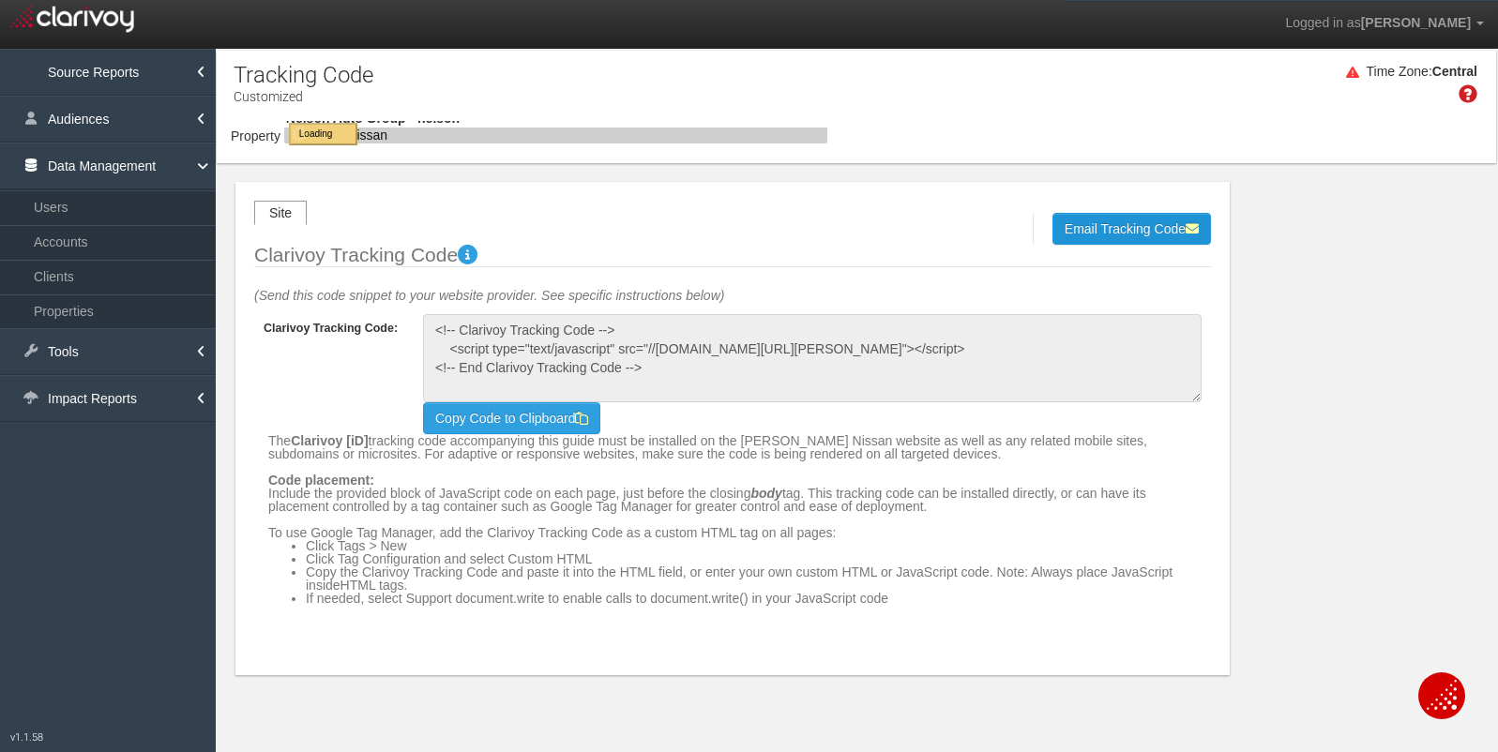
select select "object:18999"
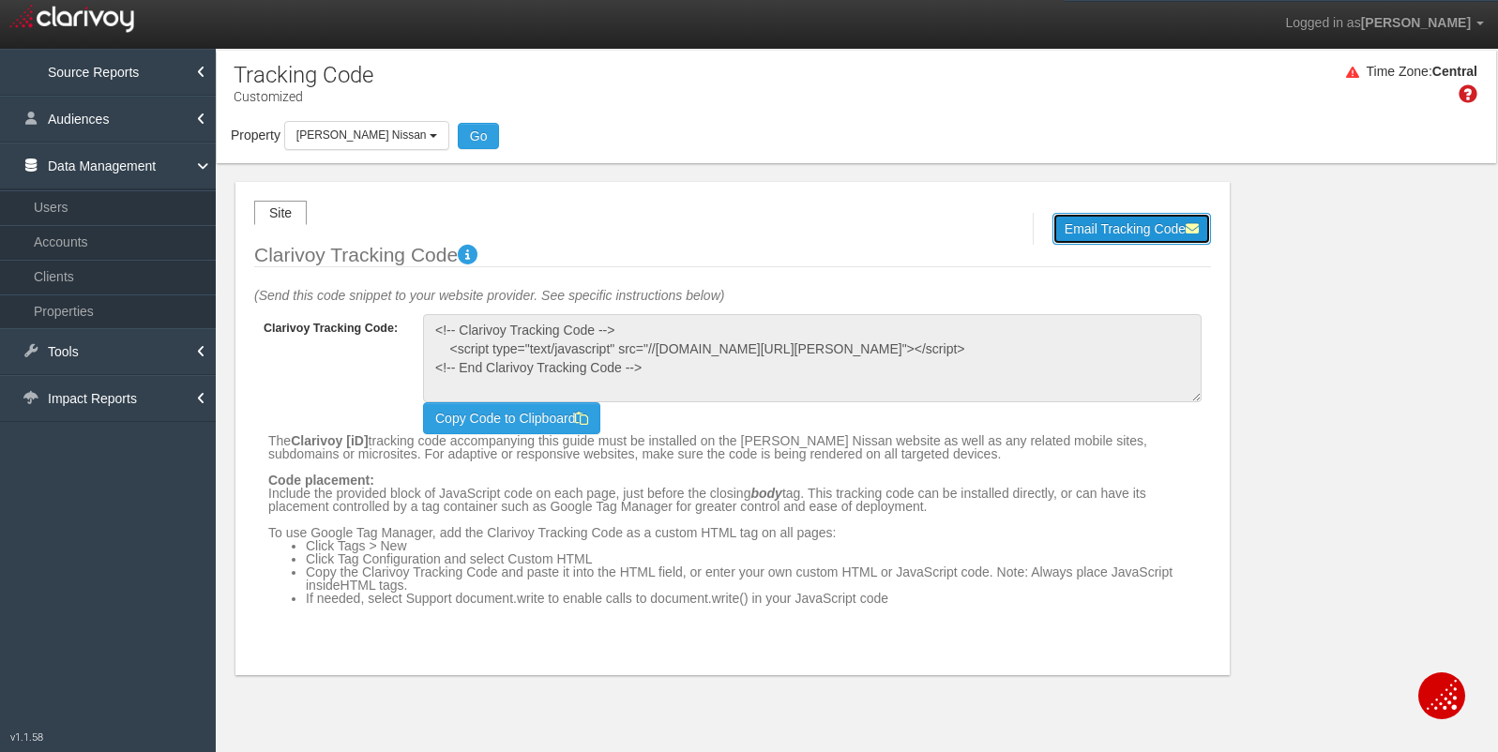
click at [1104, 234] on button "Email Tracking Code" at bounding box center [1131, 229] width 159 height 32
click at [822, 222] on input "email" at bounding box center [834, 228] width 172 height 21
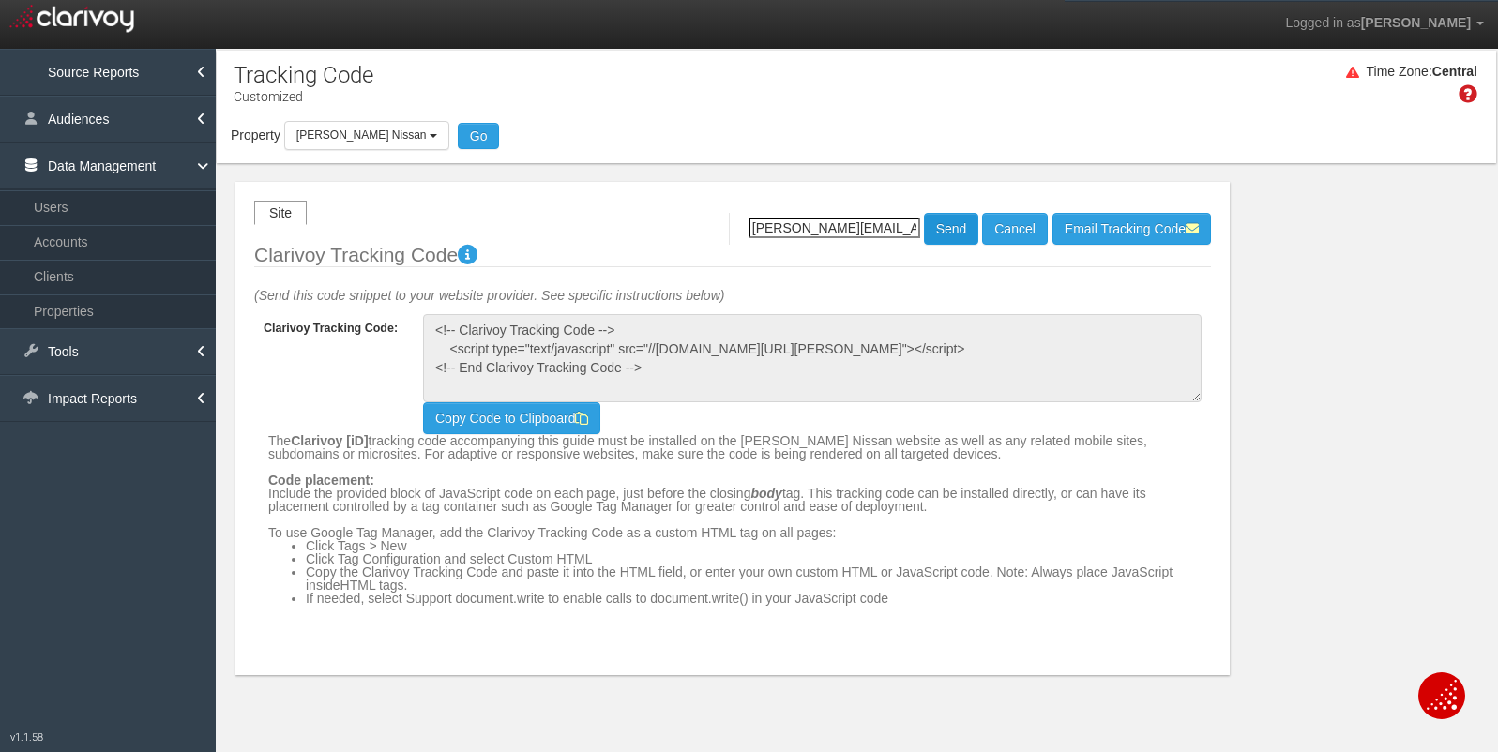
type input "[PERSON_NAME][EMAIL_ADDRESS][DOMAIN_NAME]"
click at [958, 234] on button "Send" at bounding box center [951, 229] width 55 height 32
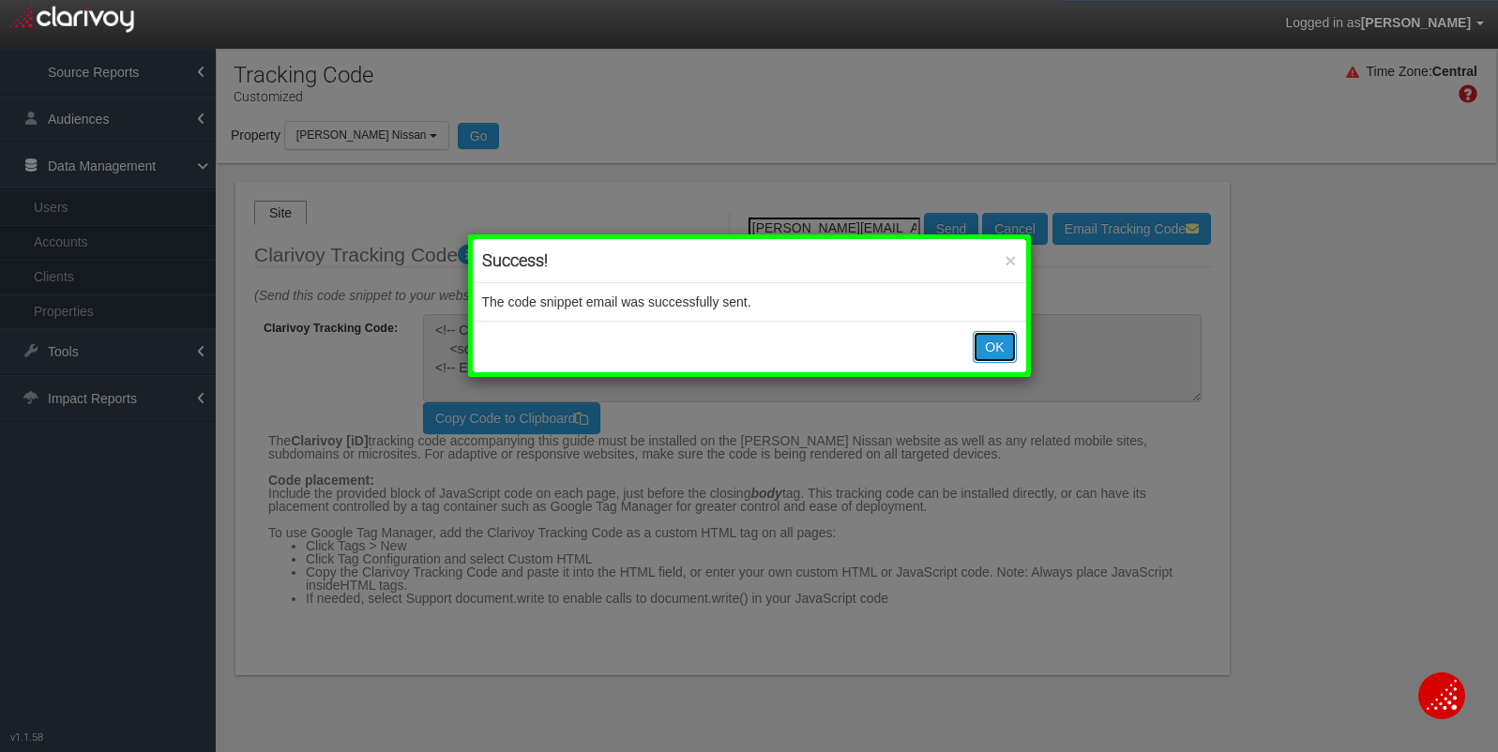
click at [989, 355] on button "OK" at bounding box center [994, 347] width 43 height 32
